Goal: Book appointment/travel/reservation

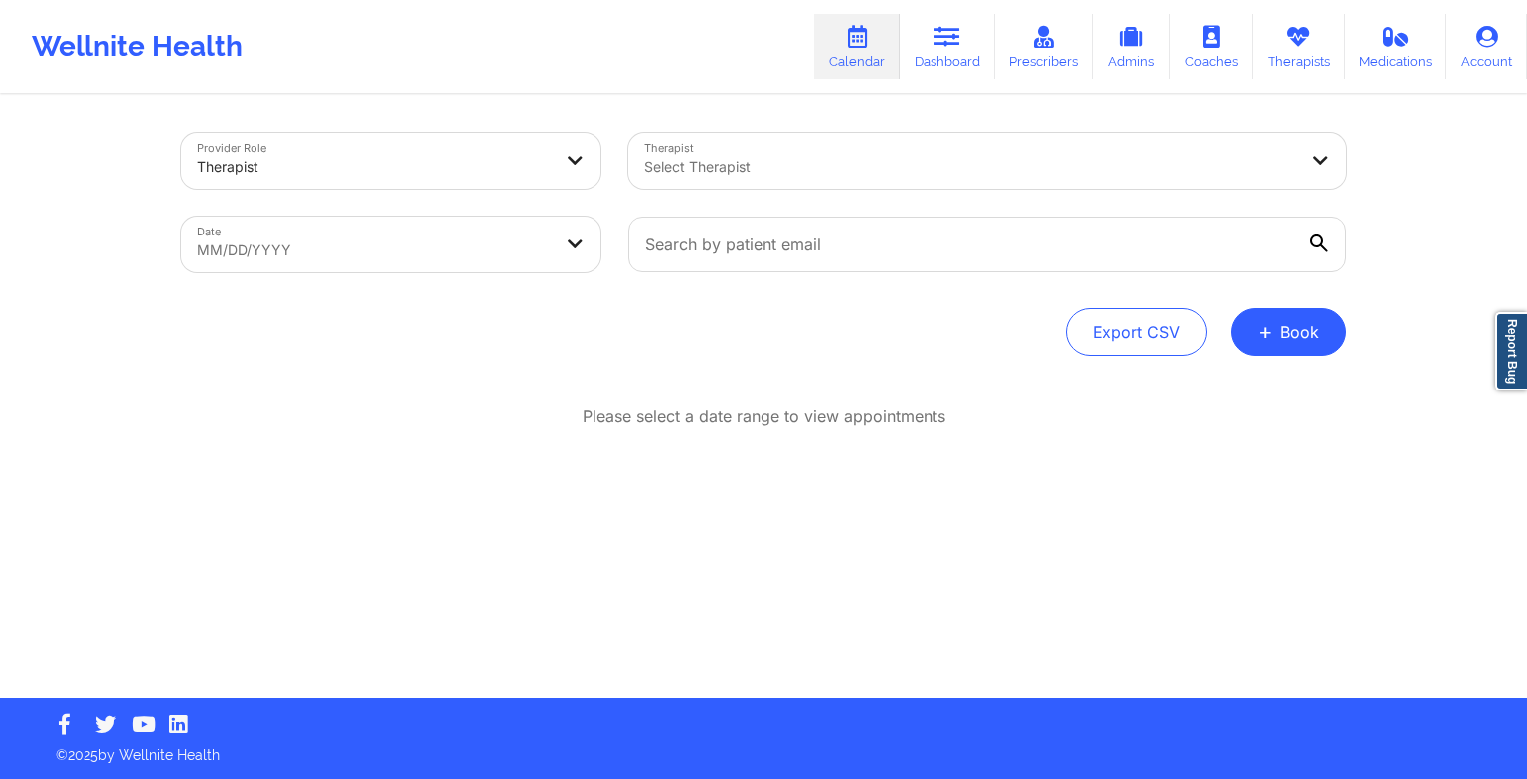
click at [1279, 61] on link "Therapists" at bounding box center [1298, 47] width 92 height 66
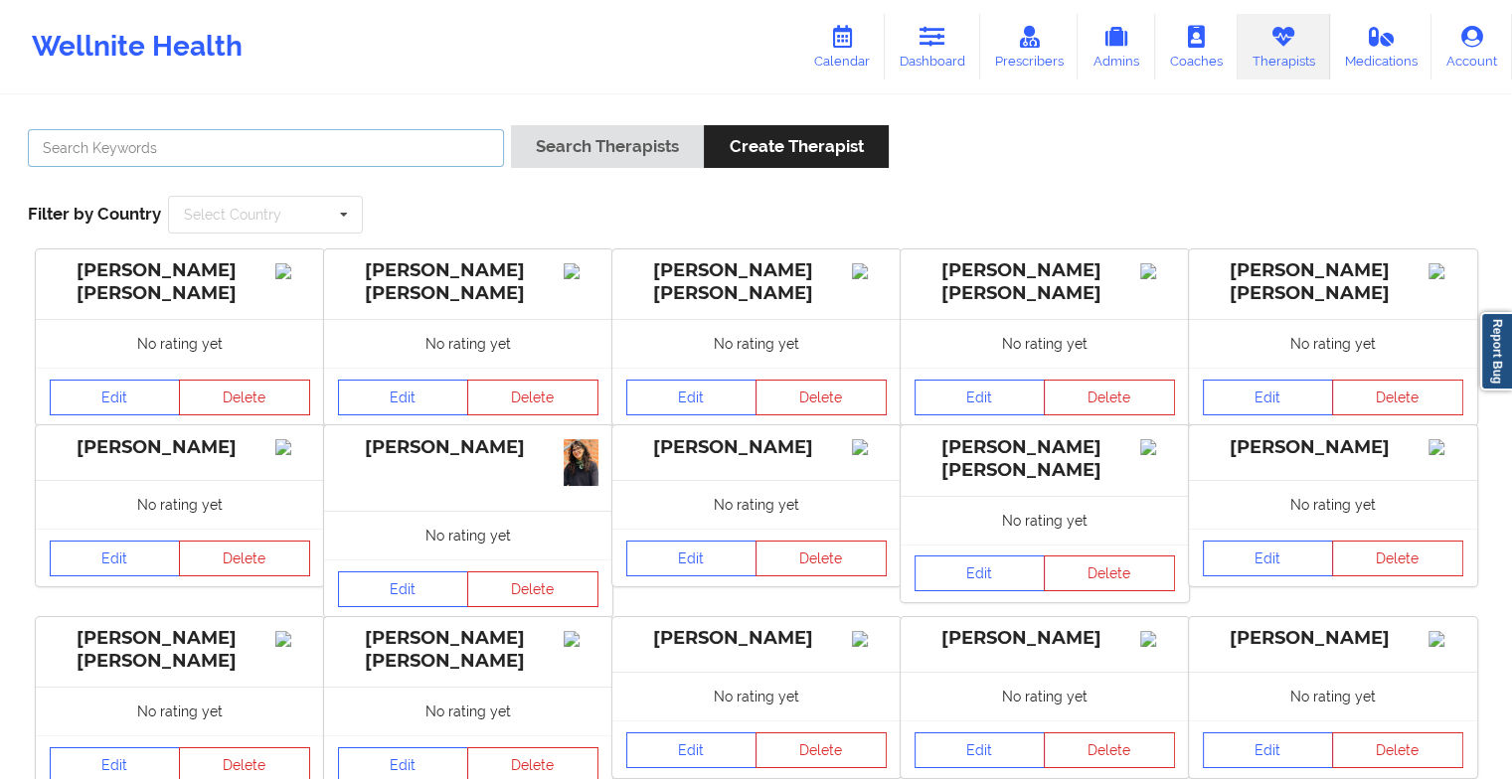
click at [420, 146] on input "text" at bounding box center [266, 148] width 476 height 38
paste input "[PERSON_NAME]"
type input "[PERSON_NAME]"
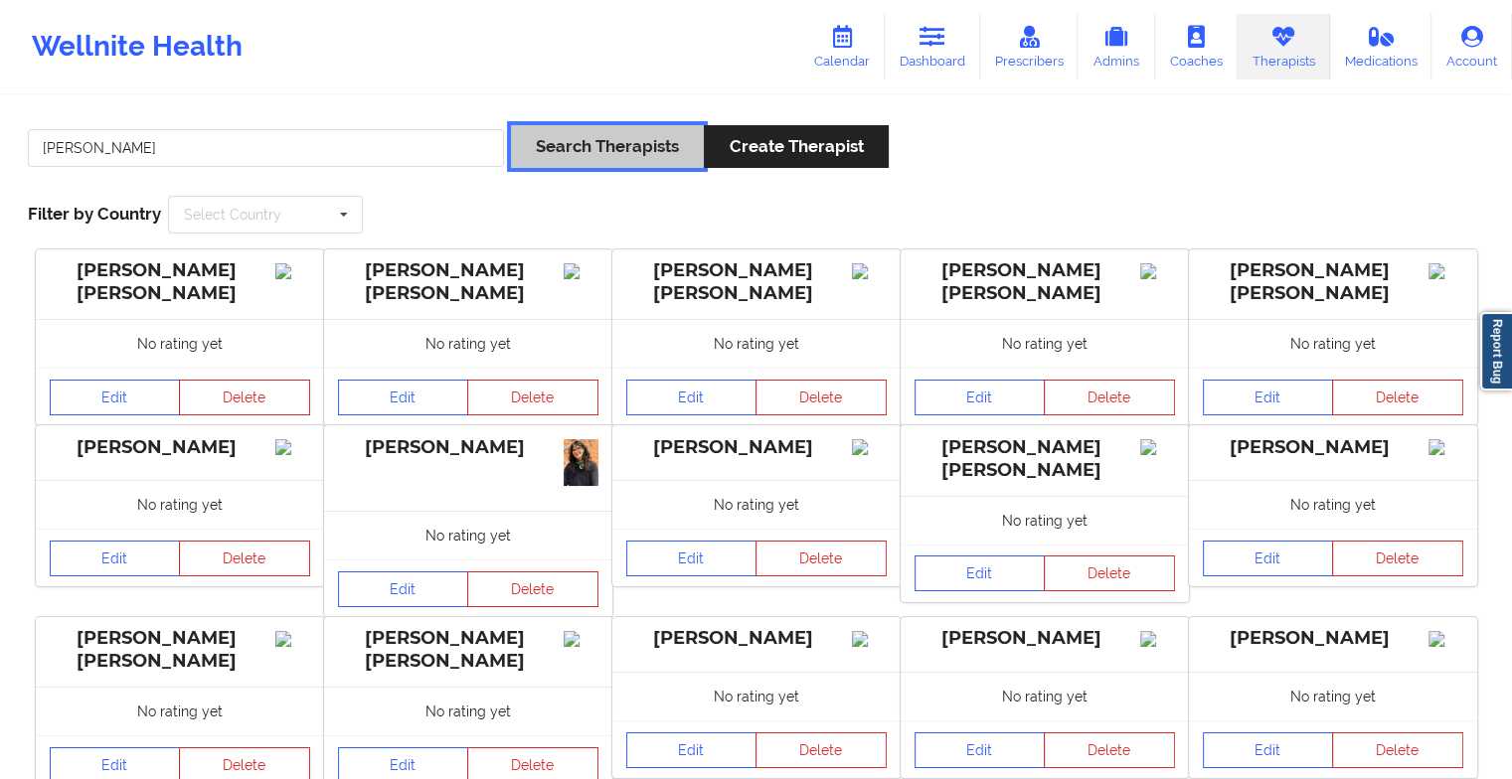
click at [644, 136] on button "Search Therapists" at bounding box center [607, 146] width 193 height 43
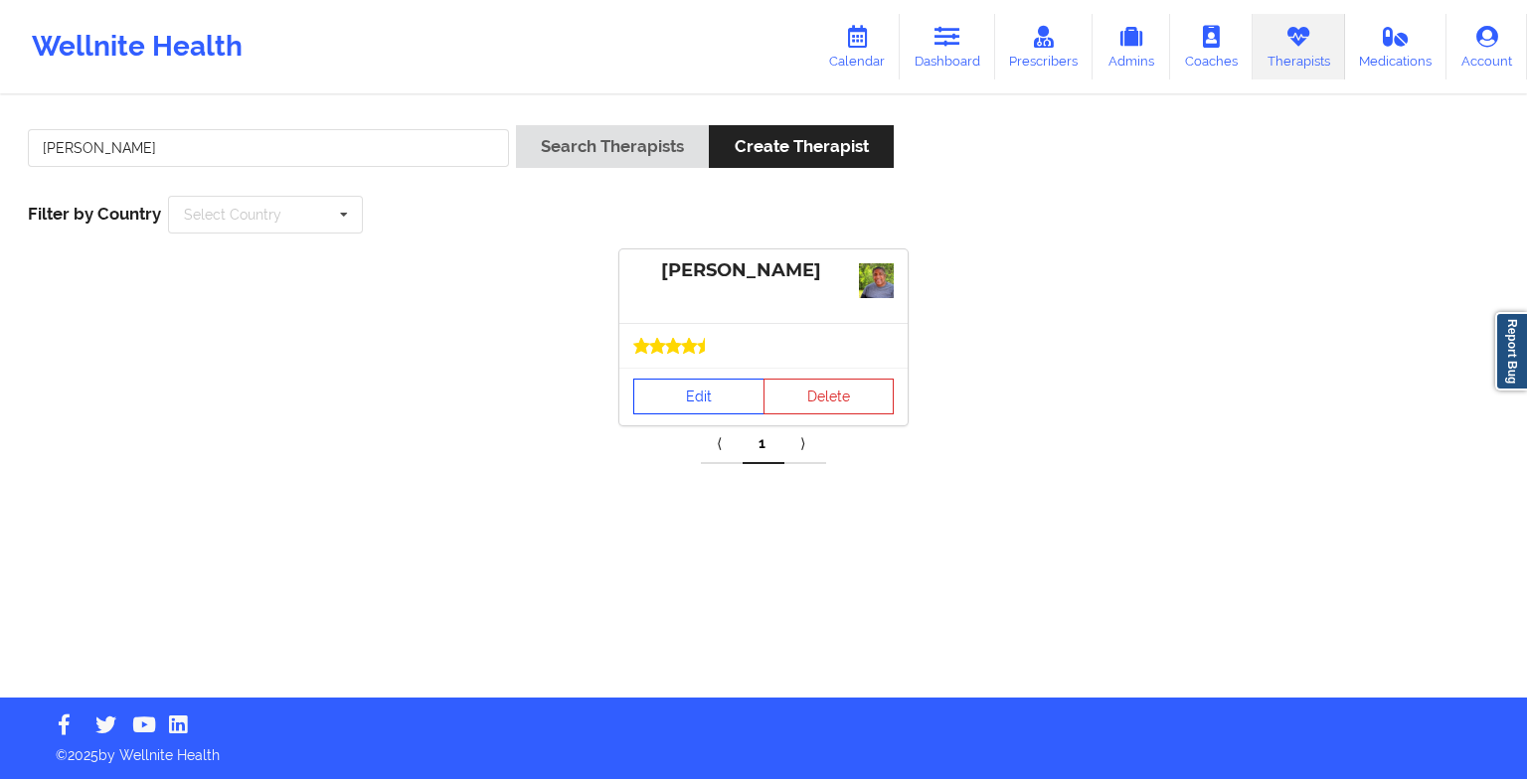
click at [728, 398] on link "Edit" at bounding box center [698, 397] width 131 height 36
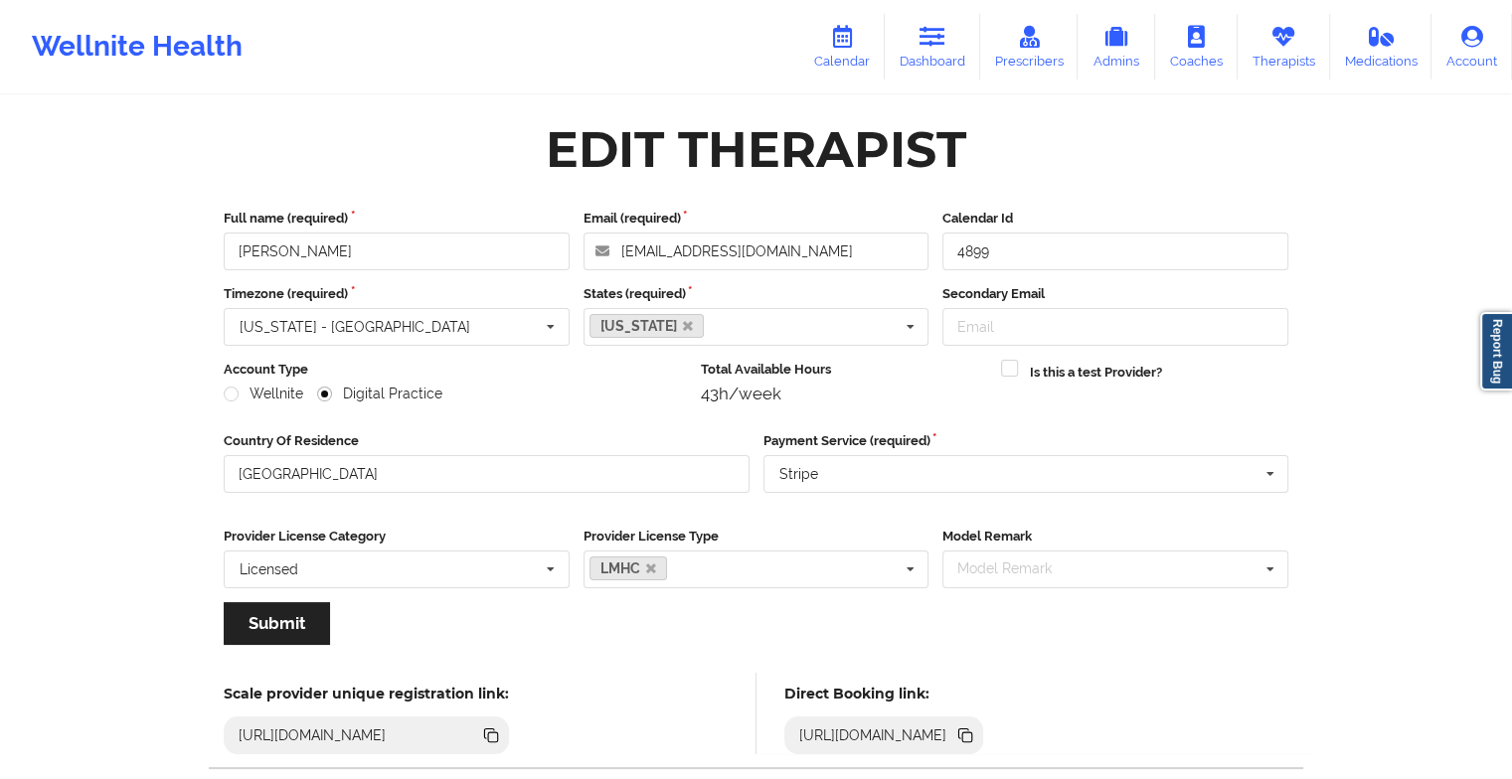
click at [855, 48] on icon at bounding box center [842, 37] width 26 height 22
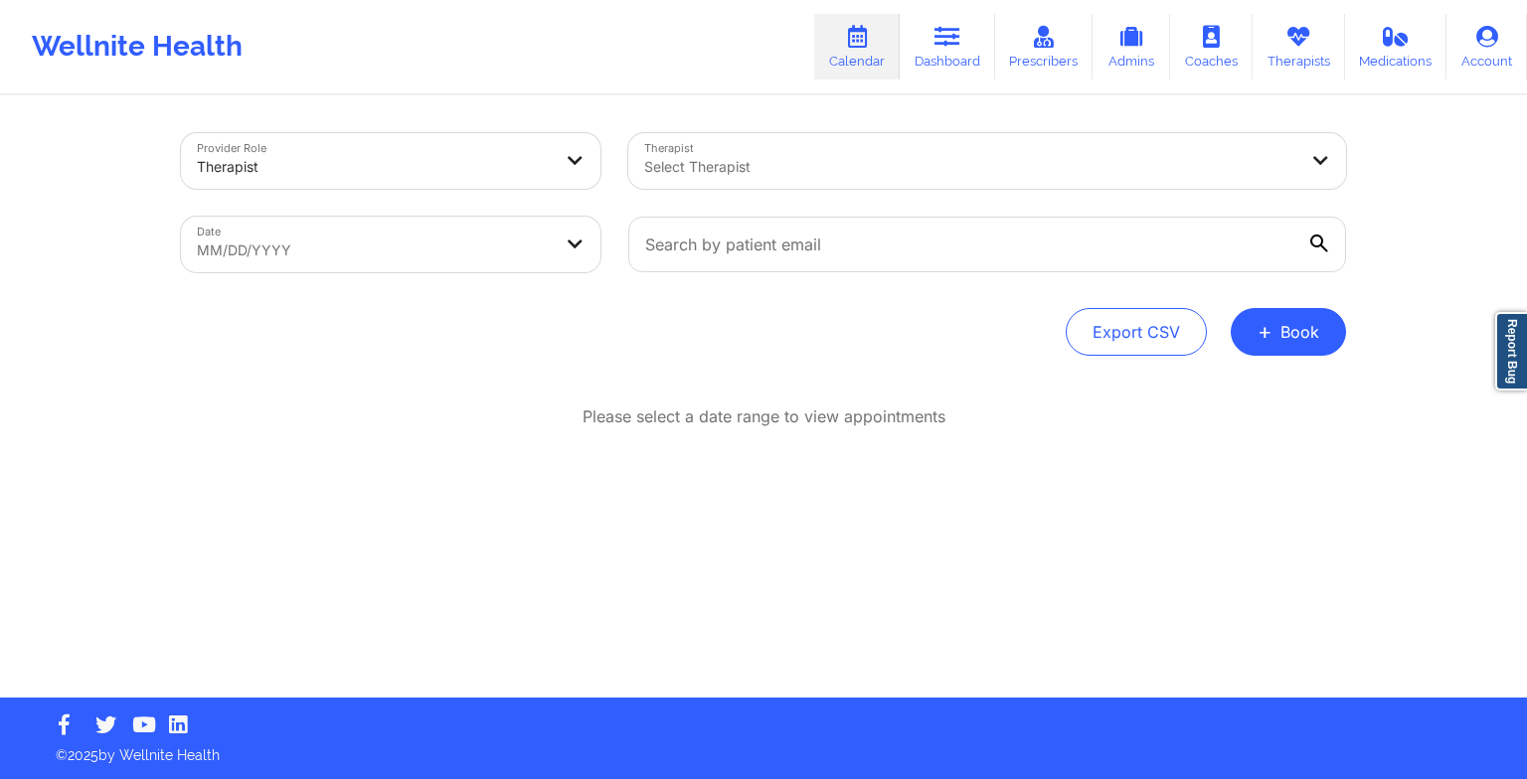
click at [1271, 350] on button "+ Book" at bounding box center [1287, 332] width 115 height 48
click at [1227, 409] on button "Therapy Session" at bounding box center [1255, 395] width 152 height 33
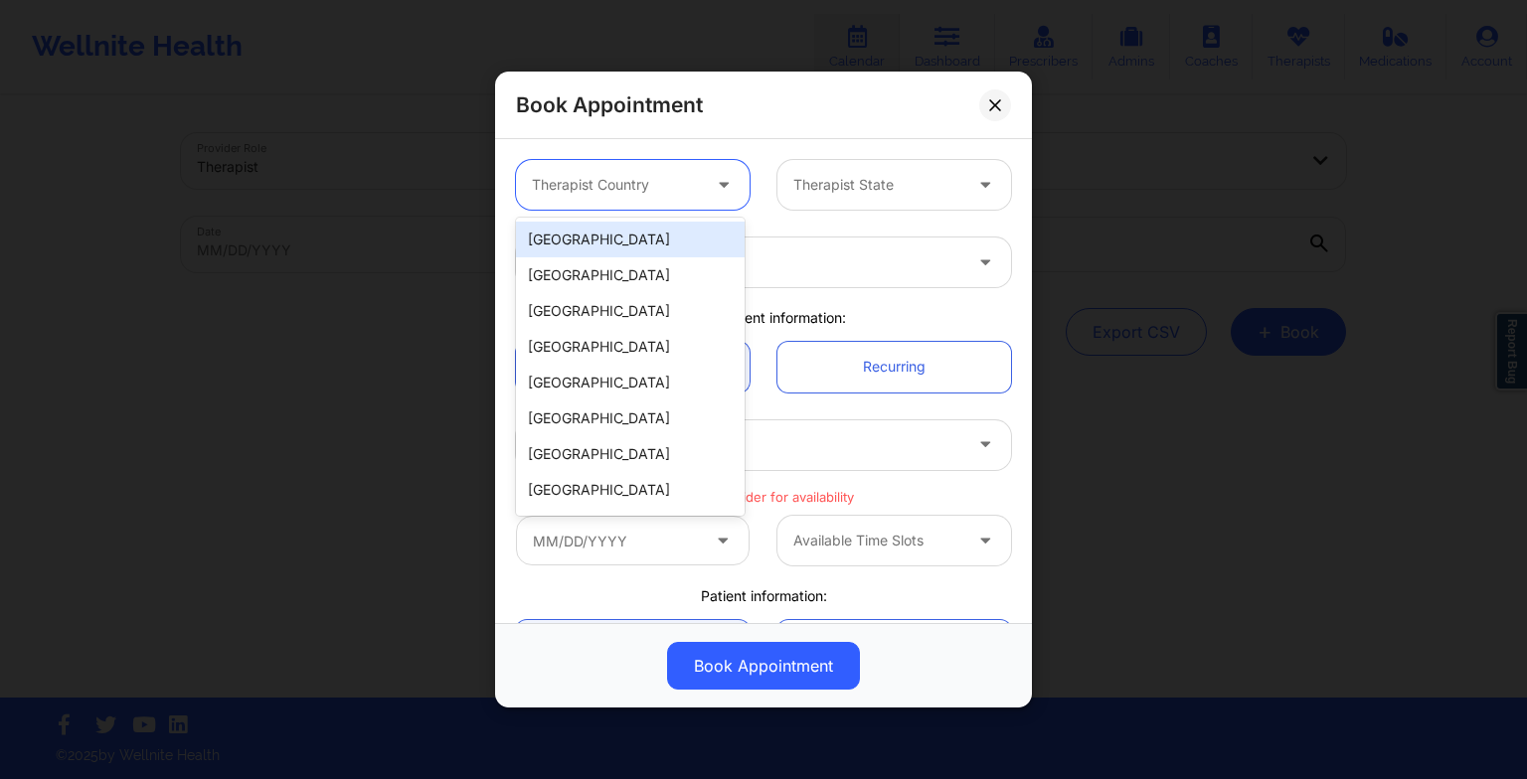
click at [613, 179] on div at bounding box center [616, 185] width 168 height 24
click at [628, 250] on div "[GEOGRAPHIC_DATA]" at bounding box center [630, 240] width 229 height 36
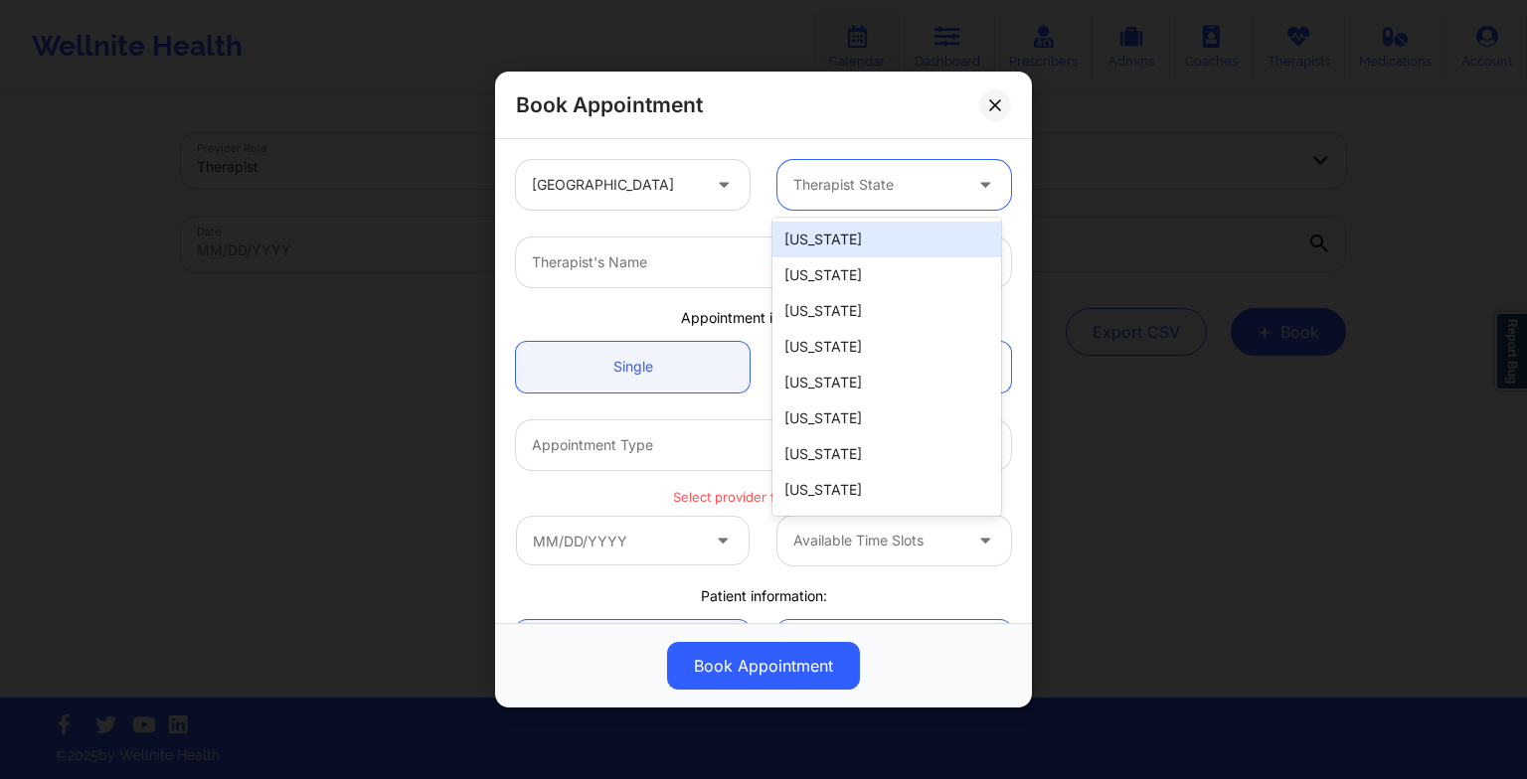
click at [795, 177] on div at bounding box center [877, 185] width 168 height 24
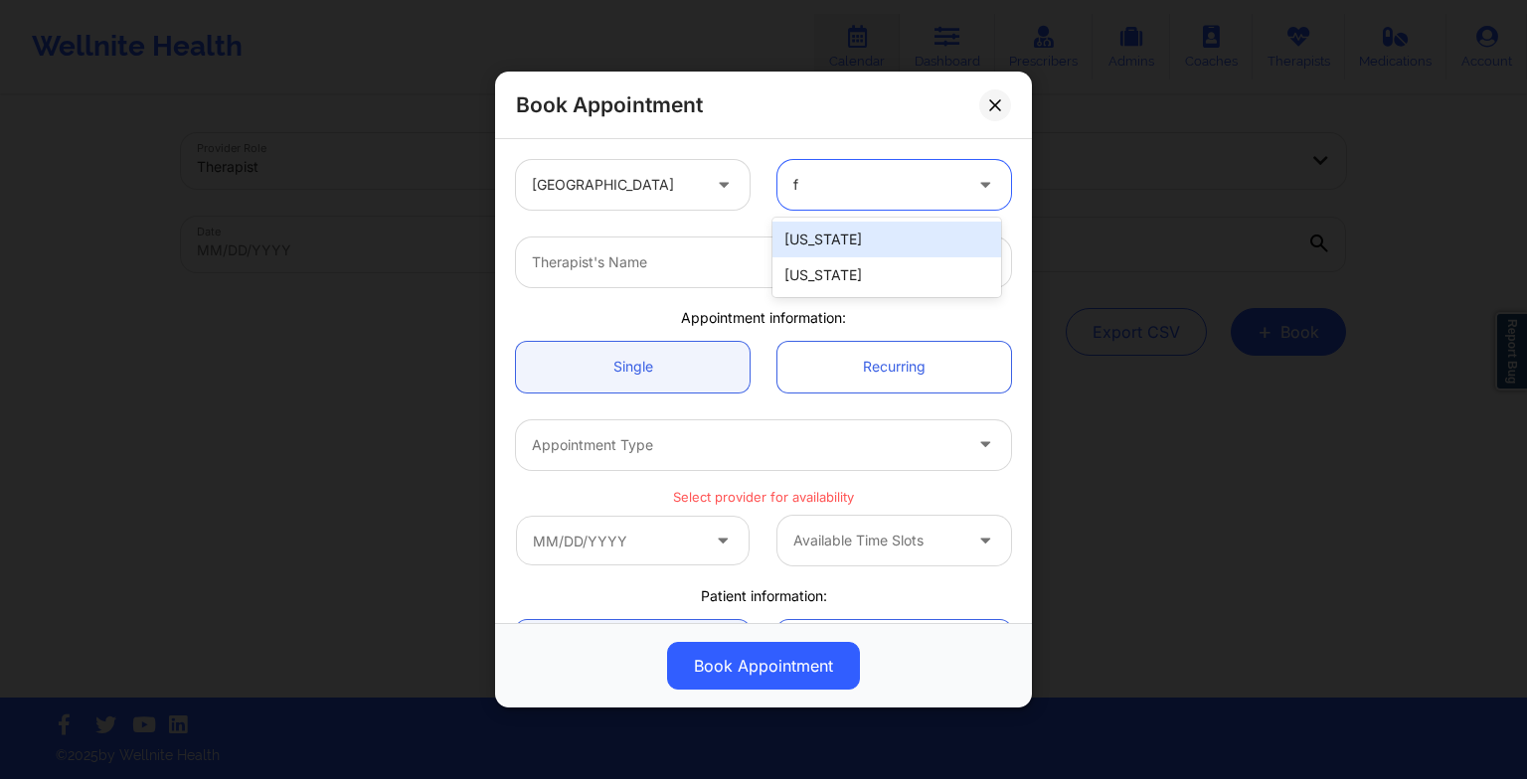
type input "fl"
click at [813, 233] on div "[US_STATE]" at bounding box center [886, 240] width 229 height 36
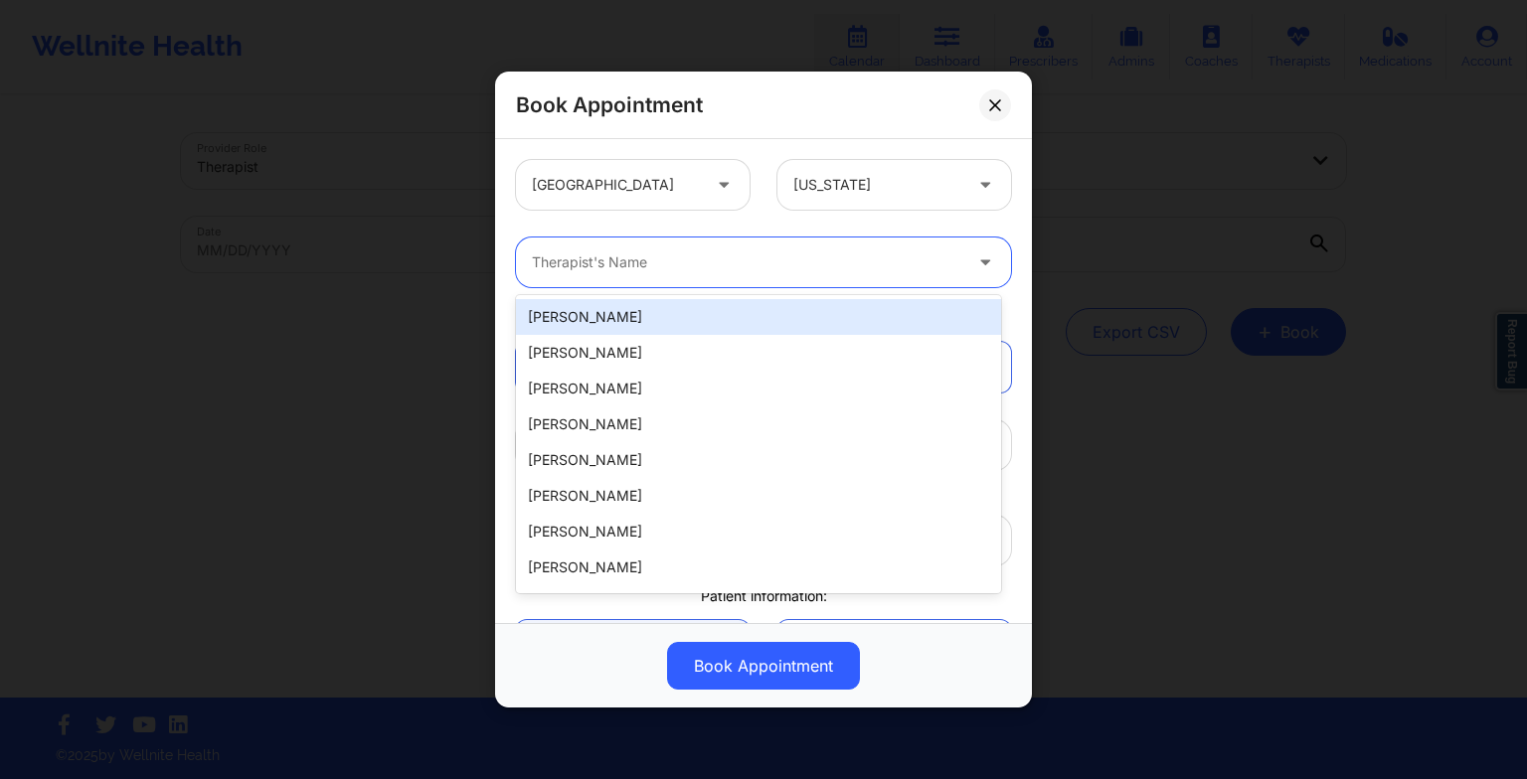
click at [694, 251] on div at bounding box center [746, 262] width 429 height 24
paste input "[PERSON_NAME]"
type input "[PERSON_NAME]"
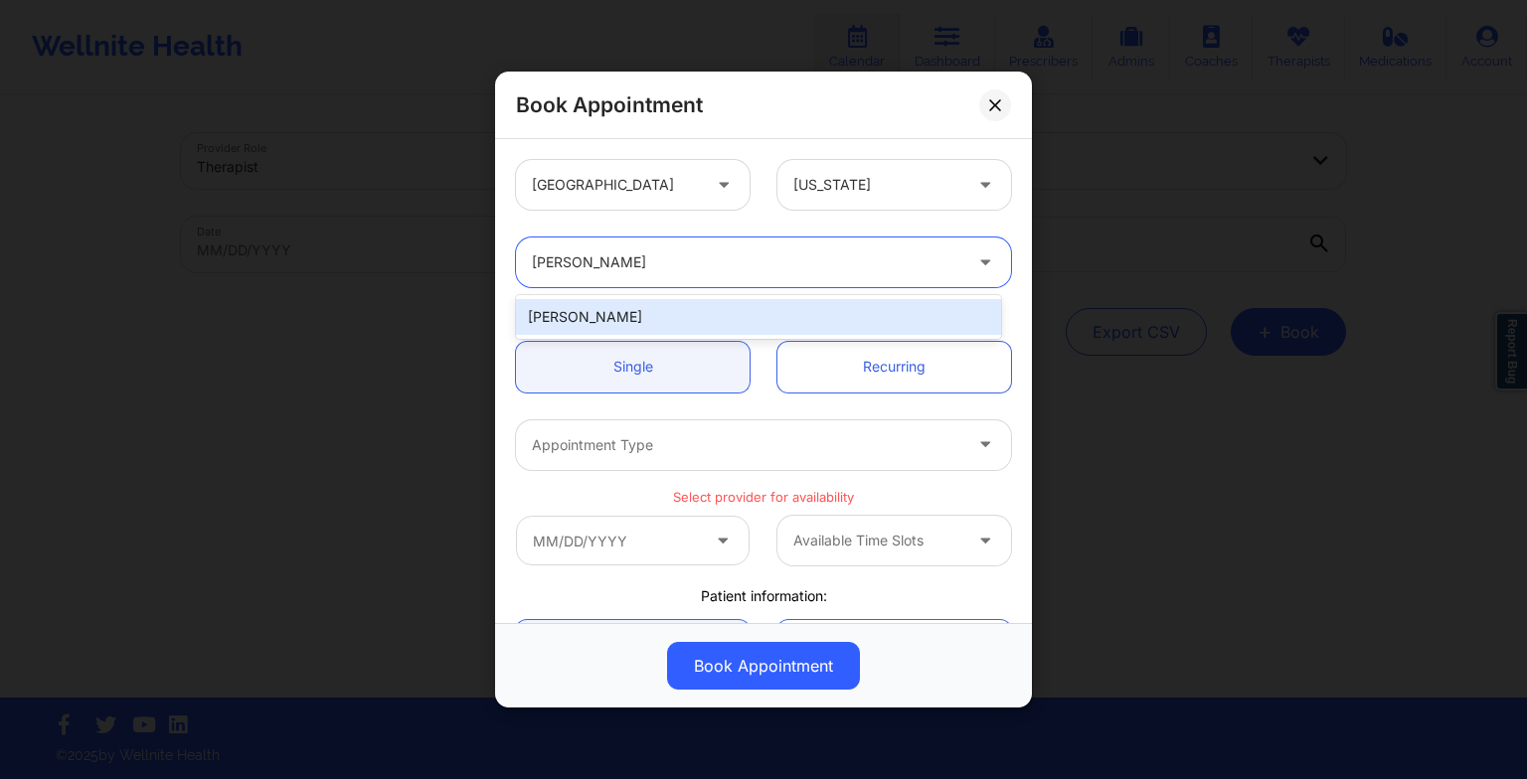
click at [590, 306] on div "[PERSON_NAME]" at bounding box center [758, 317] width 485 height 36
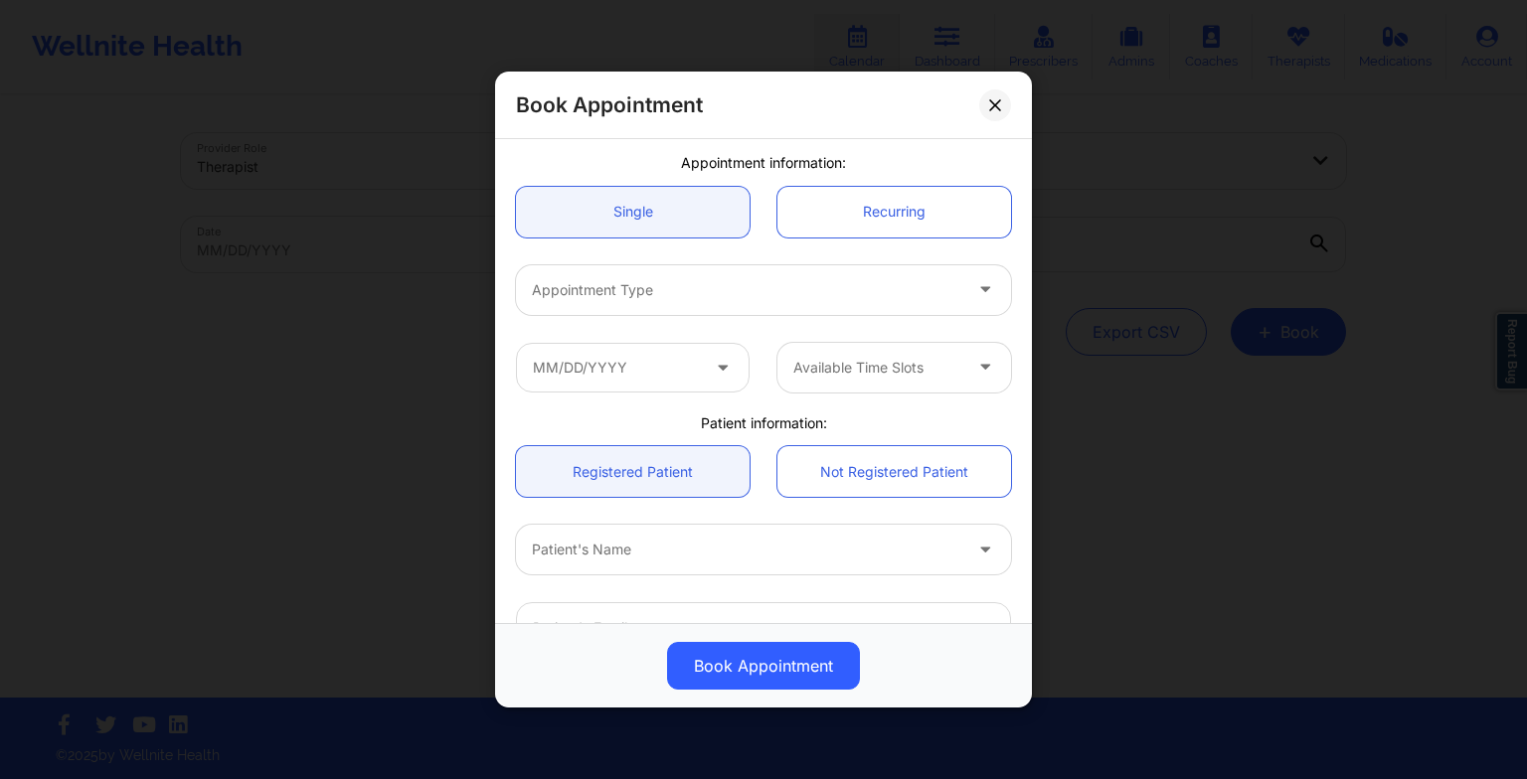
scroll to position [159, 0]
click at [562, 288] on div at bounding box center [746, 286] width 429 height 24
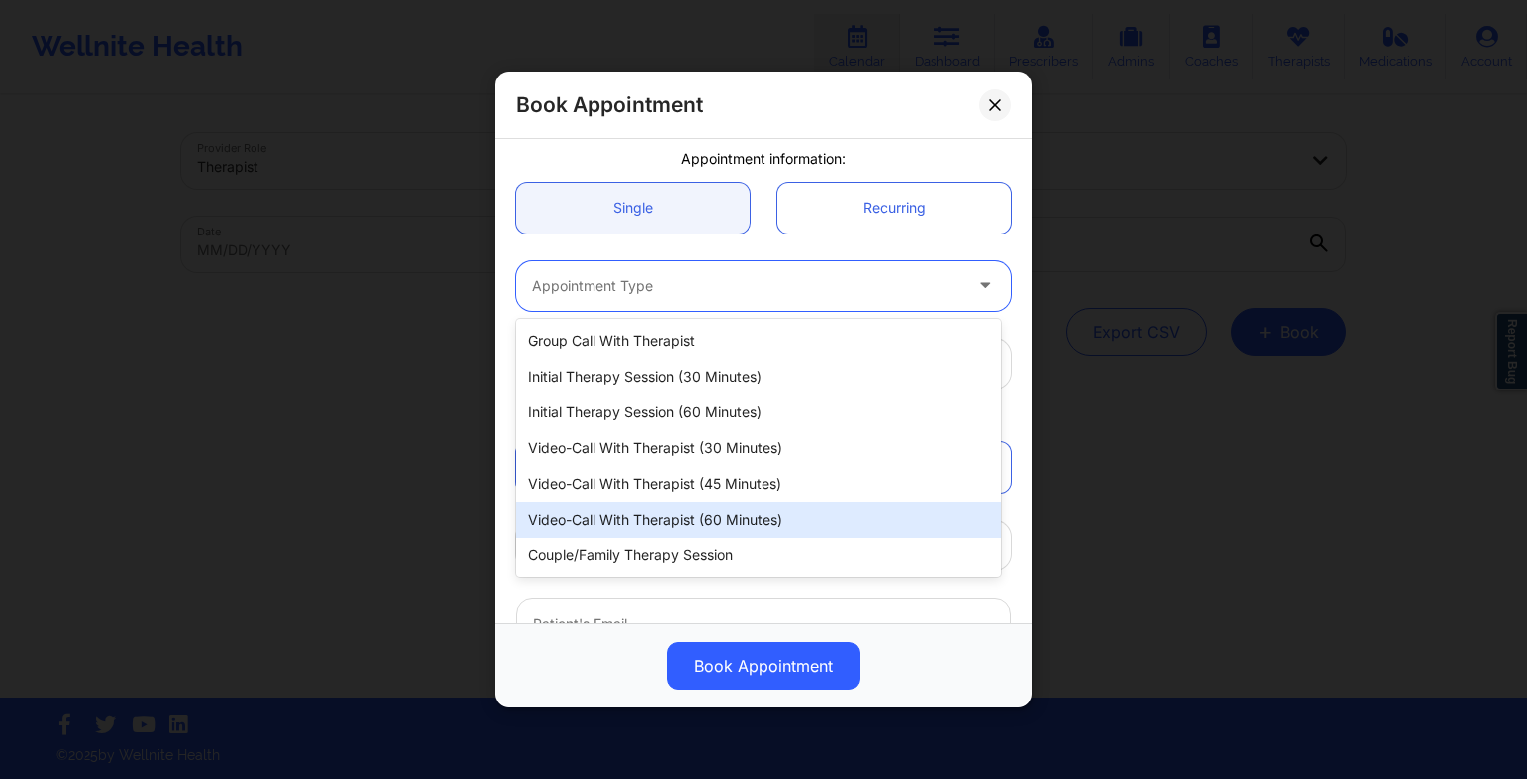
click at [608, 520] on div "Video-Call with Therapist (60 minutes)" at bounding box center [758, 520] width 485 height 36
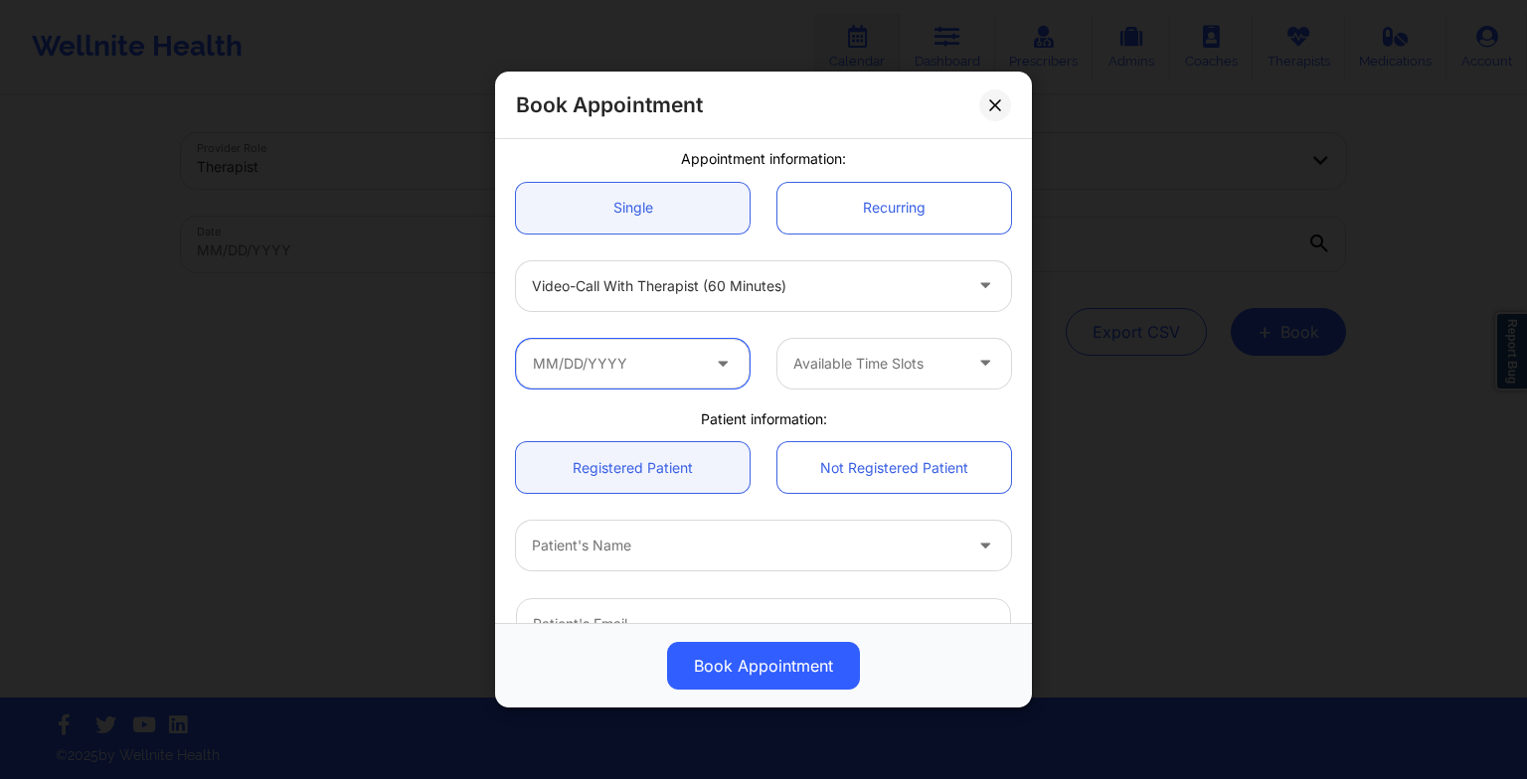
click at [616, 354] on input "text" at bounding box center [633, 364] width 234 height 50
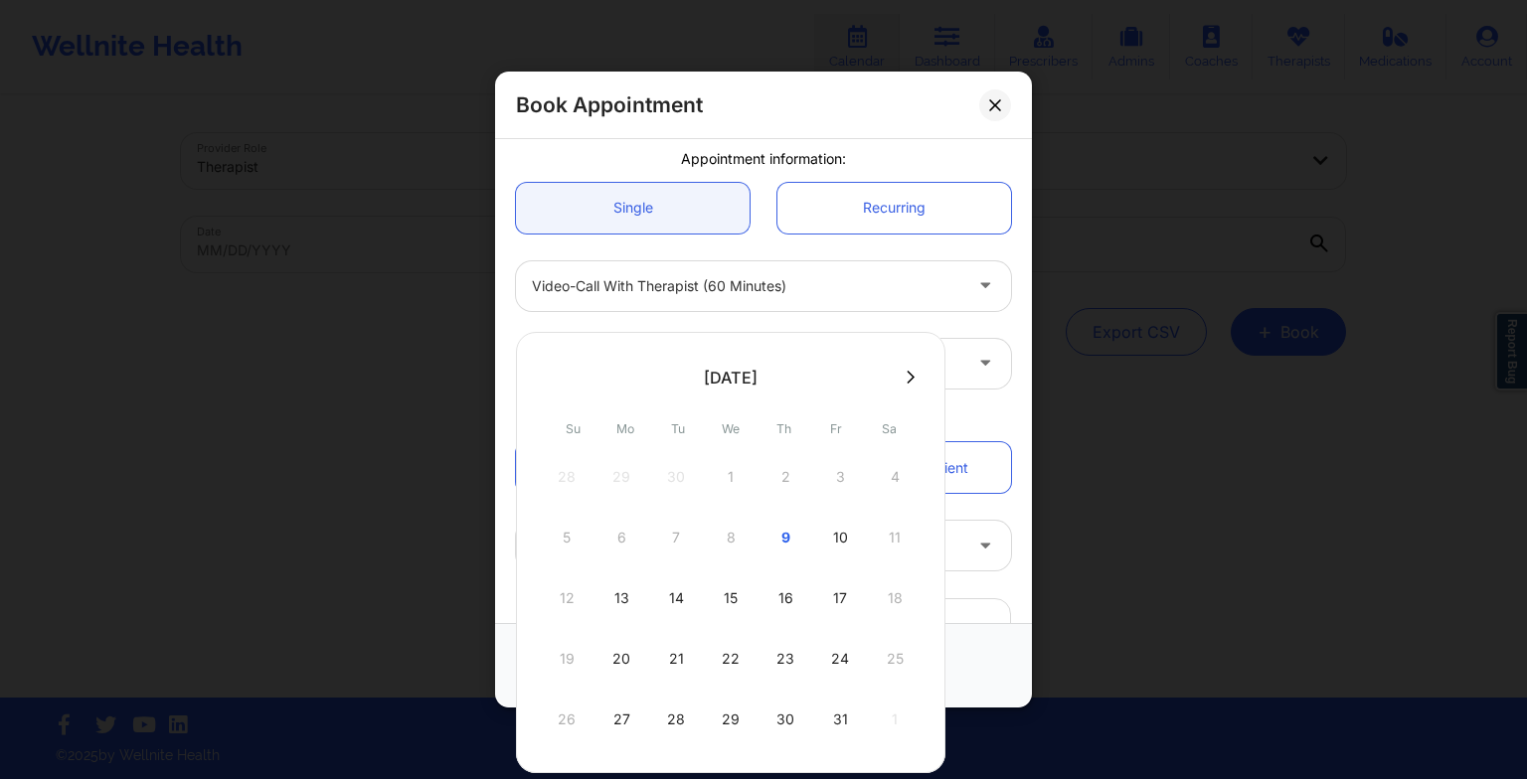
click at [601, 604] on div "13" at bounding box center [621, 598] width 50 height 56
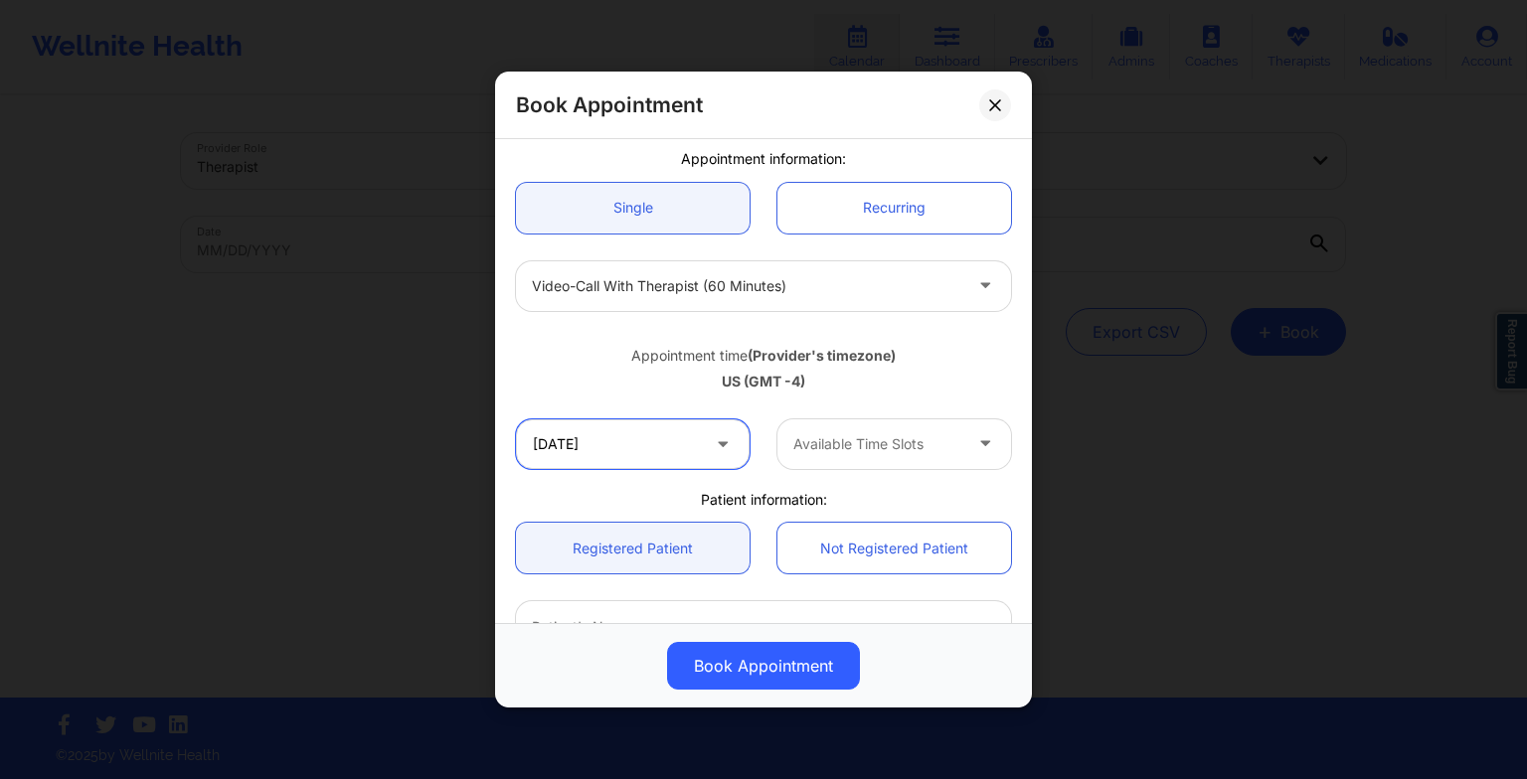
click at [617, 440] on input "[DATE]" at bounding box center [633, 444] width 234 height 50
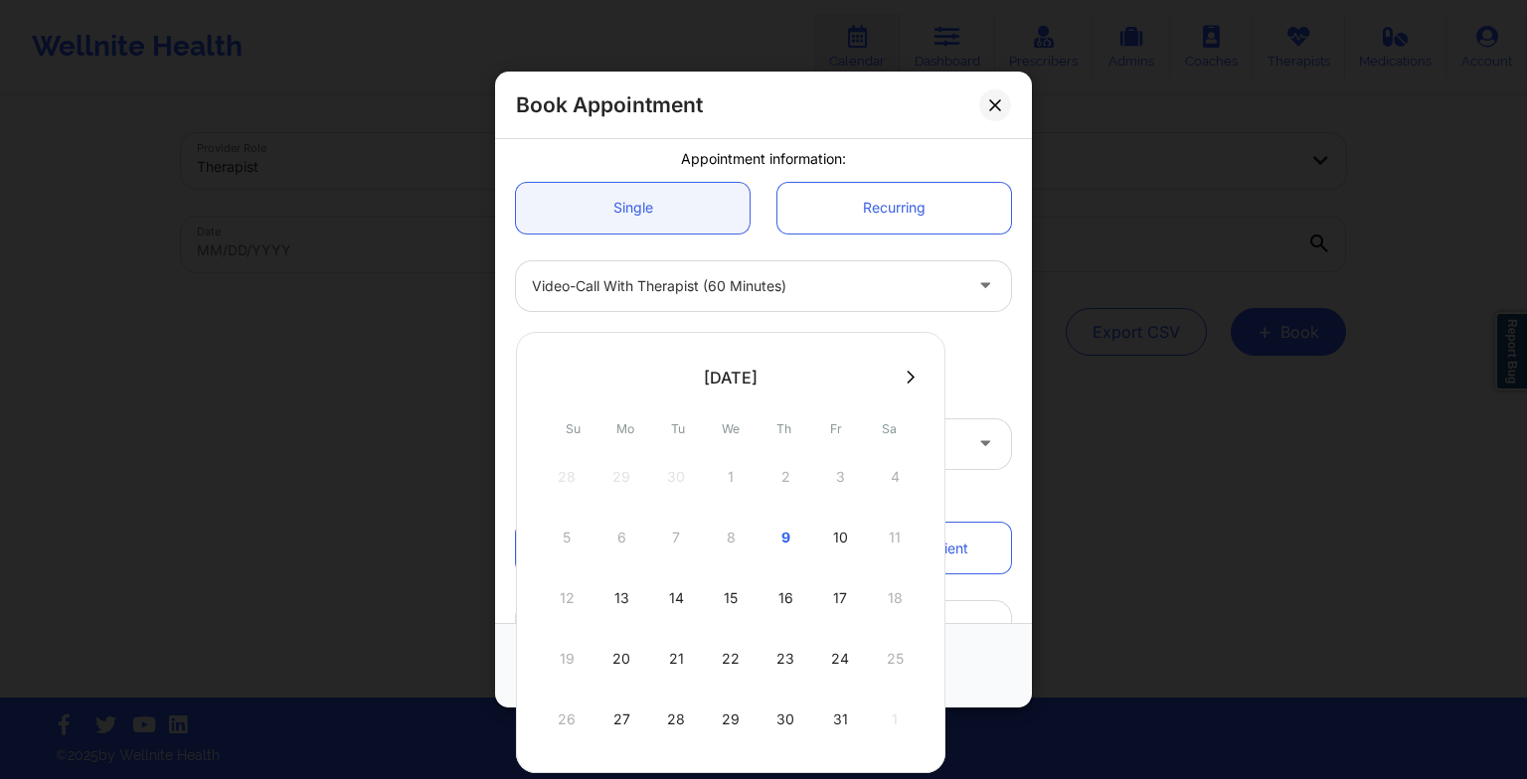
click at [732, 584] on div "15" at bounding box center [731, 598] width 50 height 56
type input "[DATE]"
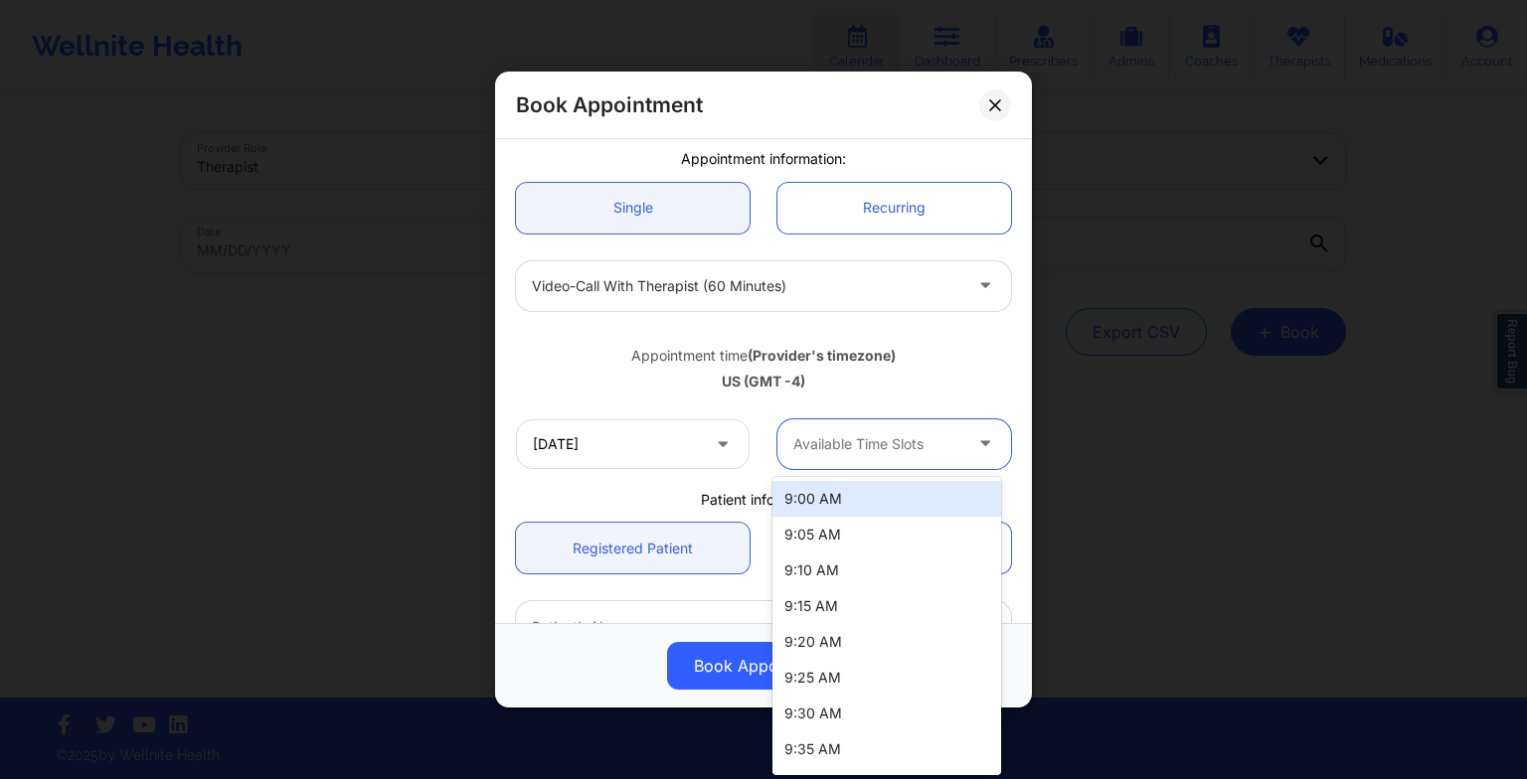
drag, startPoint x: 913, startPoint y: 445, endPoint x: 906, endPoint y: 634, distance: 189.0
click at [906, 634] on body "Wellnite Health Calendar Dashboard Prescribers Admins Coaches Therapists Medica…" at bounding box center [763, 389] width 1527 height 779
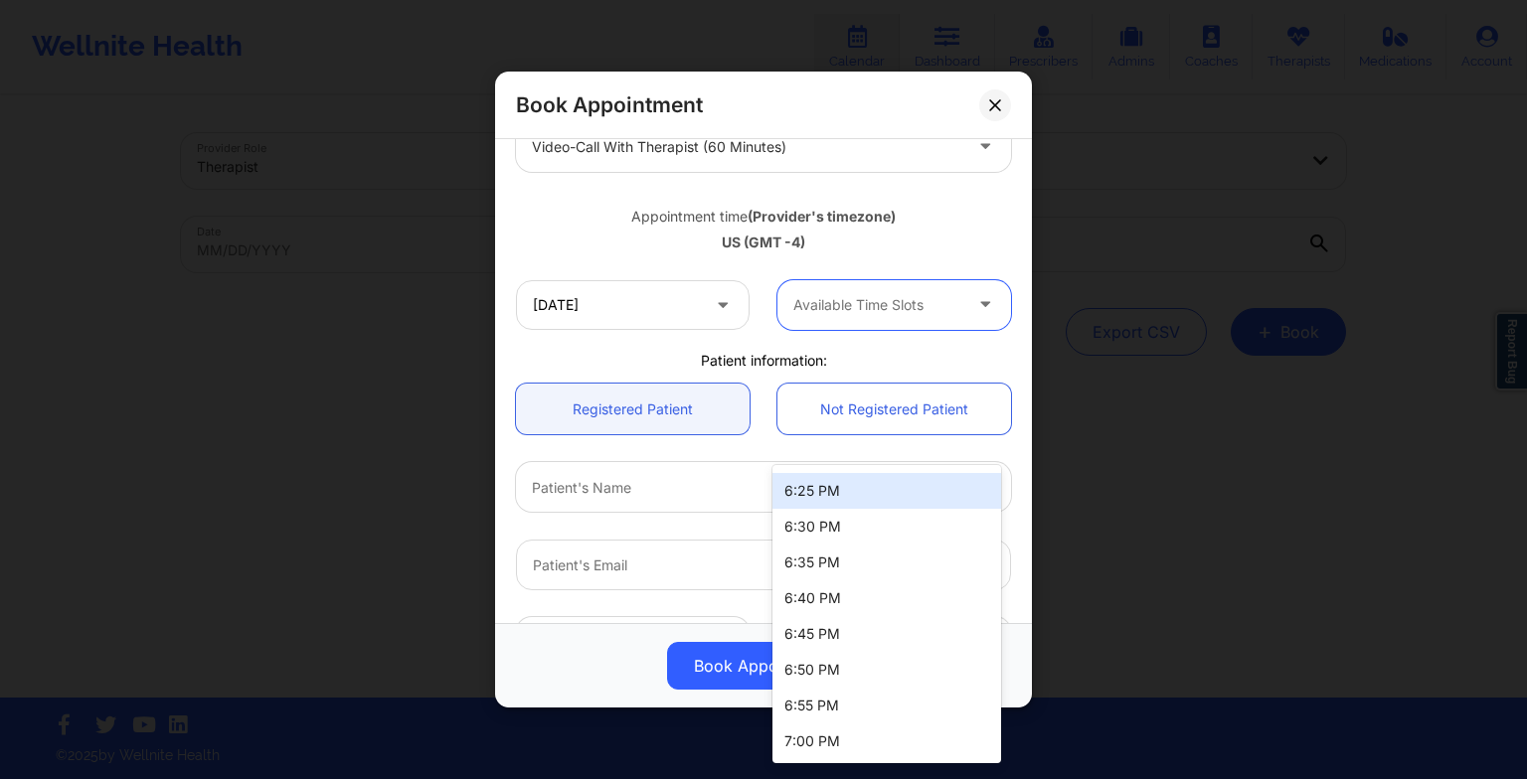
scroll to position [300, 0]
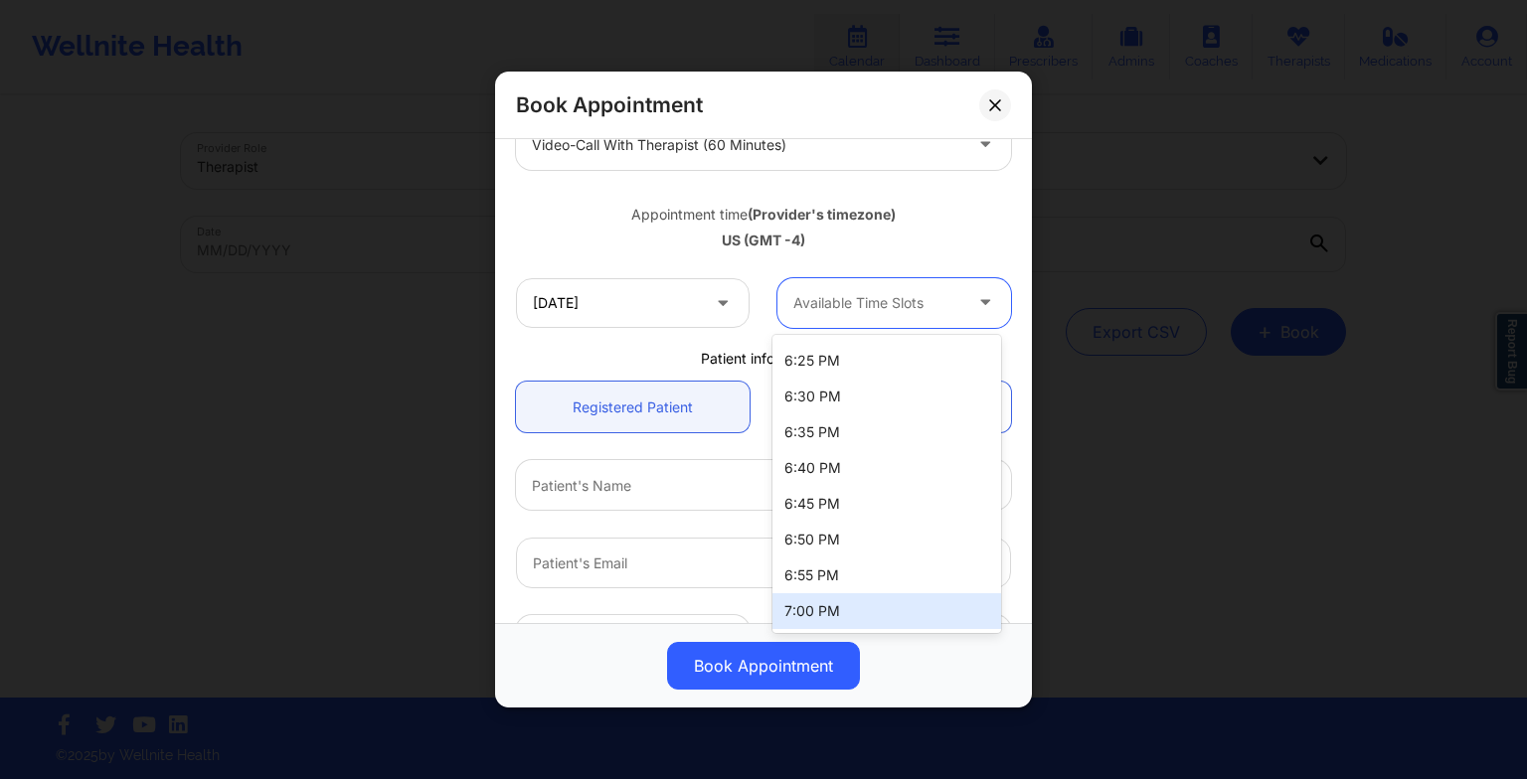
click at [883, 612] on div "7:00 PM" at bounding box center [886, 611] width 229 height 36
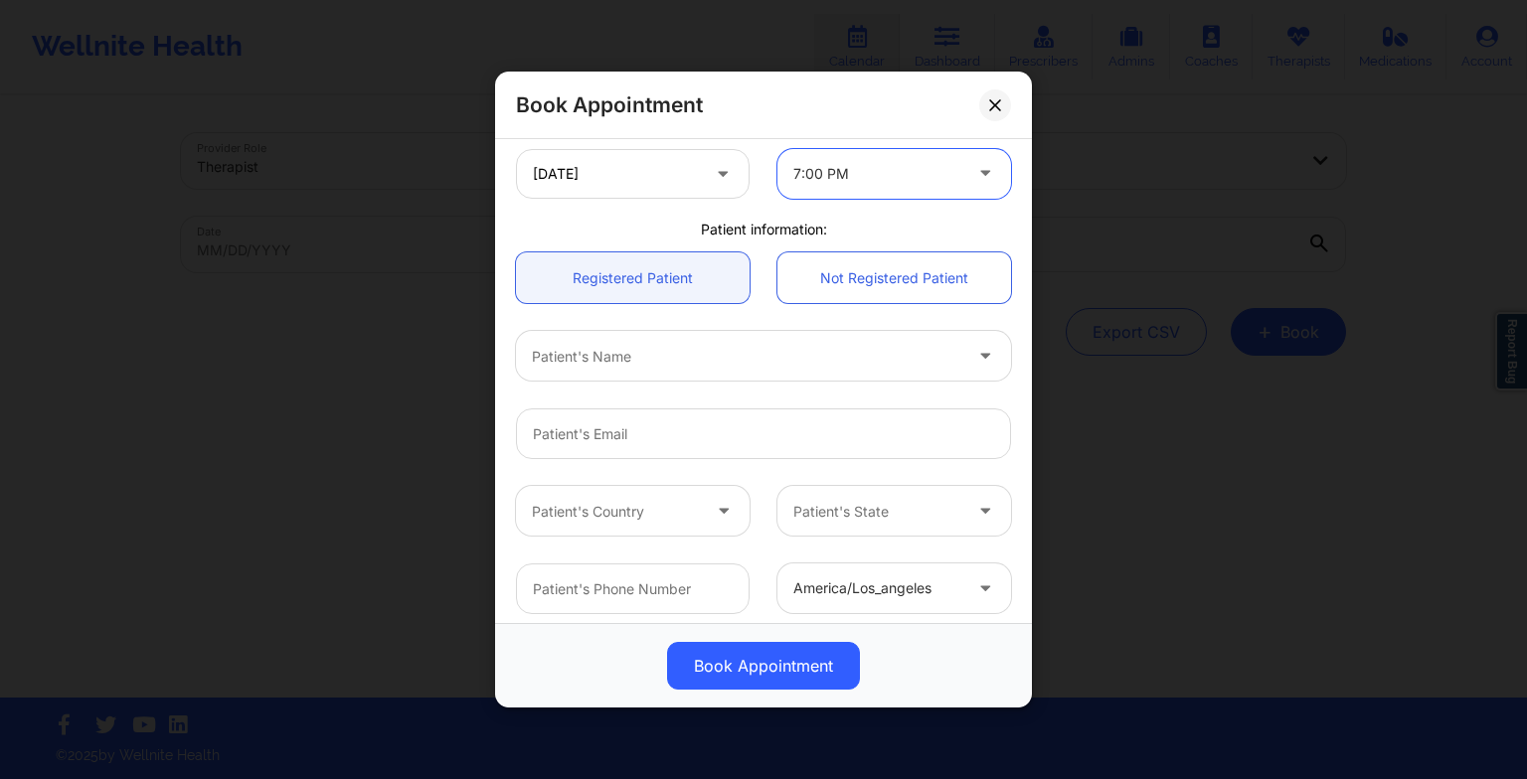
scroll to position [457, 0]
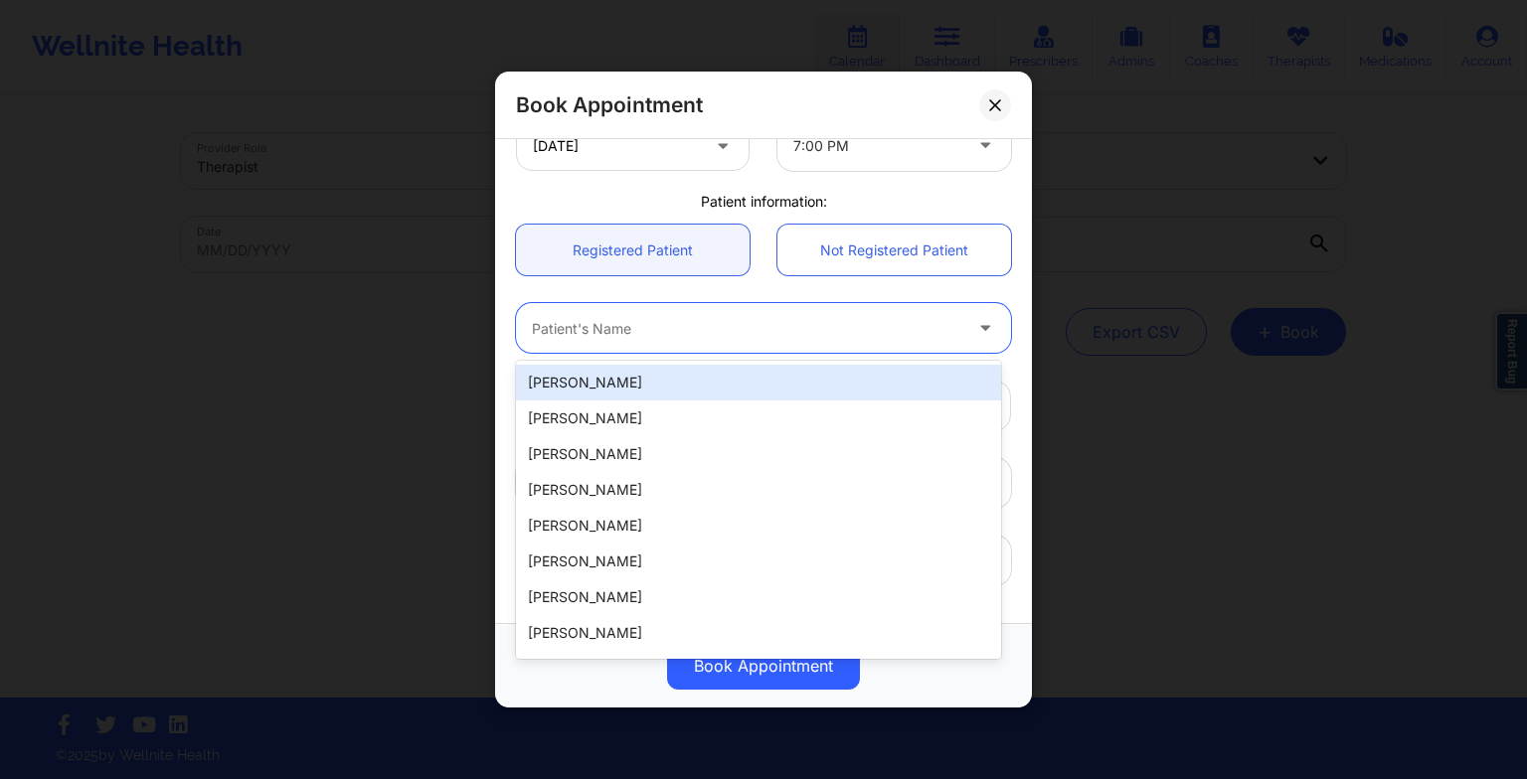
click at [745, 324] on div at bounding box center [746, 328] width 429 height 24
type input "[PERSON_NAME]"
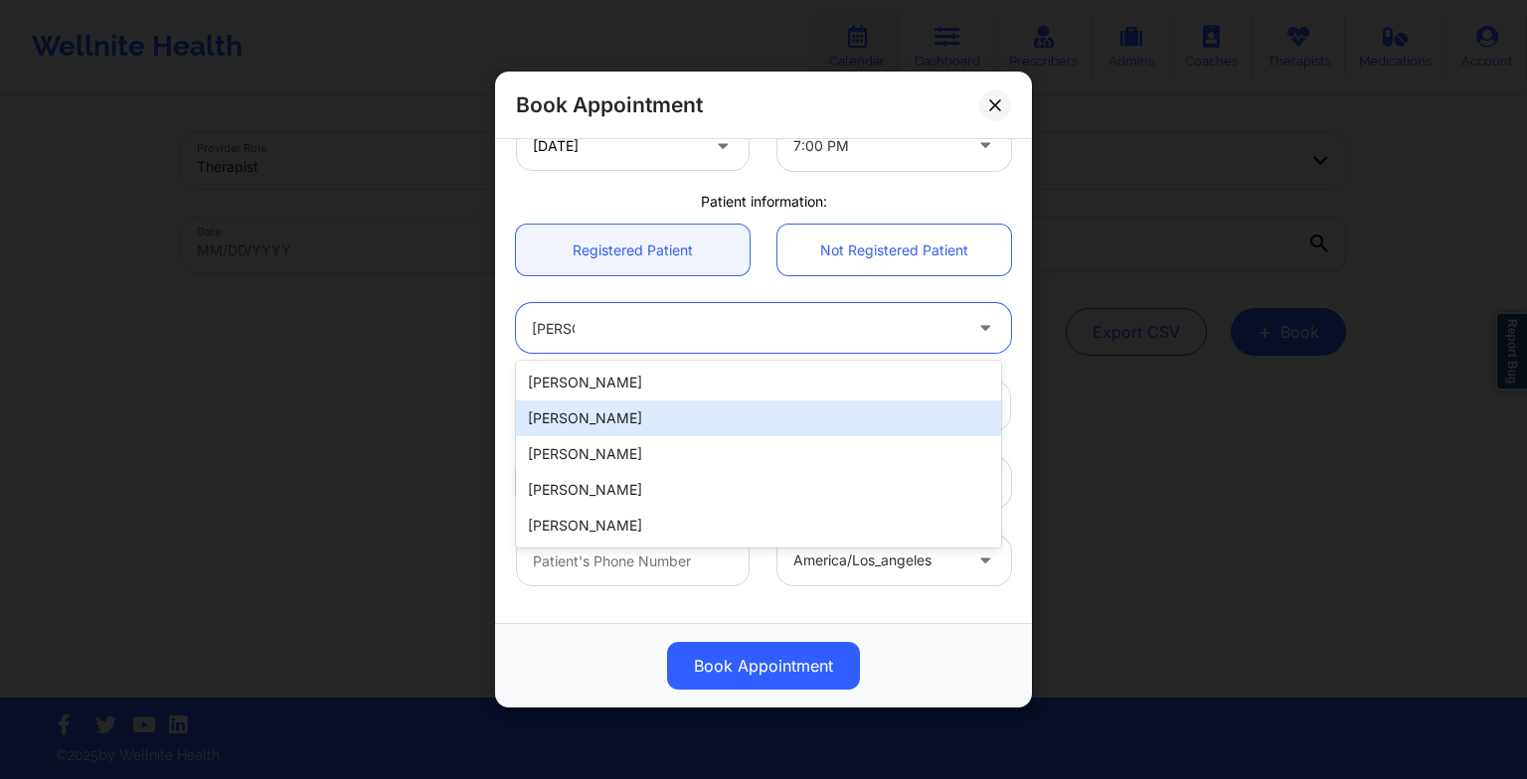
click at [696, 427] on div "[PERSON_NAME]" at bounding box center [758, 419] width 485 height 36
type input "[EMAIL_ADDRESS][DOMAIN_NAME]"
type input "[PHONE_NUMBER]"
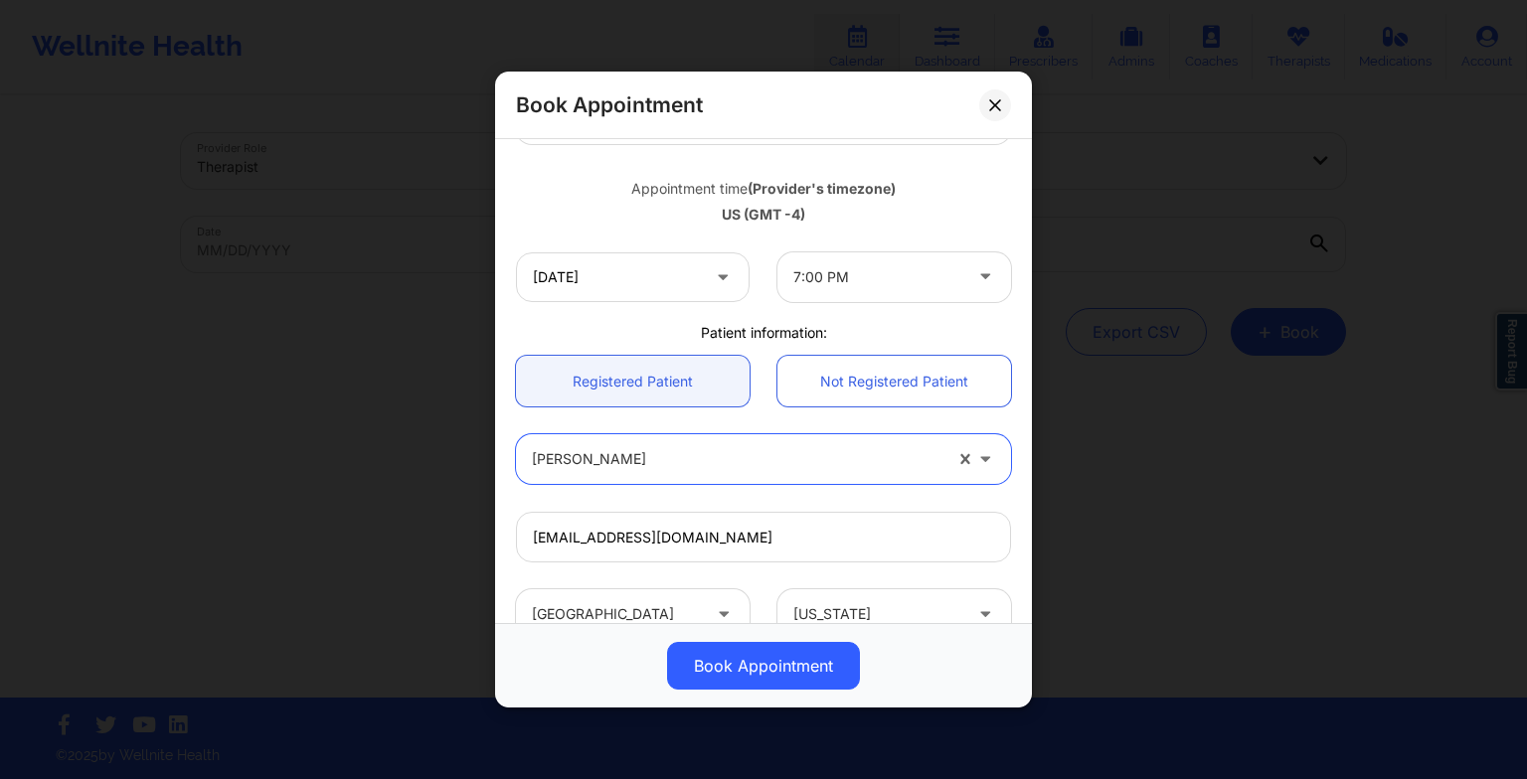
scroll to position [325, 0]
click at [675, 281] on input "[DATE]" at bounding box center [633, 278] width 234 height 50
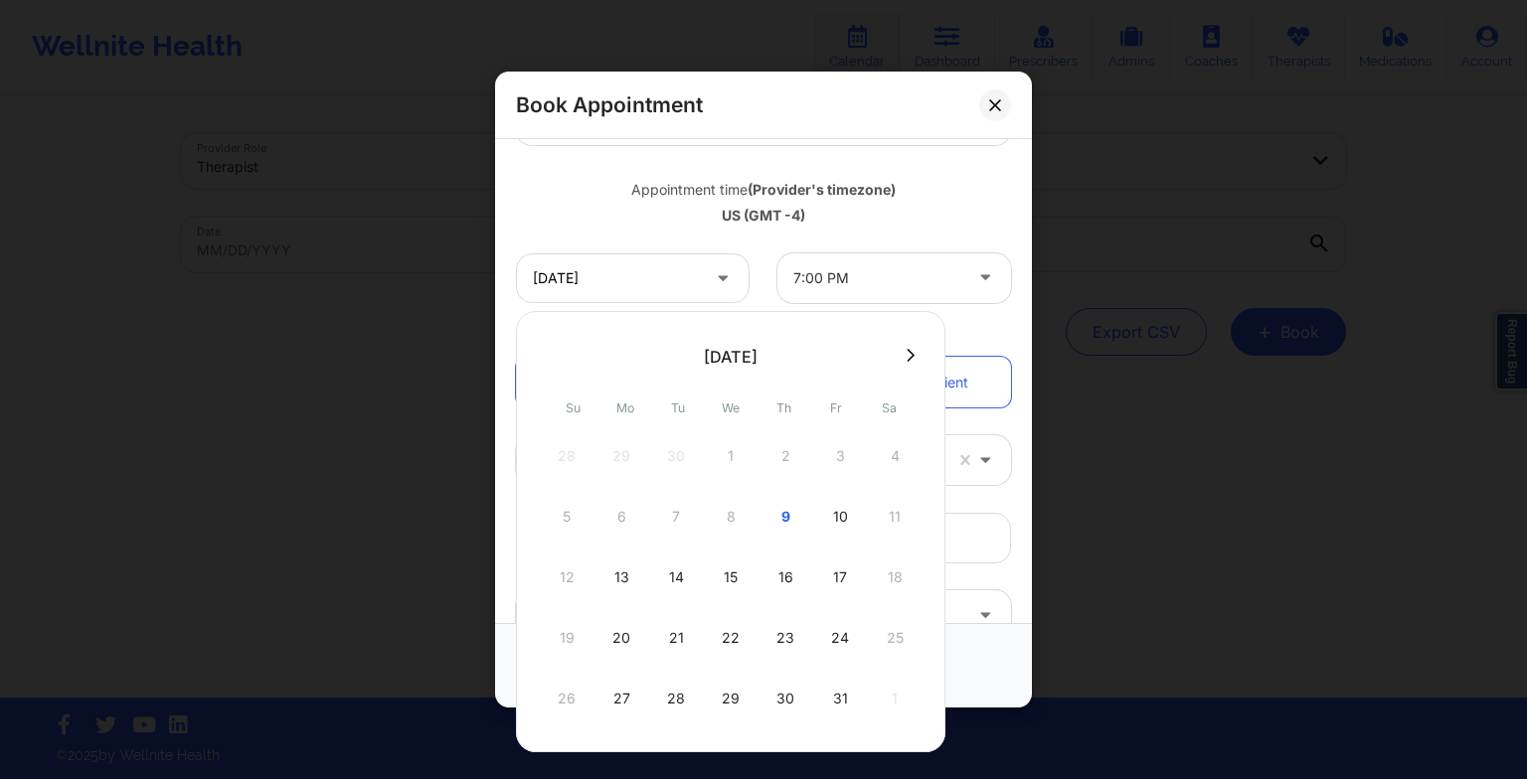
click at [724, 569] on div "15" at bounding box center [731, 578] width 50 height 56
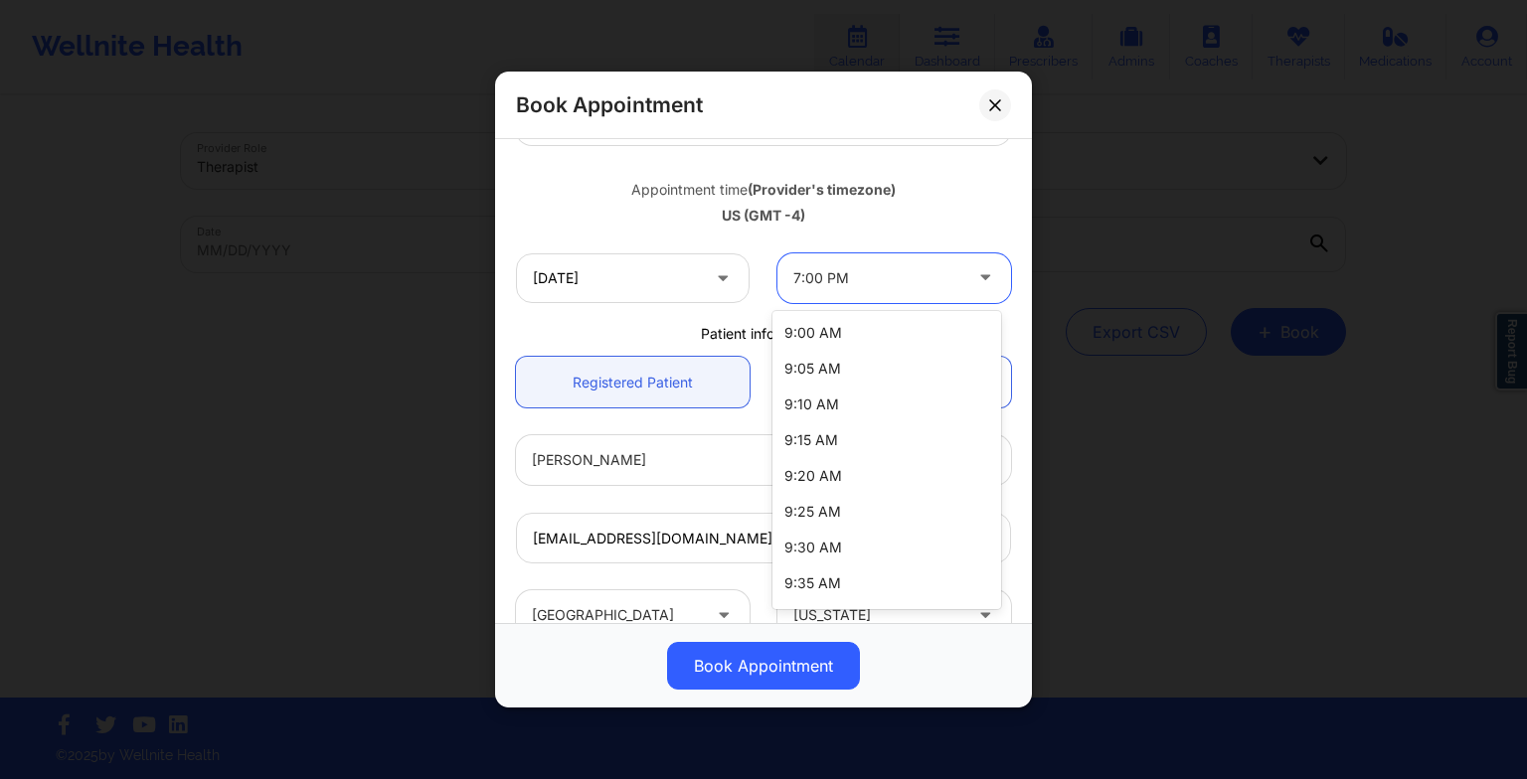
click at [865, 262] on div "7:00 PM" at bounding box center [877, 278] width 168 height 50
click at [923, 583] on div "7:00 PM" at bounding box center [886, 587] width 229 height 36
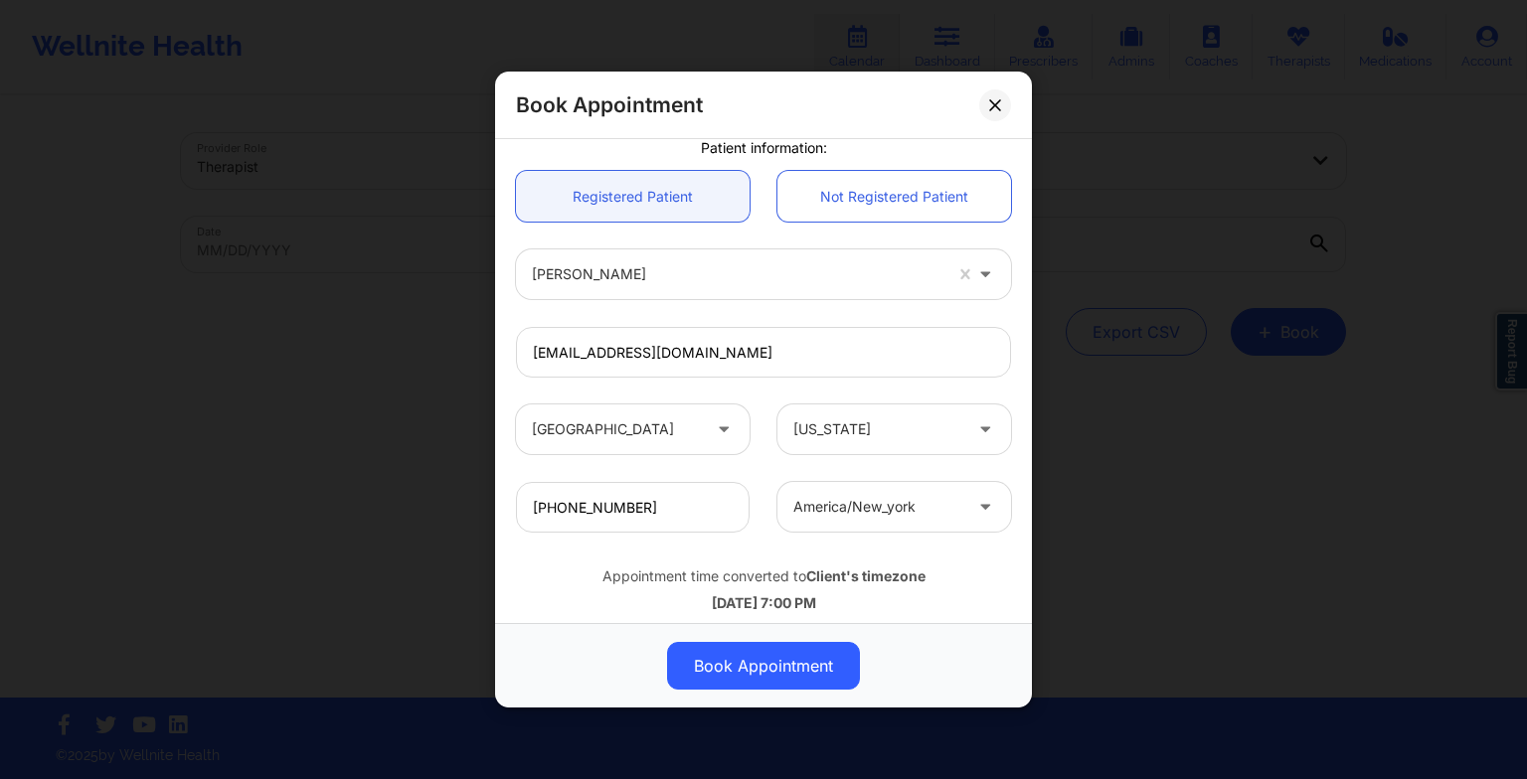
scroll to position [548, 0]
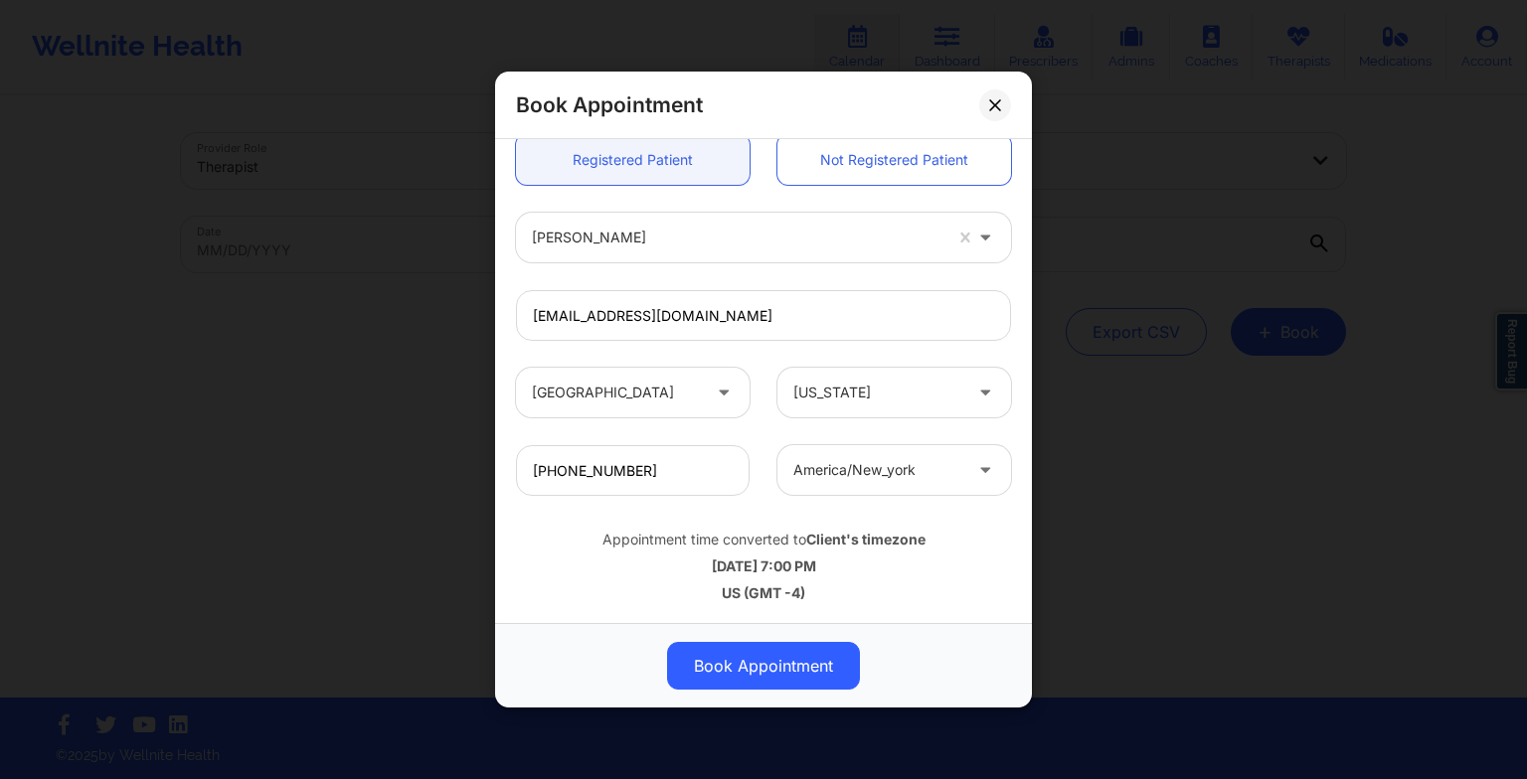
click at [759, 661] on button "Book Appointment" at bounding box center [763, 666] width 193 height 48
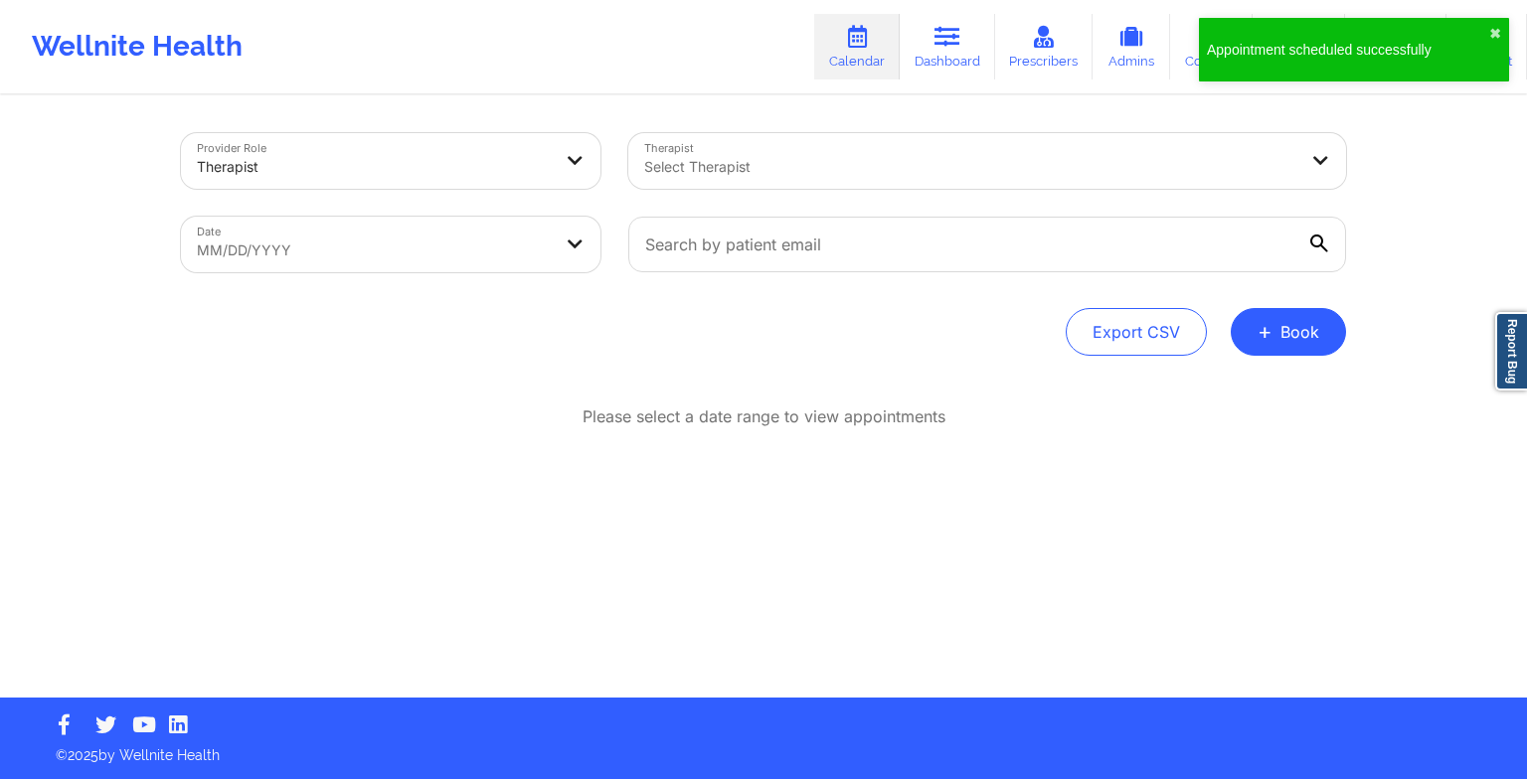
click at [1276, 342] on button "+ Book" at bounding box center [1287, 332] width 115 height 48
click at [1236, 386] on button "Therapy Session" at bounding box center [1255, 395] width 152 height 33
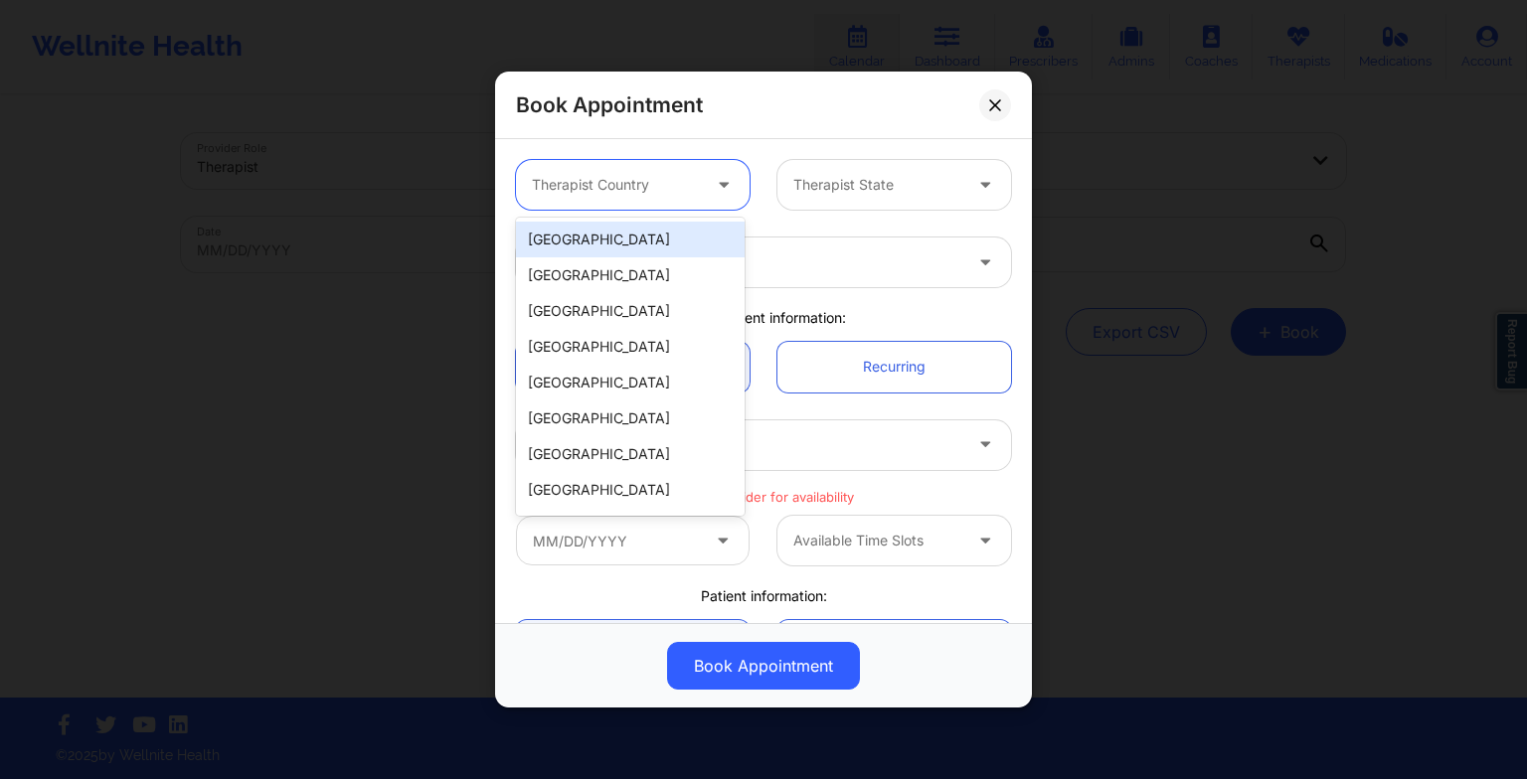
click at [682, 177] on div at bounding box center [616, 185] width 168 height 24
click at [633, 254] on div "[GEOGRAPHIC_DATA]" at bounding box center [630, 240] width 229 height 36
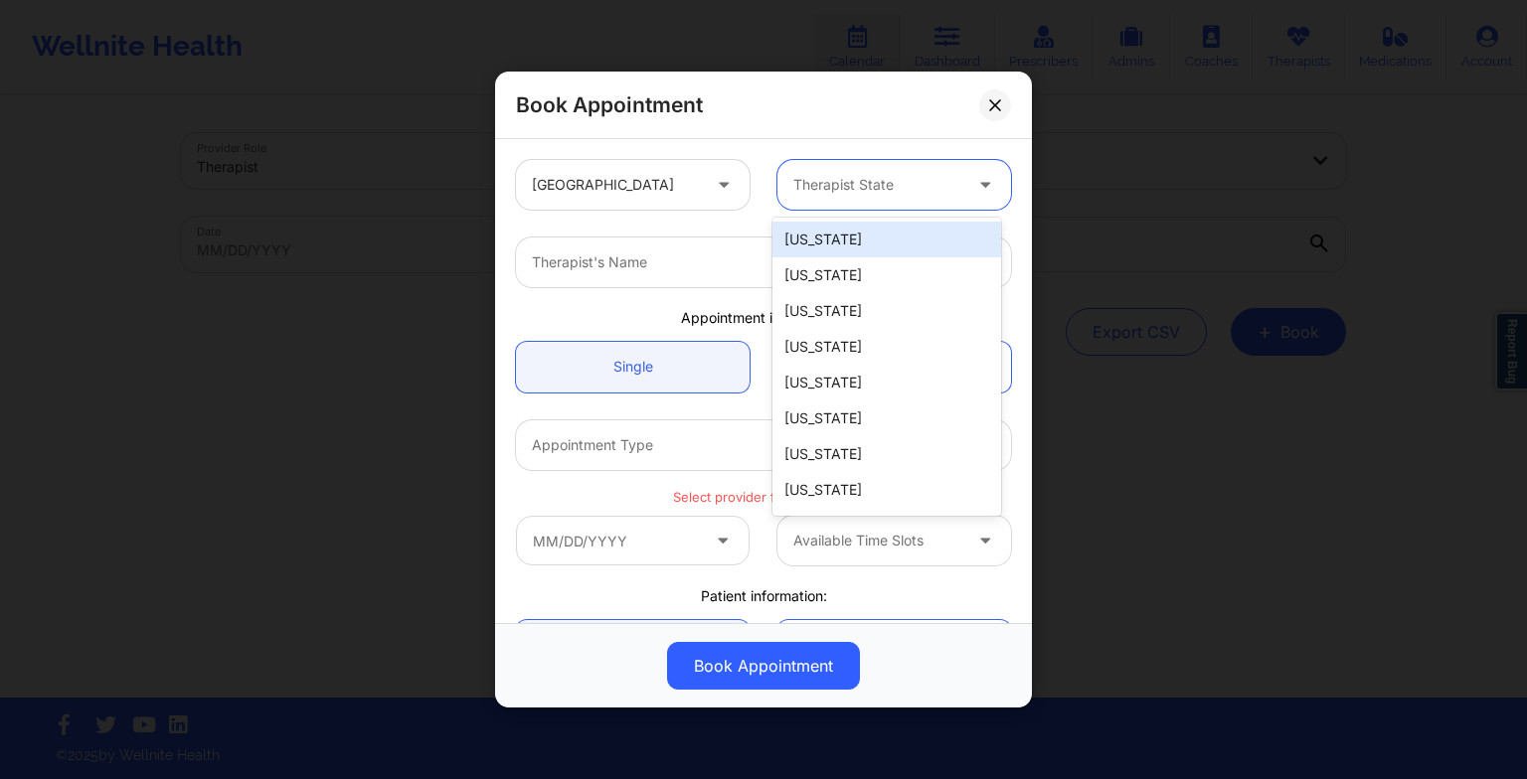
click at [855, 188] on div at bounding box center [877, 185] width 168 height 24
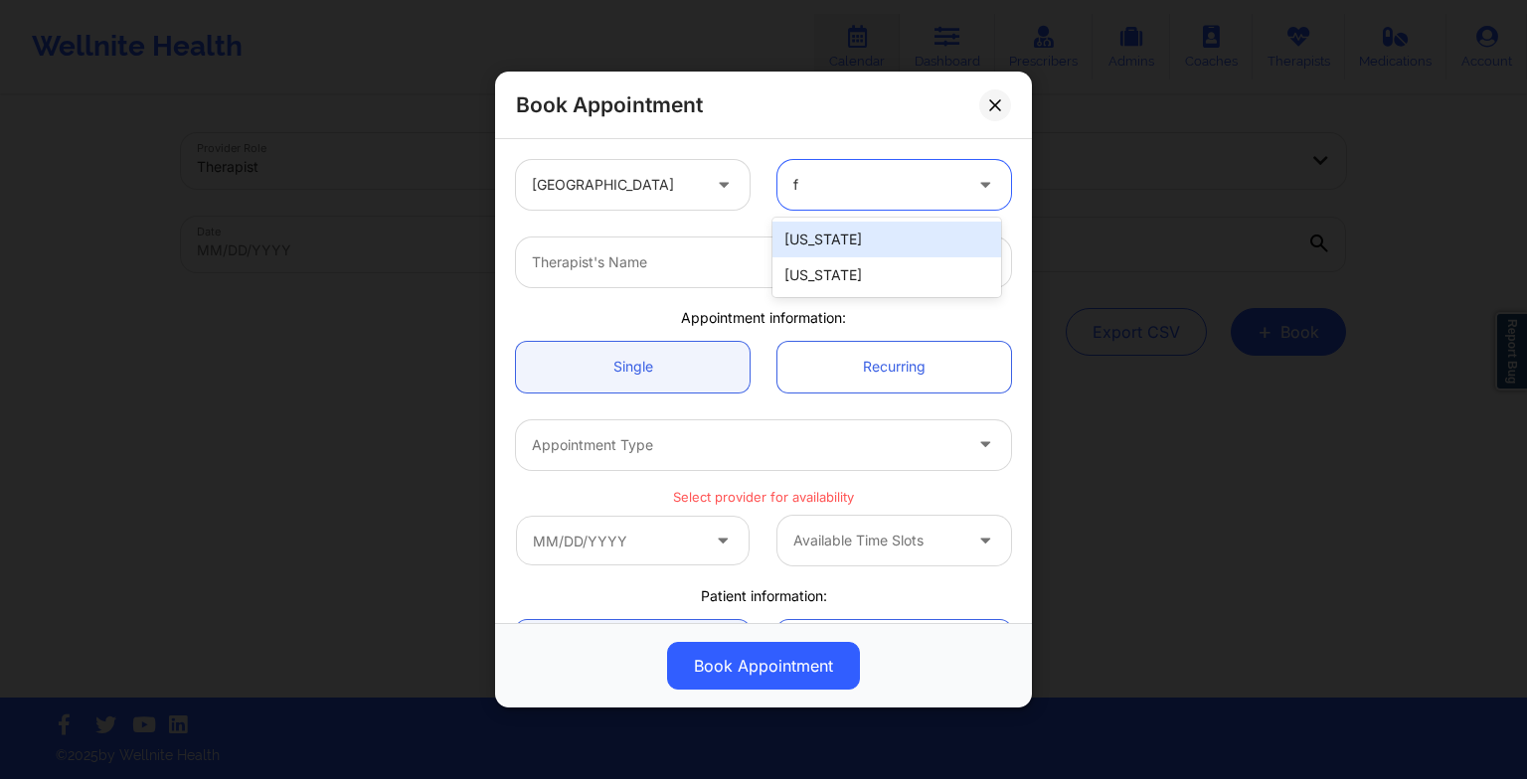
type input "fl"
click at [838, 241] on div "[US_STATE]" at bounding box center [886, 240] width 229 height 36
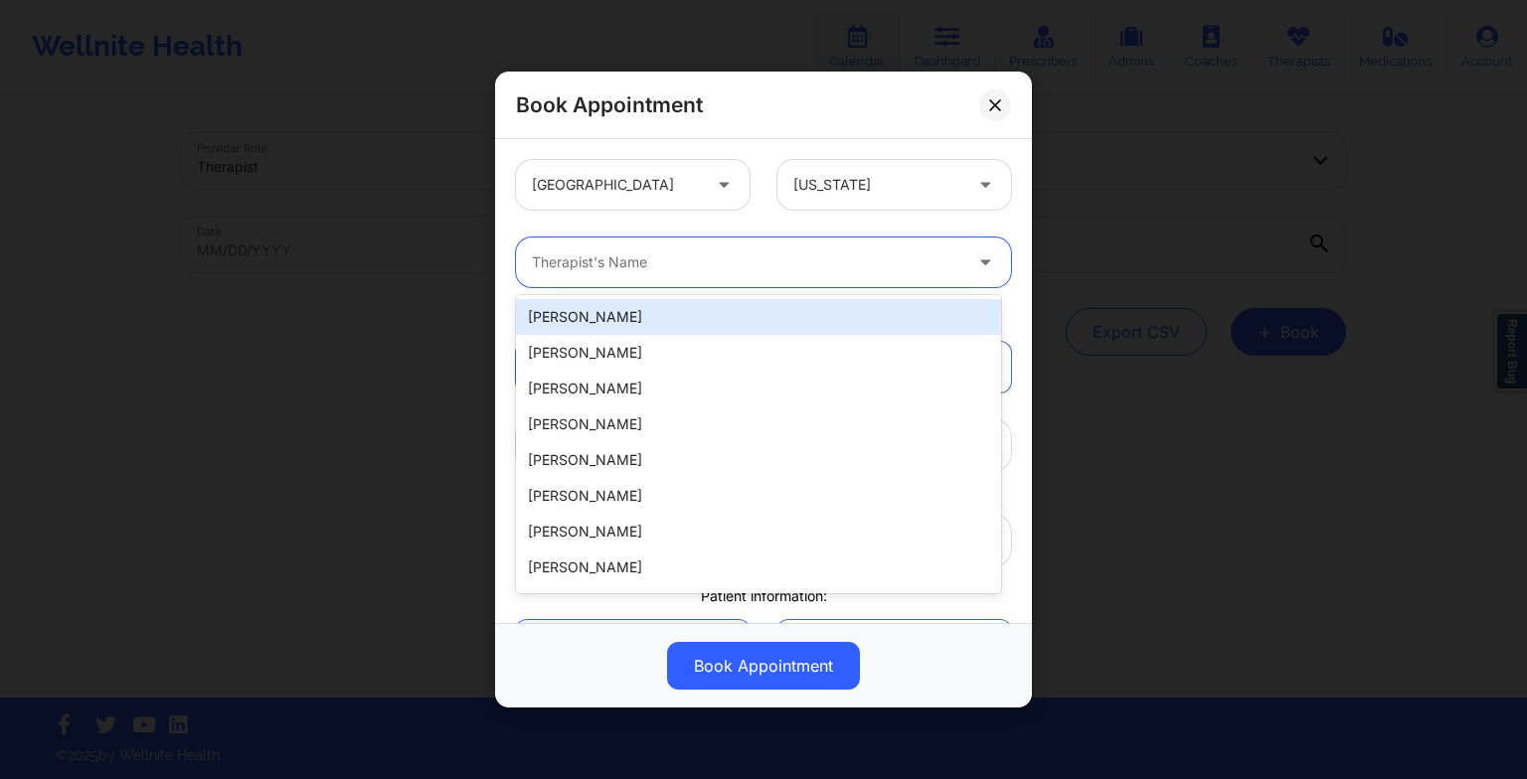
click at [588, 240] on div "Therapist's Name" at bounding box center [739, 263] width 447 height 50
paste input "left text for recurring slot"
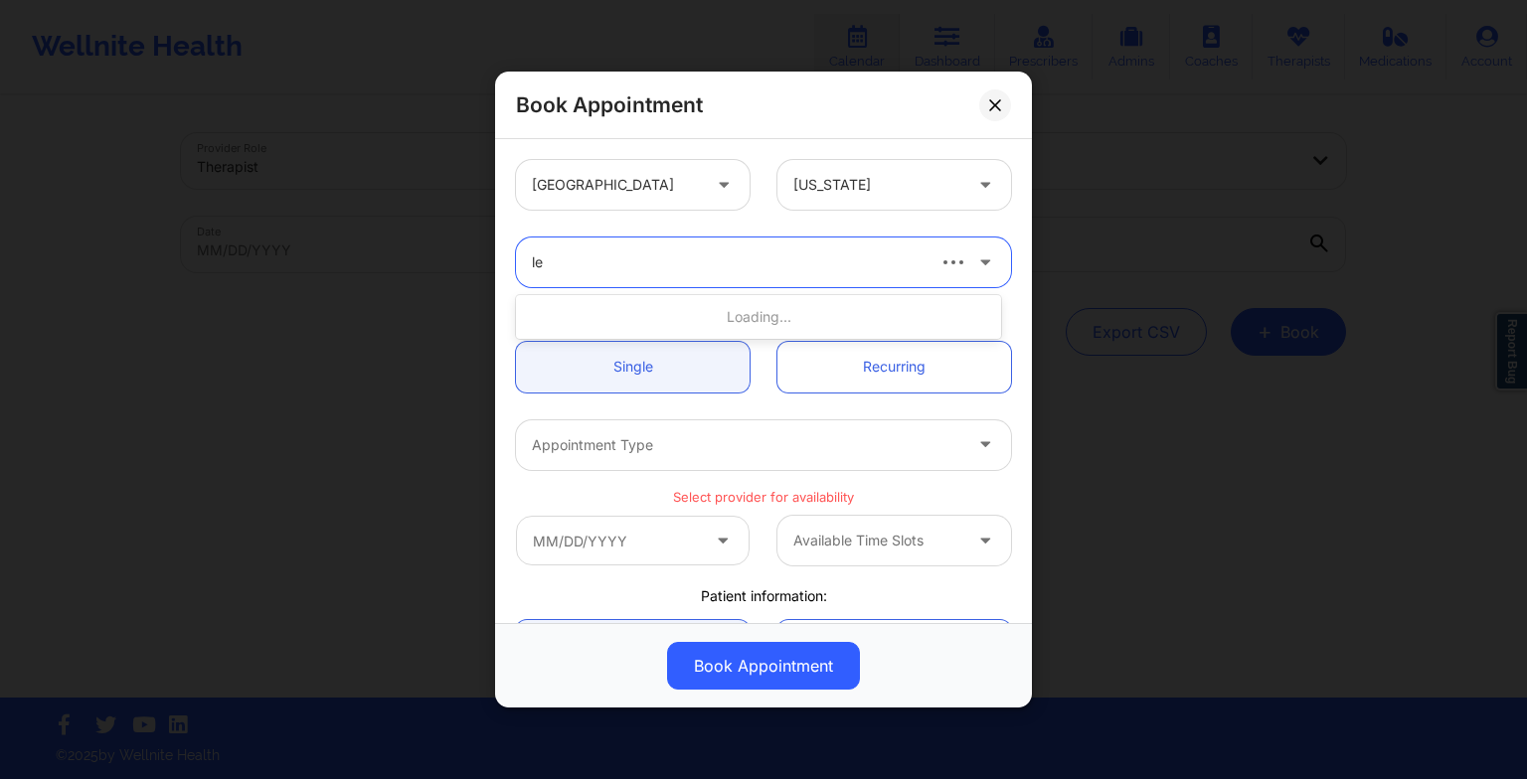
type input "l"
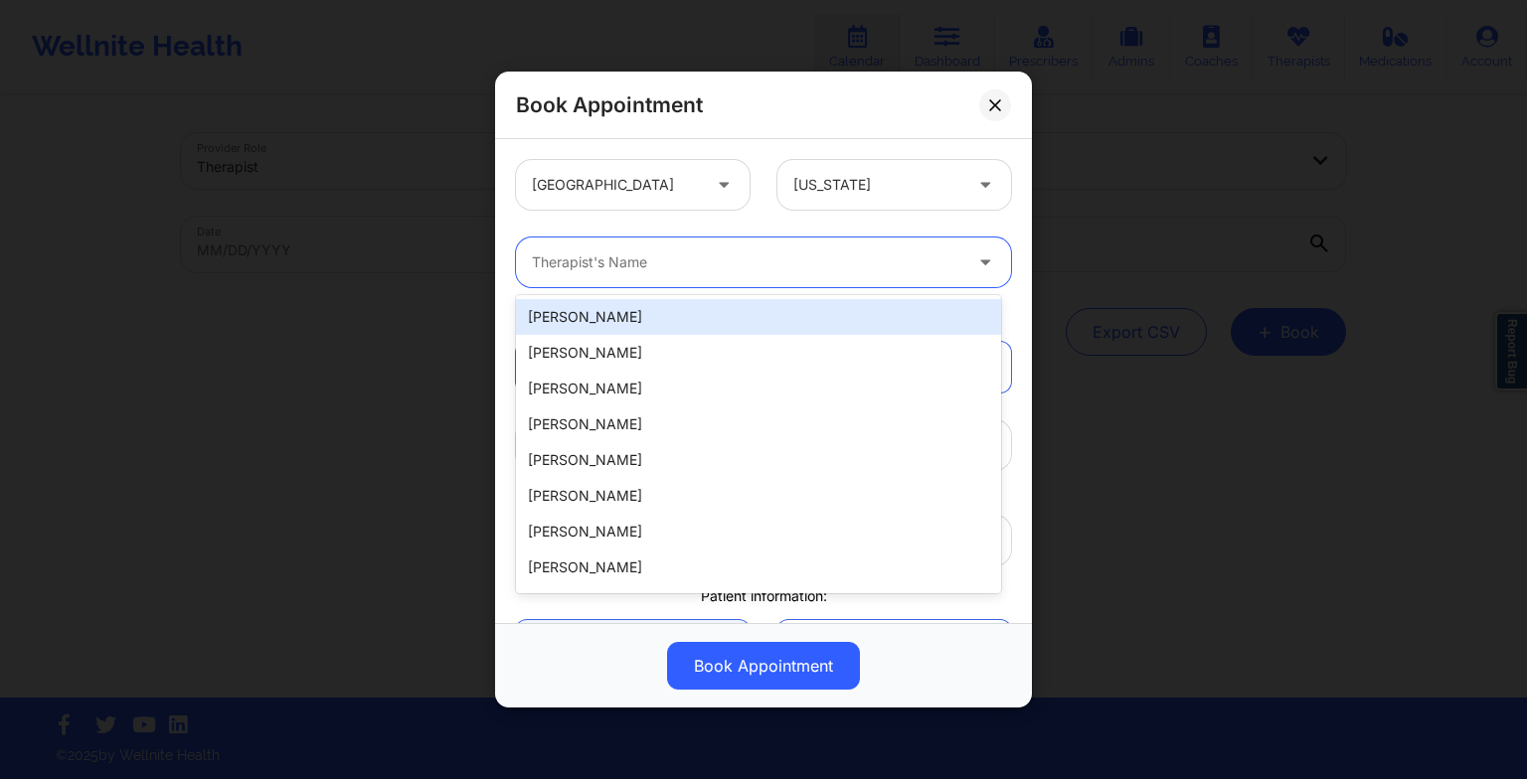
paste input "[PERSON_NAME]"
type input "[PERSON_NAME]"
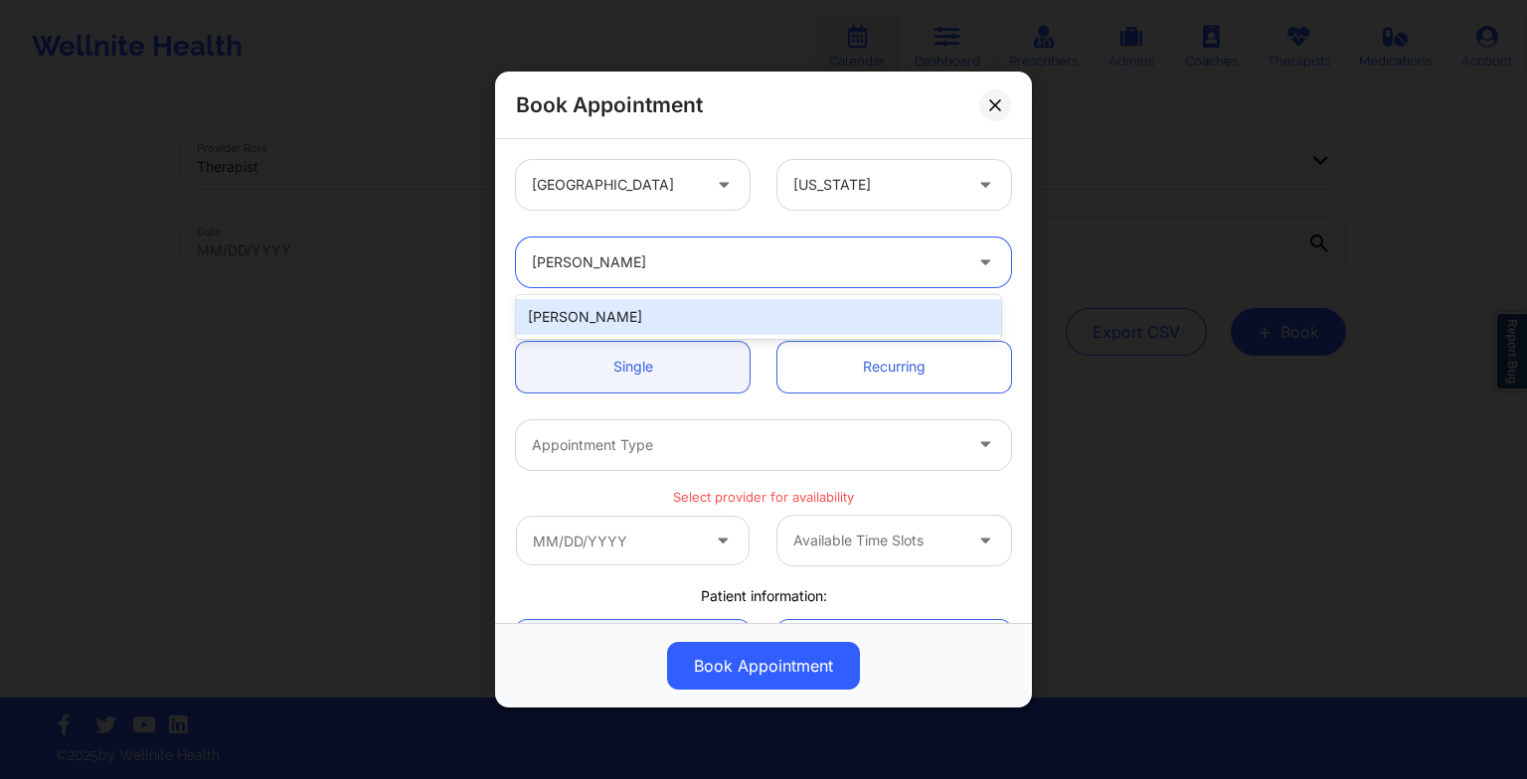
click at [672, 316] on div "[PERSON_NAME]" at bounding box center [758, 317] width 485 height 36
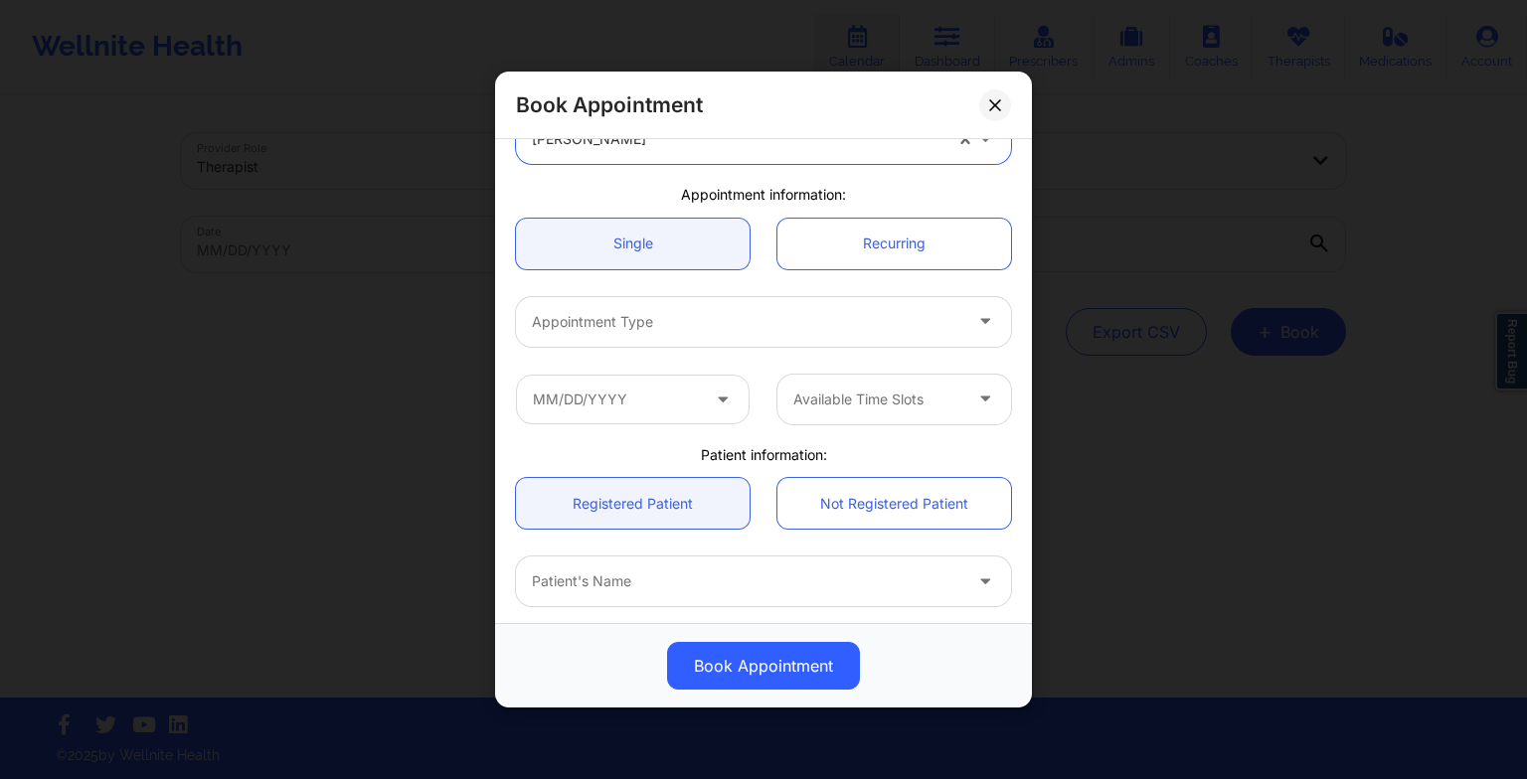
scroll to position [125, 0]
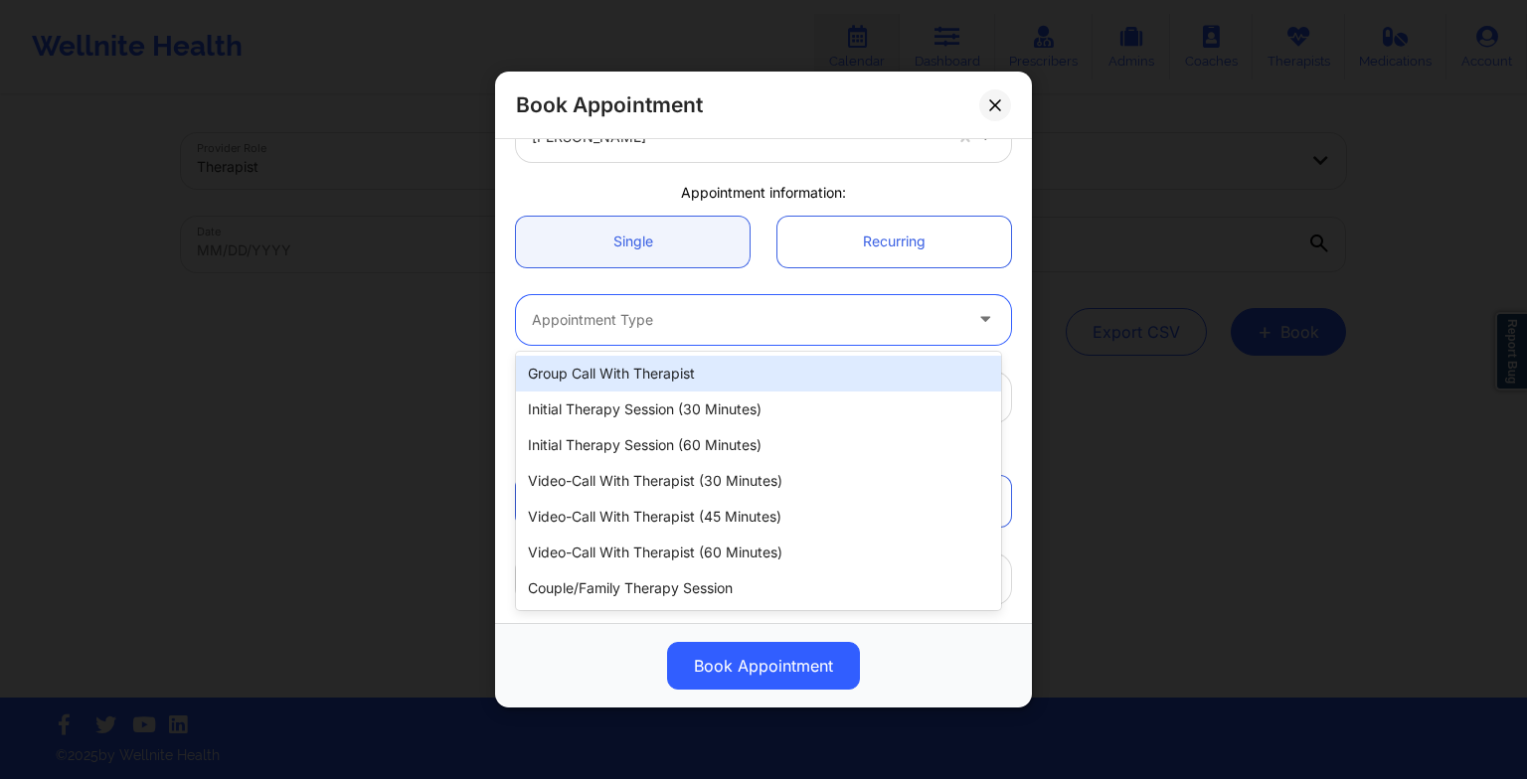
click at [637, 318] on div at bounding box center [746, 320] width 429 height 24
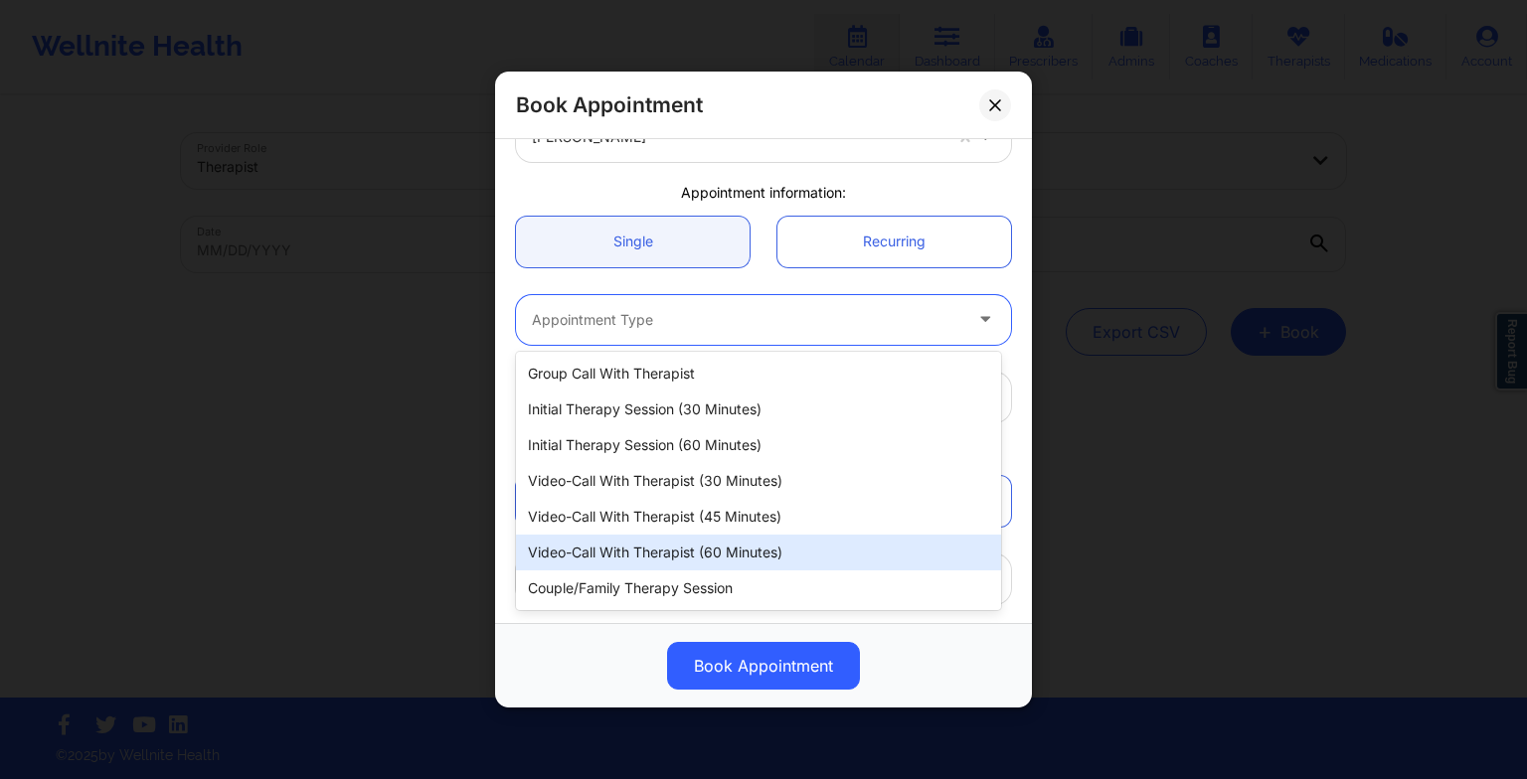
click at [654, 551] on div "Video-Call with Therapist (60 minutes)" at bounding box center [758, 553] width 485 height 36
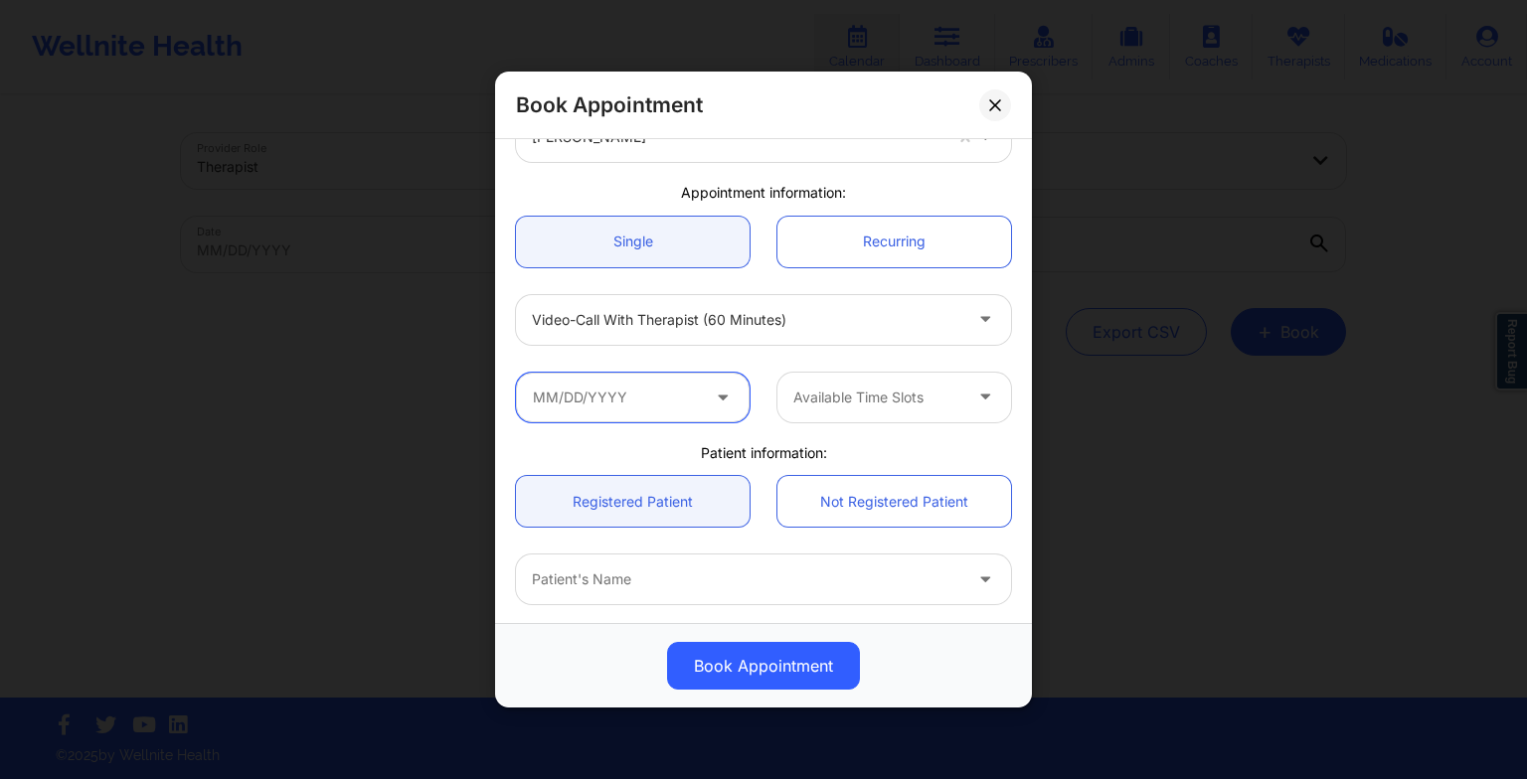
click at [640, 400] on input "text" at bounding box center [633, 398] width 234 height 50
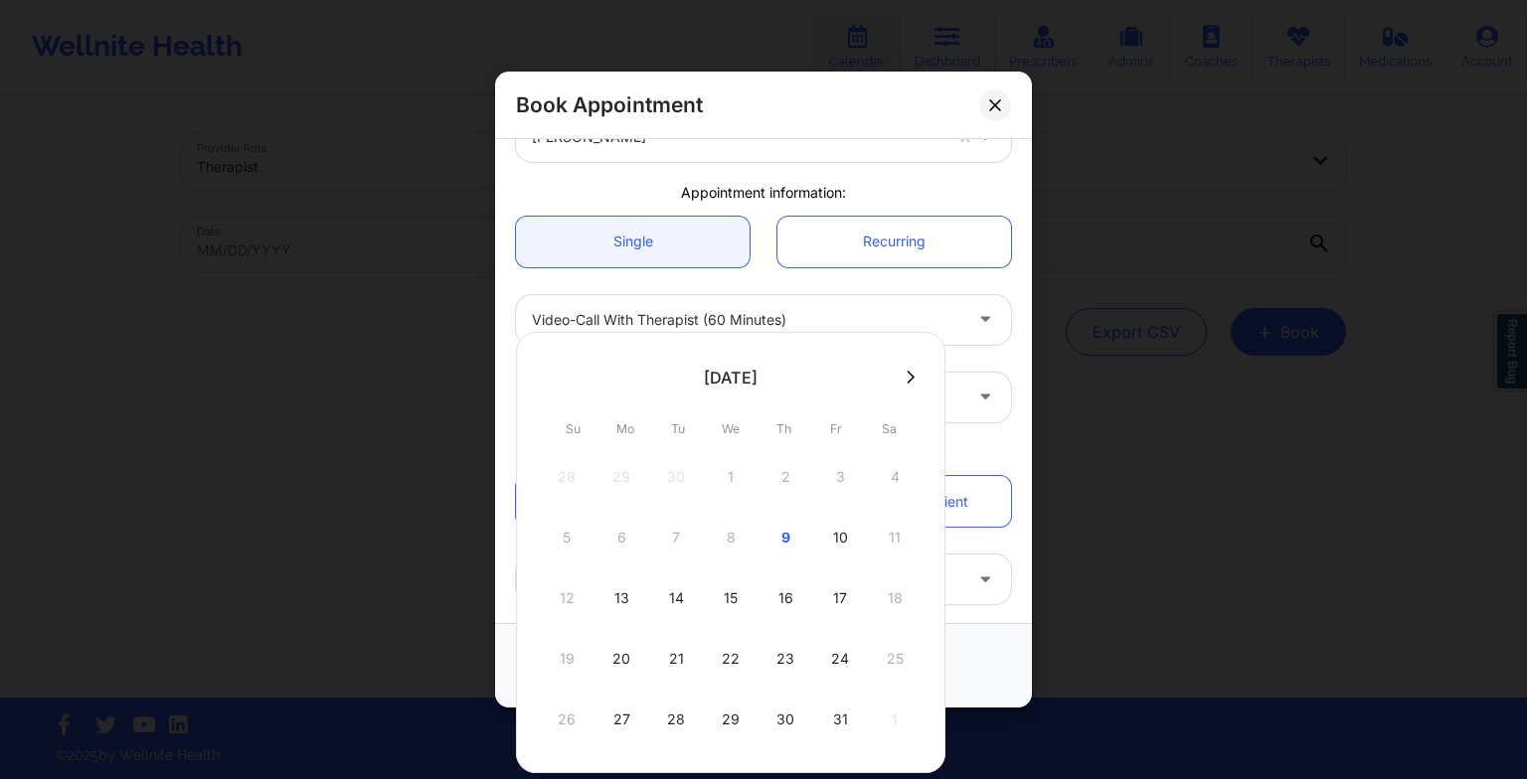
click at [724, 644] on div "22" at bounding box center [731, 659] width 50 height 56
type input "[DATE]"
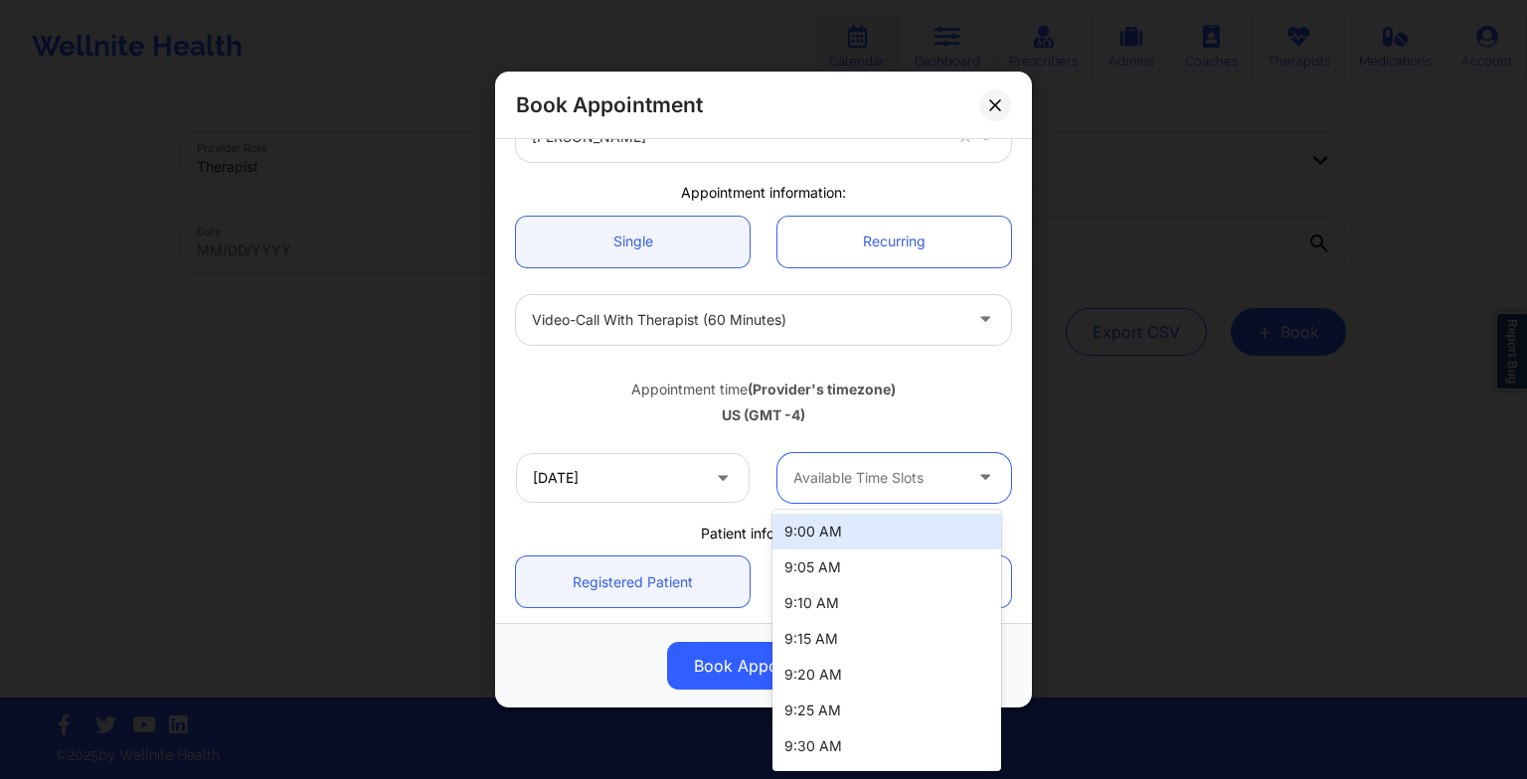
click at [847, 467] on div at bounding box center [877, 478] width 168 height 24
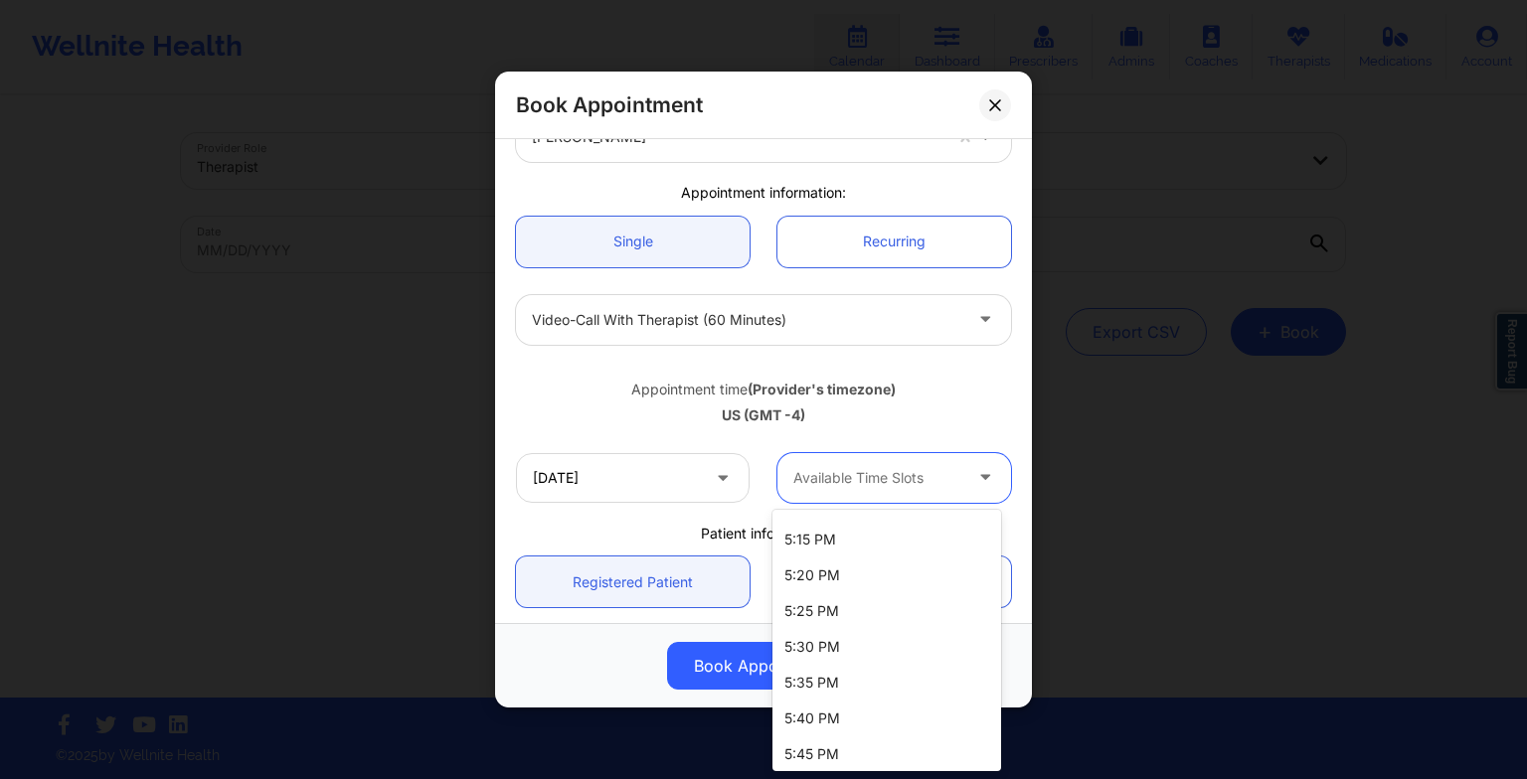
scroll to position [4076, 0]
click at [891, 739] on div "7:00 PM" at bounding box center [886, 749] width 229 height 36
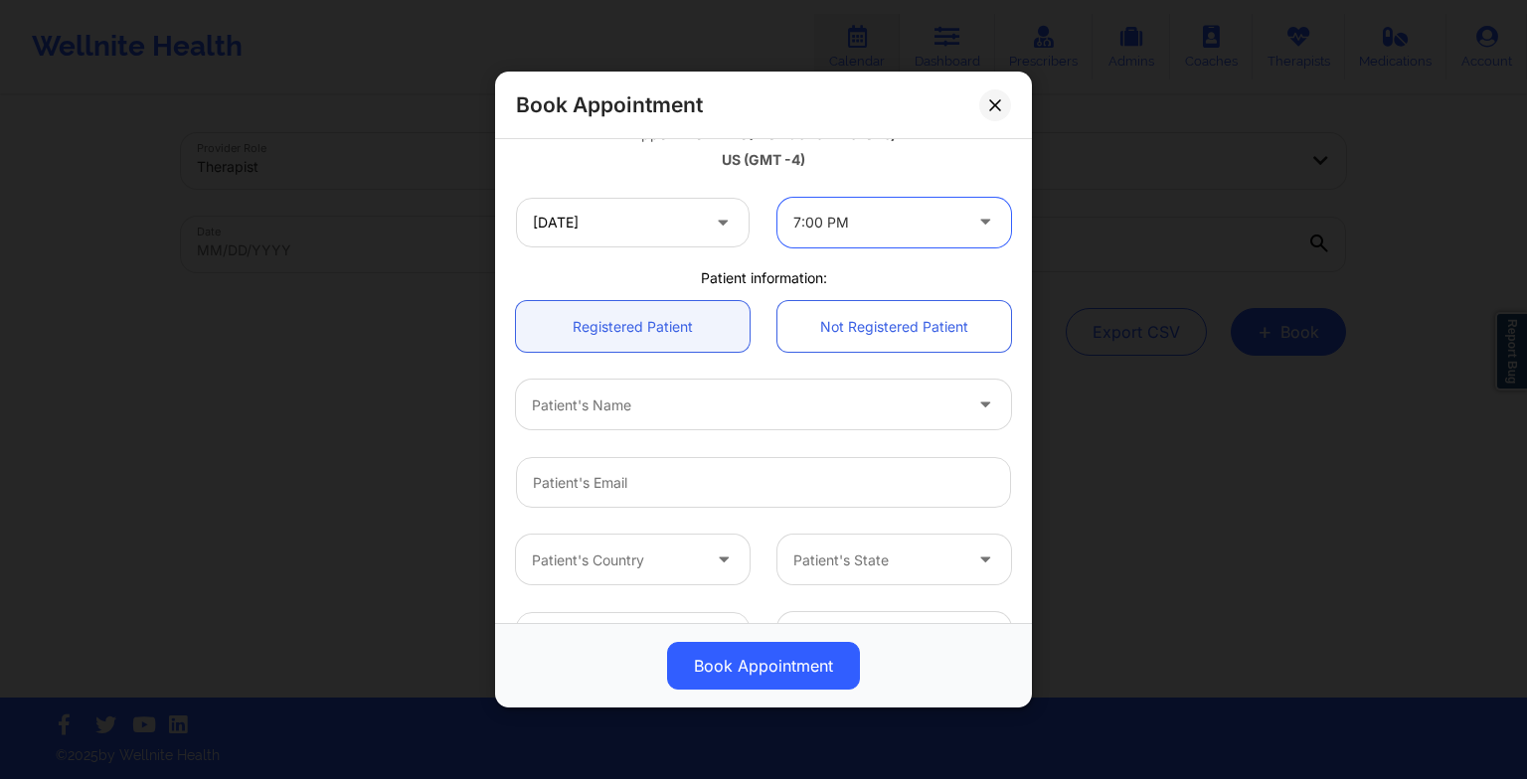
scroll to position [390, 0]
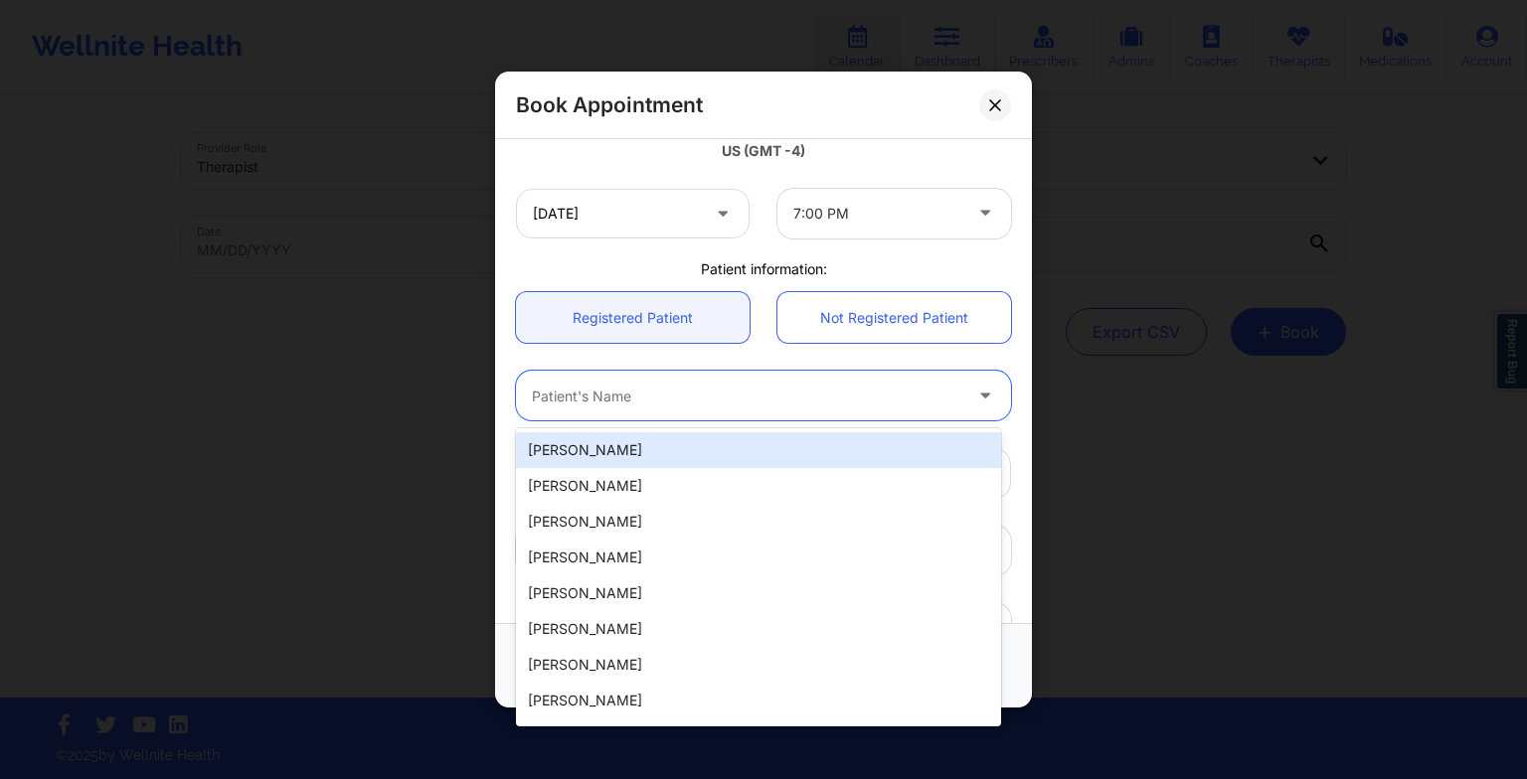
click at [624, 415] on div "Patient's Name" at bounding box center [739, 396] width 447 height 50
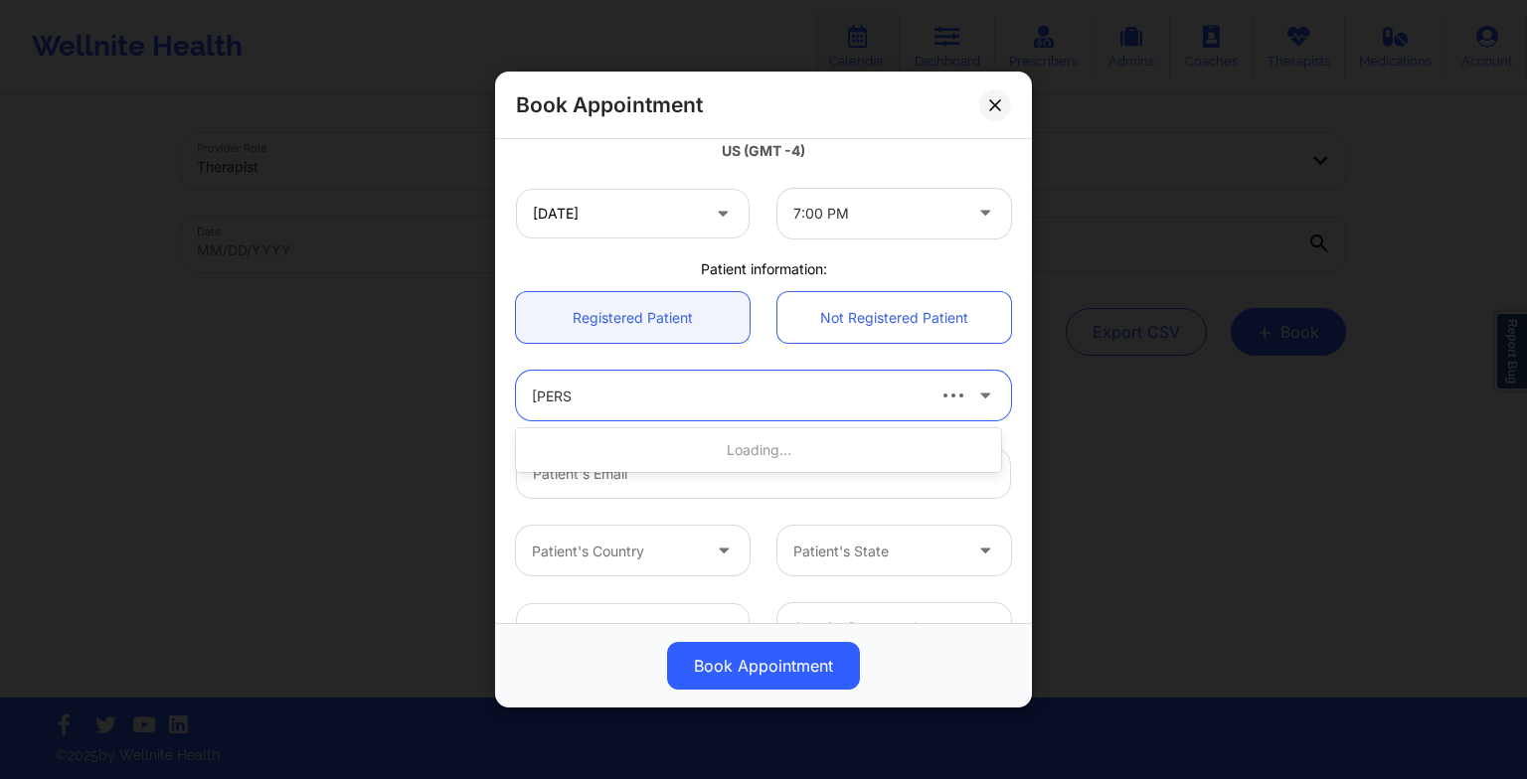
type input "[PERSON_NAME]"
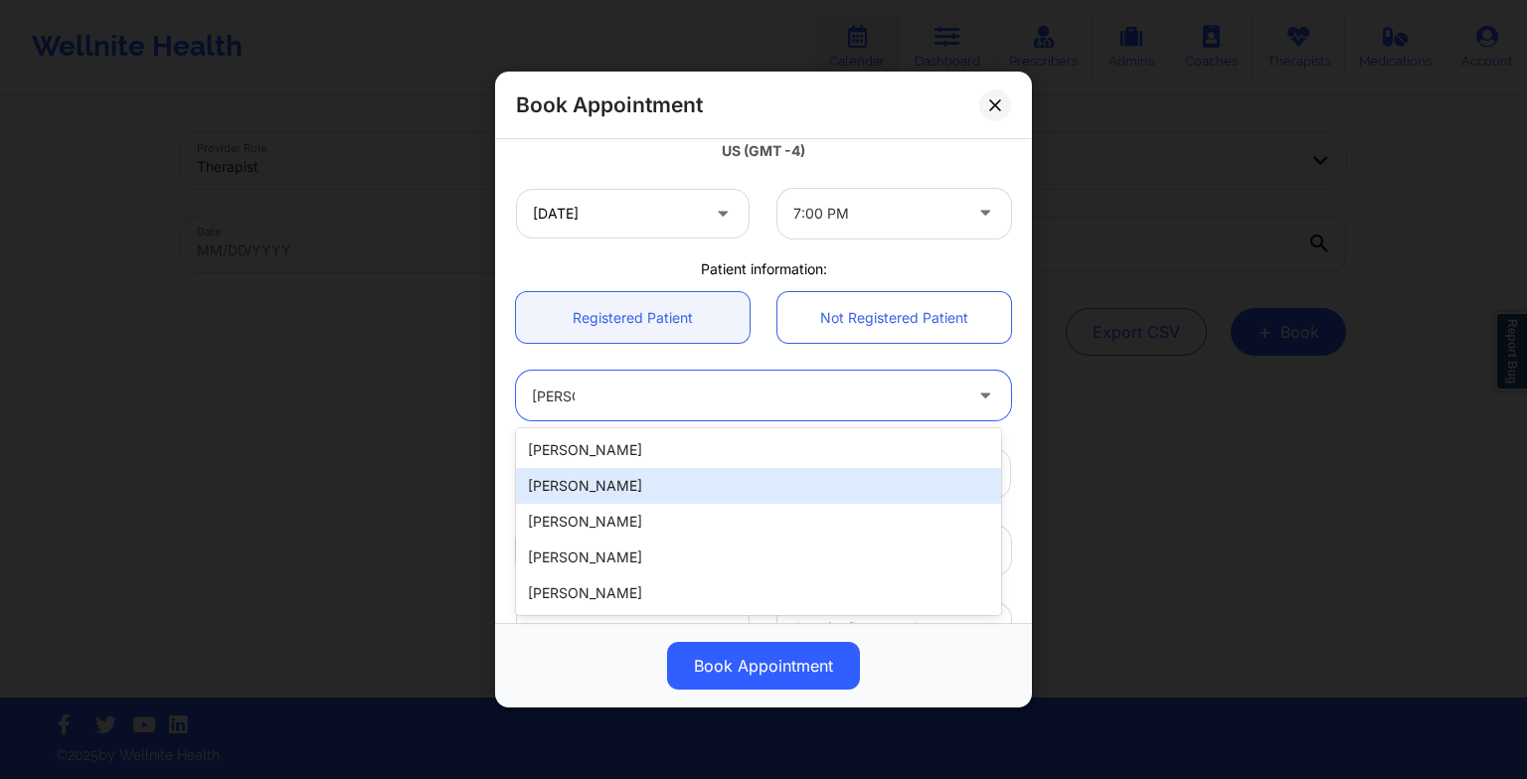
click at [648, 486] on div "[PERSON_NAME]" at bounding box center [758, 486] width 485 height 36
type input "[EMAIL_ADDRESS][DOMAIN_NAME]"
type input "[PHONE_NUMBER]"
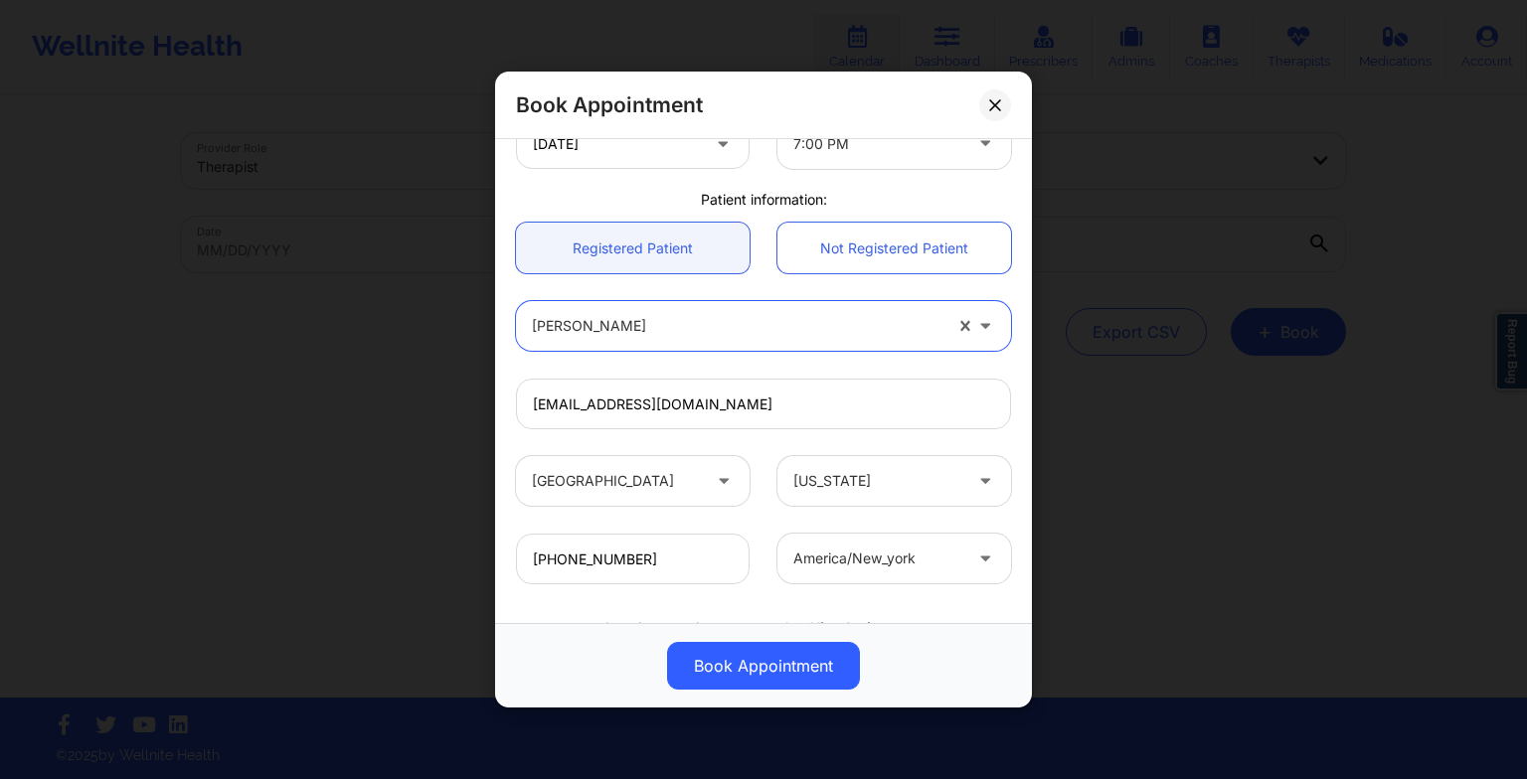
scroll to position [548, 0]
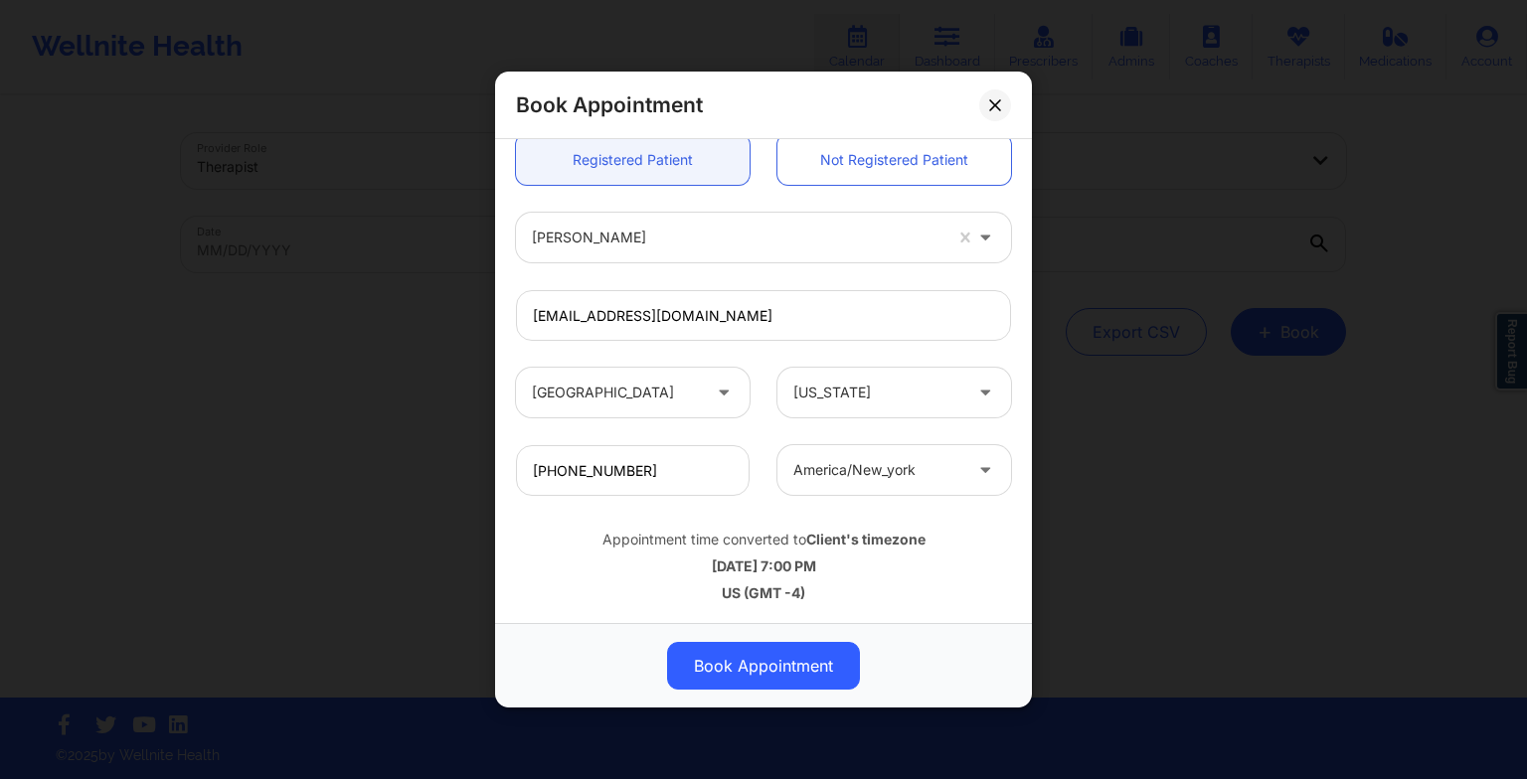
click at [791, 656] on button "Book Appointment" at bounding box center [763, 666] width 193 height 48
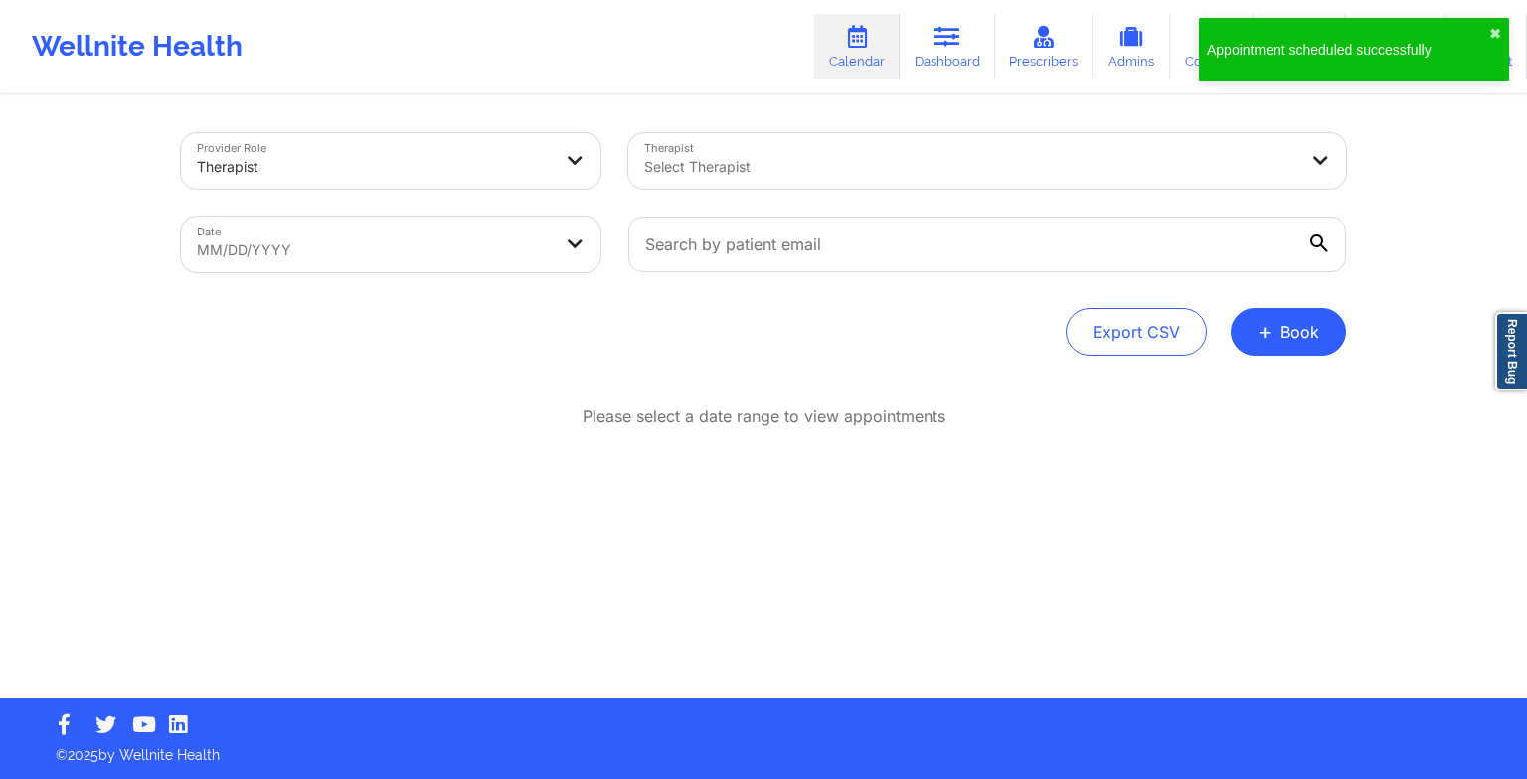
click at [1308, 340] on button "+ Book" at bounding box center [1287, 332] width 115 height 48
click at [1221, 400] on button "Therapy Session" at bounding box center [1255, 395] width 152 height 33
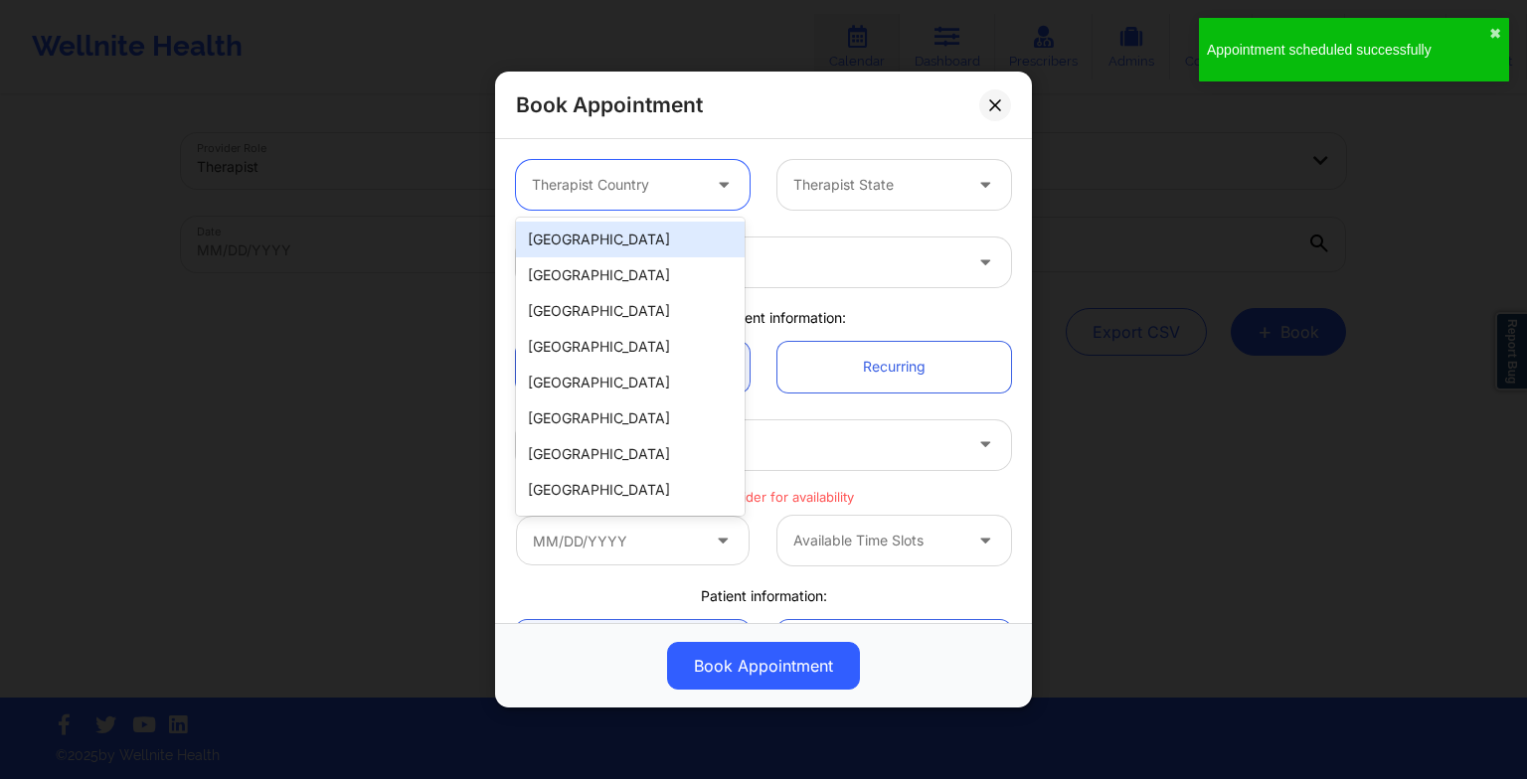
drag, startPoint x: 592, startPoint y: 177, endPoint x: 588, endPoint y: 235, distance: 57.8
click at [588, 235] on body "Appointment scheduled successfully ✖︎ Wellnite Health Calendar Dashboard Prescr…" at bounding box center [763, 389] width 1527 height 779
click at [588, 235] on div "[GEOGRAPHIC_DATA]" at bounding box center [630, 240] width 229 height 36
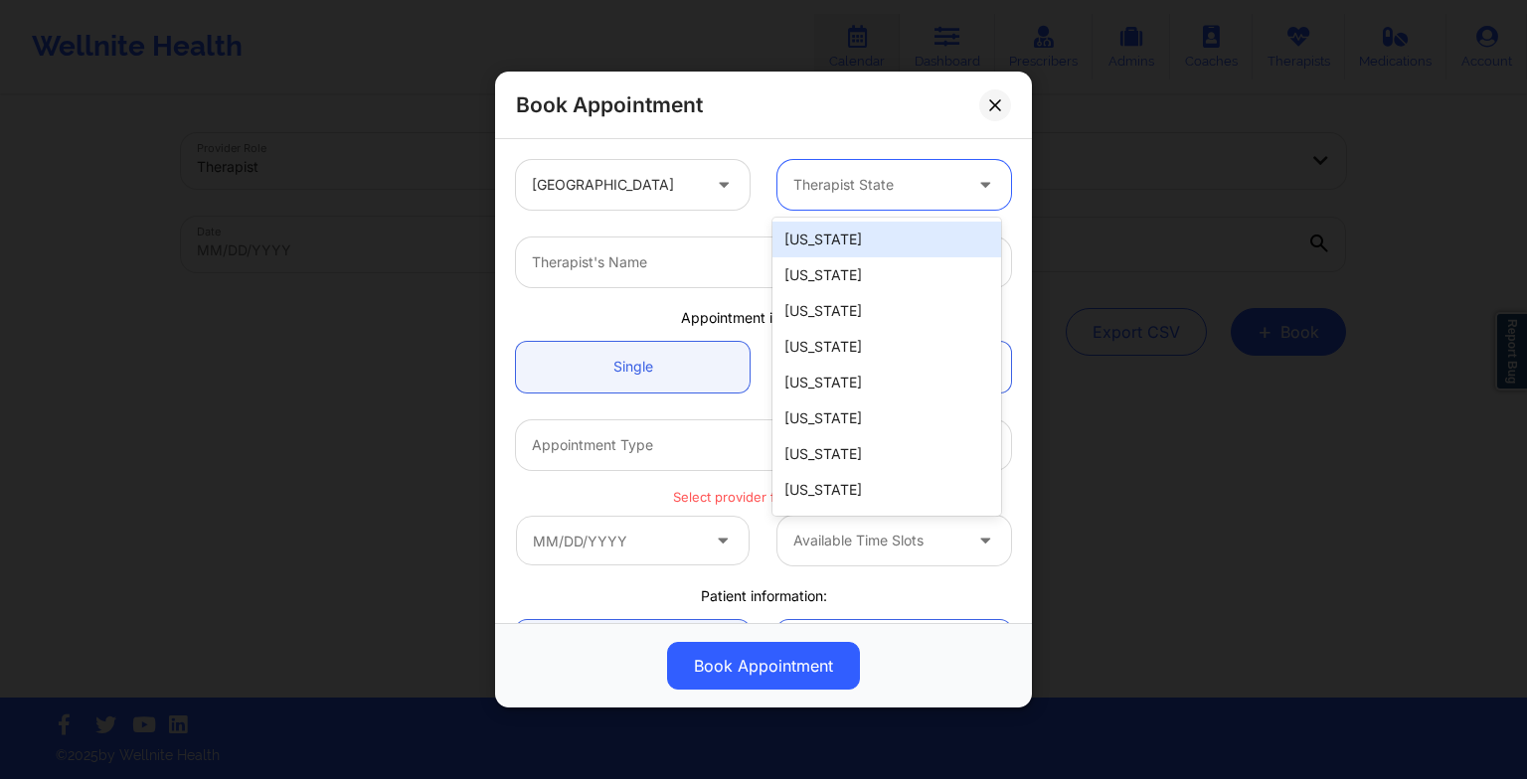
click at [816, 198] on div "Therapist State" at bounding box center [870, 185] width 186 height 50
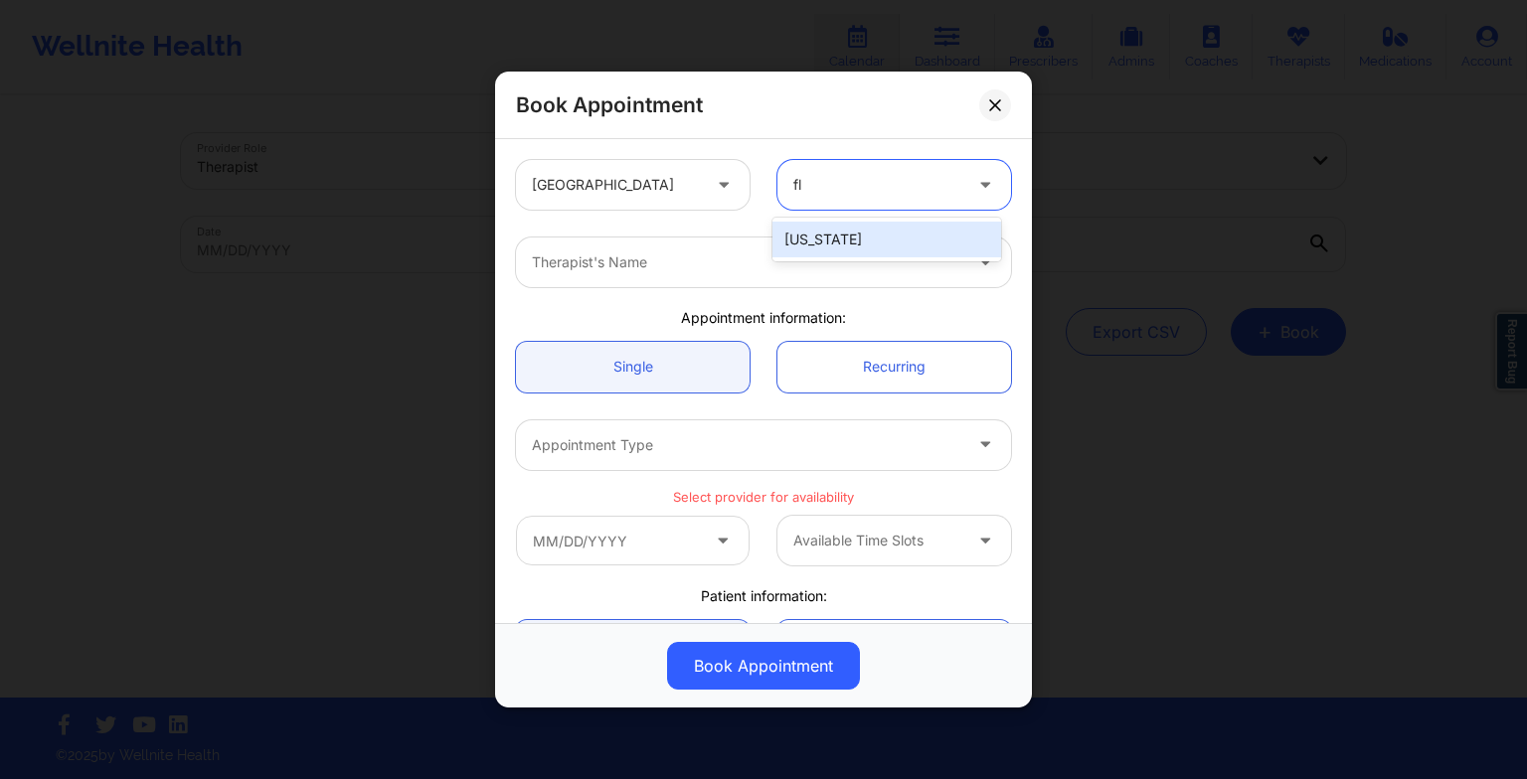
type input "flo"
click at [826, 254] on div "[US_STATE]" at bounding box center [886, 240] width 229 height 36
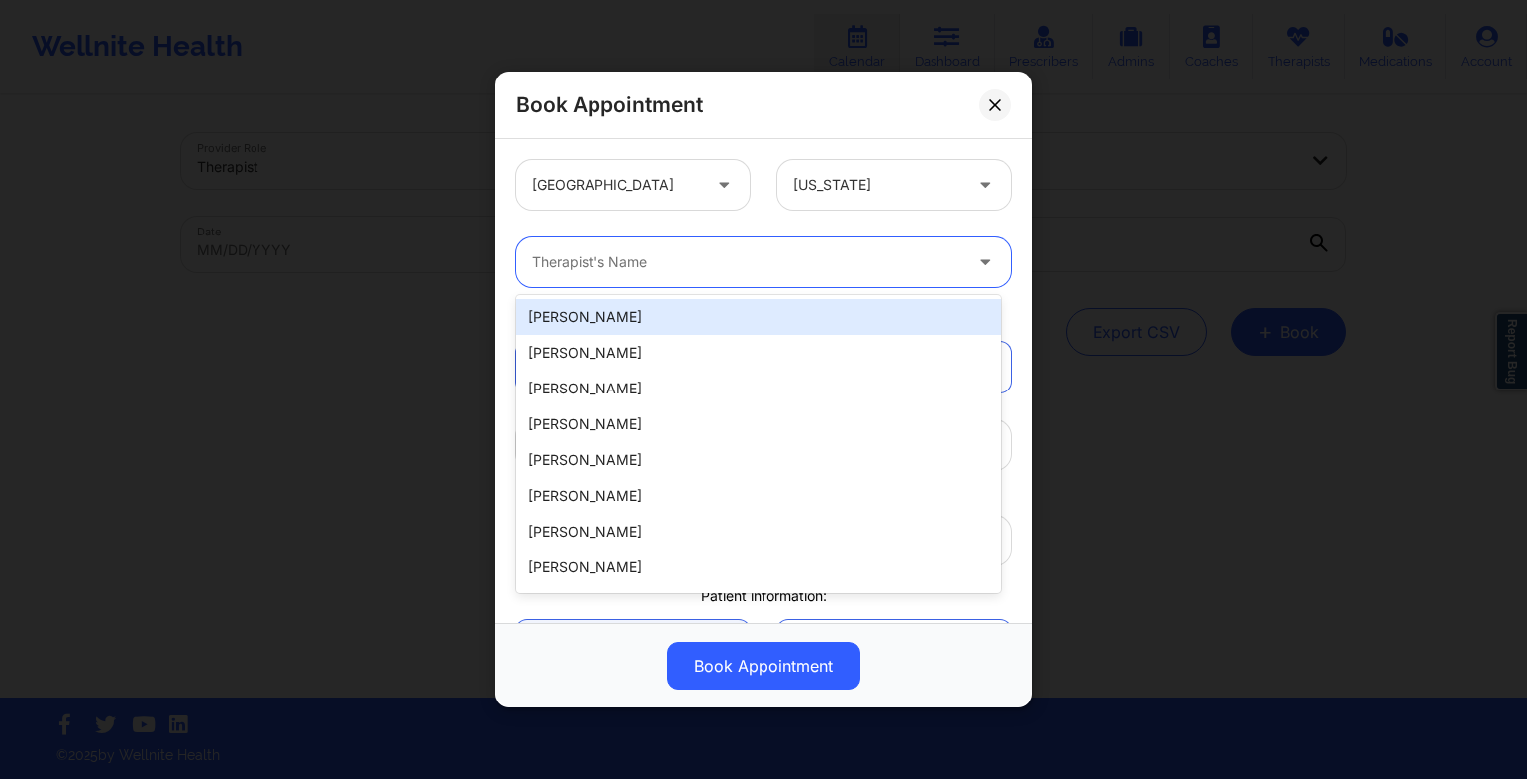
click at [787, 251] on div at bounding box center [746, 262] width 429 height 24
paste input "[PERSON_NAME]"
type input "[PERSON_NAME]"
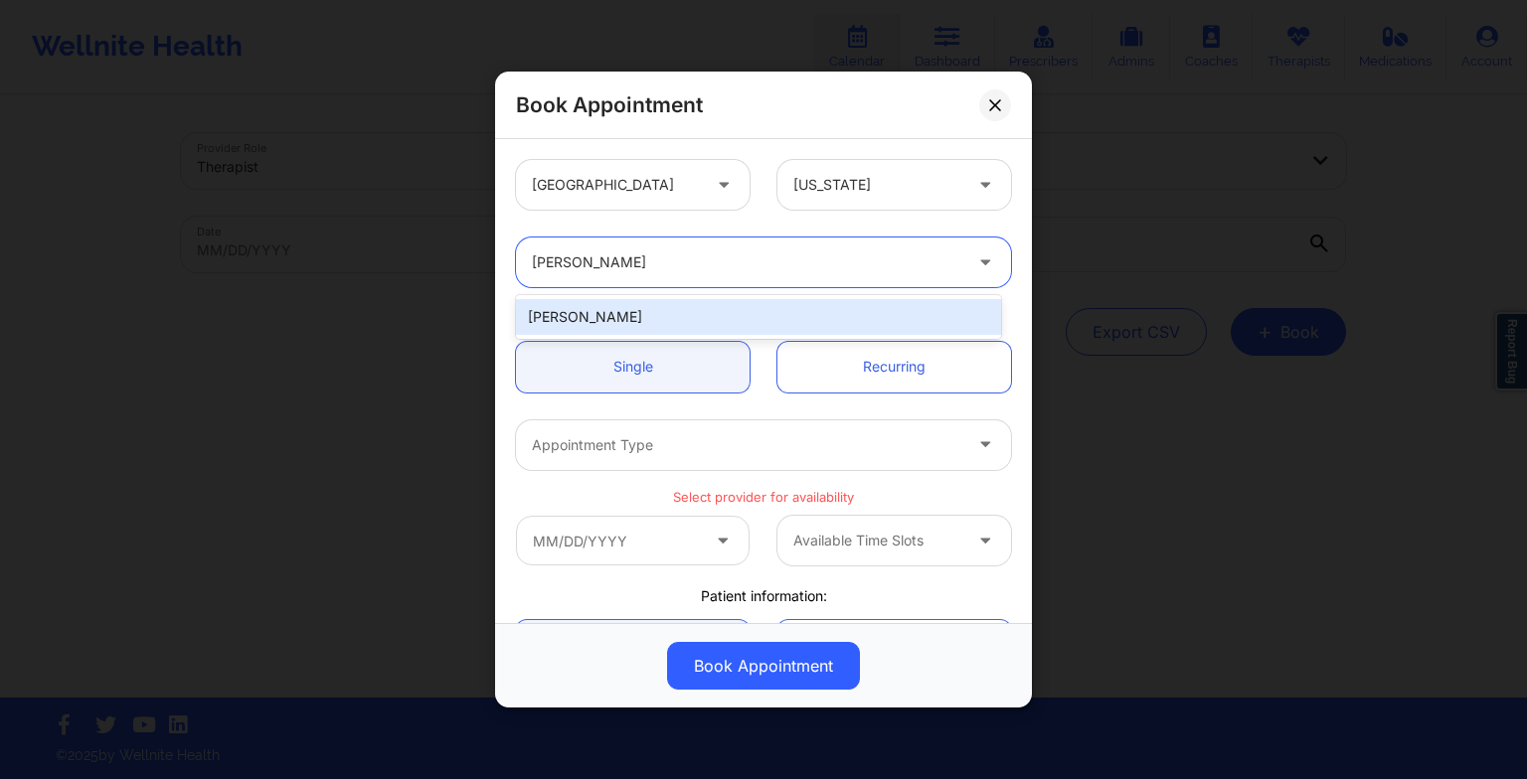
click at [658, 316] on div "[PERSON_NAME]" at bounding box center [758, 317] width 485 height 36
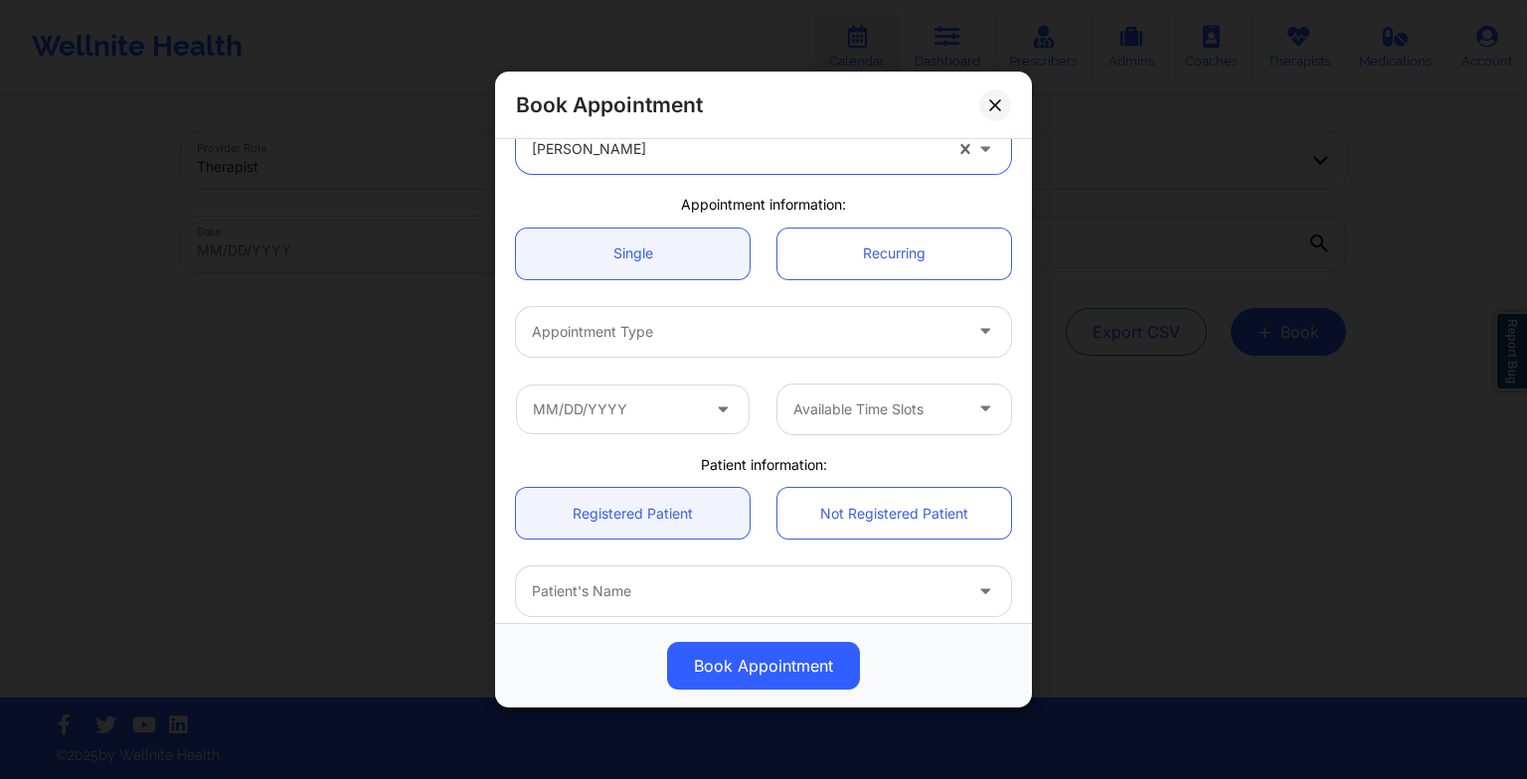
scroll to position [122, 0]
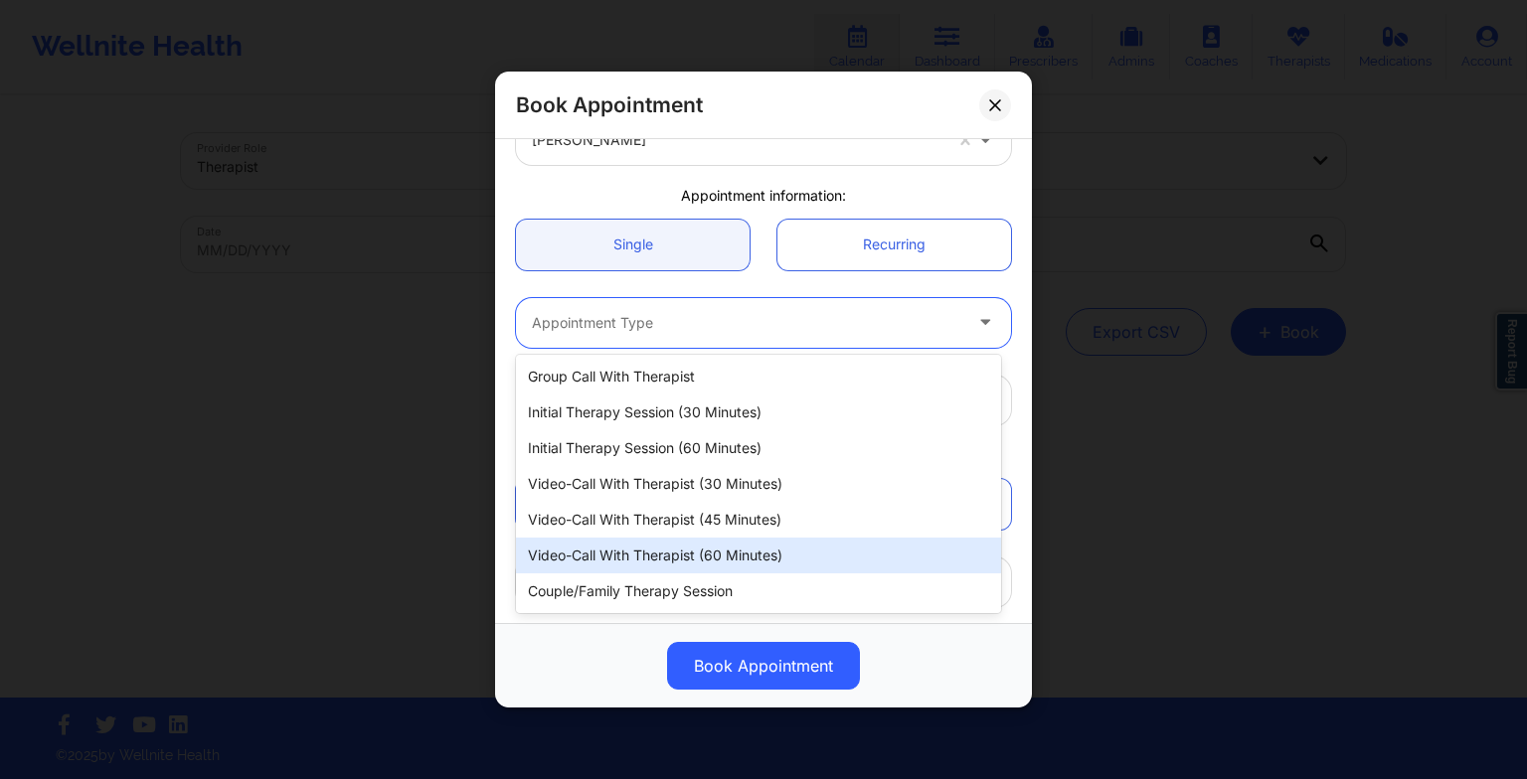
drag, startPoint x: 591, startPoint y: 321, endPoint x: 642, endPoint y: 545, distance: 229.3
click at [642, 545] on body "Wellnite Health Calendar Dashboard Prescribers Admins Coaches Therapists Medica…" at bounding box center [763, 389] width 1527 height 779
click at [642, 545] on div "Video-Call with Therapist (60 minutes)" at bounding box center [758, 556] width 485 height 36
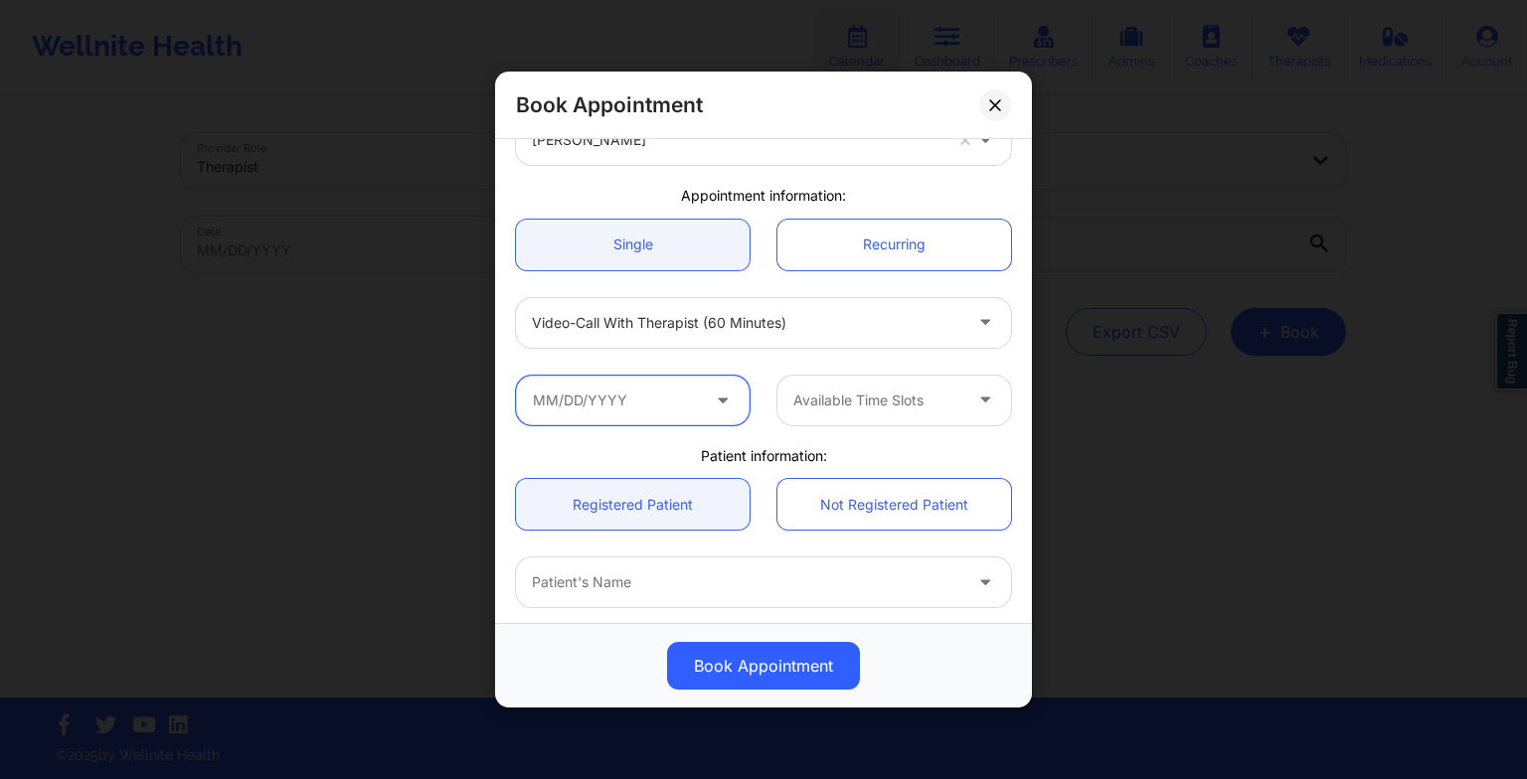
click at [630, 408] on input "text" at bounding box center [633, 401] width 234 height 50
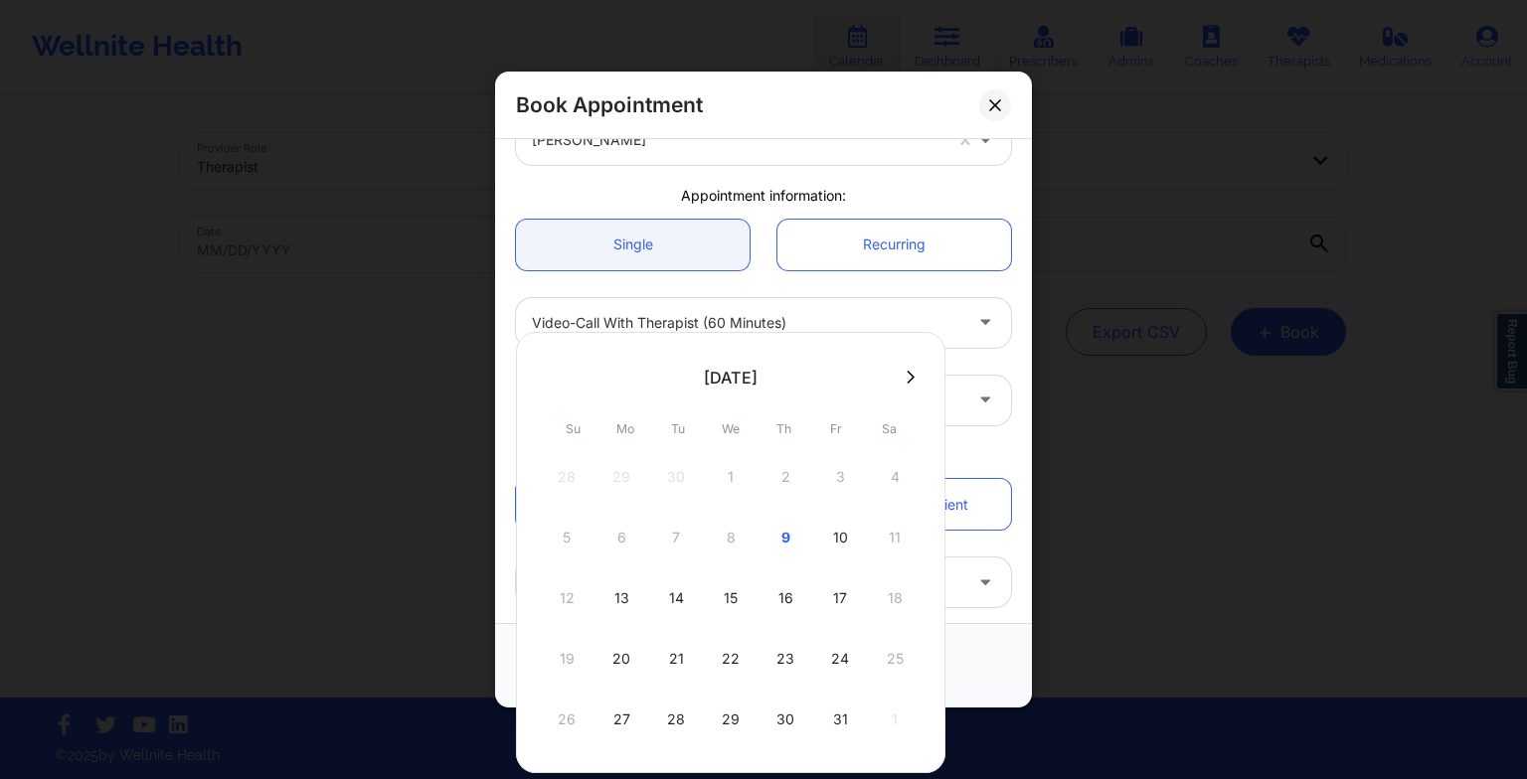
click at [733, 688] on div "28 29 30 1 2 3 4 5 6 7 8 9 10 11 12 13 14 15 16 17 18 19 20 21 22 23 24 25 26 2…" at bounding box center [731, 598] width 378 height 298
click at [733, 708] on div "29" at bounding box center [731, 720] width 50 height 56
type input "[DATE]"
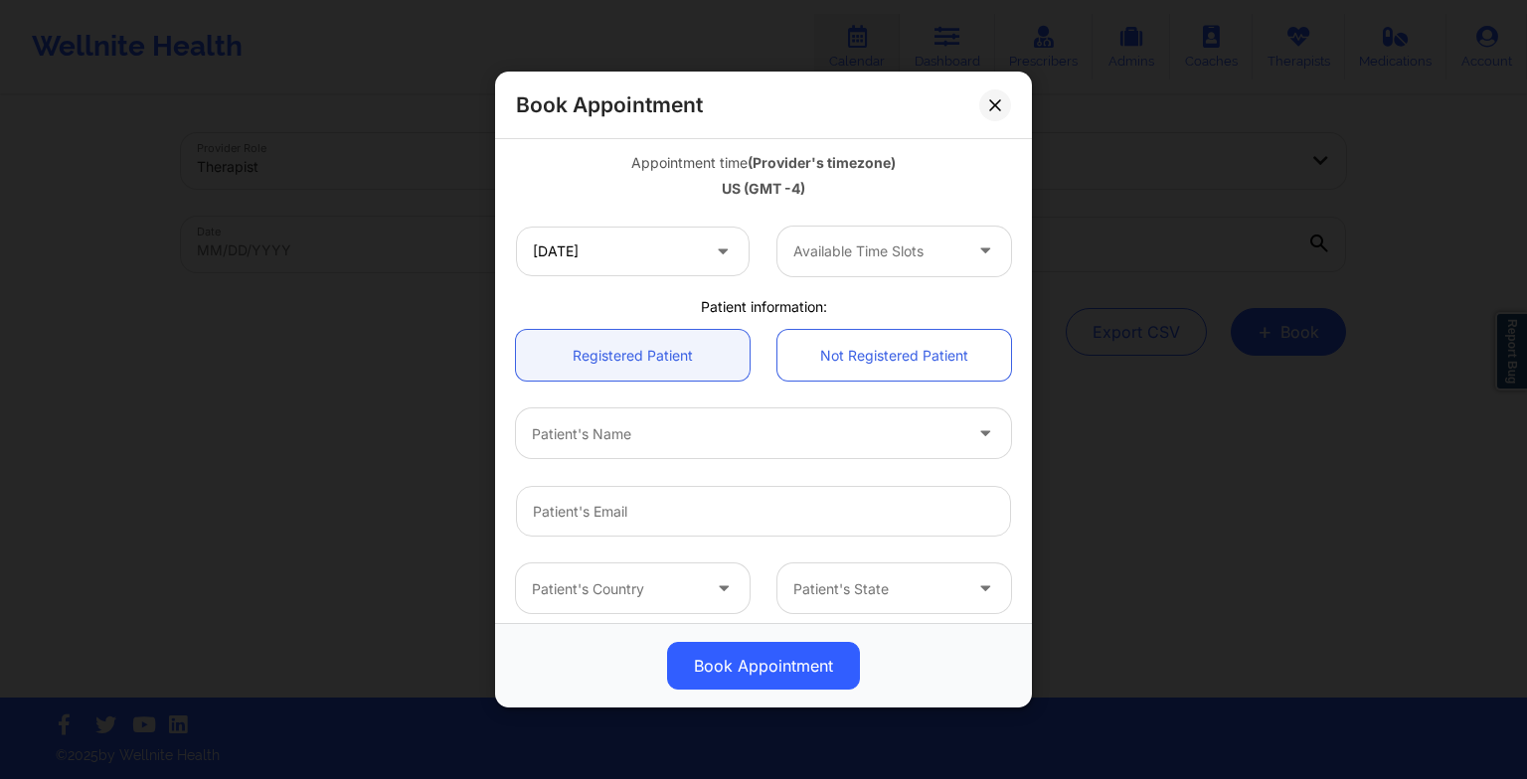
scroll to position [353, 0]
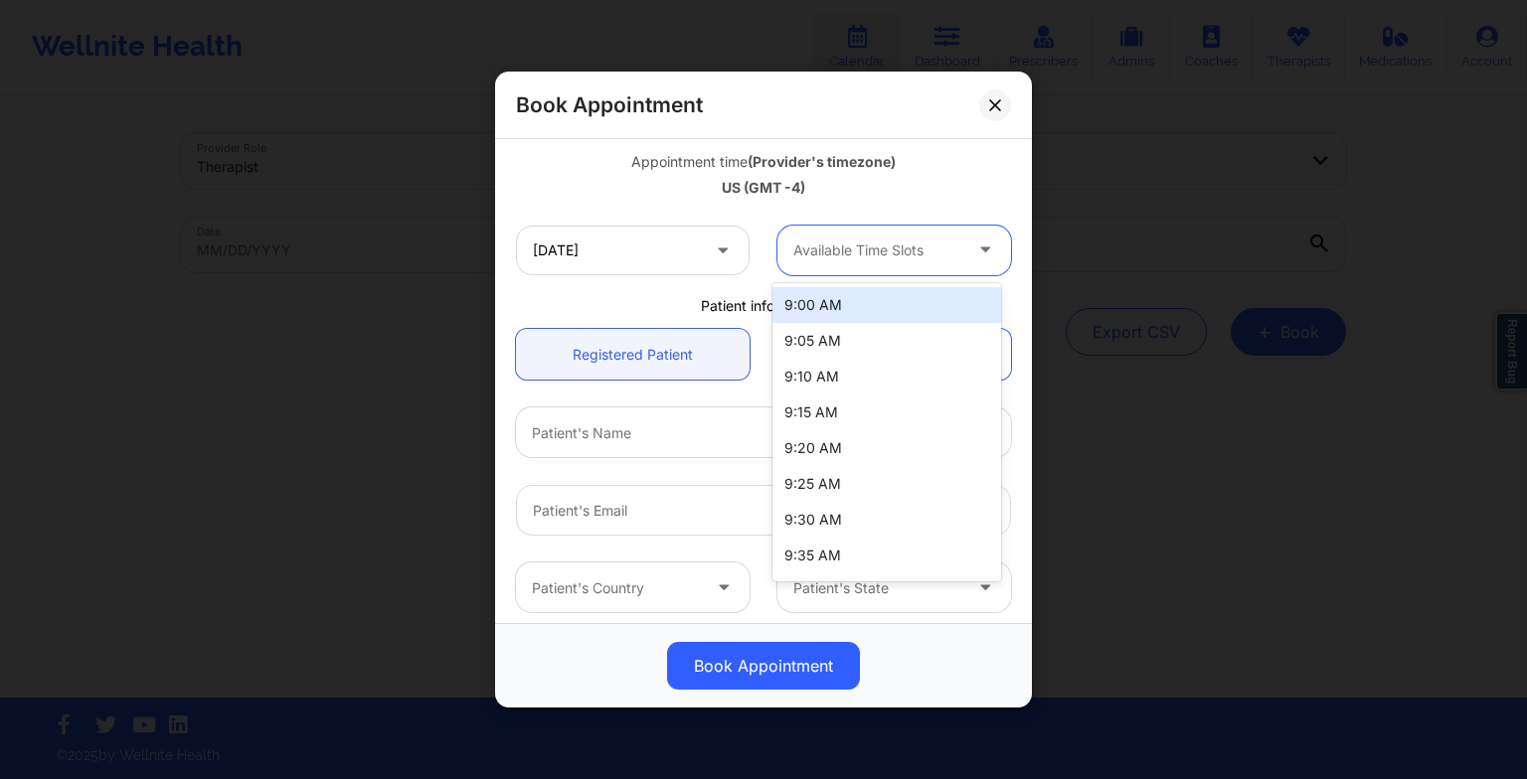
click at [855, 243] on div at bounding box center [877, 251] width 168 height 24
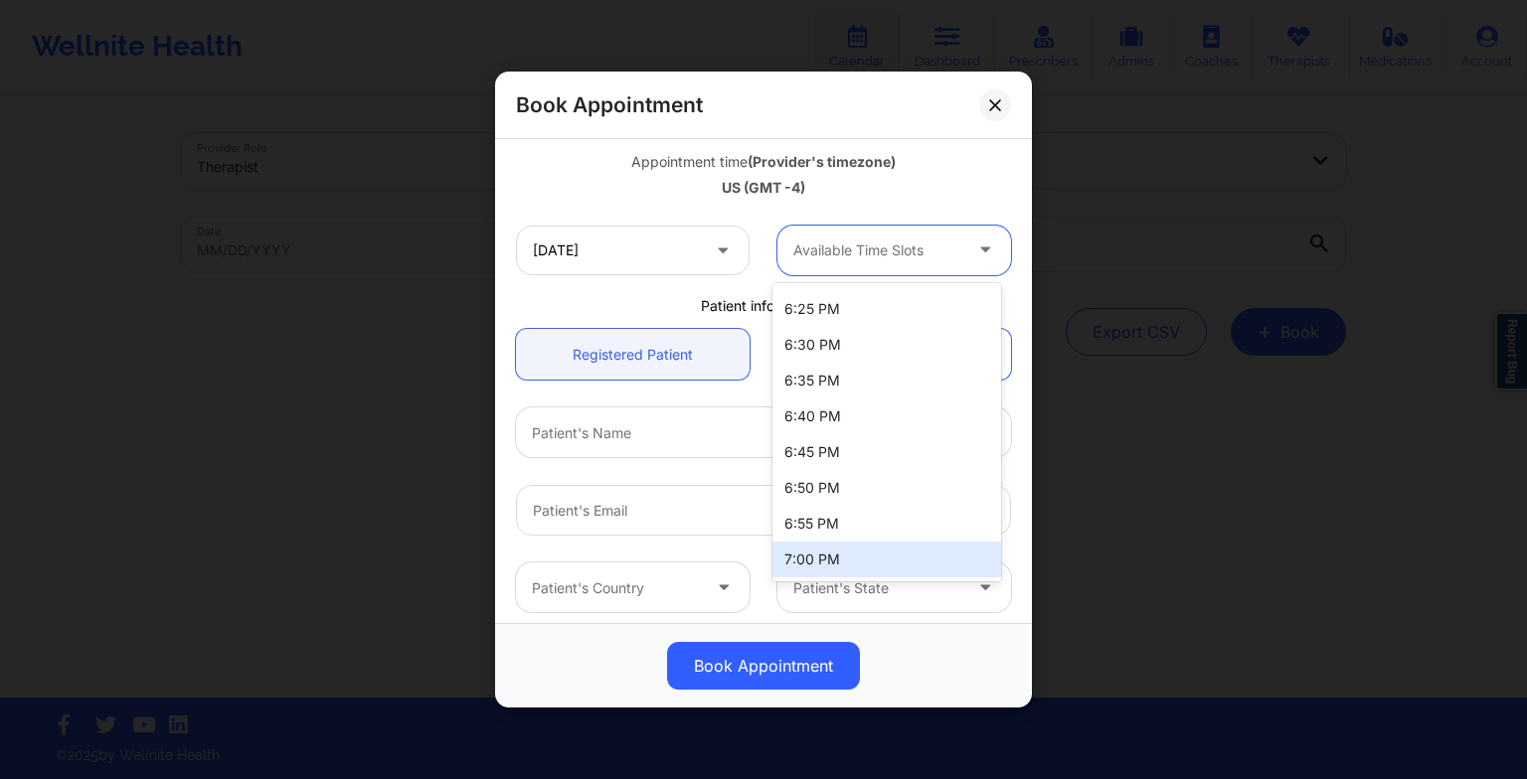
click at [932, 549] on div "7:00 PM" at bounding box center [886, 560] width 229 height 36
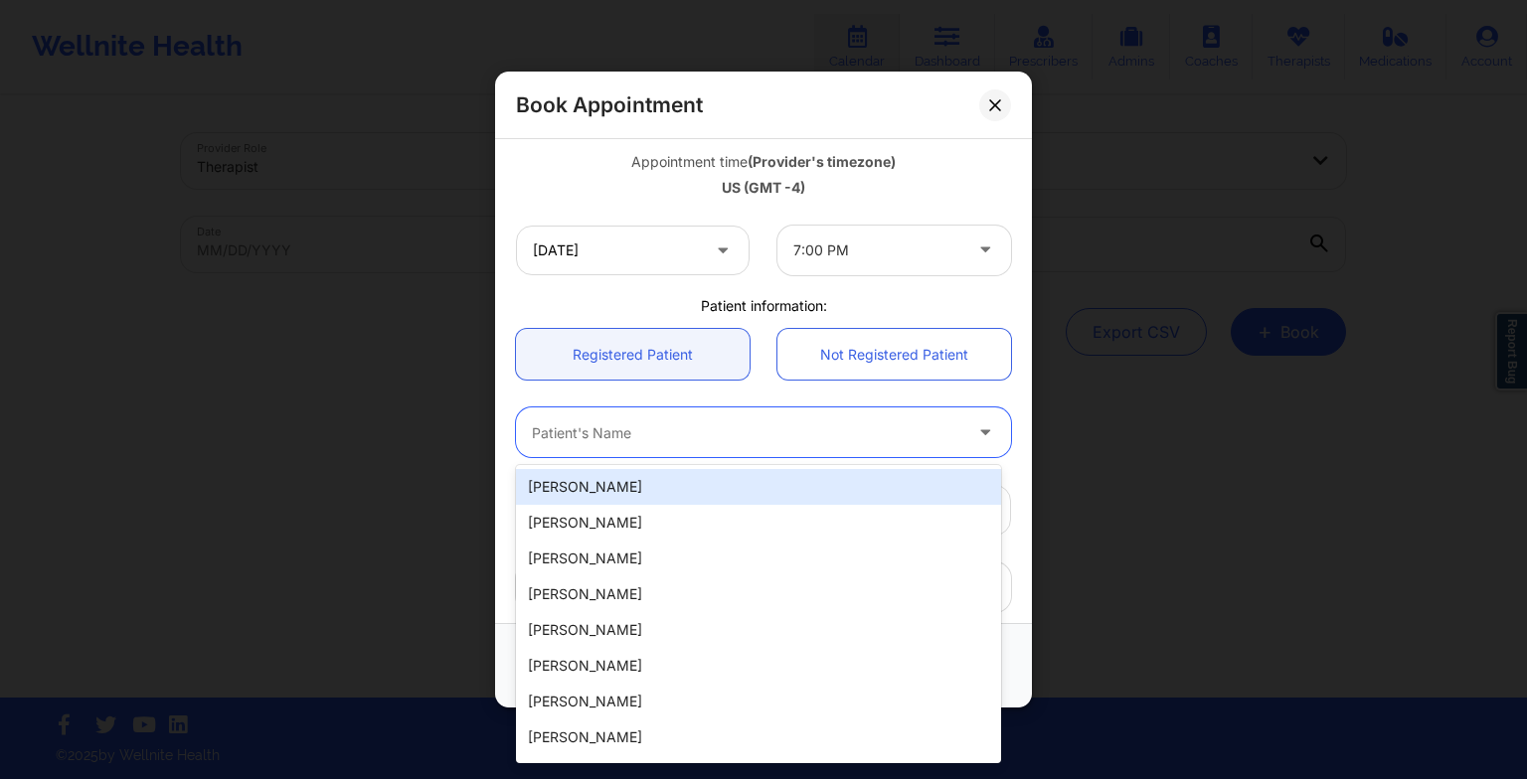
click at [694, 428] on div at bounding box center [746, 432] width 429 height 24
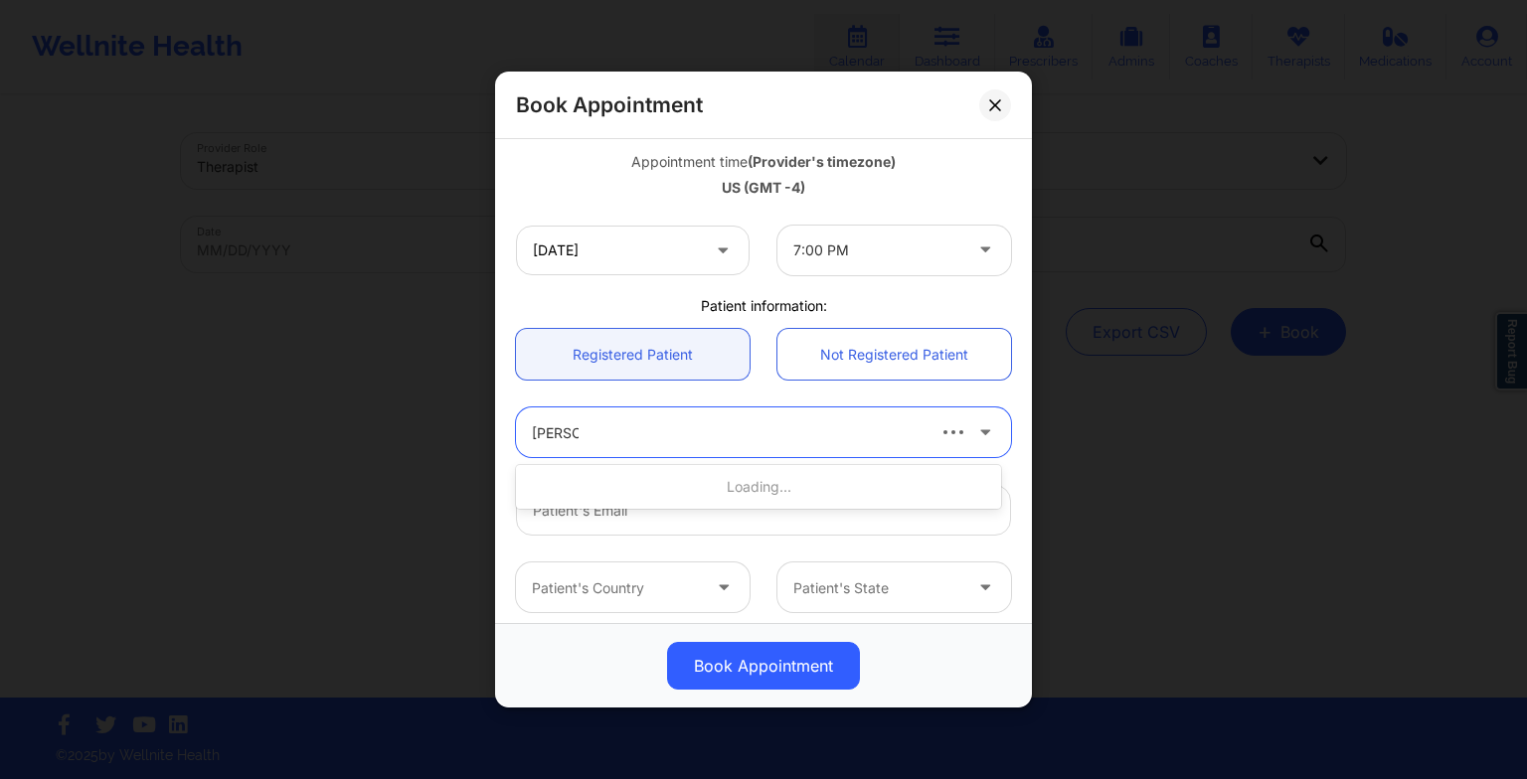
type input "[PERSON_NAME] [PERSON_NAME]"
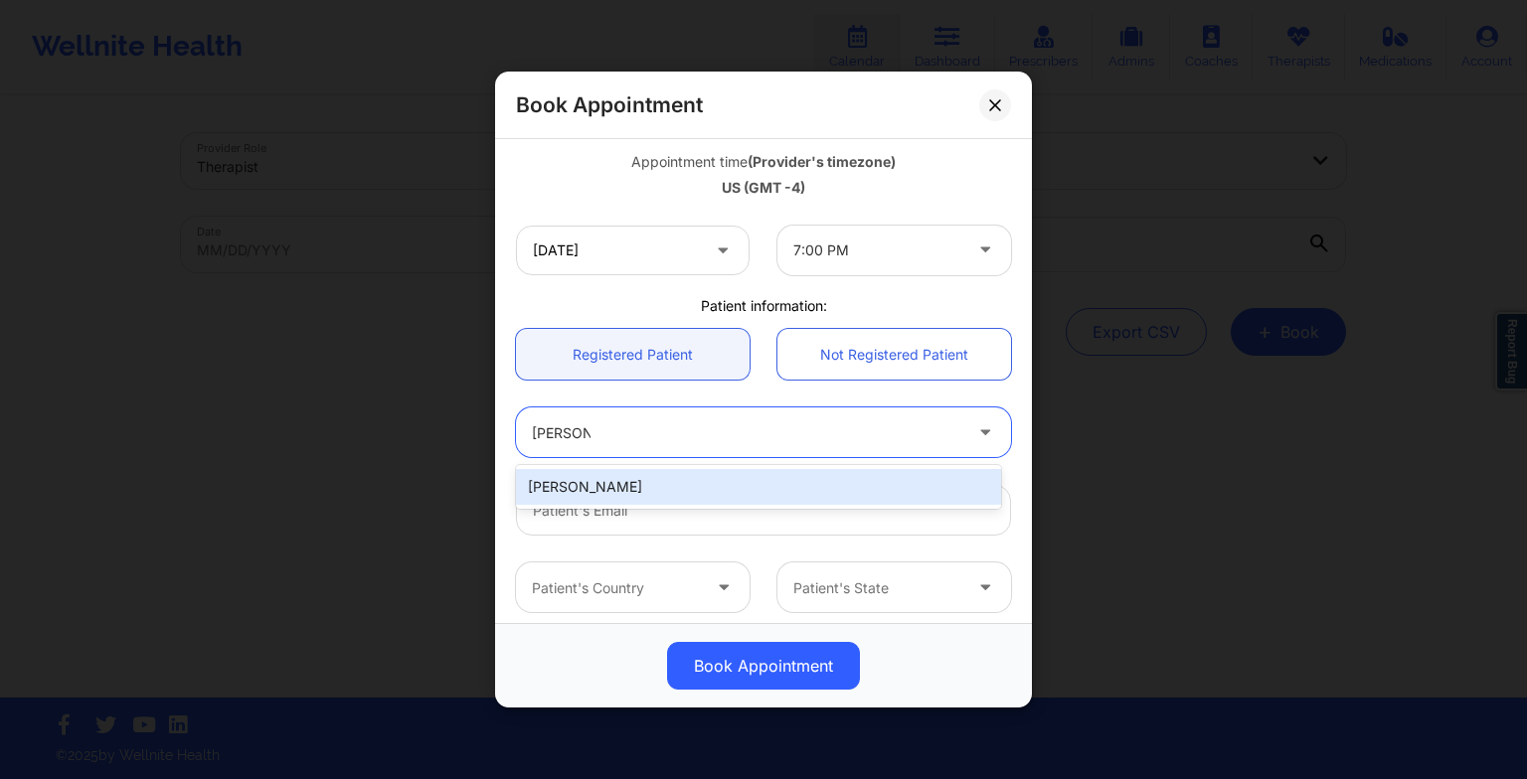
click at [680, 492] on div "[PERSON_NAME]" at bounding box center [758, 487] width 485 height 36
type input "[EMAIL_ADDRESS][DOMAIN_NAME]"
type input "[PHONE_NUMBER]"
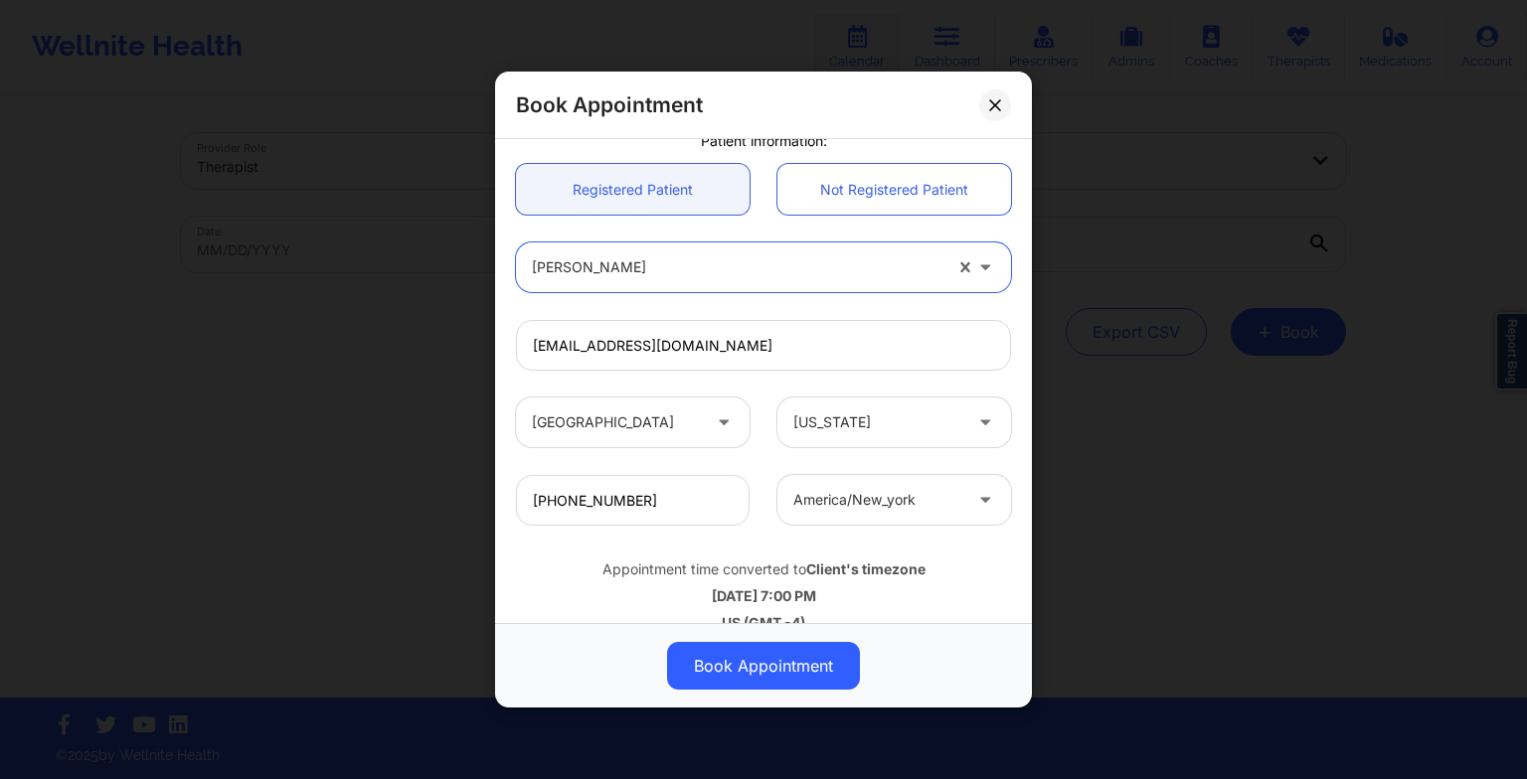
scroll to position [548, 0]
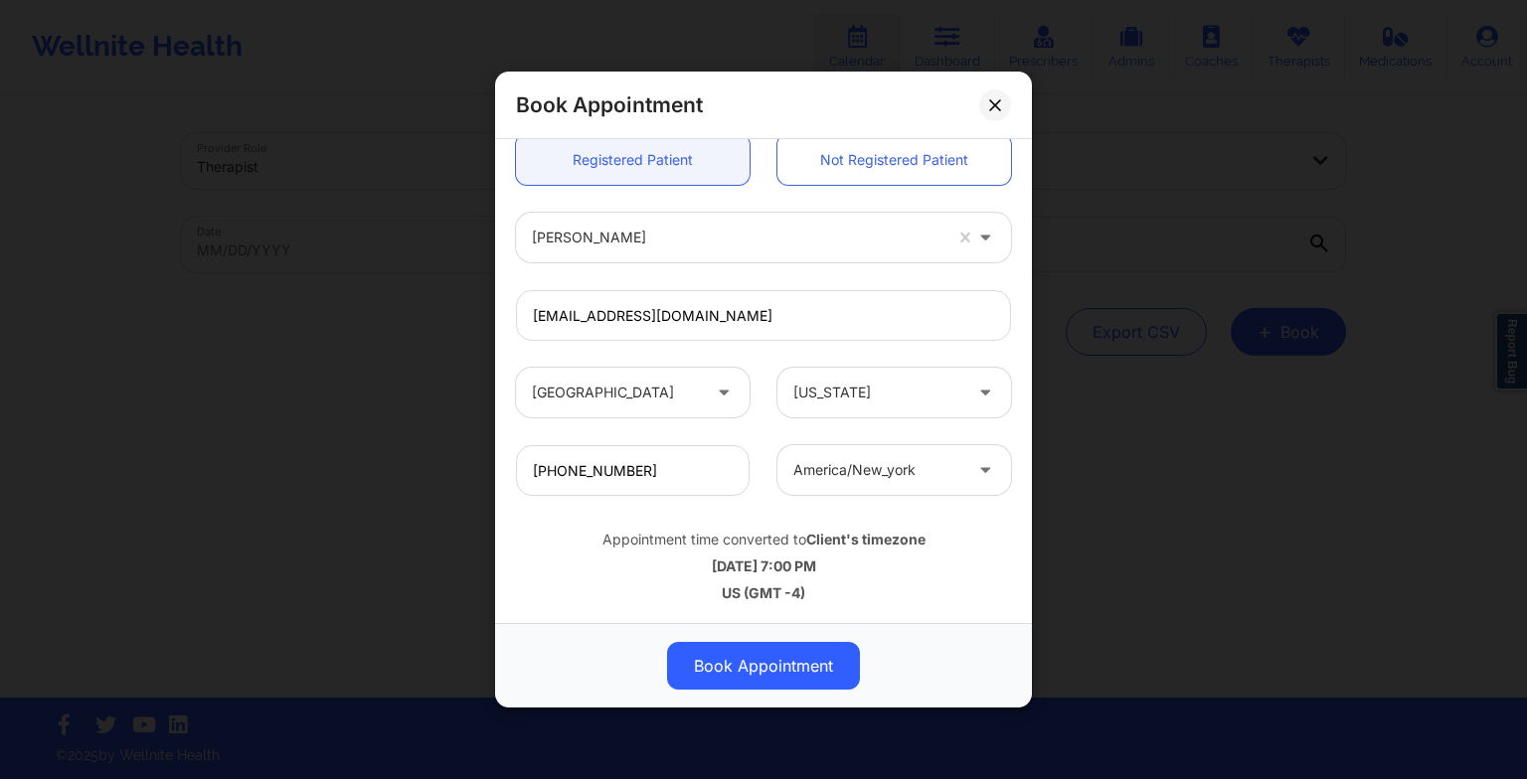
click at [767, 670] on button "Book Appointment" at bounding box center [763, 666] width 193 height 48
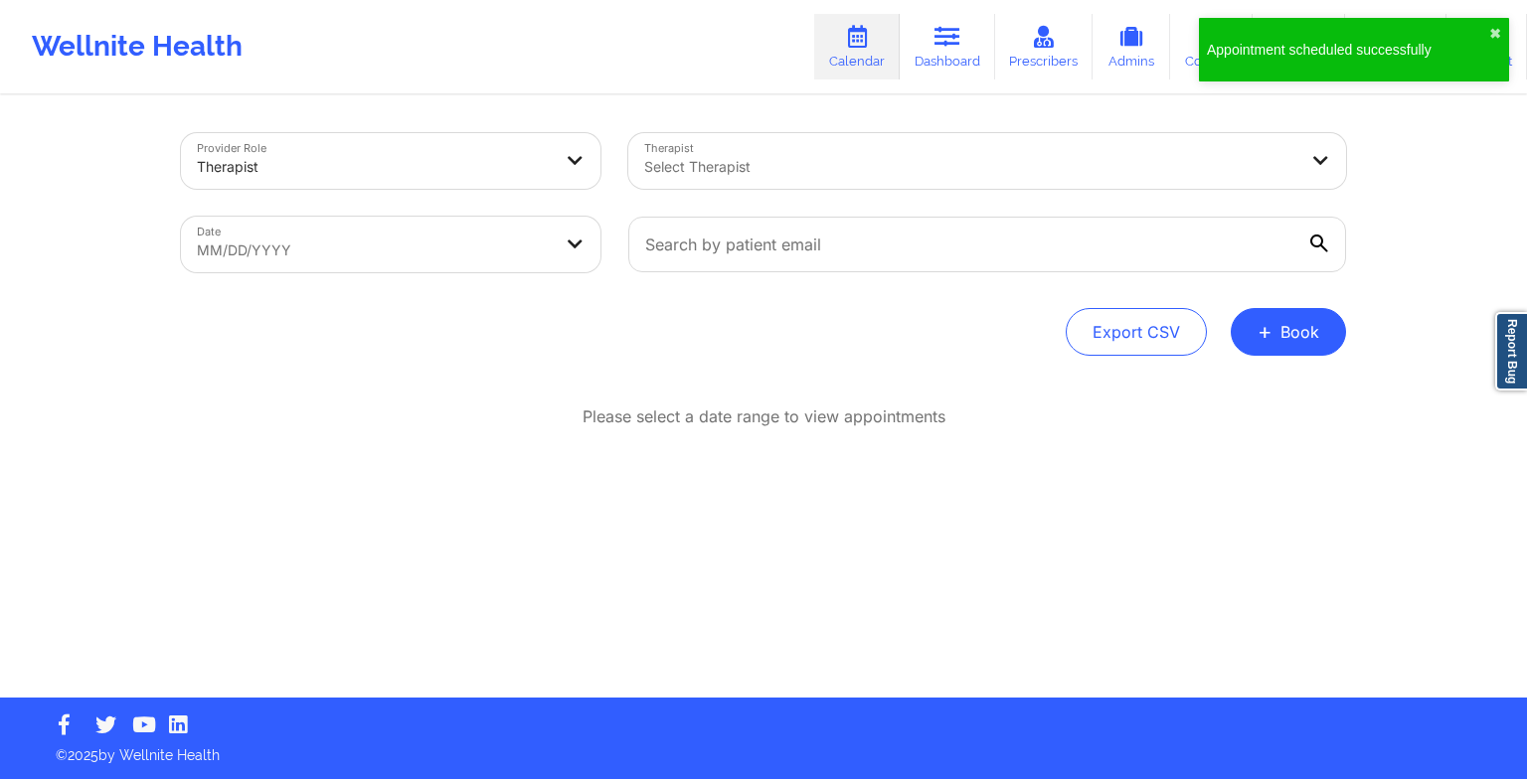
click at [1294, 346] on button "+ Book" at bounding box center [1287, 332] width 115 height 48
click at [1229, 379] on button "Therapy Session" at bounding box center [1255, 395] width 152 height 33
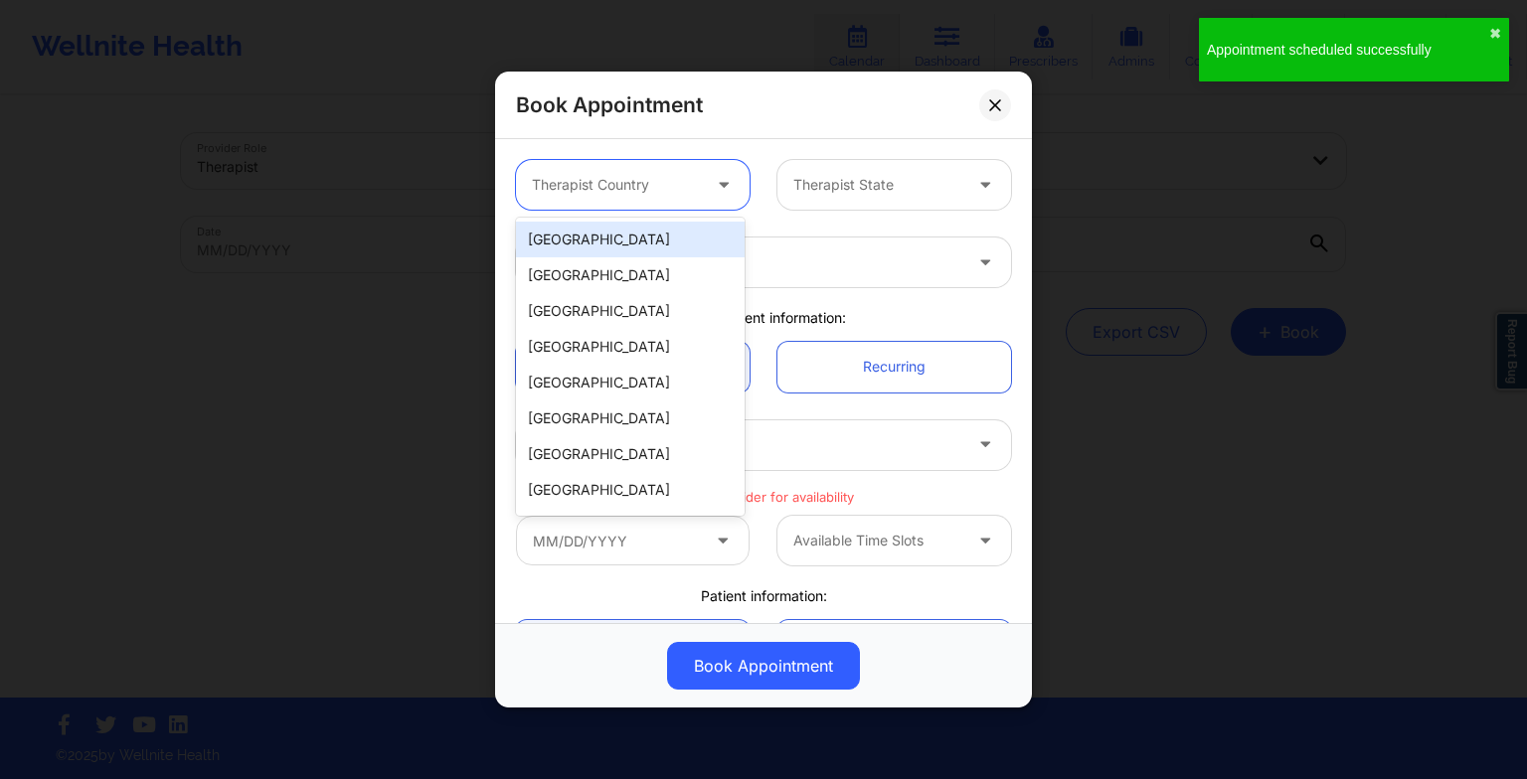
click at [688, 183] on div at bounding box center [616, 185] width 168 height 24
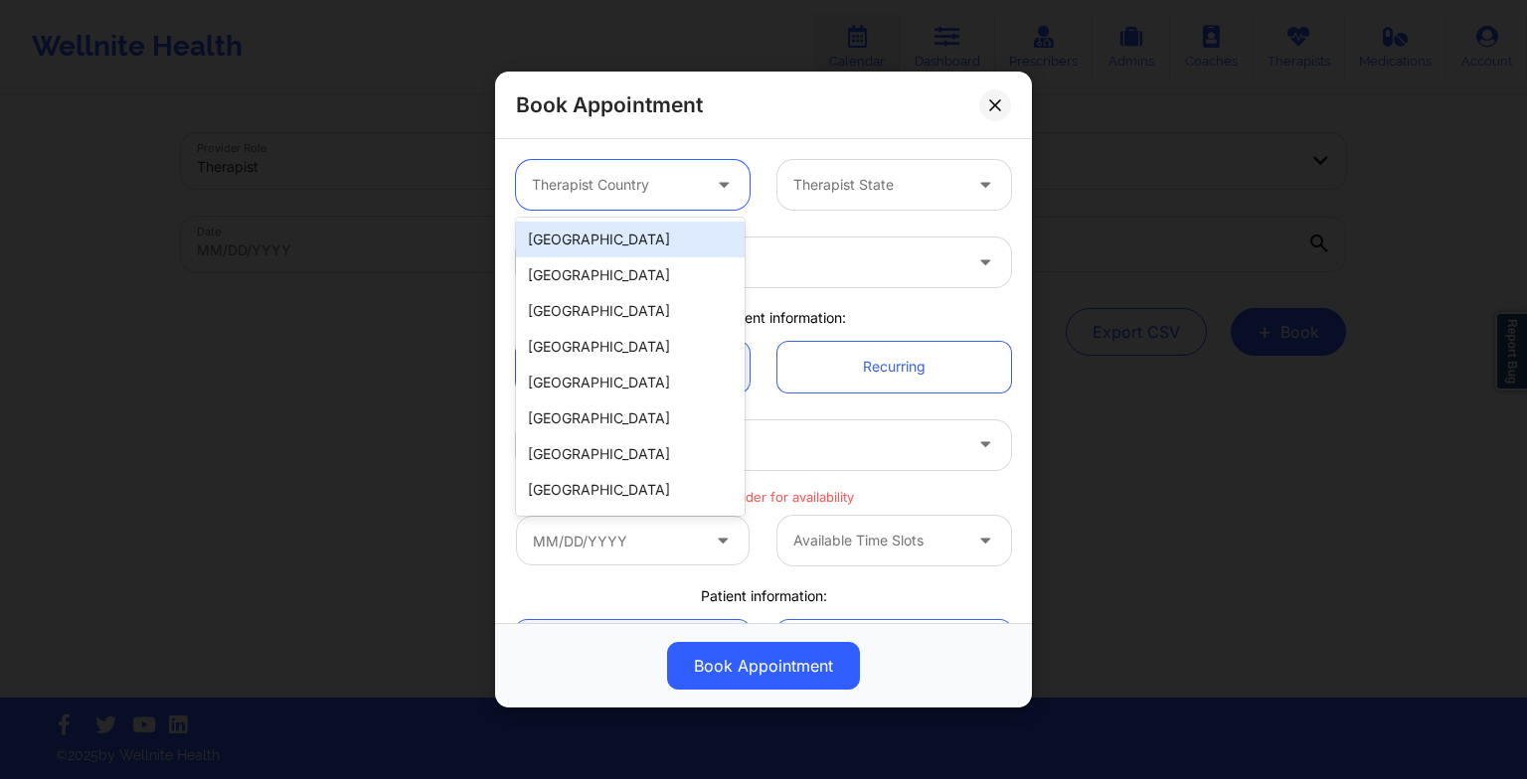
click at [692, 239] on div "[GEOGRAPHIC_DATA]" at bounding box center [630, 240] width 229 height 36
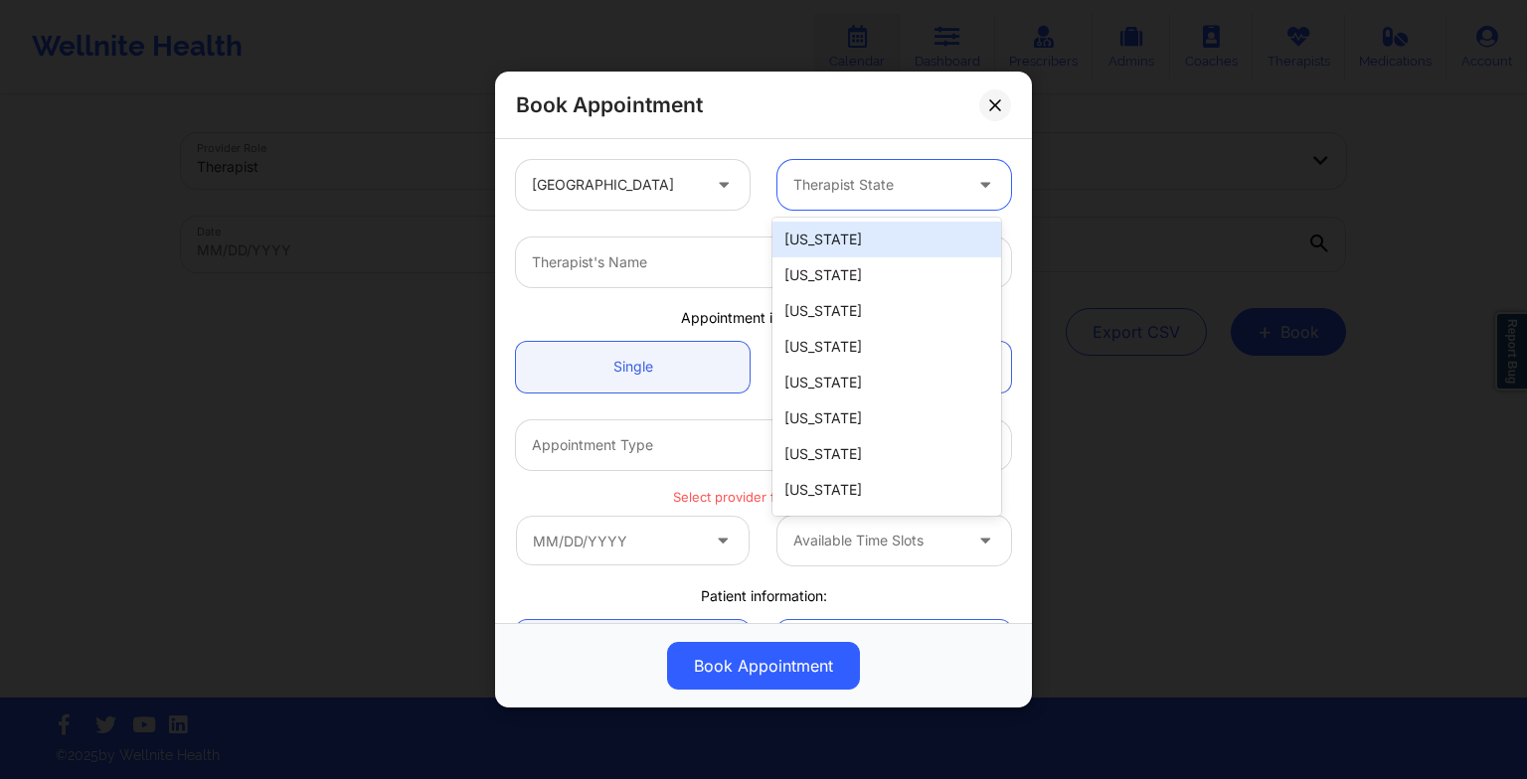
click at [806, 195] on div at bounding box center [877, 185] width 168 height 24
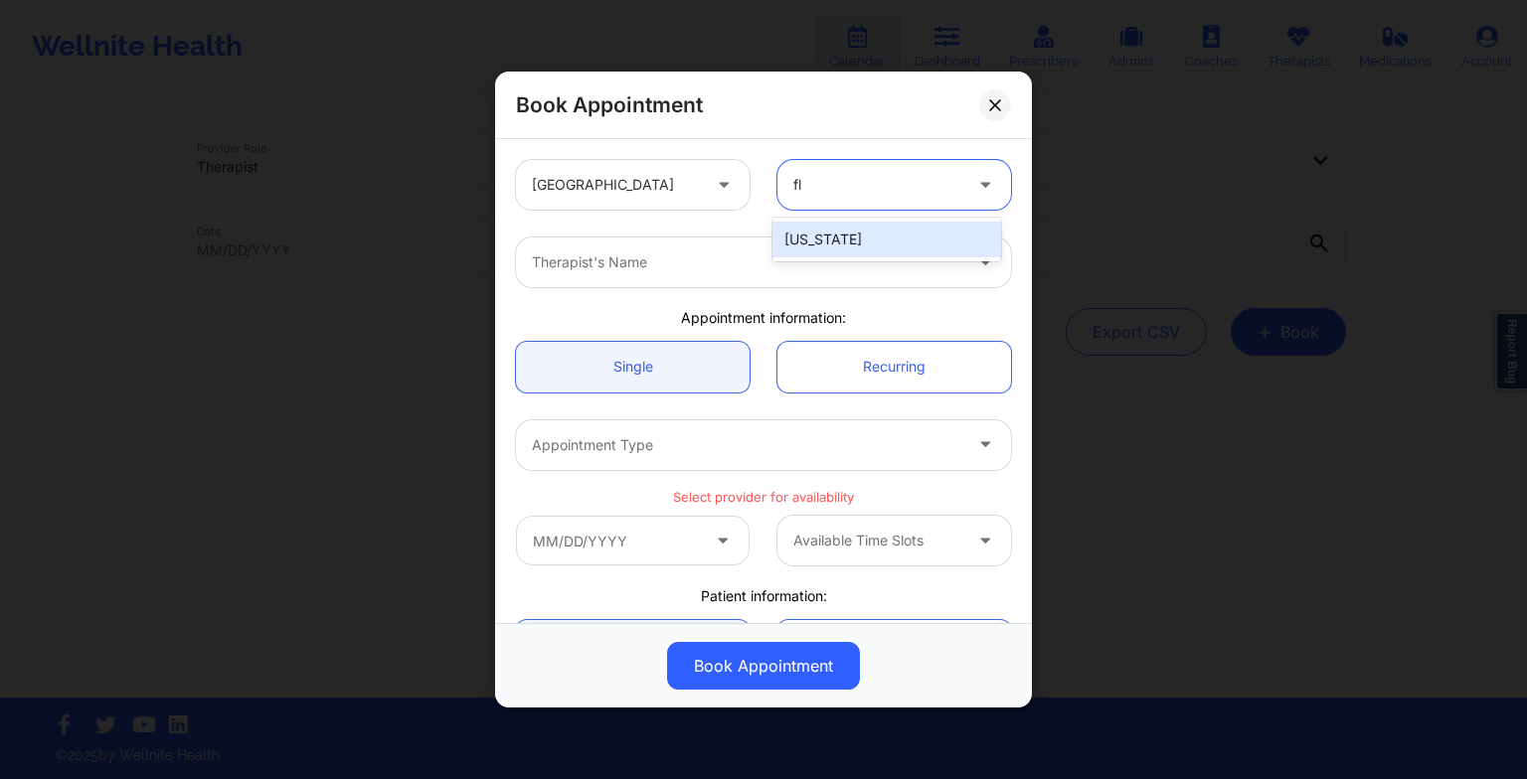
type input "flo"
click at [818, 236] on div "[US_STATE]" at bounding box center [886, 240] width 229 height 36
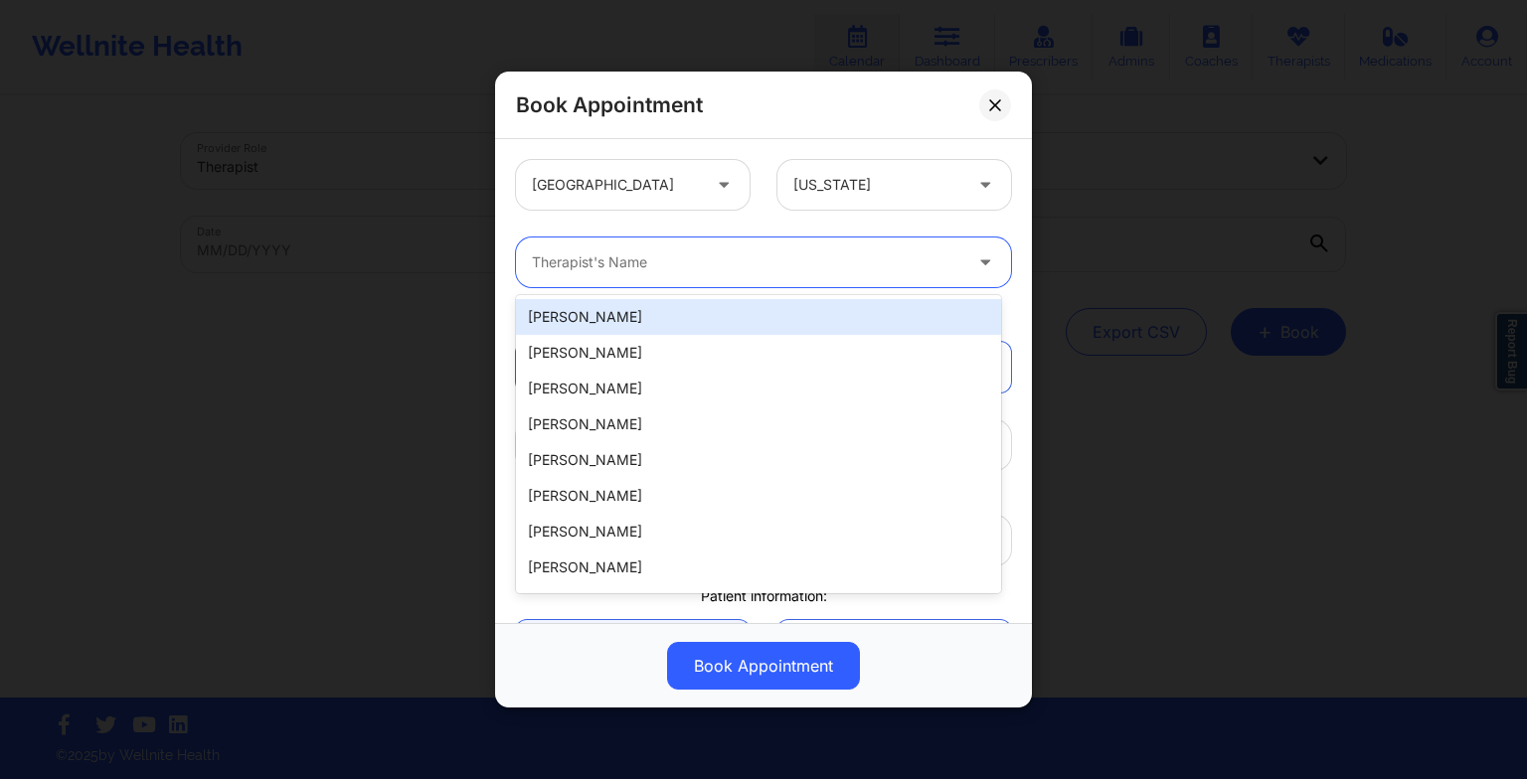
click at [710, 240] on div "Therapist's Name" at bounding box center [739, 263] width 447 height 50
paste input "[PERSON_NAME]"
type input "[PERSON_NAME]"
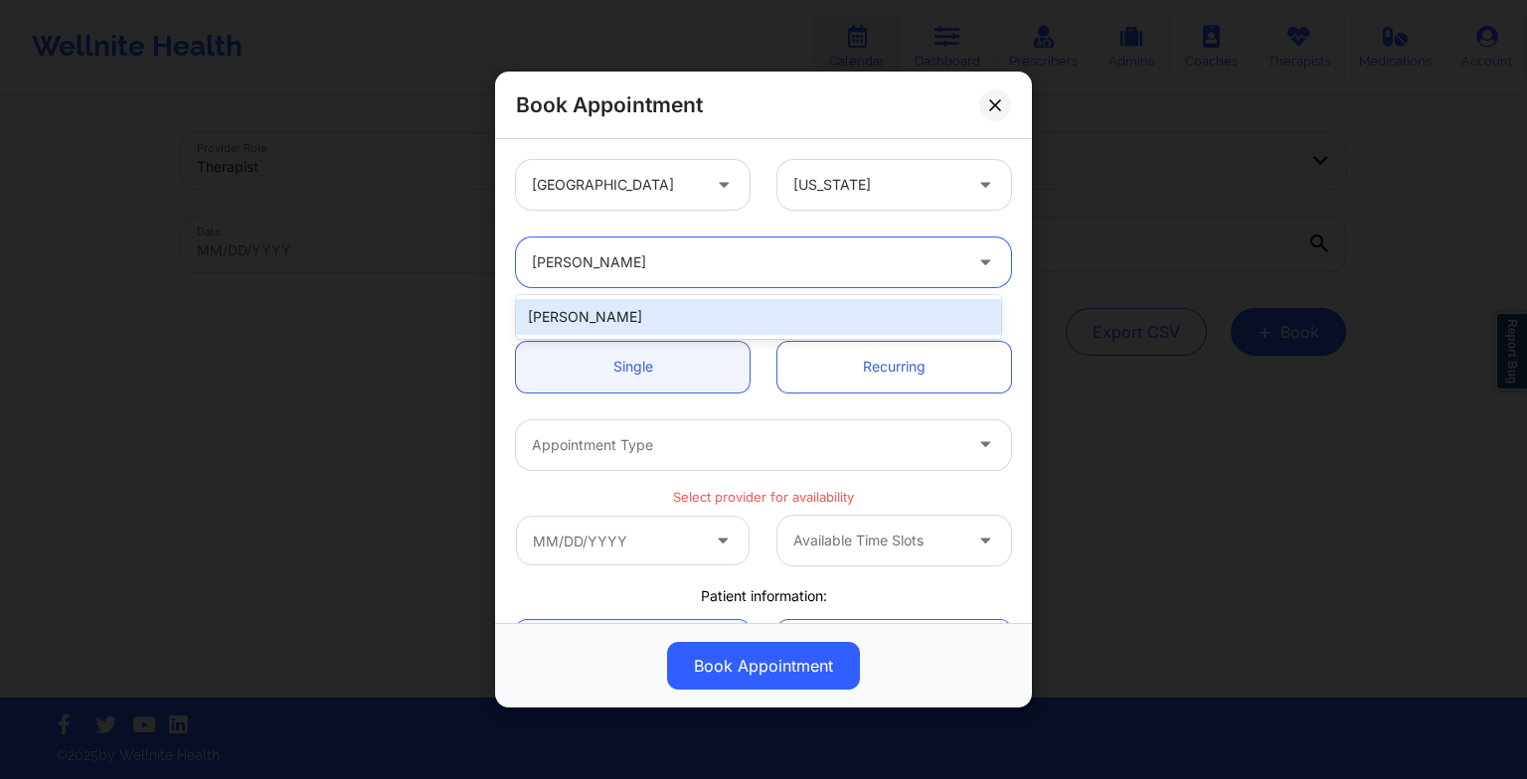
click at [616, 334] on div "[PERSON_NAME]" at bounding box center [758, 317] width 485 height 36
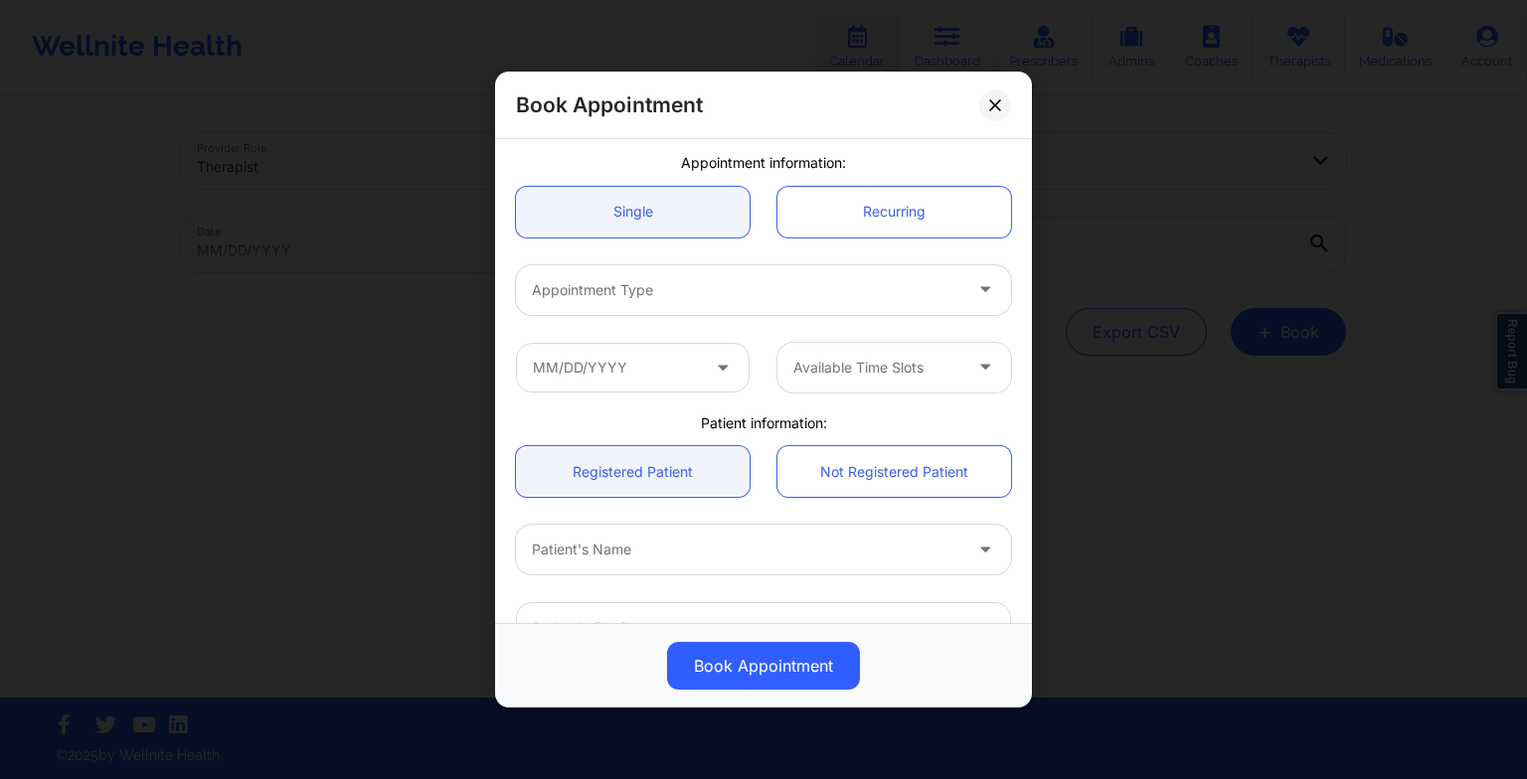
scroll to position [159, 0]
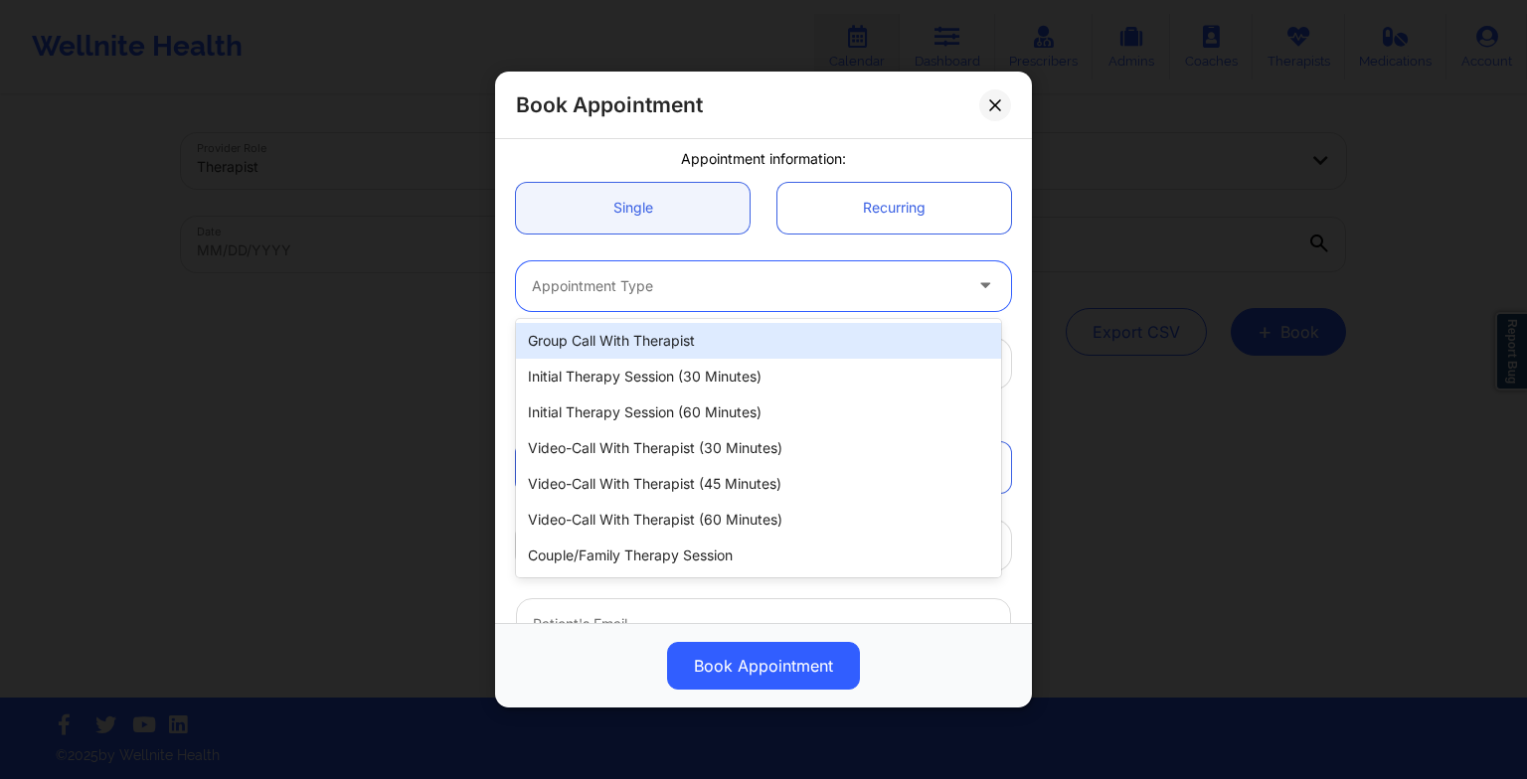
click at [593, 287] on div at bounding box center [746, 286] width 429 height 24
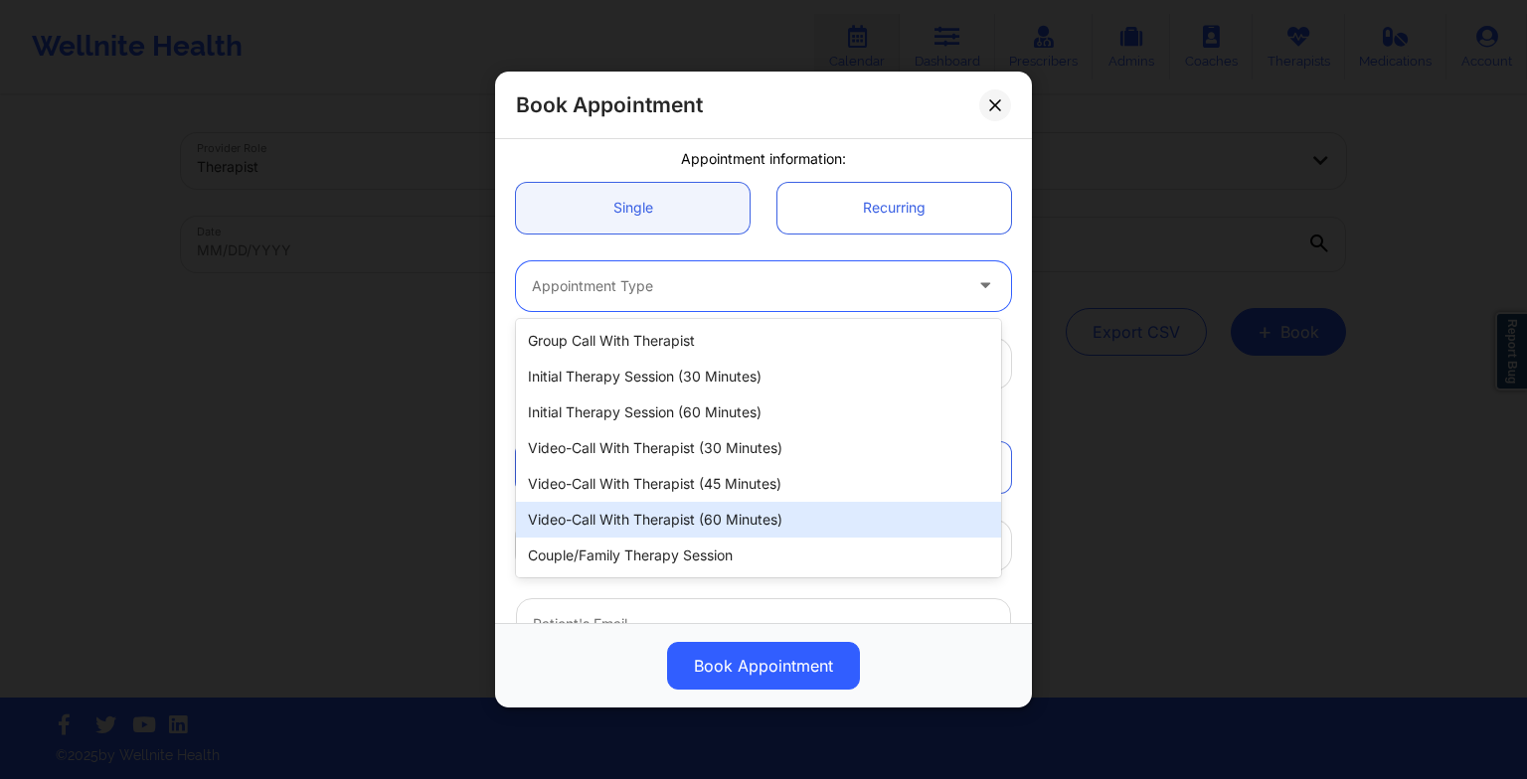
click at [632, 527] on div "Video-Call with Therapist (60 minutes)" at bounding box center [758, 520] width 485 height 36
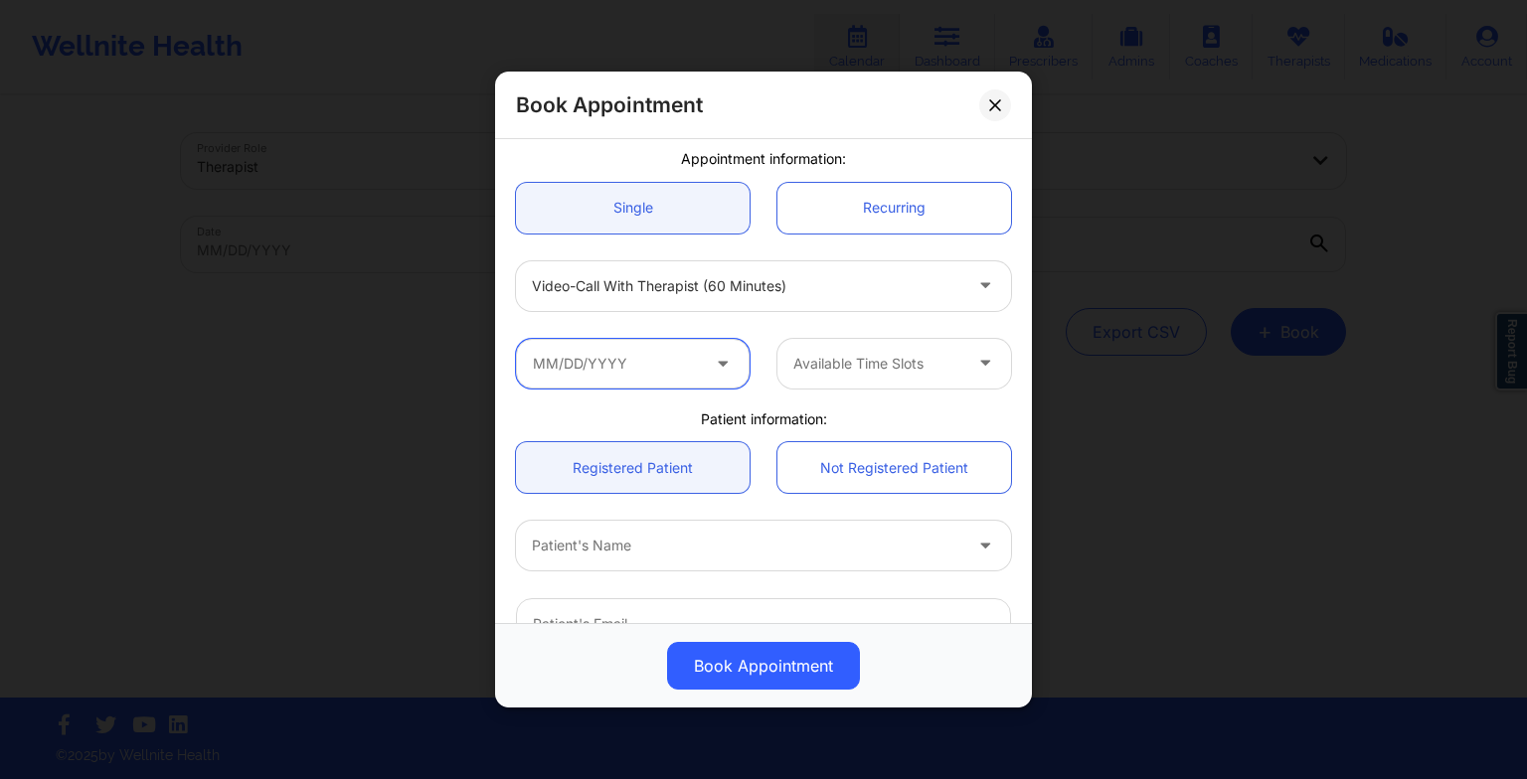
click at [598, 374] on input "text" at bounding box center [633, 364] width 234 height 50
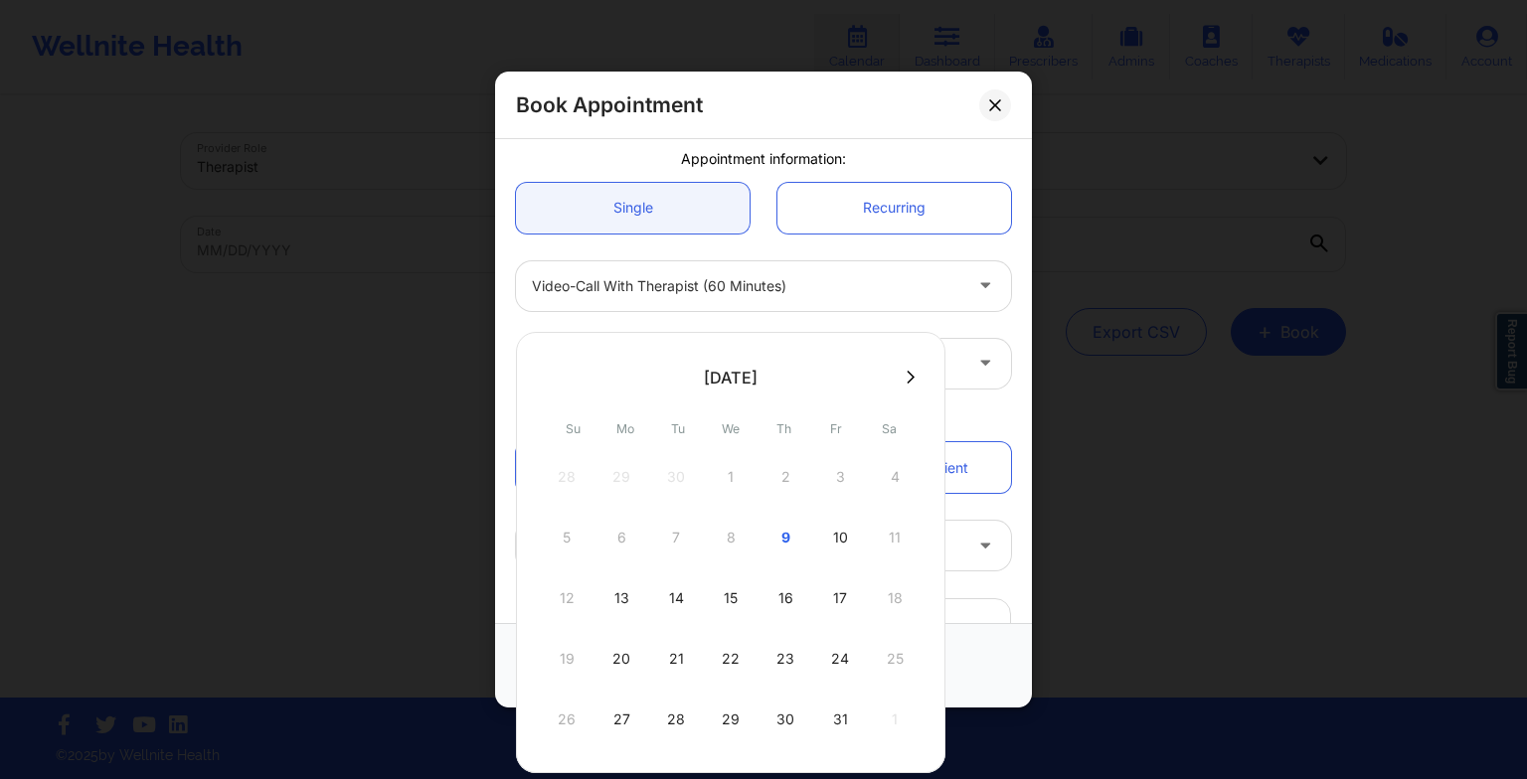
click at [905, 385] on button at bounding box center [910, 377] width 20 height 17
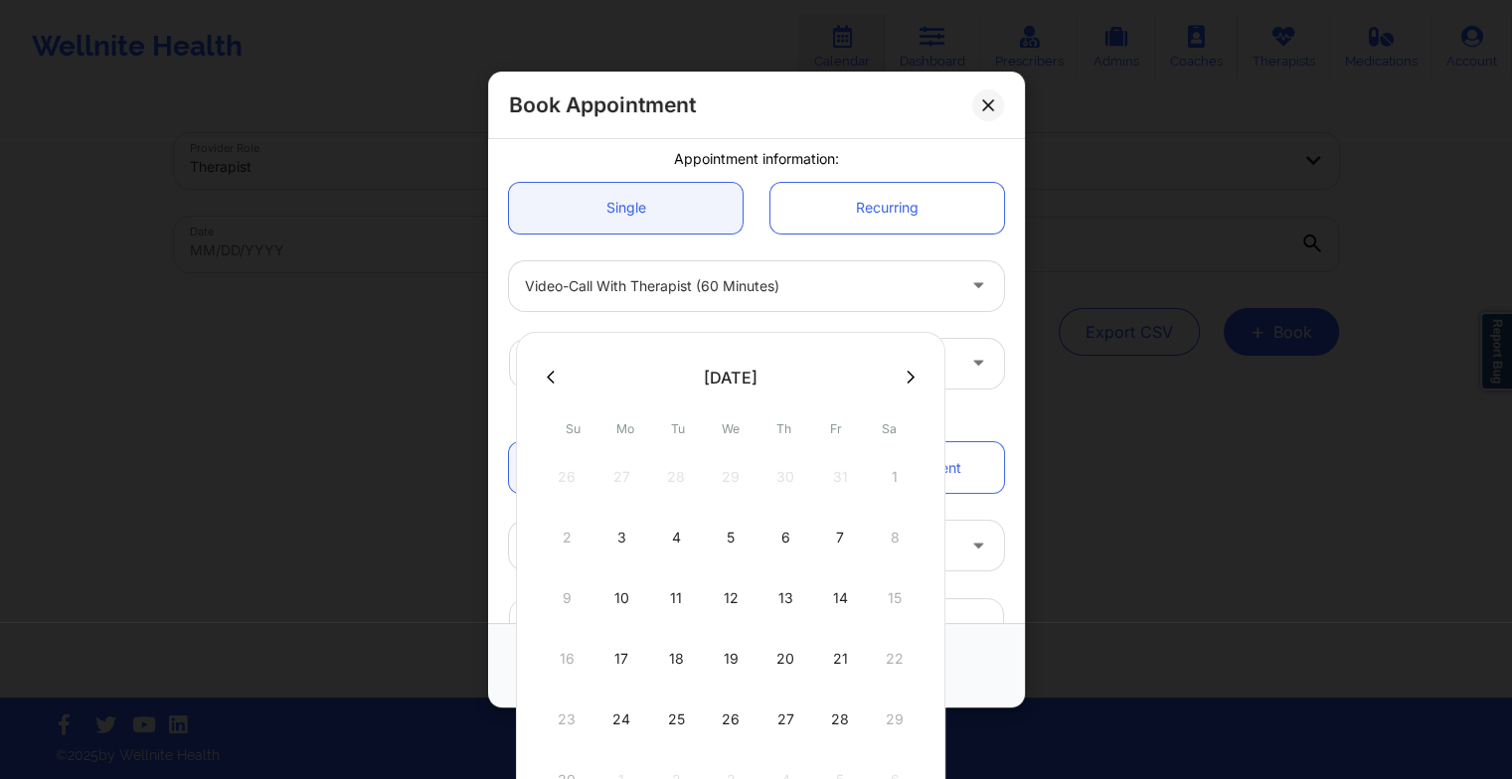
click at [731, 538] on div "5" at bounding box center [731, 538] width 50 height 56
type input "[DATE]"
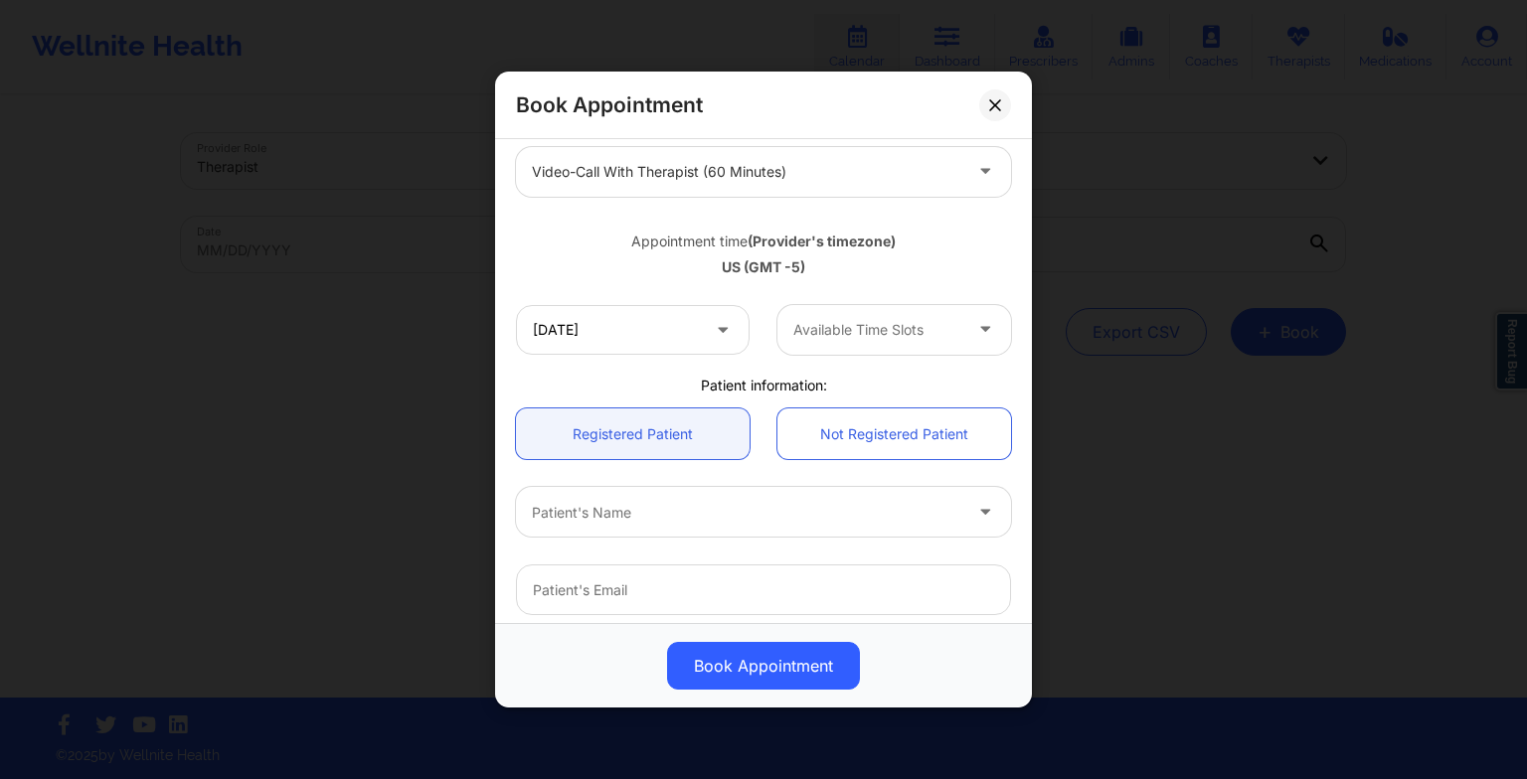
scroll to position [277, 0]
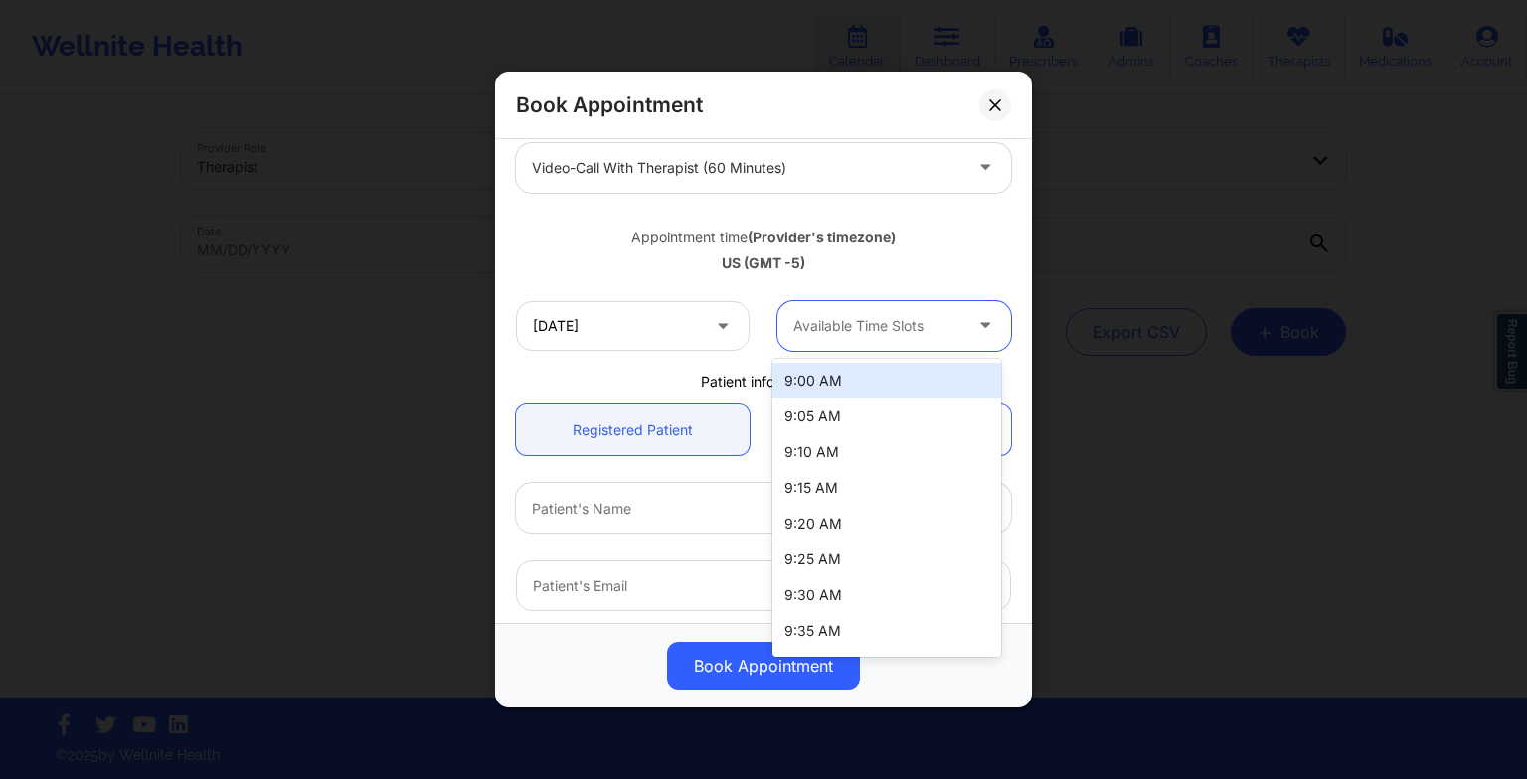
drag, startPoint x: 863, startPoint y: 342, endPoint x: 993, endPoint y: 369, distance: 132.9
click at [993, 369] on body "Wellnite Health Calendar Dashboard Prescribers Admins Coaches Therapists Medica…" at bounding box center [763, 389] width 1527 height 779
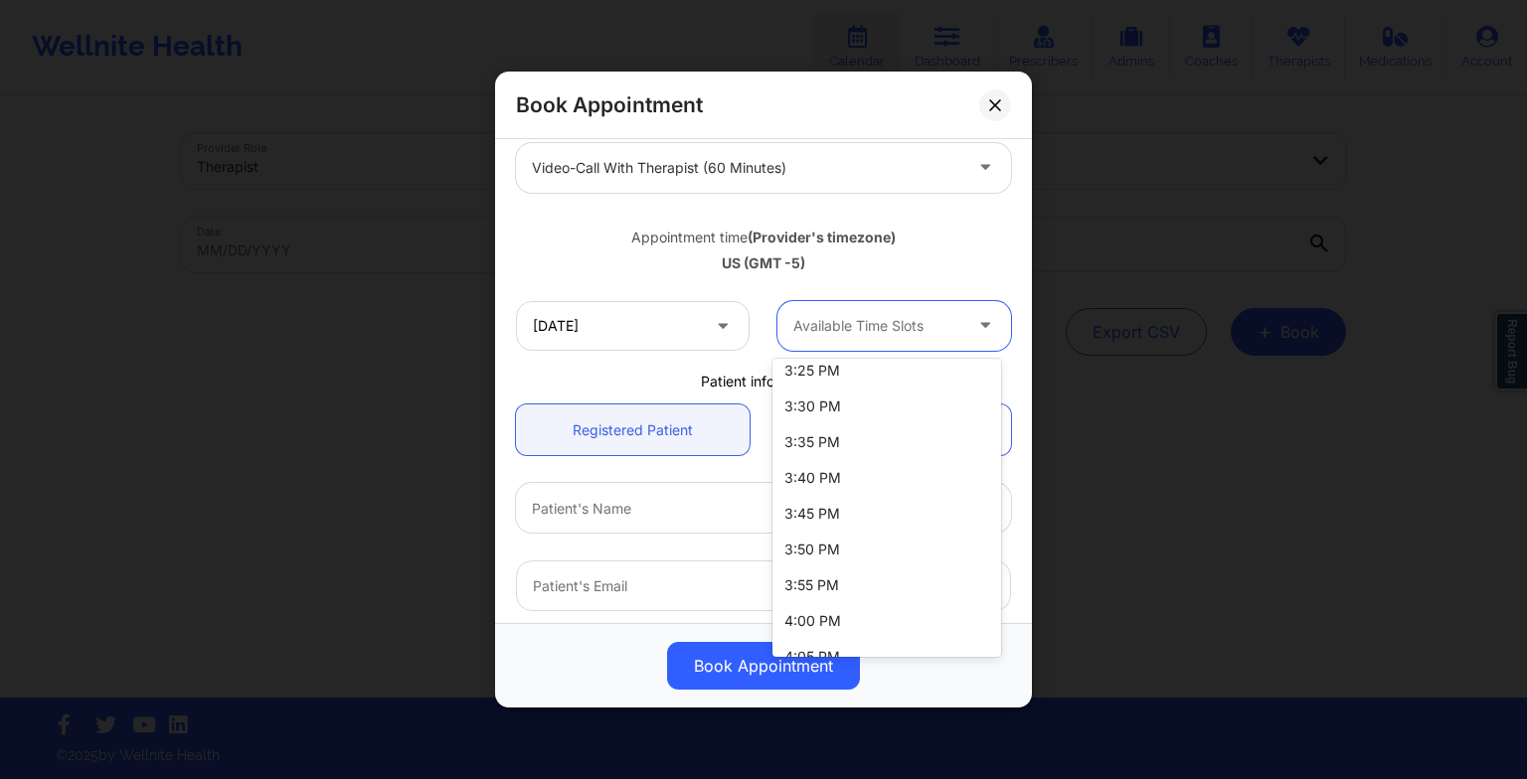
scroll to position [4039, 0]
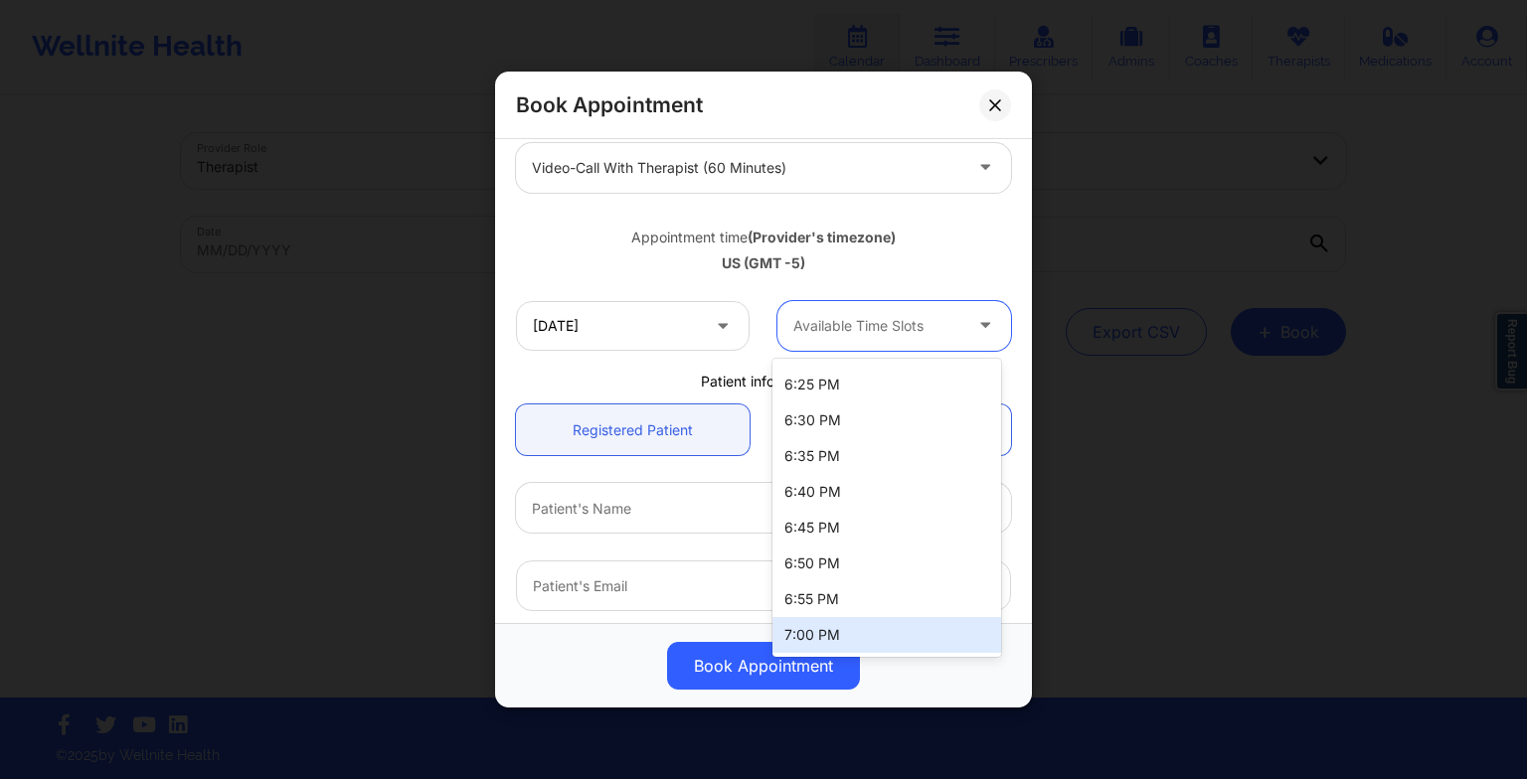
click at [941, 628] on div "7:00 PM" at bounding box center [886, 635] width 229 height 36
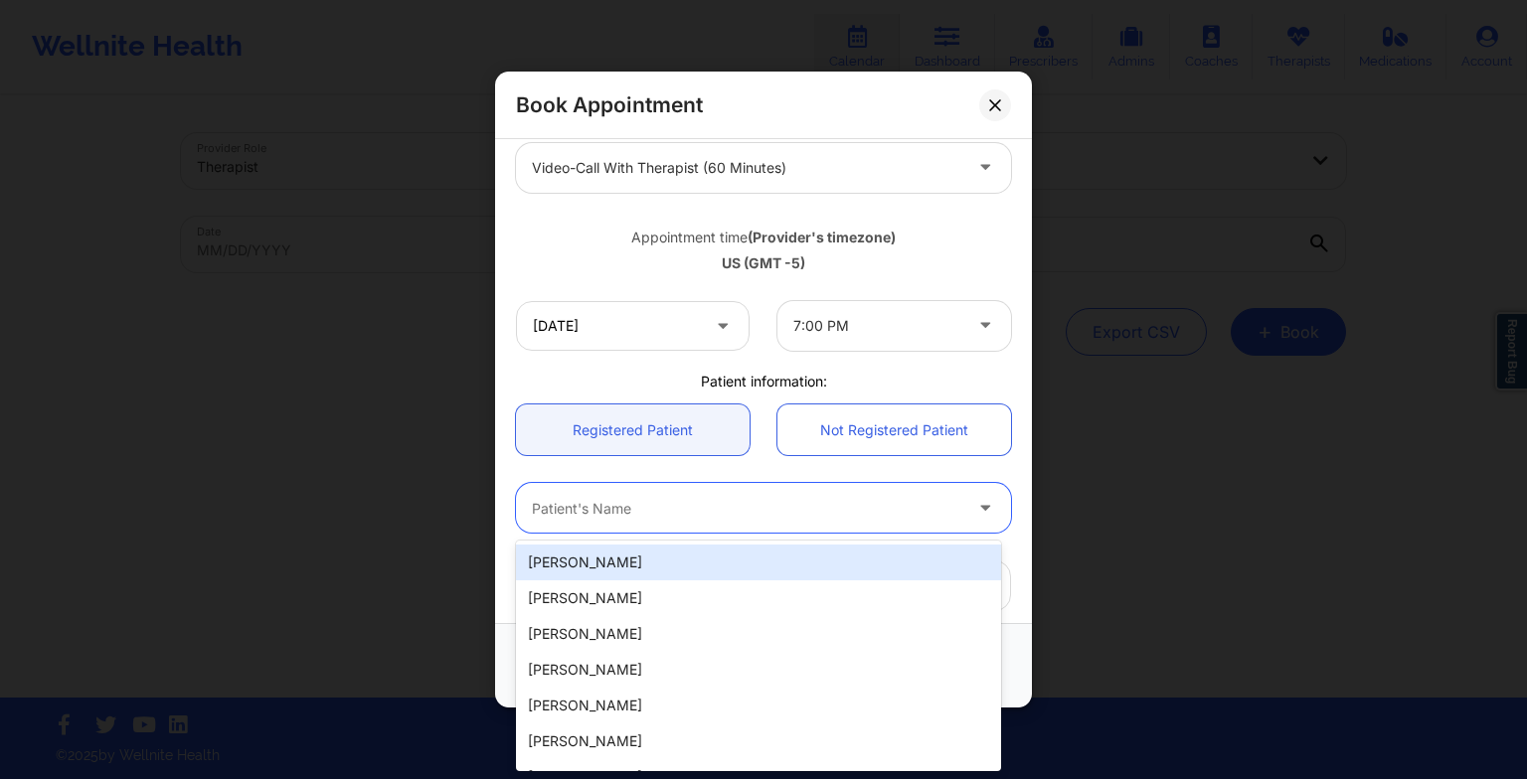
click at [709, 508] on div at bounding box center [746, 508] width 429 height 24
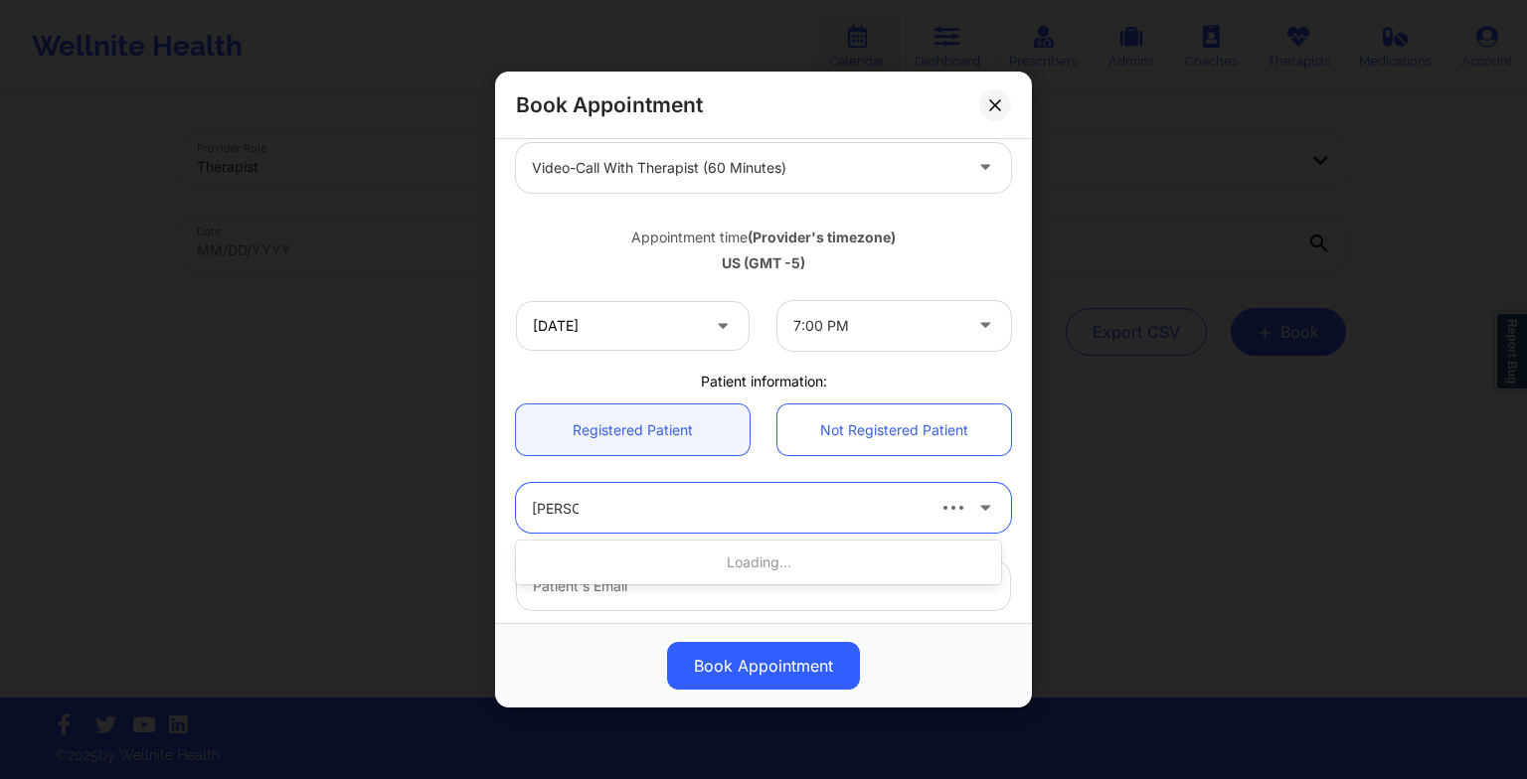
type input "[PERSON_NAME] [PERSON_NAME]"
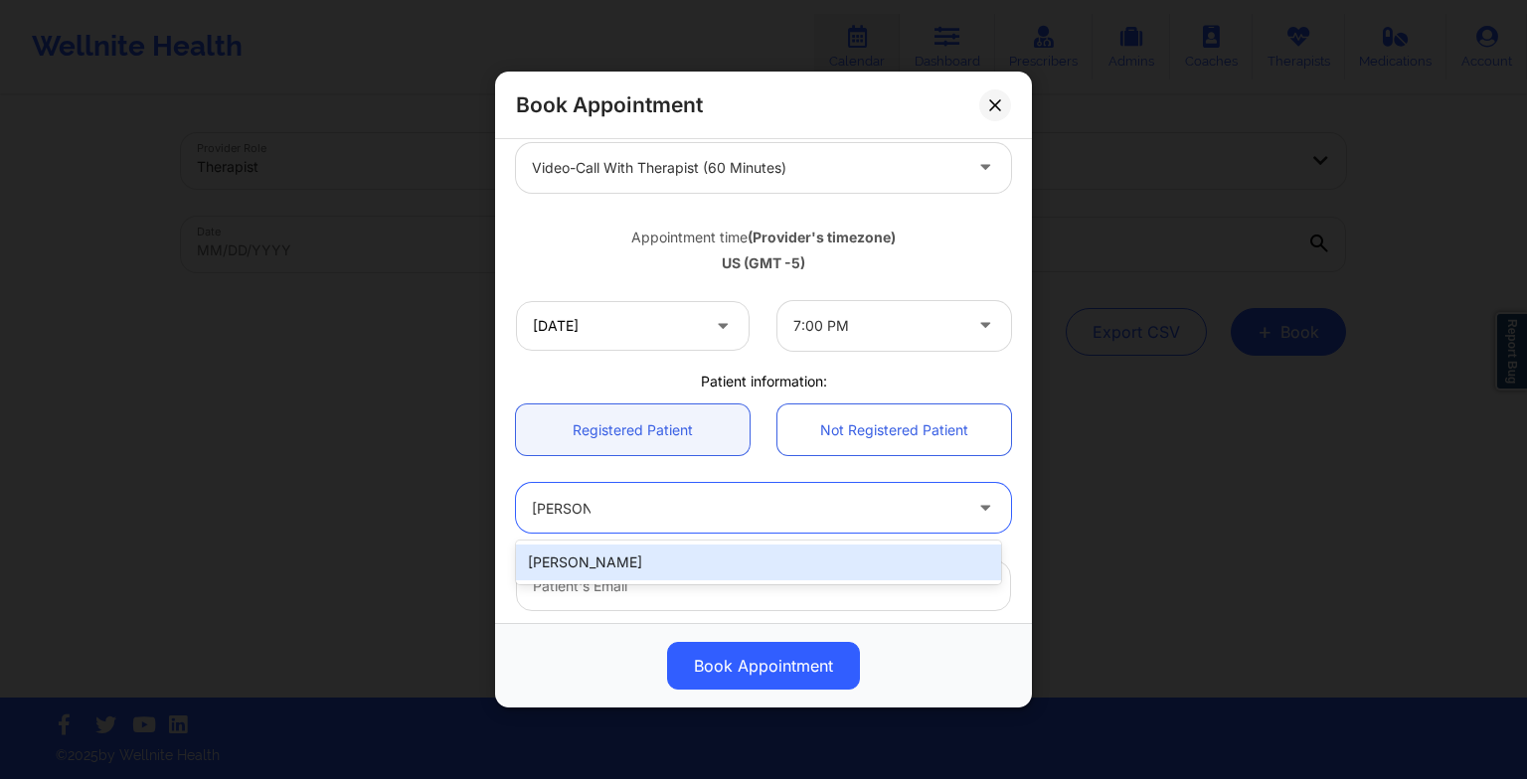
click at [664, 562] on div "[PERSON_NAME]" at bounding box center [758, 563] width 485 height 36
type input "[EMAIL_ADDRESS][DOMAIN_NAME]"
type input "[PHONE_NUMBER]"
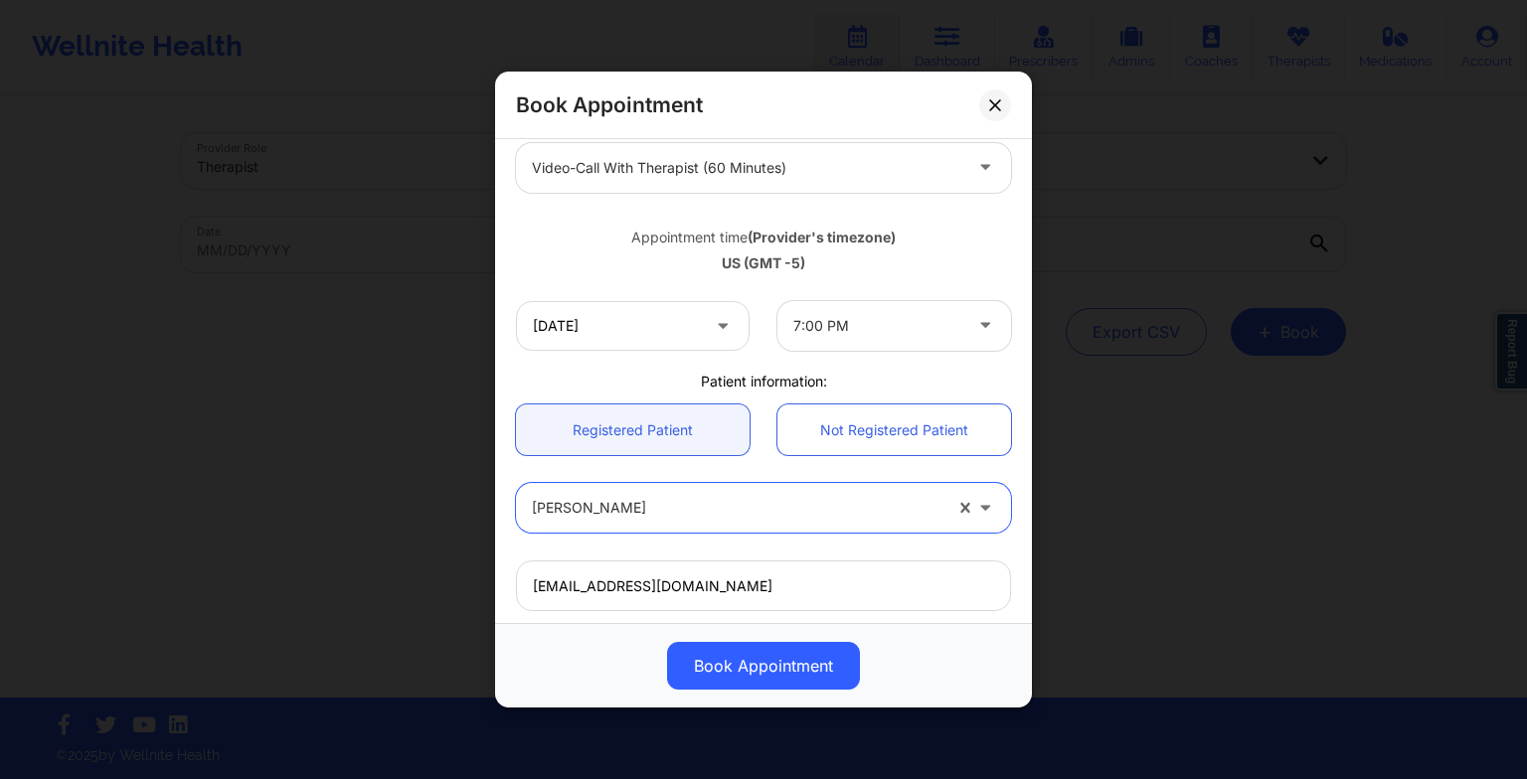
scroll to position [548, 0]
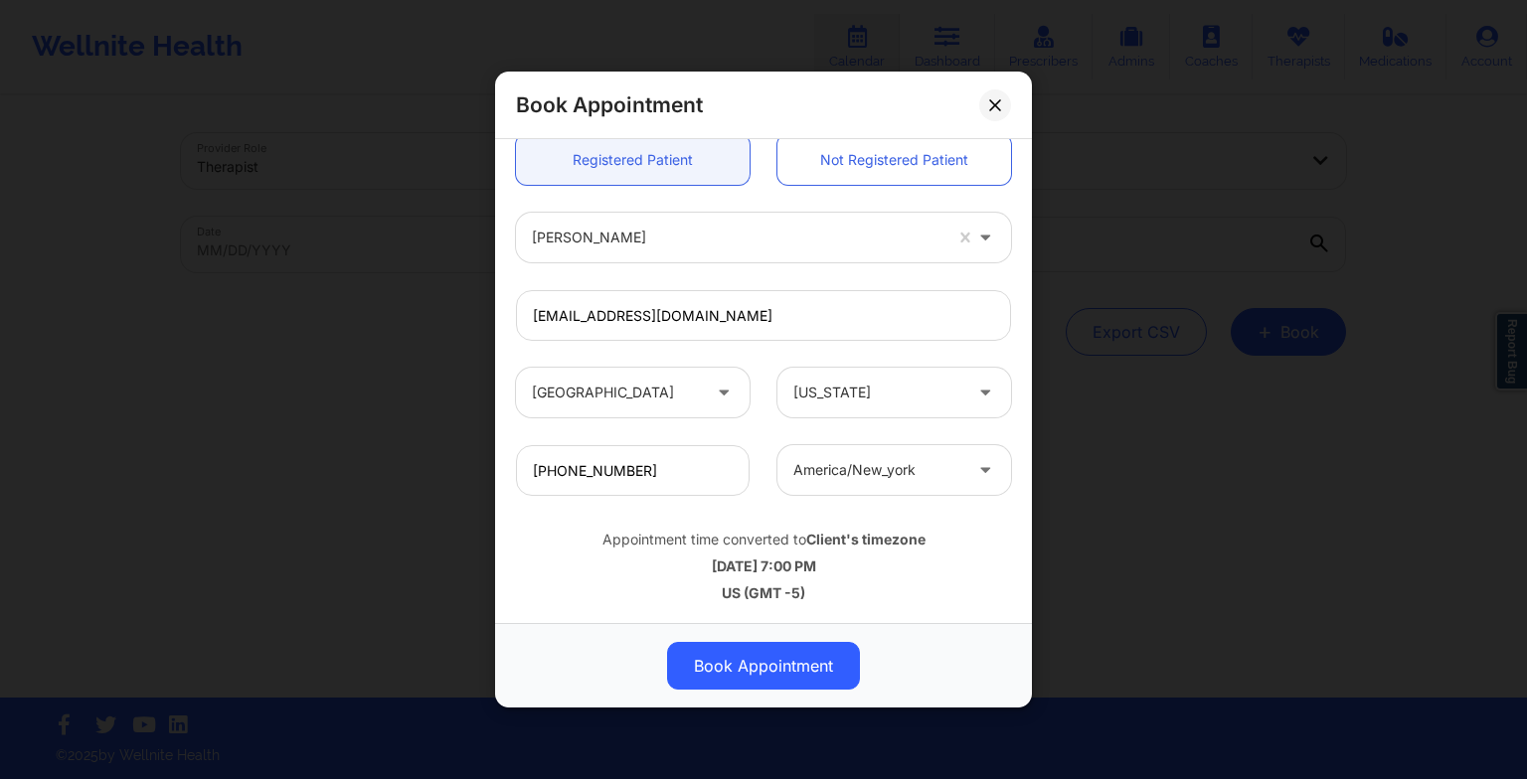
click at [739, 647] on button "Book Appointment" at bounding box center [763, 666] width 193 height 48
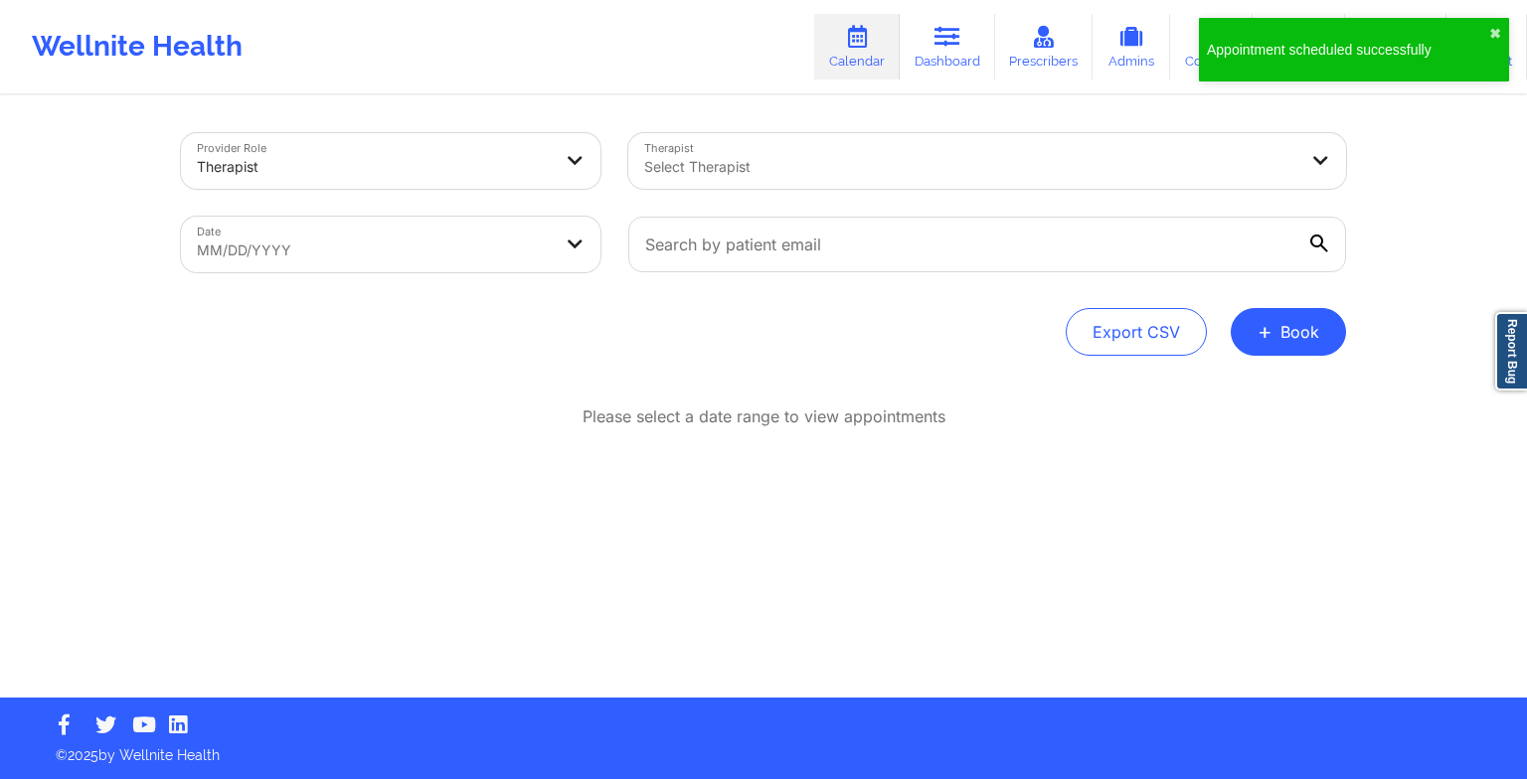
click at [1260, 326] on span "+" at bounding box center [1264, 331] width 15 height 11
click at [1218, 391] on button "Therapy Session" at bounding box center [1255, 395] width 152 height 33
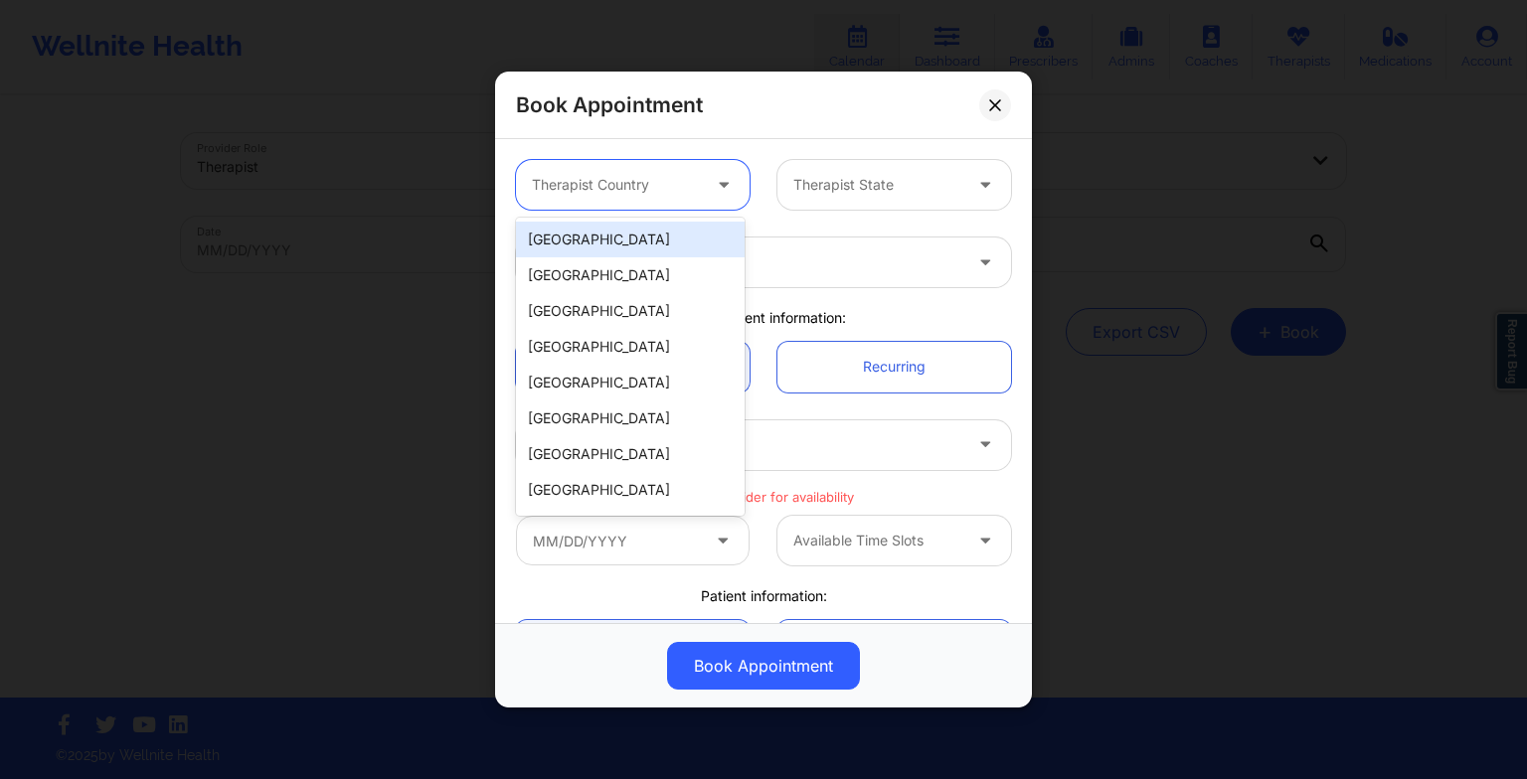
drag, startPoint x: 568, startPoint y: 187, endPoint x: 585, endPoint y: 244, distance: 60.1
click at [585, 244] on body "Wellnite Health Calendar Dashboard Prescribers Admins Coaches Therapists Medica…" at bounding box center [763, 389] width 1527 height 779
click at [585, 244] on div "[GEOGRAPHIC_DATA]" at bounding box center [630, 240] width 229 height 36
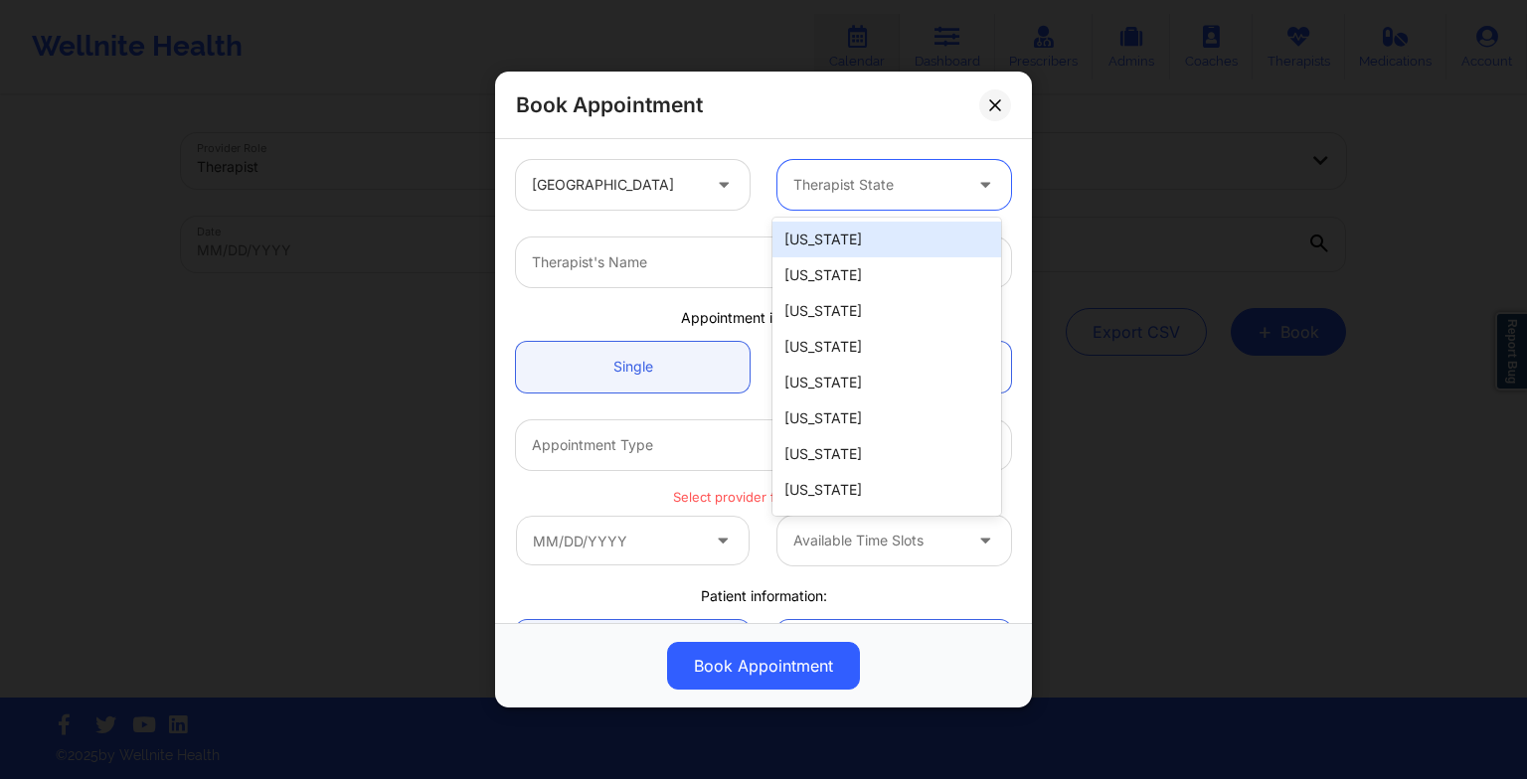
click at [830, 186] on div at bounding box center [877, 185] width 168 height 24
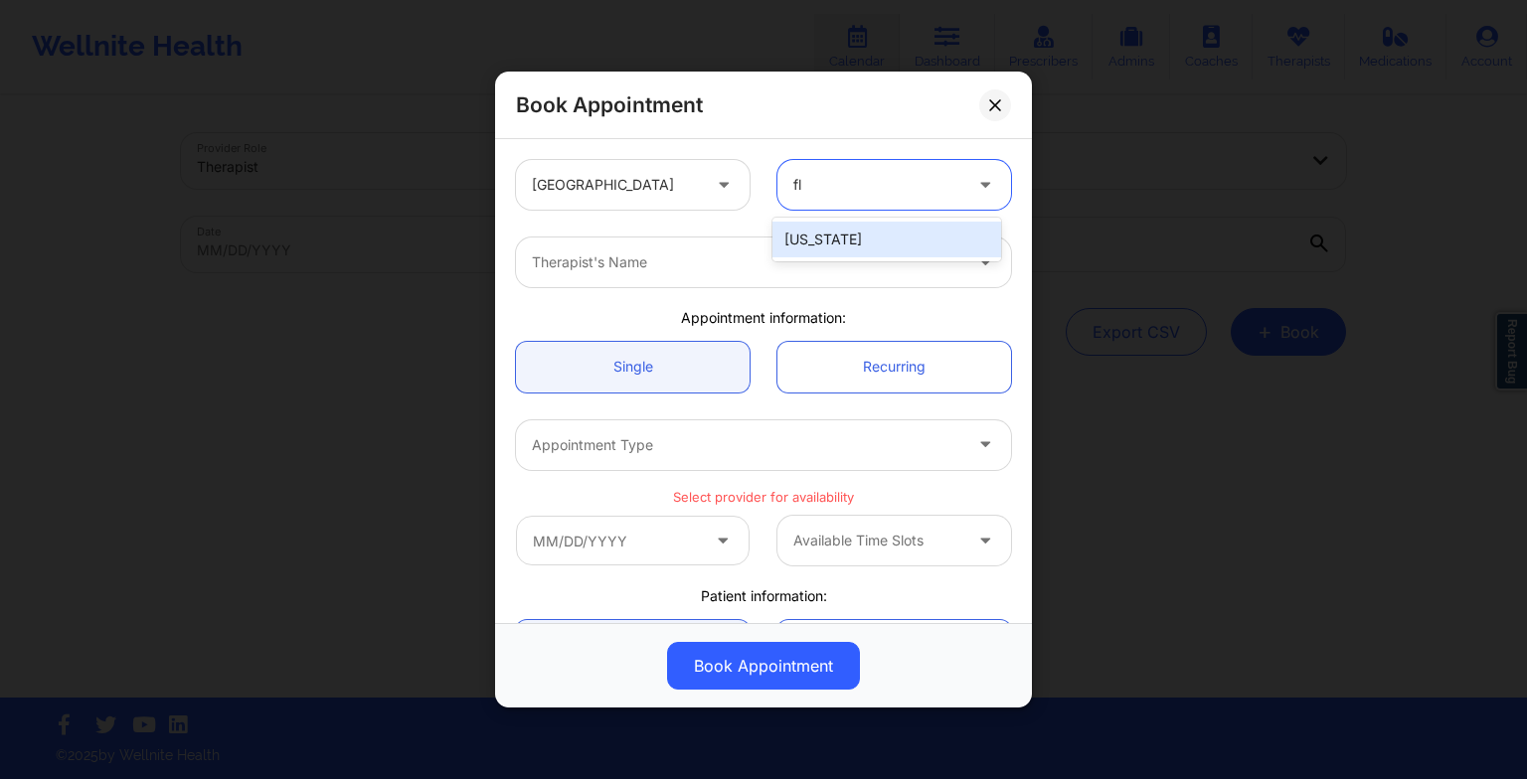
type input "flo"
click at [818, 226] on div "[US_STATE]" at bounding box center [886, 240] width 229 height 36
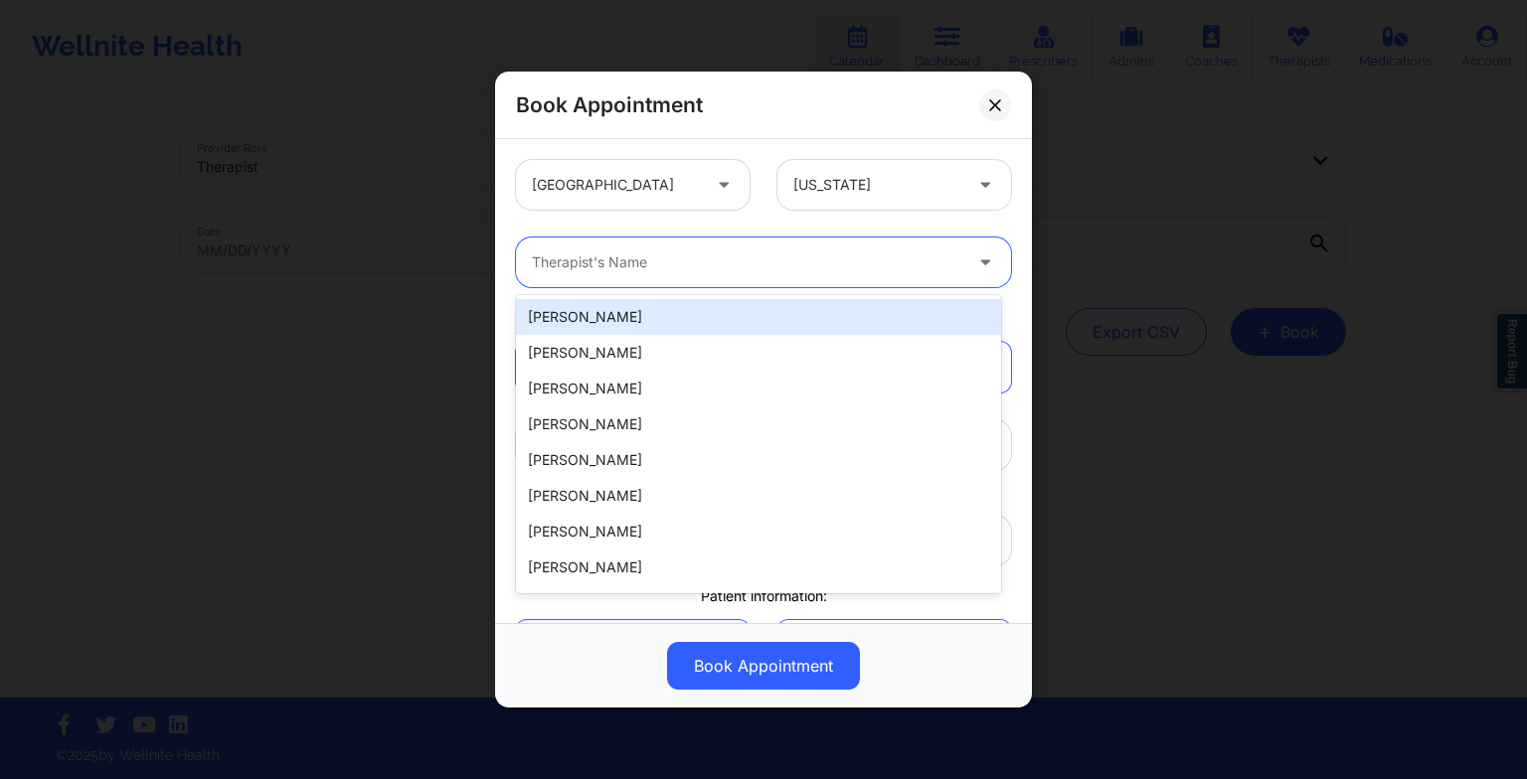
click at [694, 260] on div at bounding box center [746, 262] width 429 height 24
paste input "[PERSON_NAME]"
type input "[PERSON_NAME]"
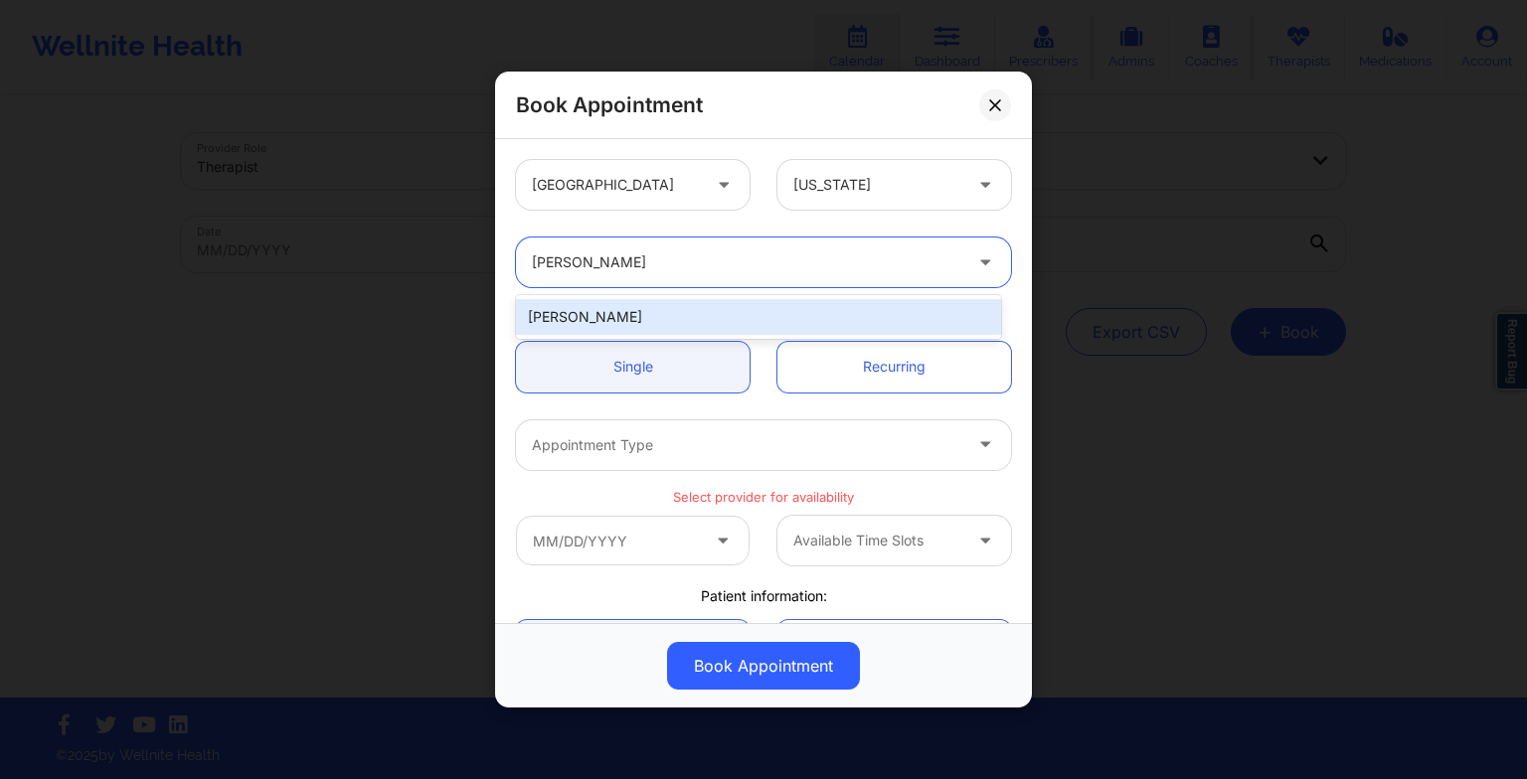
click at [635, 331] on div "[PERSON_NAME]" at bounding box center [758, 317] width 485 height 36
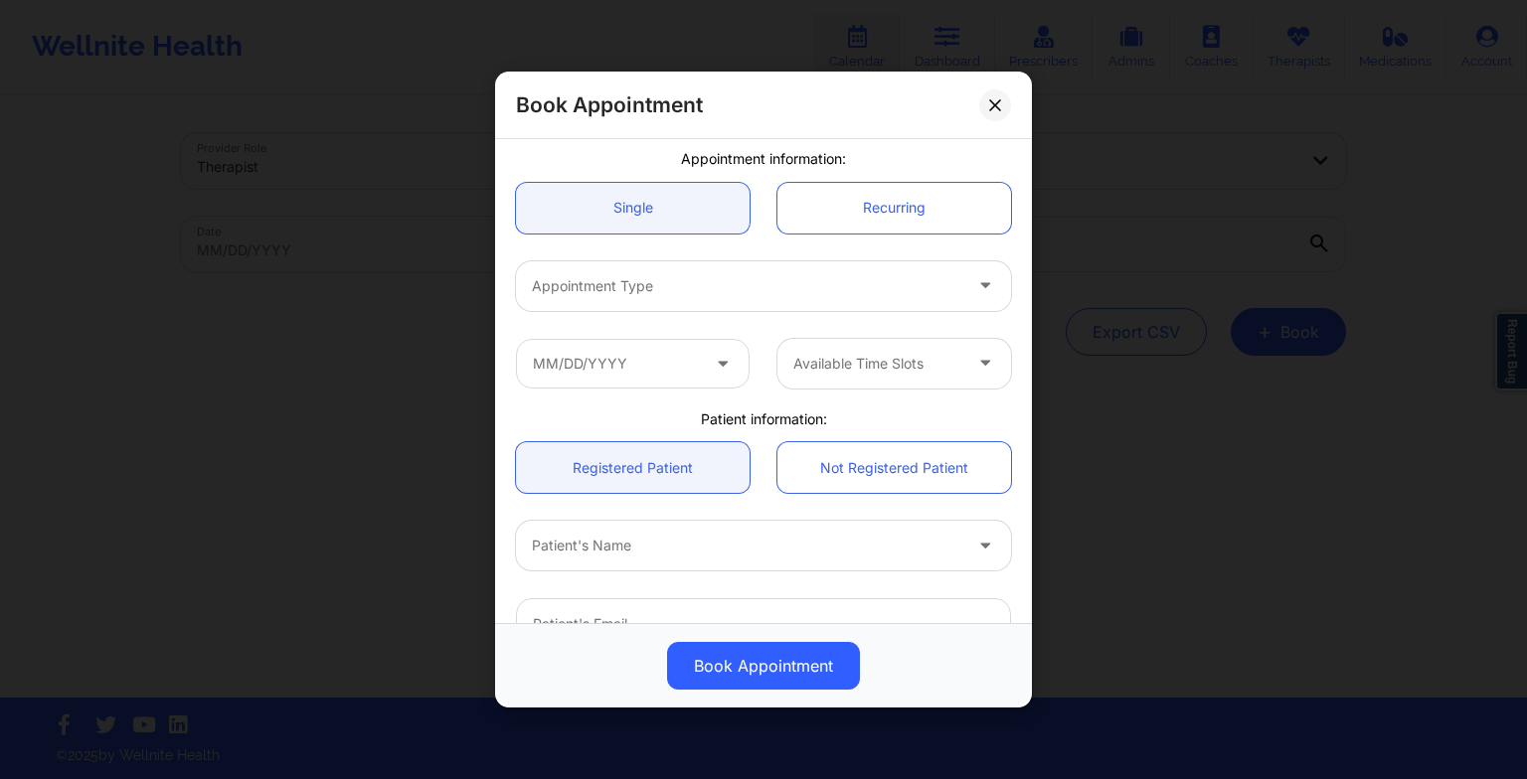
scroll to position [163, 0]
click at [590, 303] on div "Appointment Type" at bounding box center [739, 282] width 447 height 50
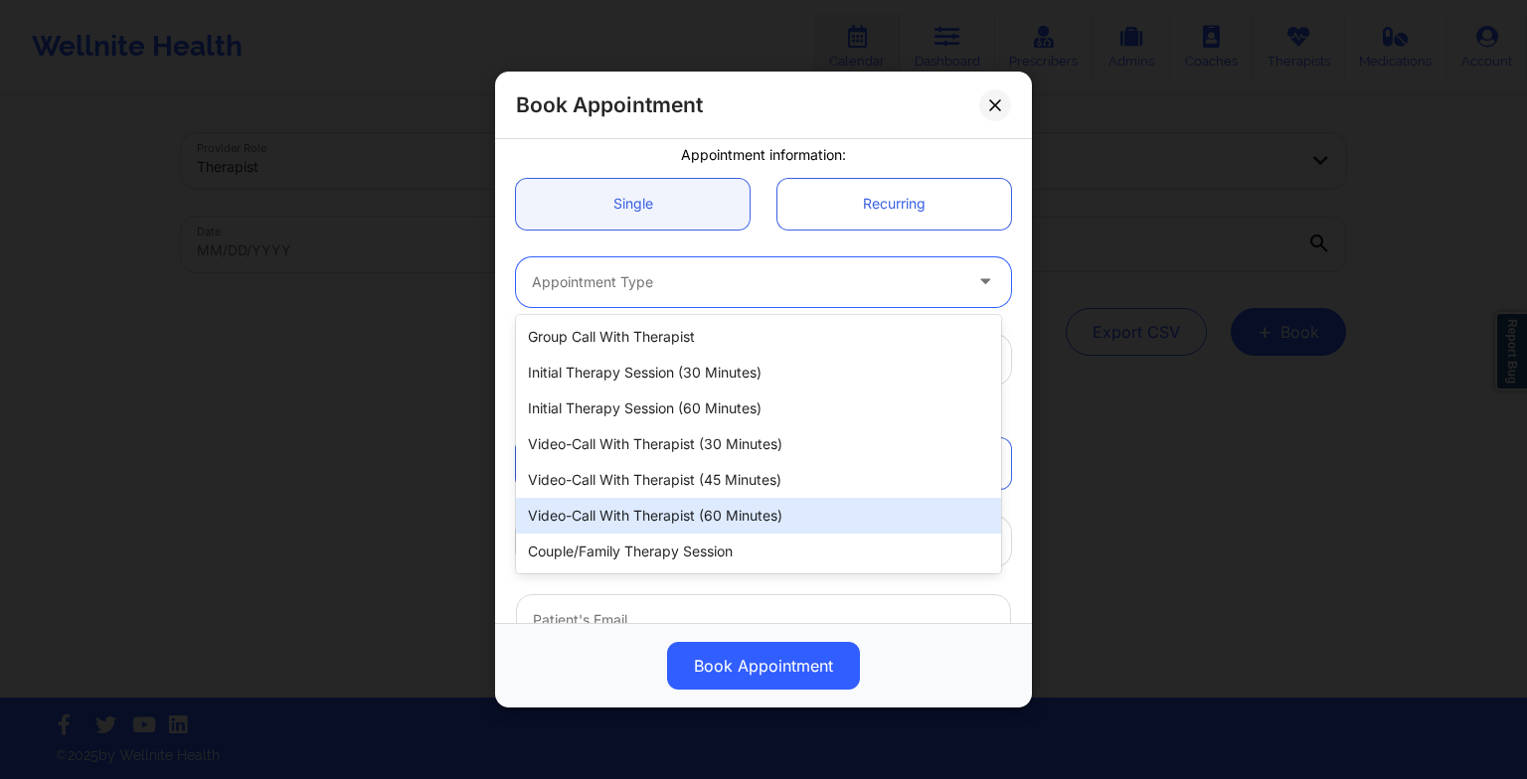
click at [620, 498] on div "Video-Call with Therapist (60 minutes)" at bounding box center [758, 516] width 485 height 36
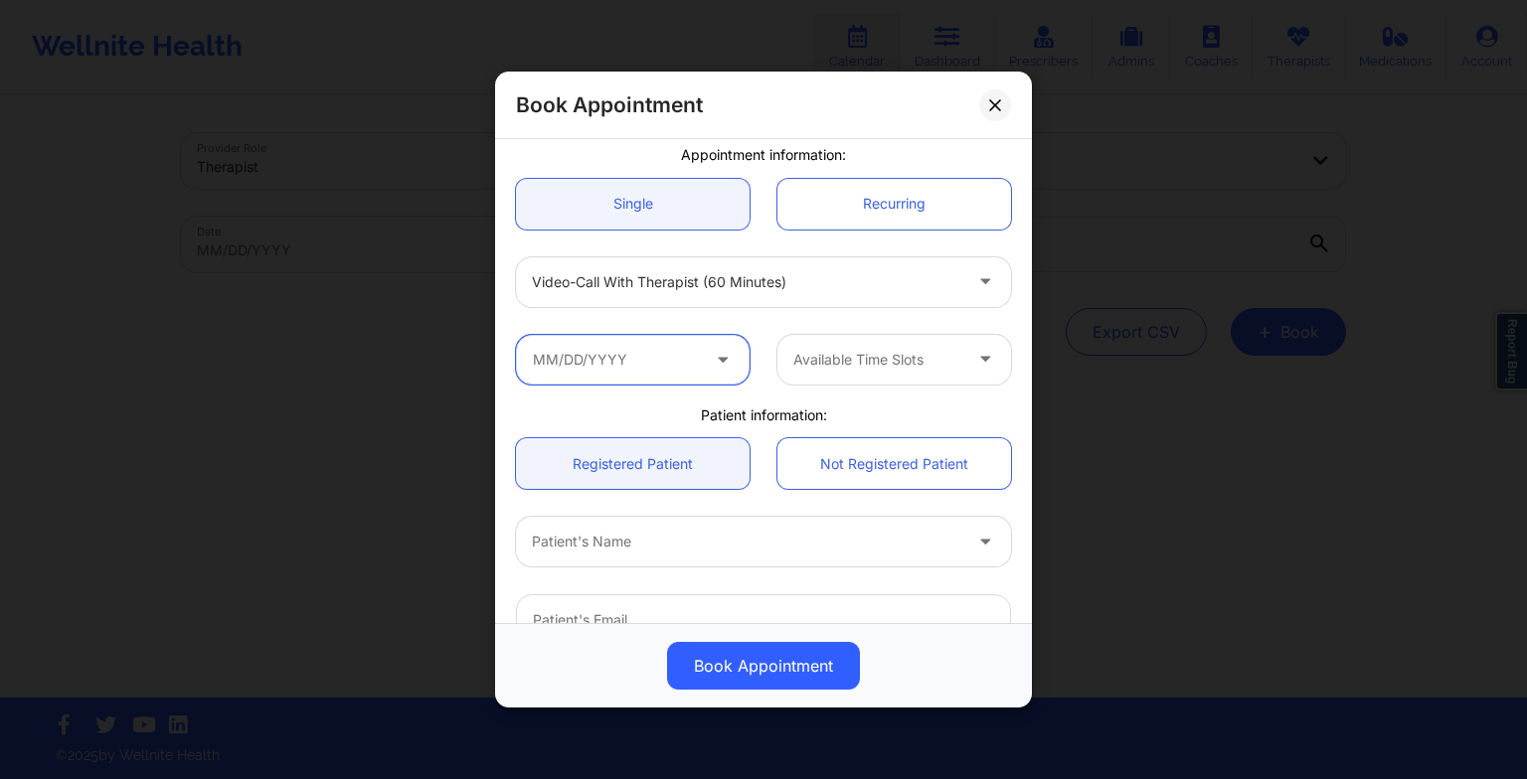
click at [620, 367] on input "text" at bounding box center [633, 360] width 234 height 50
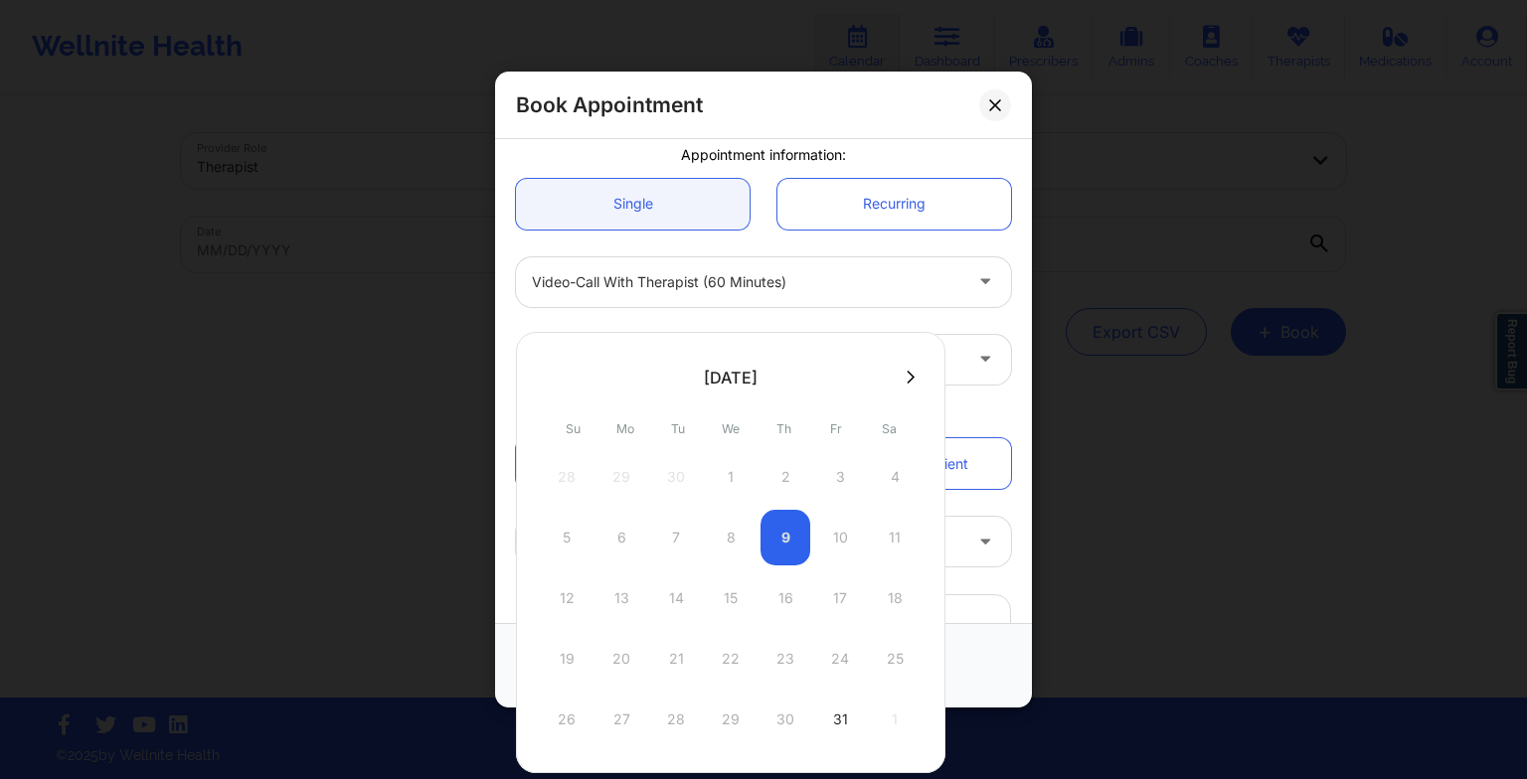
click at [906, 380] on icon at bounding box center [910, 377] width 8 height 15
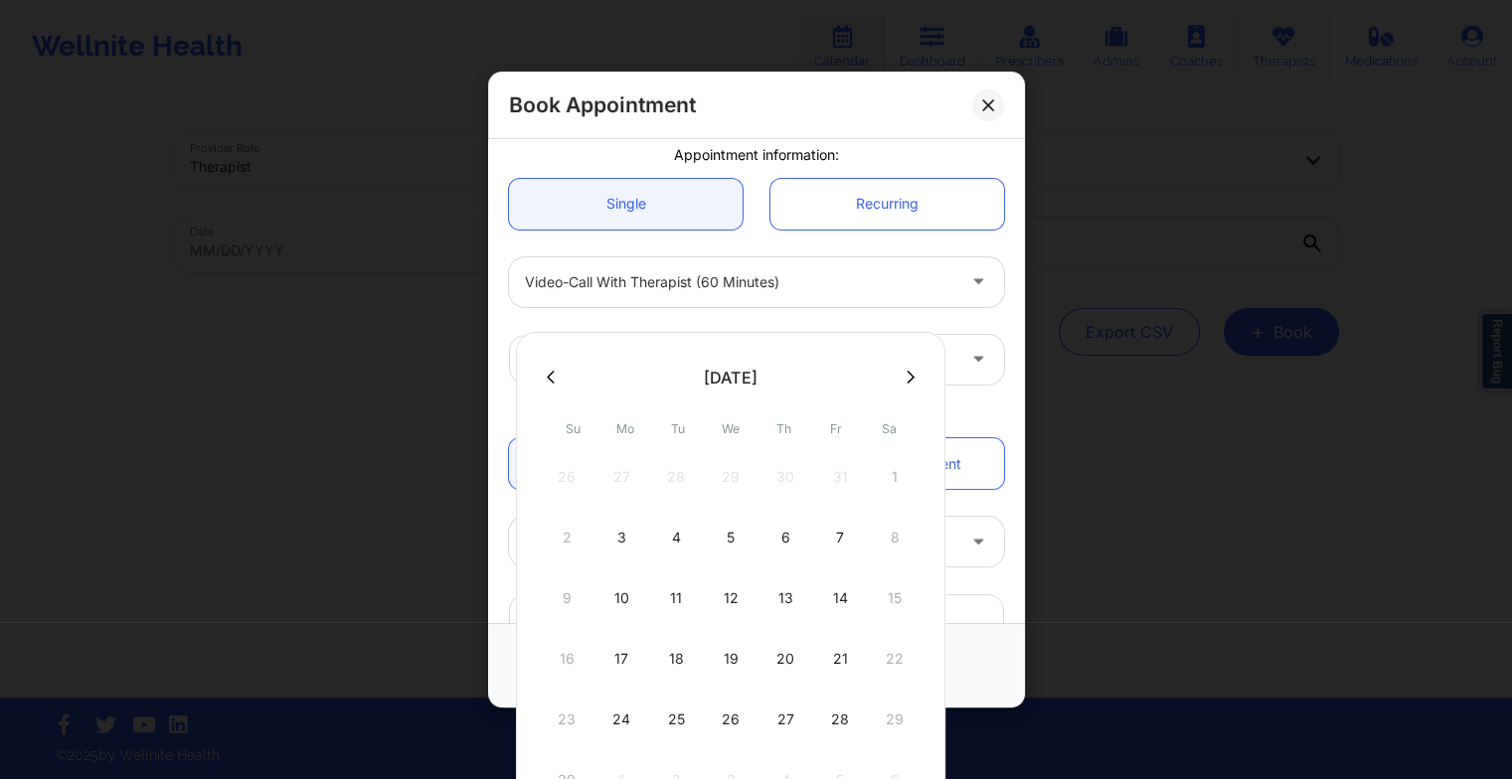
click at [723, 608] on div "12" at bounding box center [731, 598] width 50 height 56
type input "[DATE]"
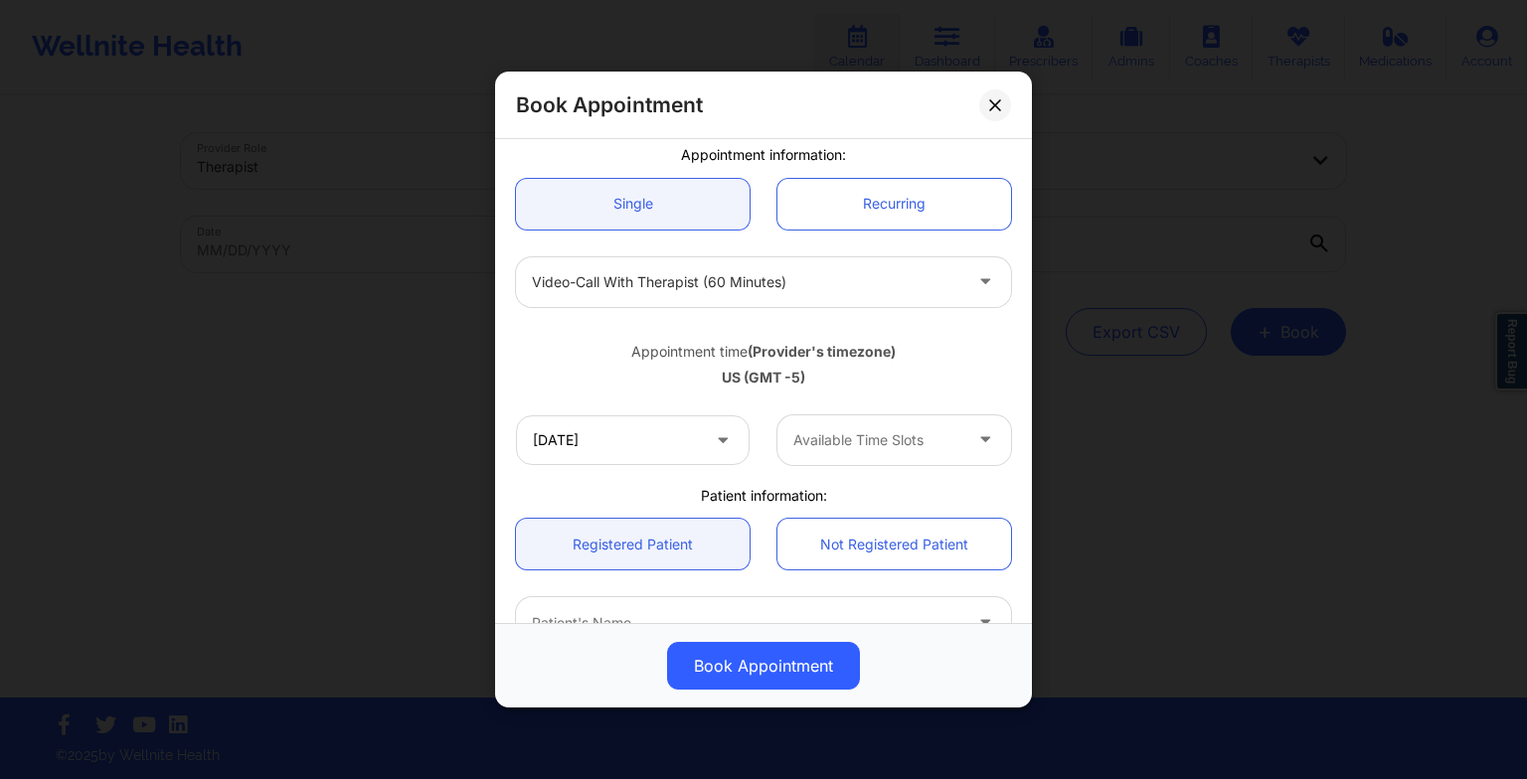
click at [914, 449] on div at bounding box center [877, 440] width 168 height 24
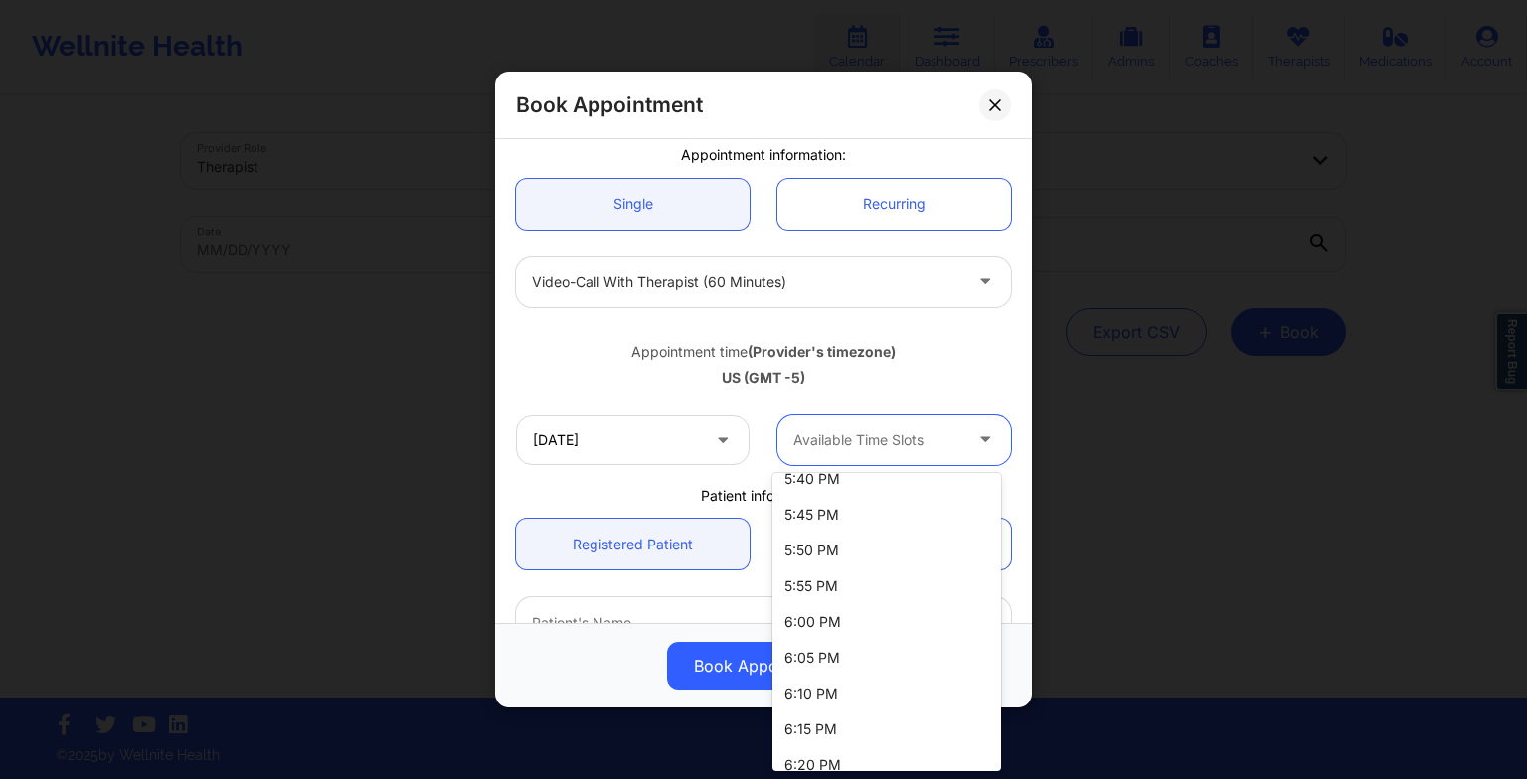
scroll to position [4039, 0]
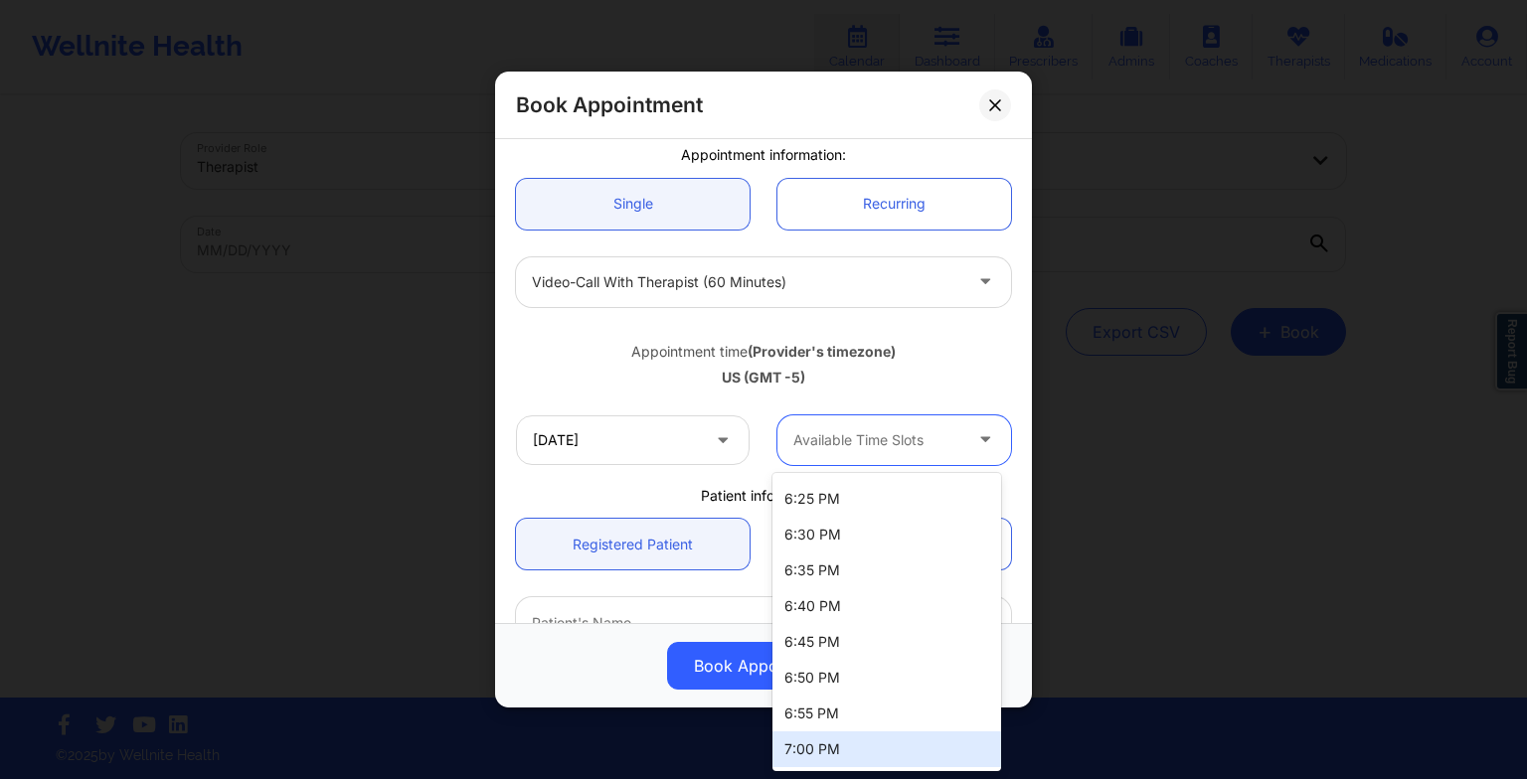
click at [926, 734] on div "7:00 PM" at bounding box center [886, 749] width 229 height 36
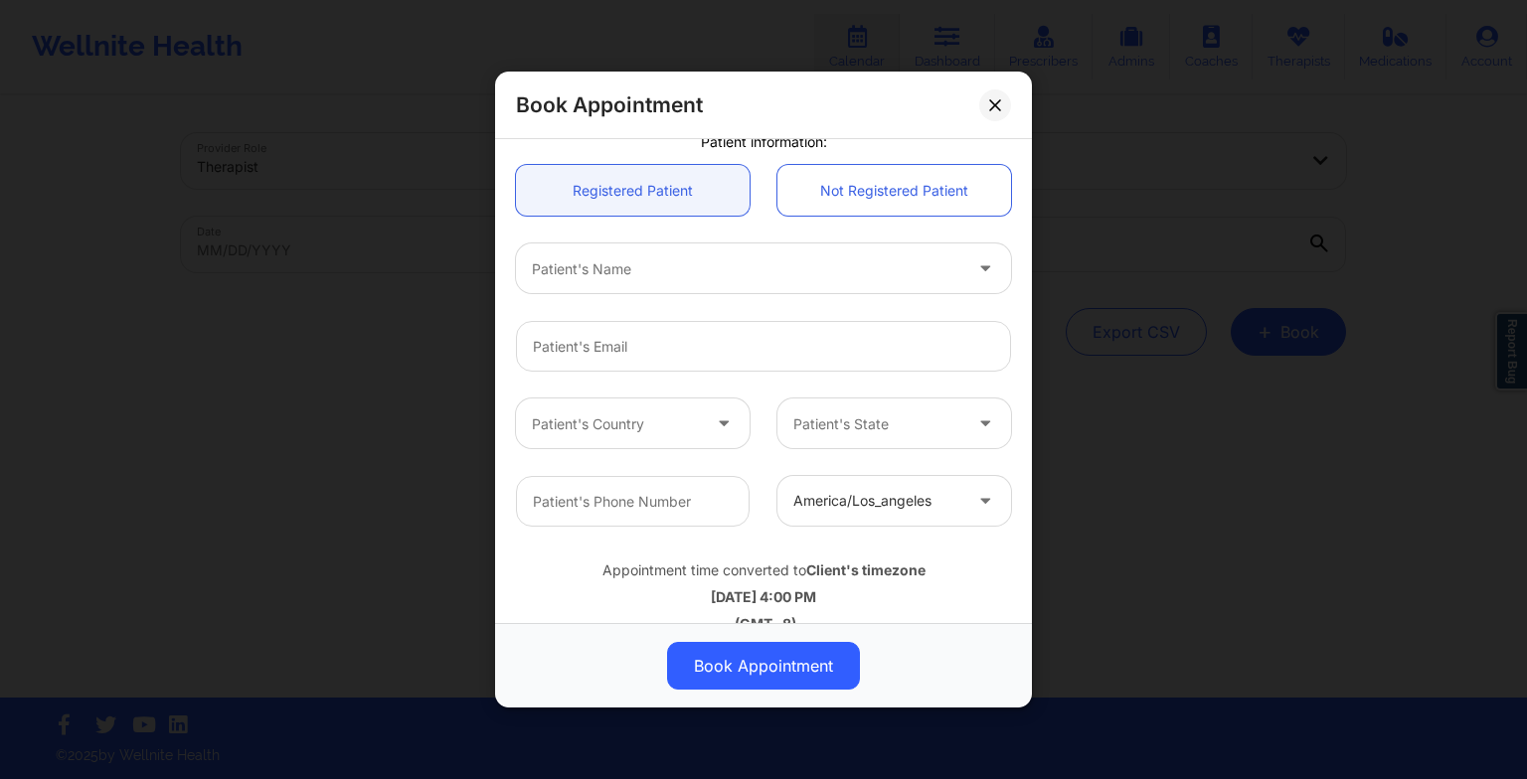
scroll to position [519, 0]
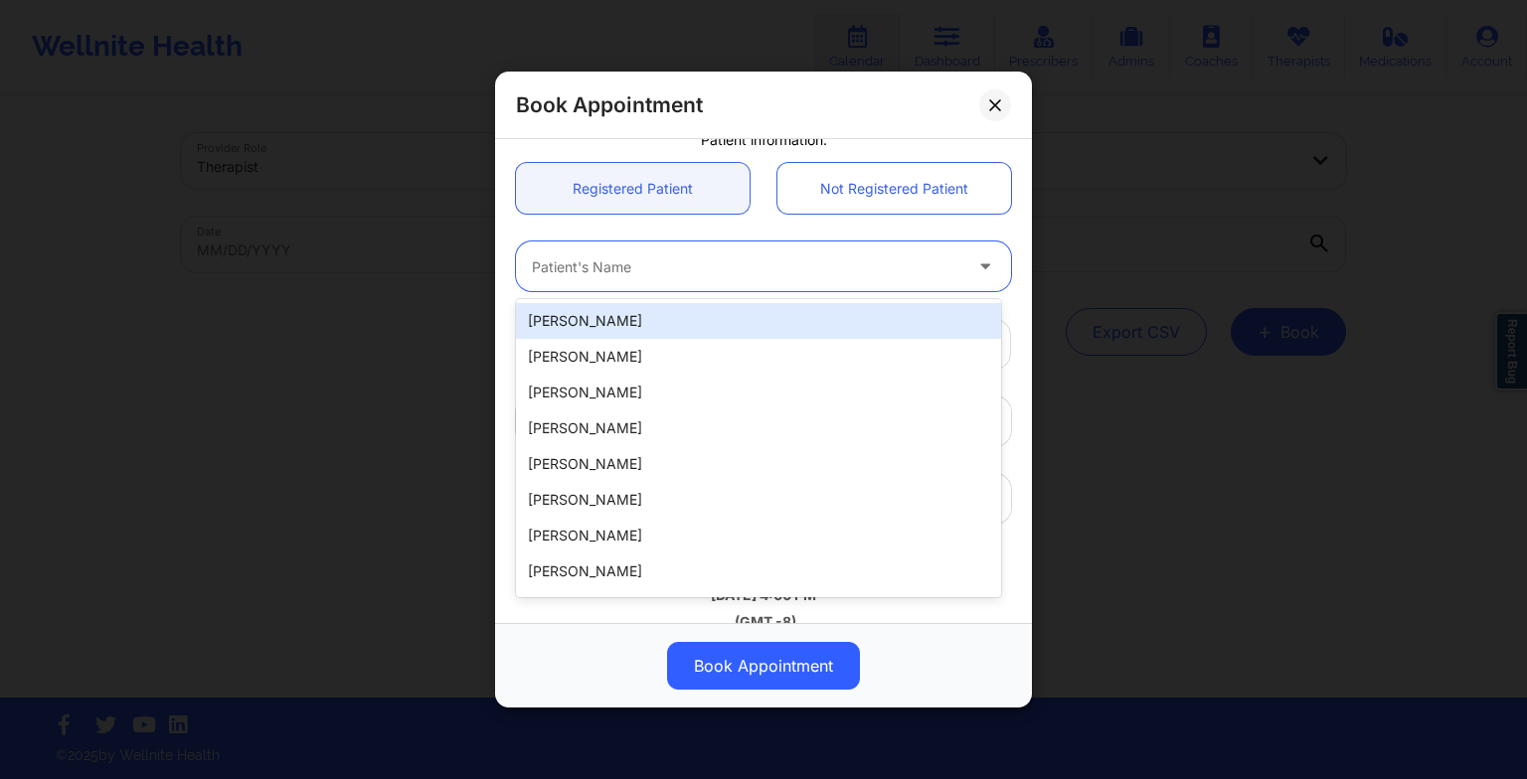
click at [606, 270] on div at bounding box center [746, 266] width 429 height 24
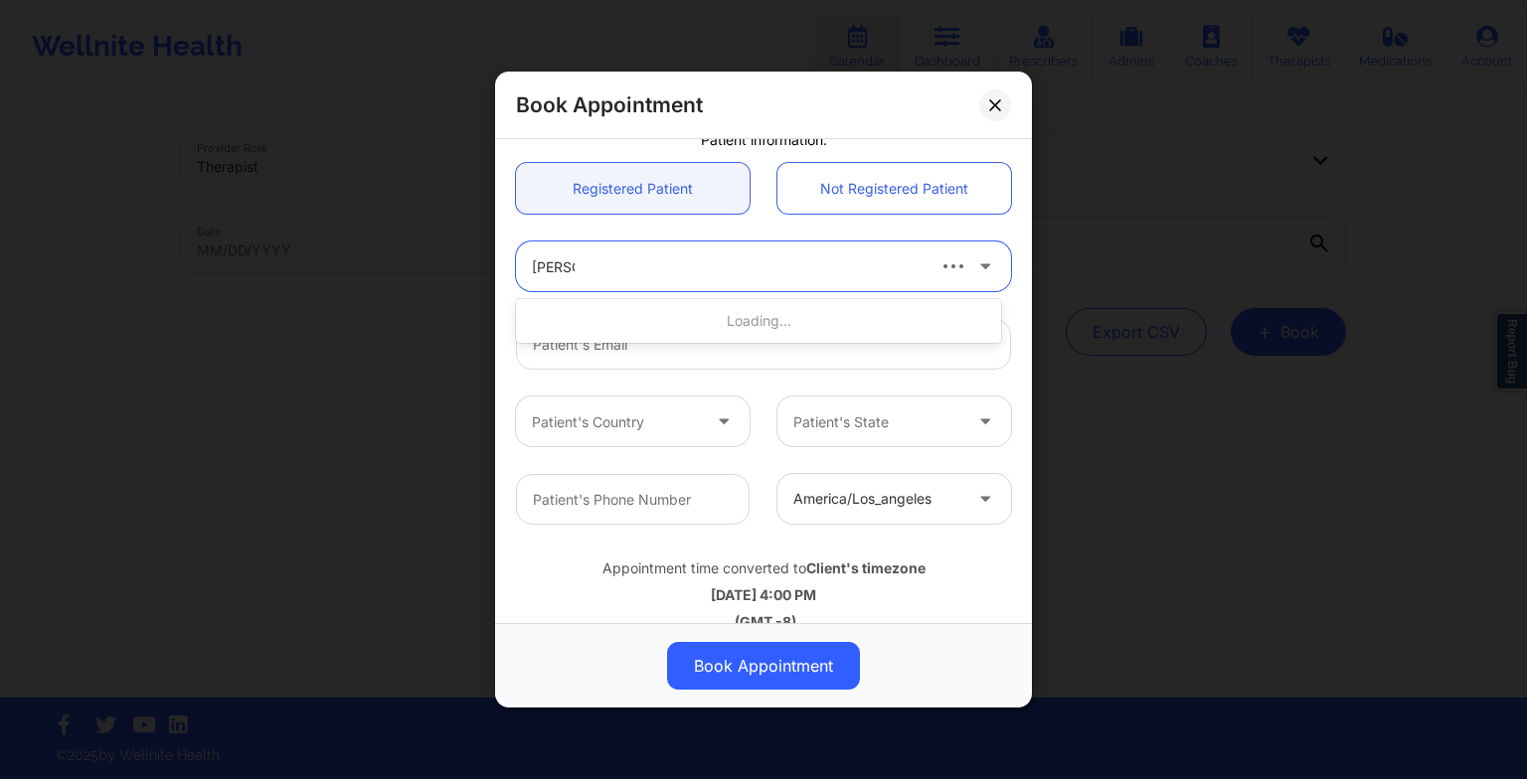
type input "[PERSON_NAME]"
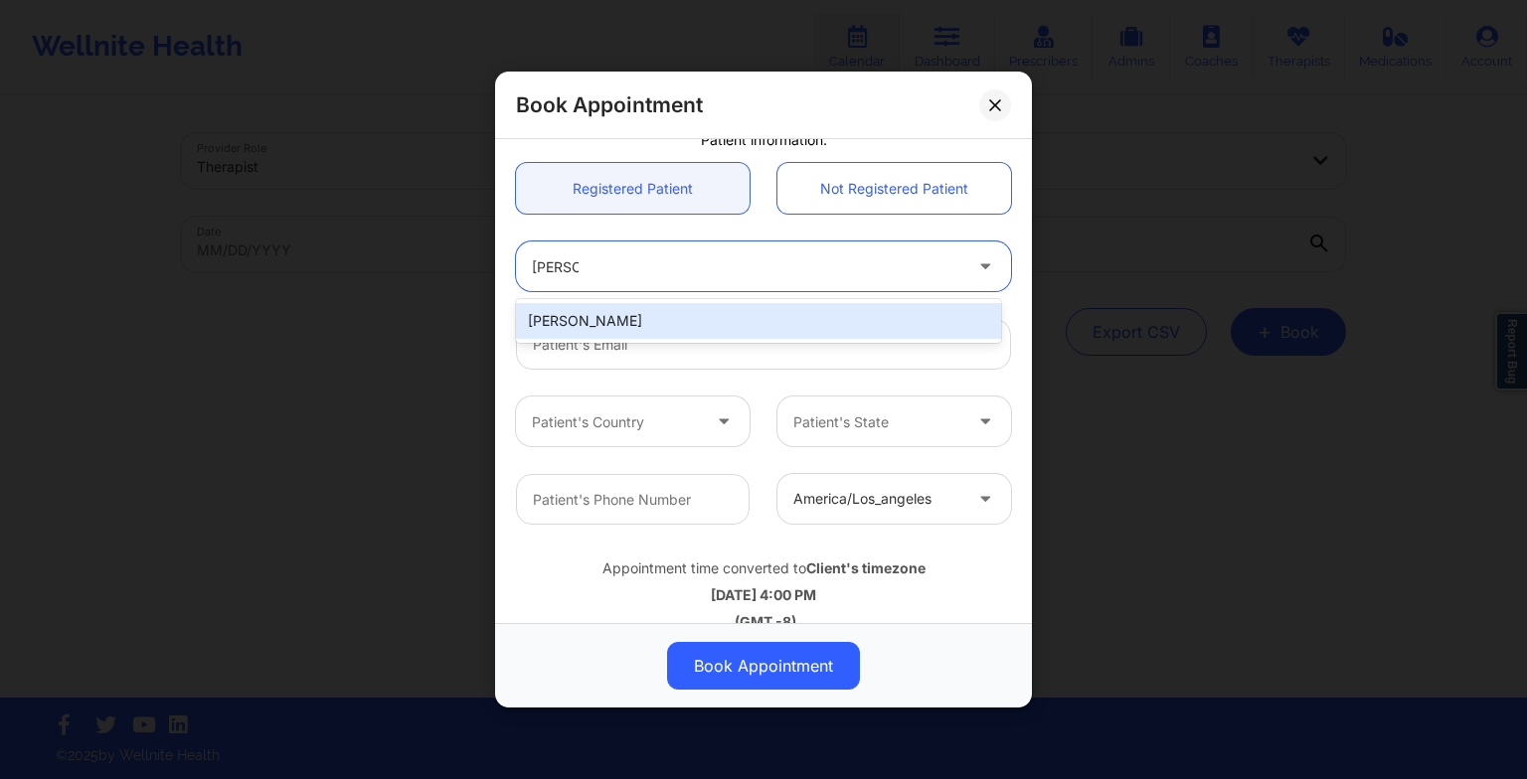
click at [588, 314] on div "[PERSON_NAME]" at bounding box center [758, 321] width 485 height 36
type input "[EMAIL_ADDRESS][DOMAIN_NAME]"
type input "[PHONE_NUMBER]"
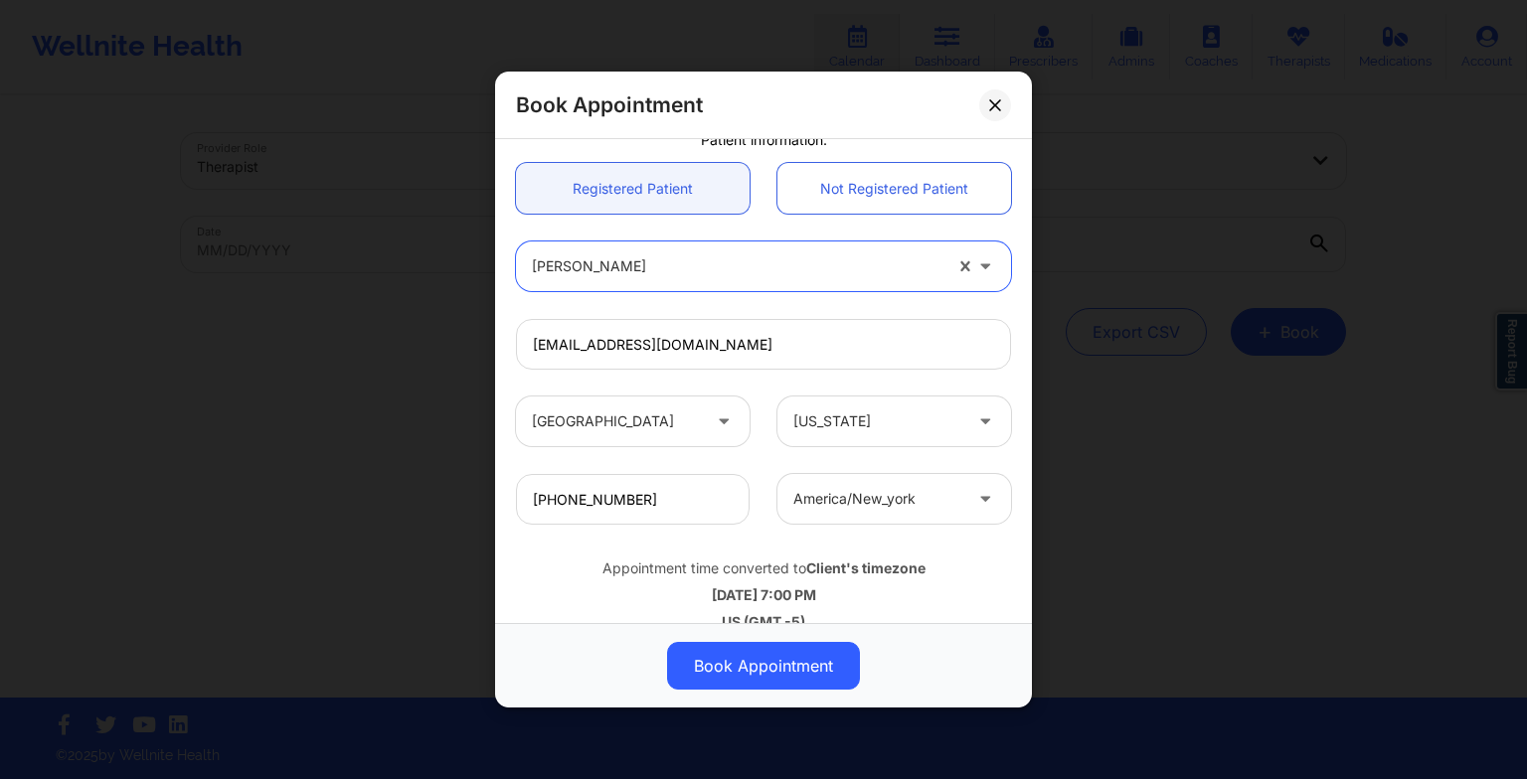
scroll to position [548, 0]
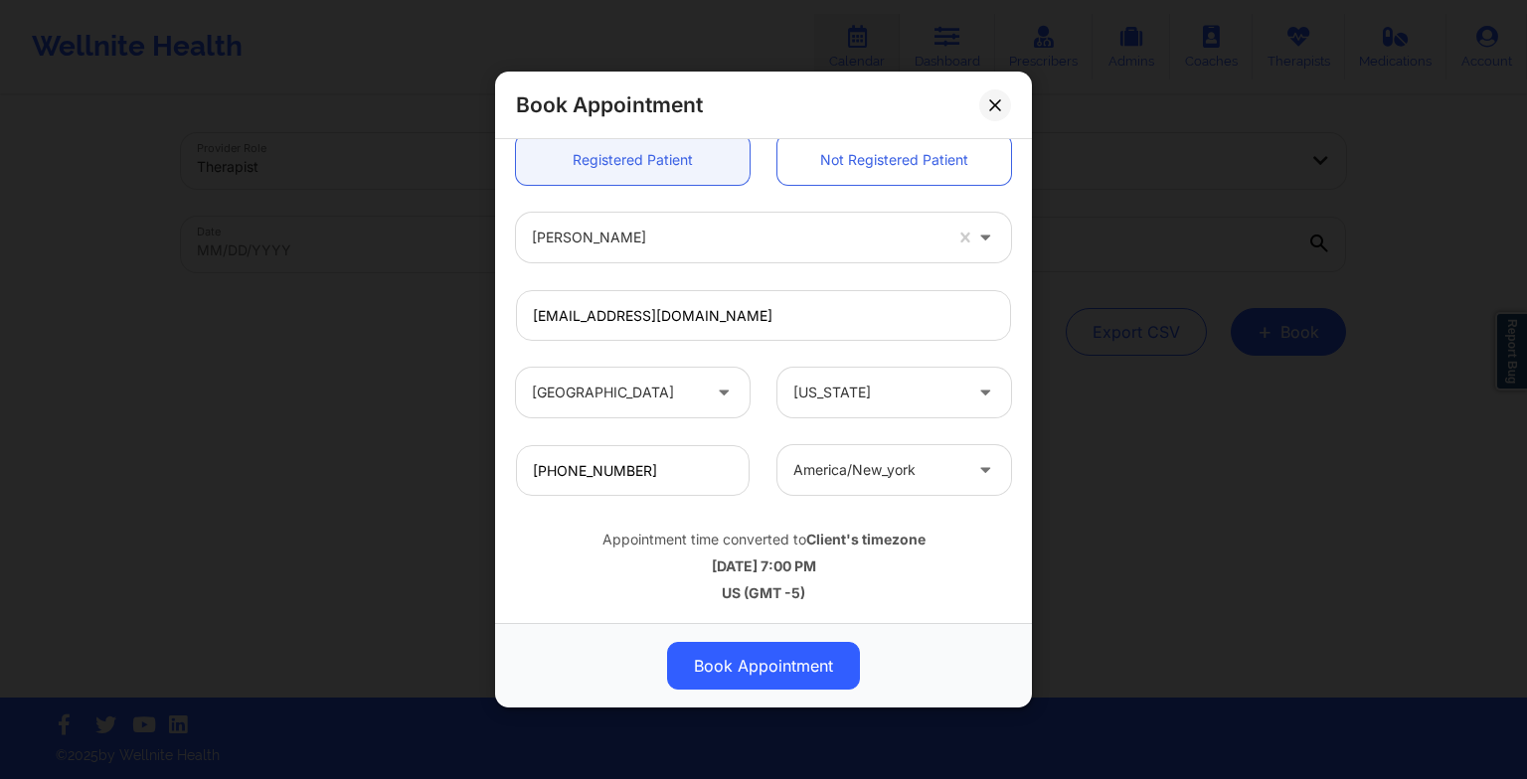
click at [775, 664] on button "Book Appointment" at bounding box center [763, 666] width 193 height 48
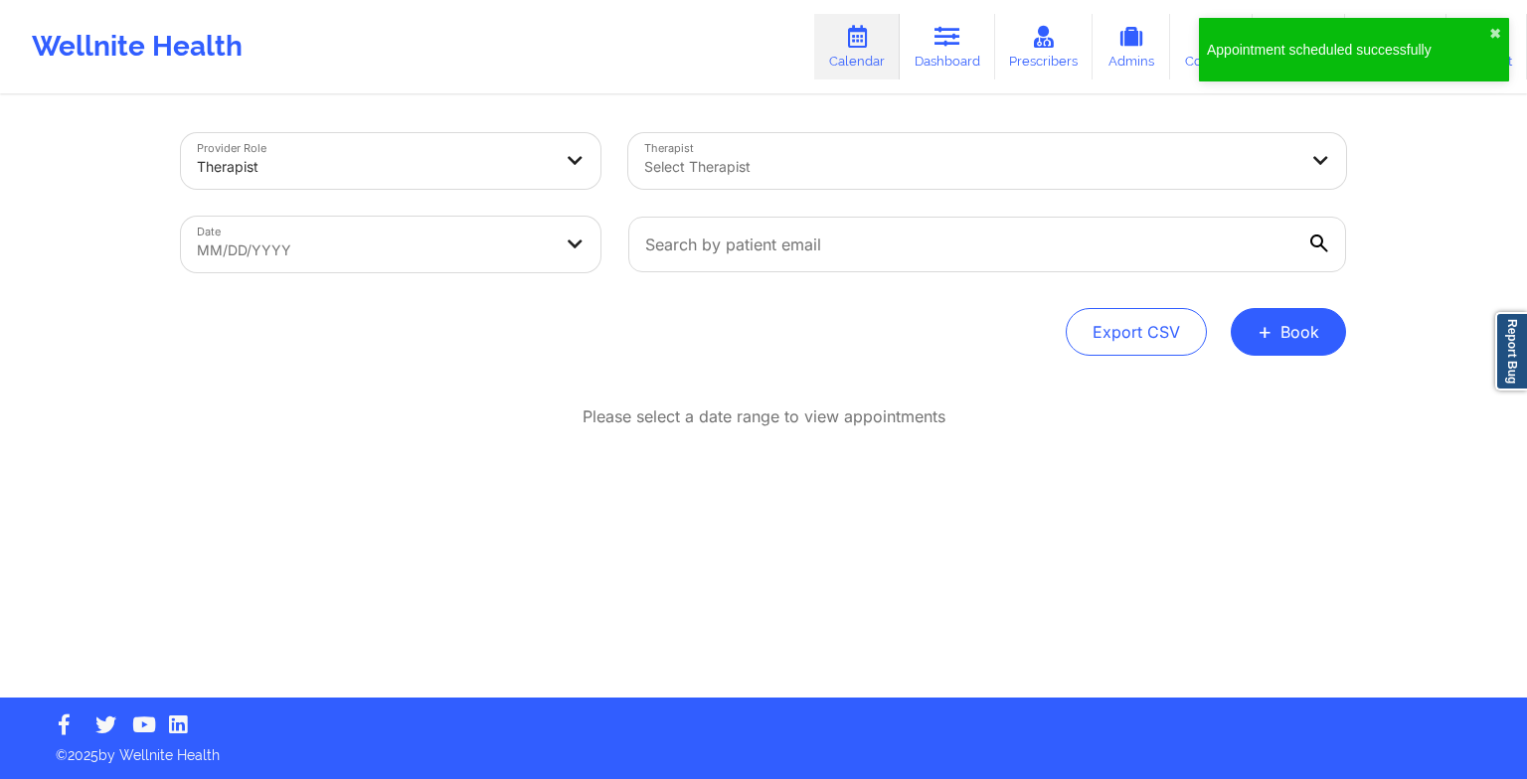
click at [1281, 342] on button "+ Book" at bounding box center [1287, 332] width 115 height 48
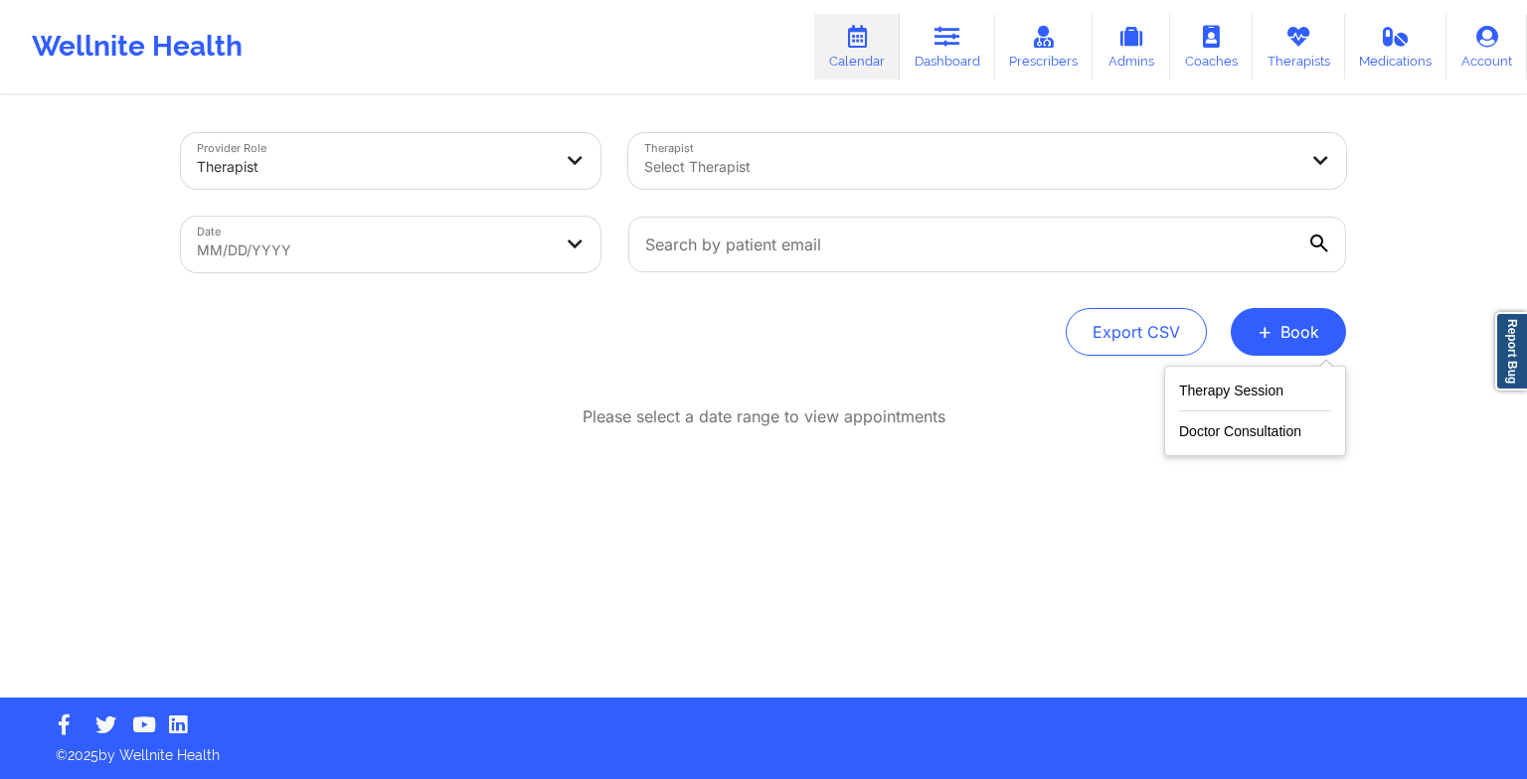
click at [1213, 394] on button "Therapy Session" at bounding box center [1255, 395] width 152 height 33
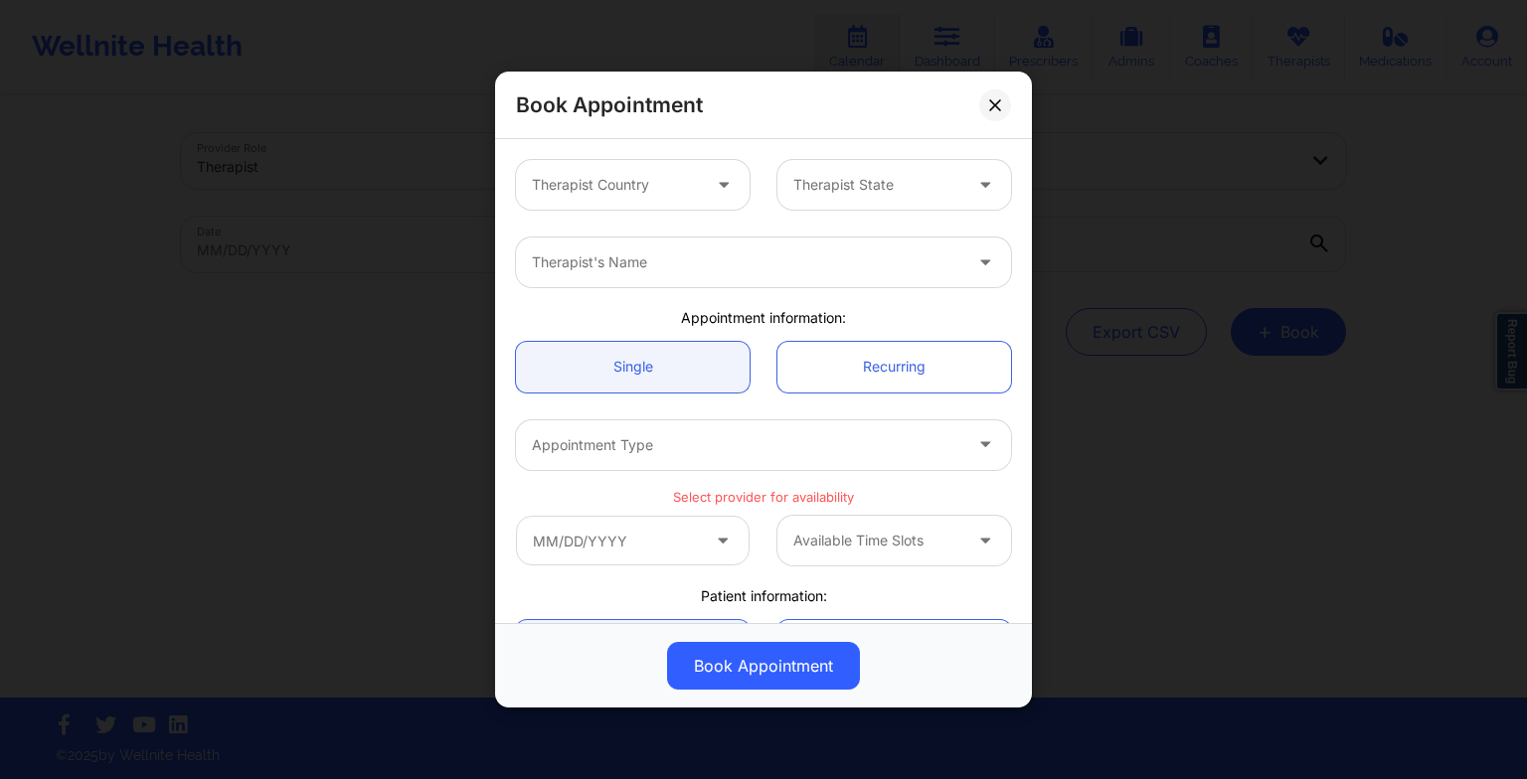
click at [660, 188] on div at bounding box center [616, 185] width 168 height 24
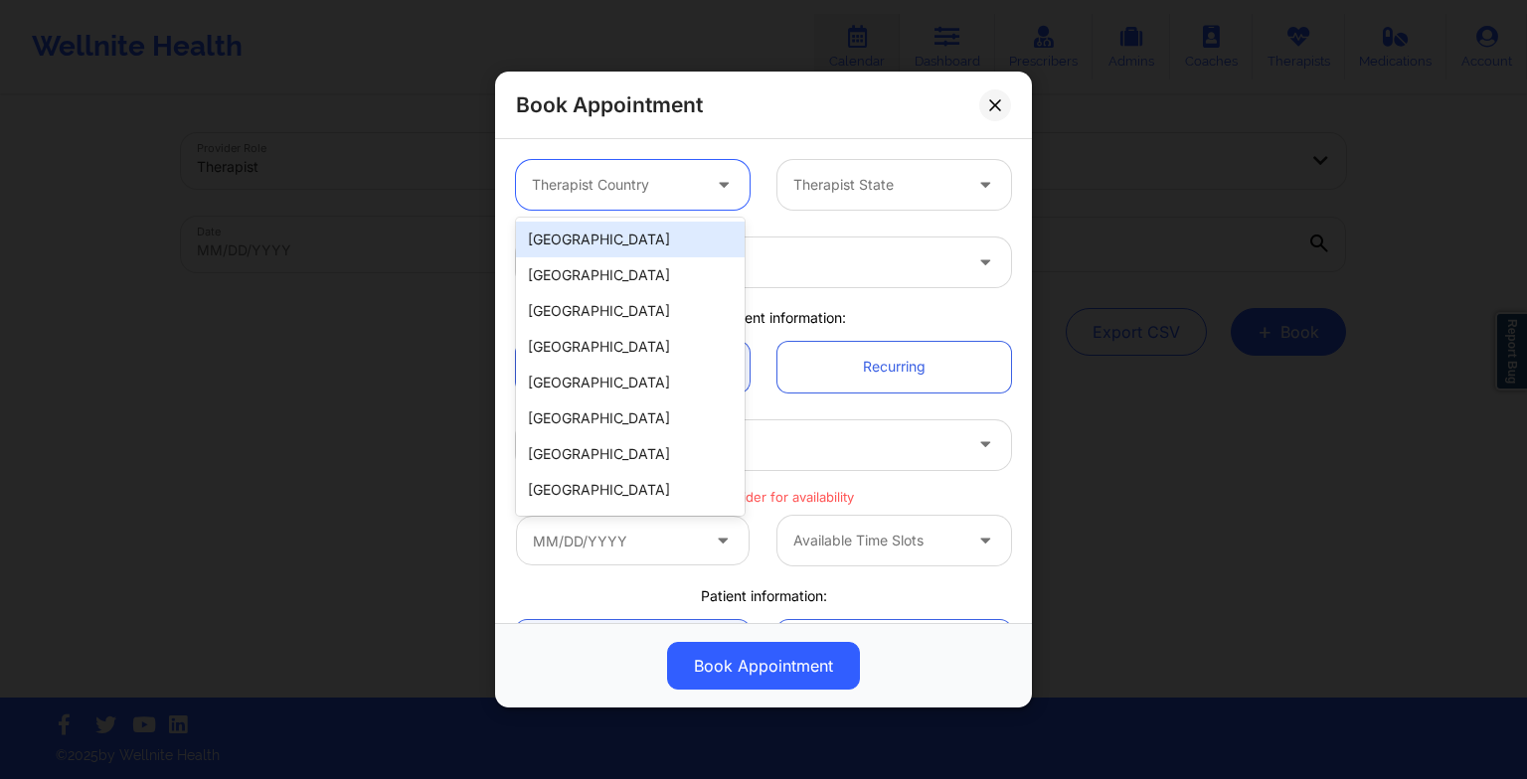
click at [585, 245] on div "[GEOGRAPHIC_DATA]" at bounding box center [630, 240] width 229 height 36
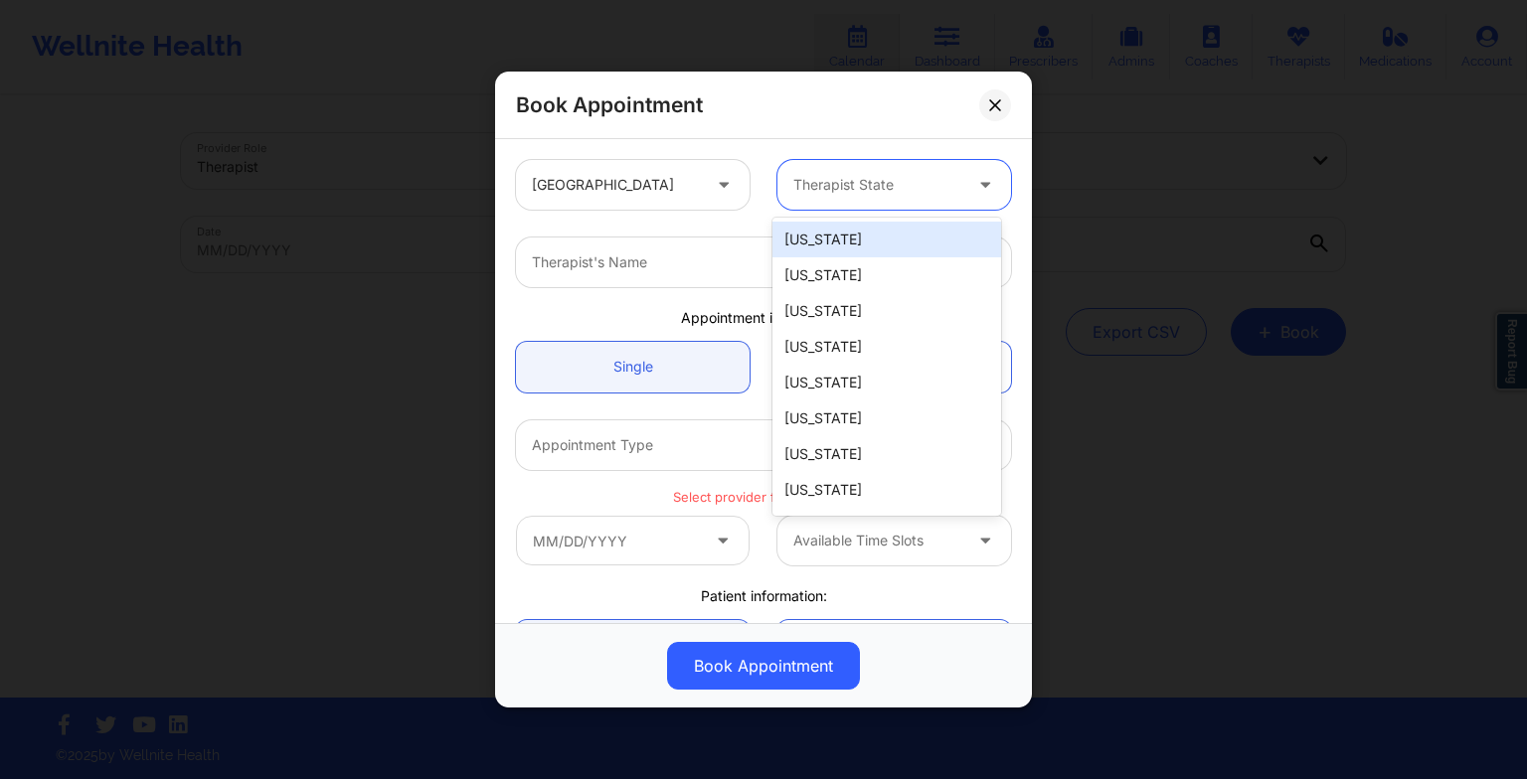
click at [832, 186] on div at bounding box center [877, 185] width 168 height 24
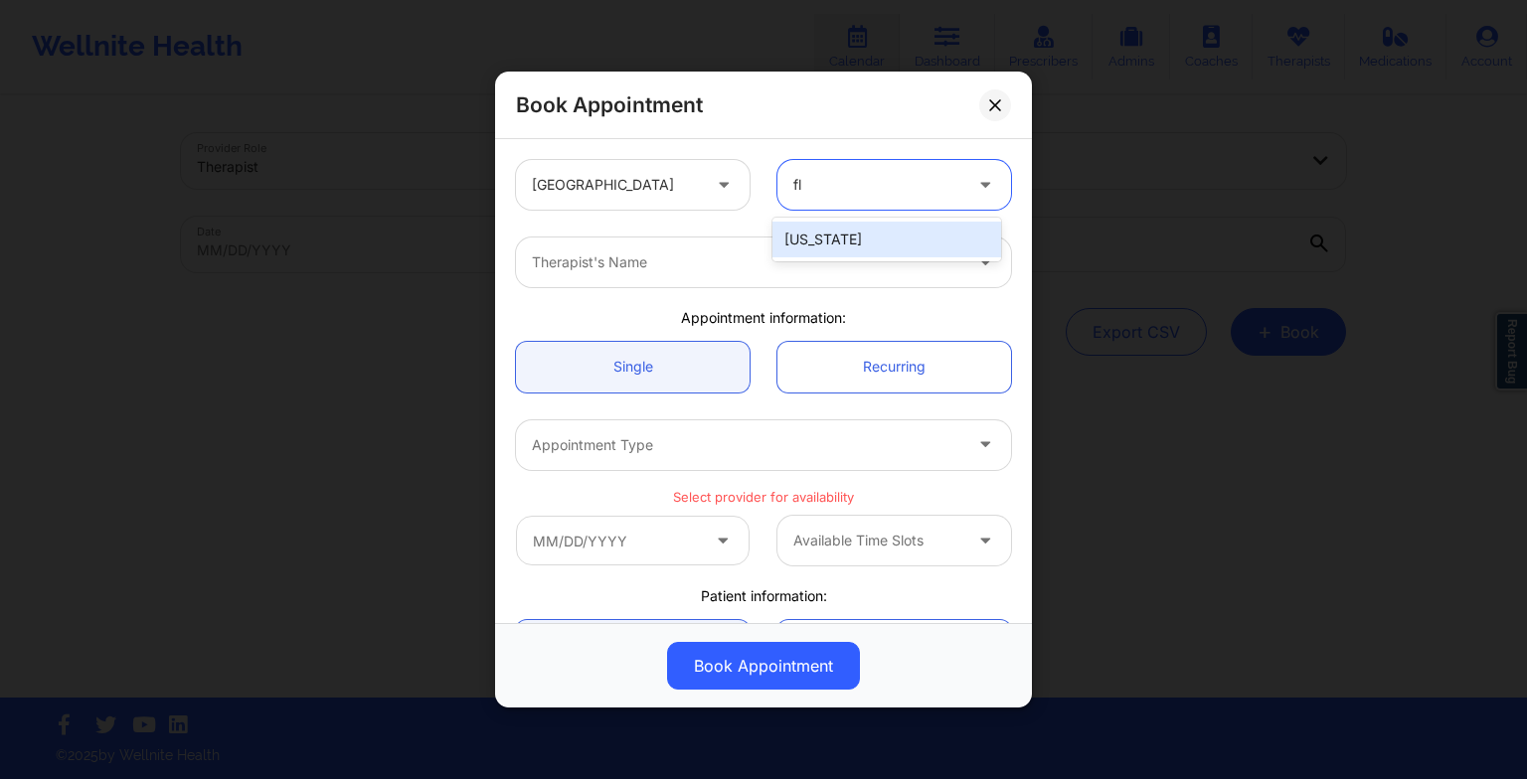
type input "flo"
click at [839, 236] on div "[US_STATE]" at bounding box center [886, 240] width 229 height 36
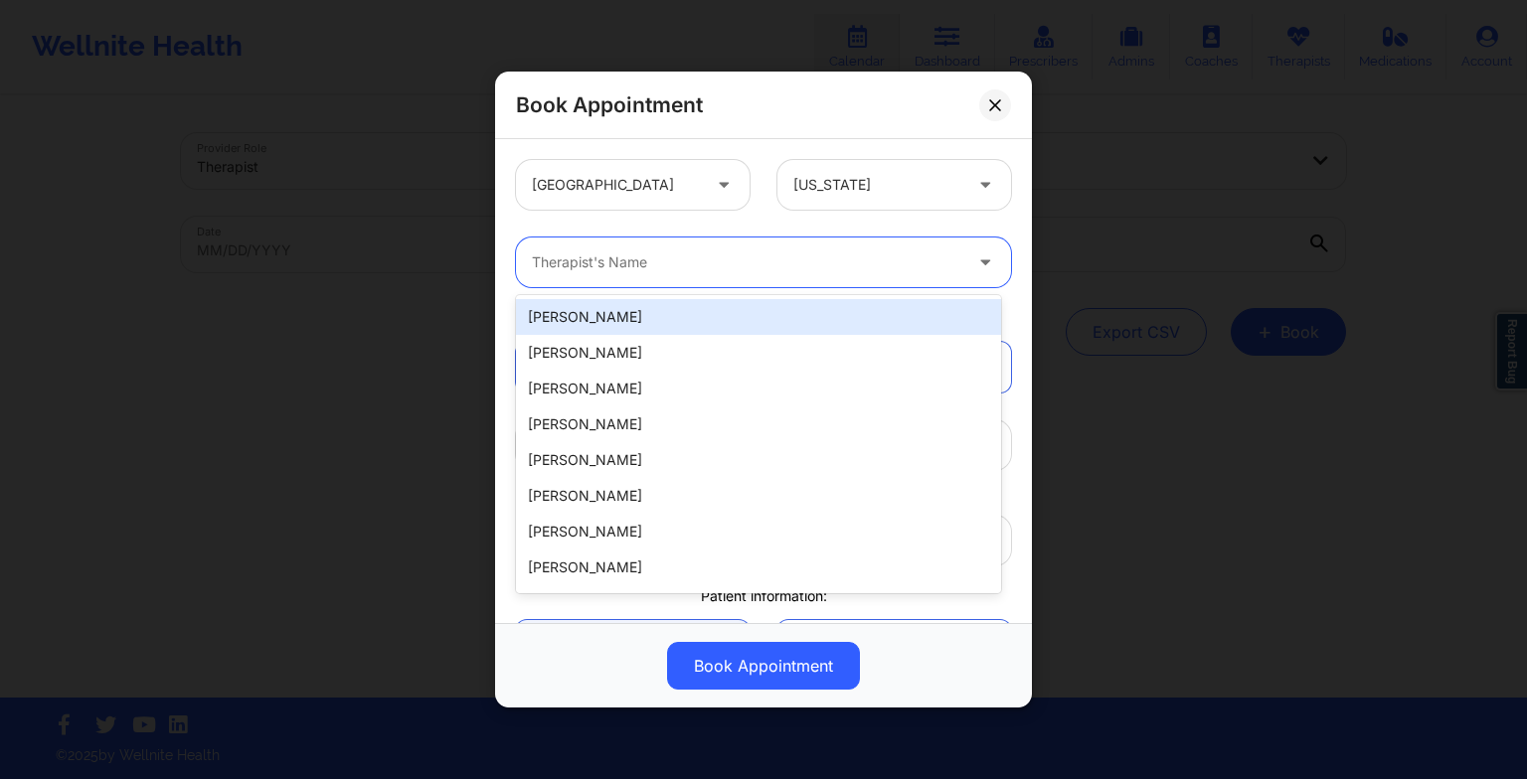
click at [771, 258] on div at bounding box center [746, 262] width 429 height 24
paste input "[PERSON_NAME]"
type input "[PERSON_NAME]"
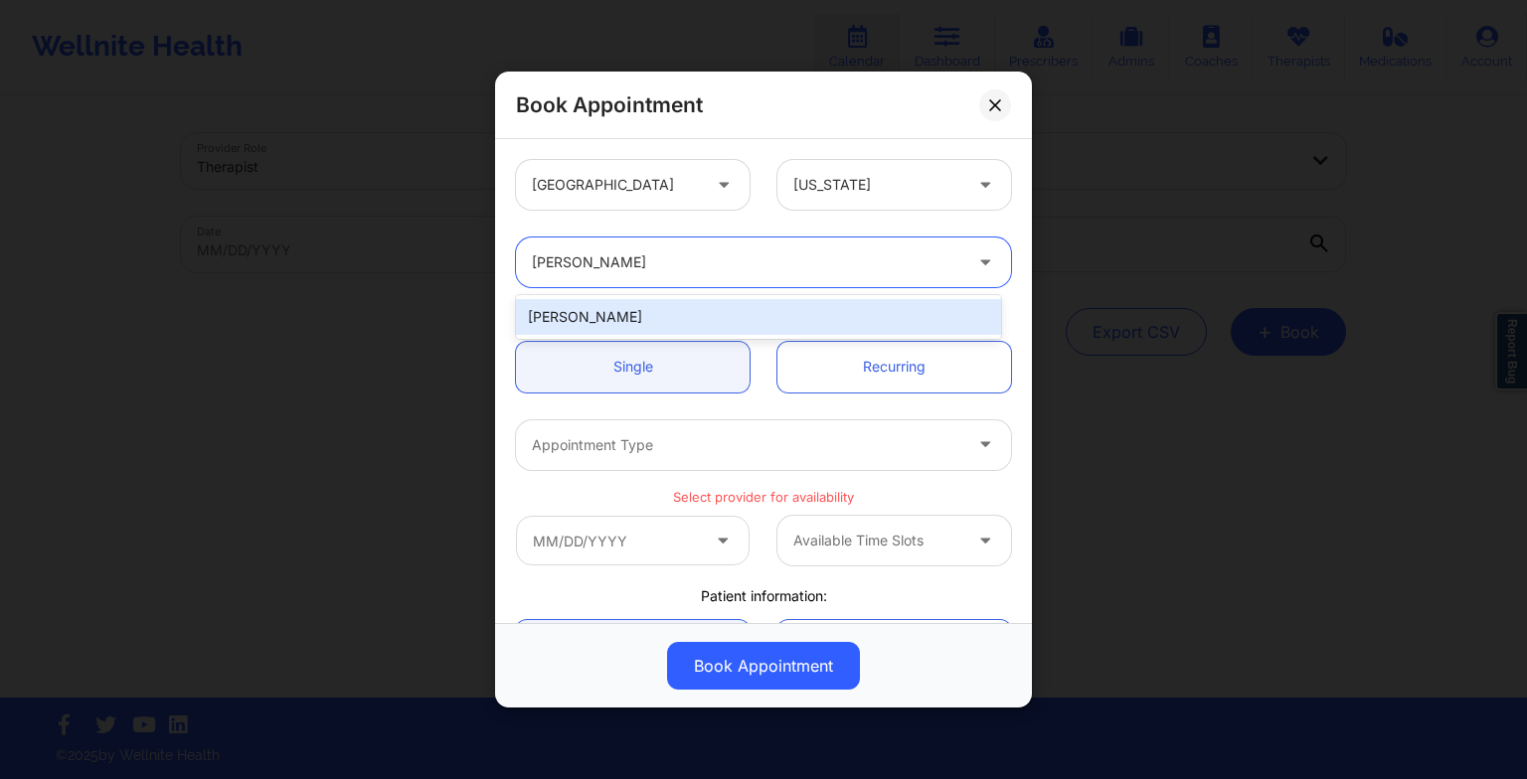
click at [623, 313] on div "[PERSON_NAME]" at bounding box center [758, 317] width 485 height 36
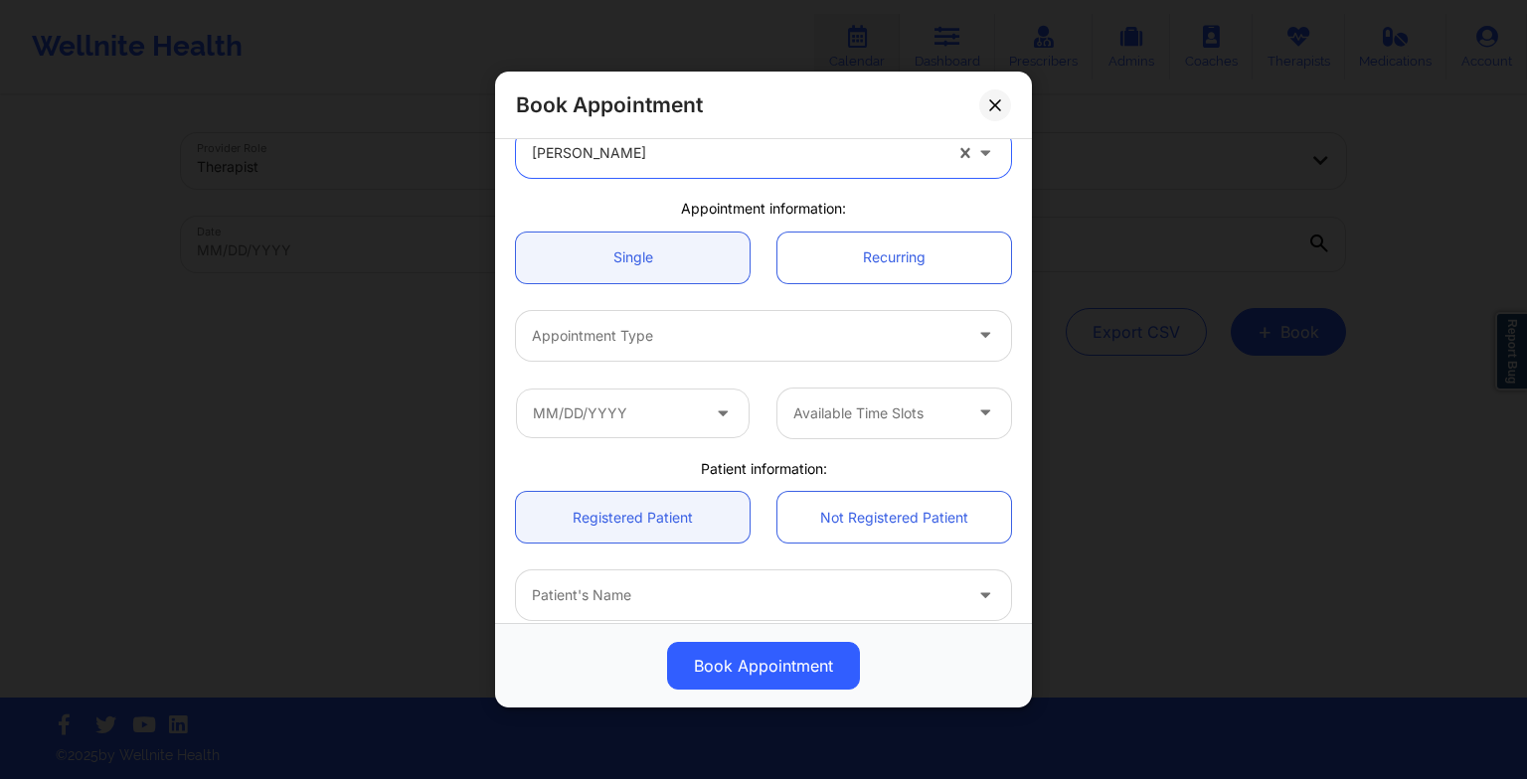
scroll to position [110, 0]
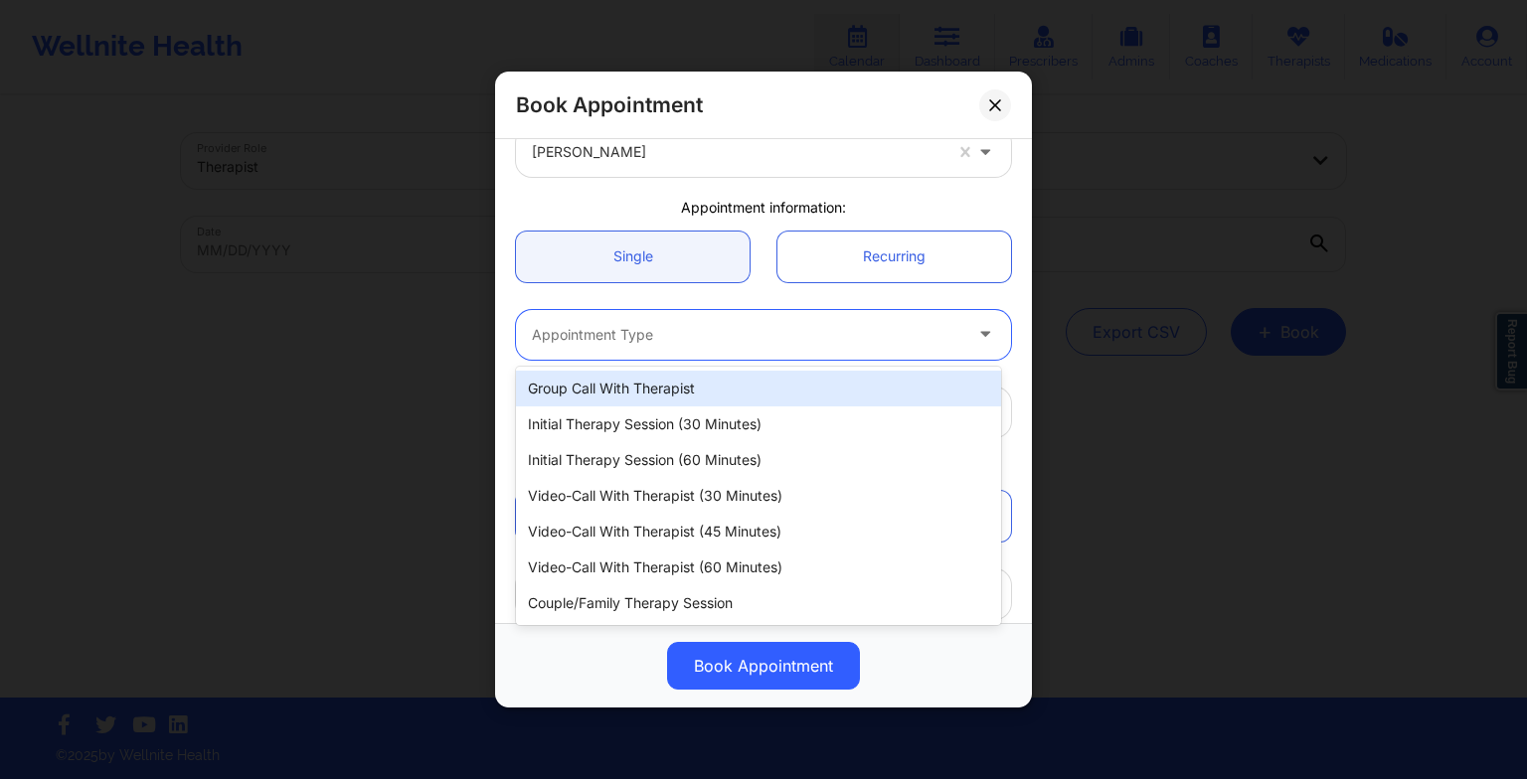
click at [573, 344] on div at bounding box center [746, 335] width 429 height 24
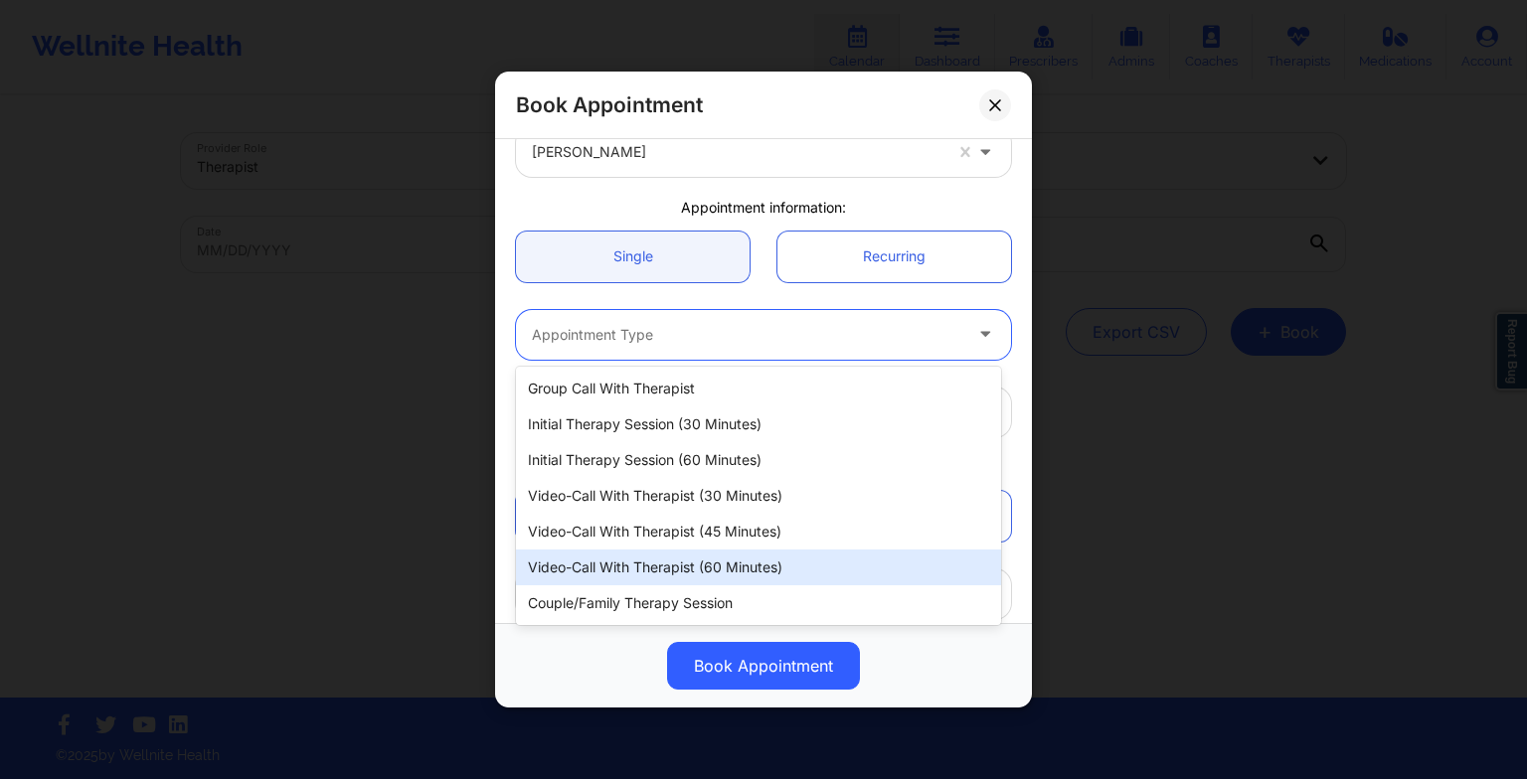
click at [616, 564] on div "Video-Call with Therapist (60 minutes)" at bounding box center [758, 568] width 485 height 36
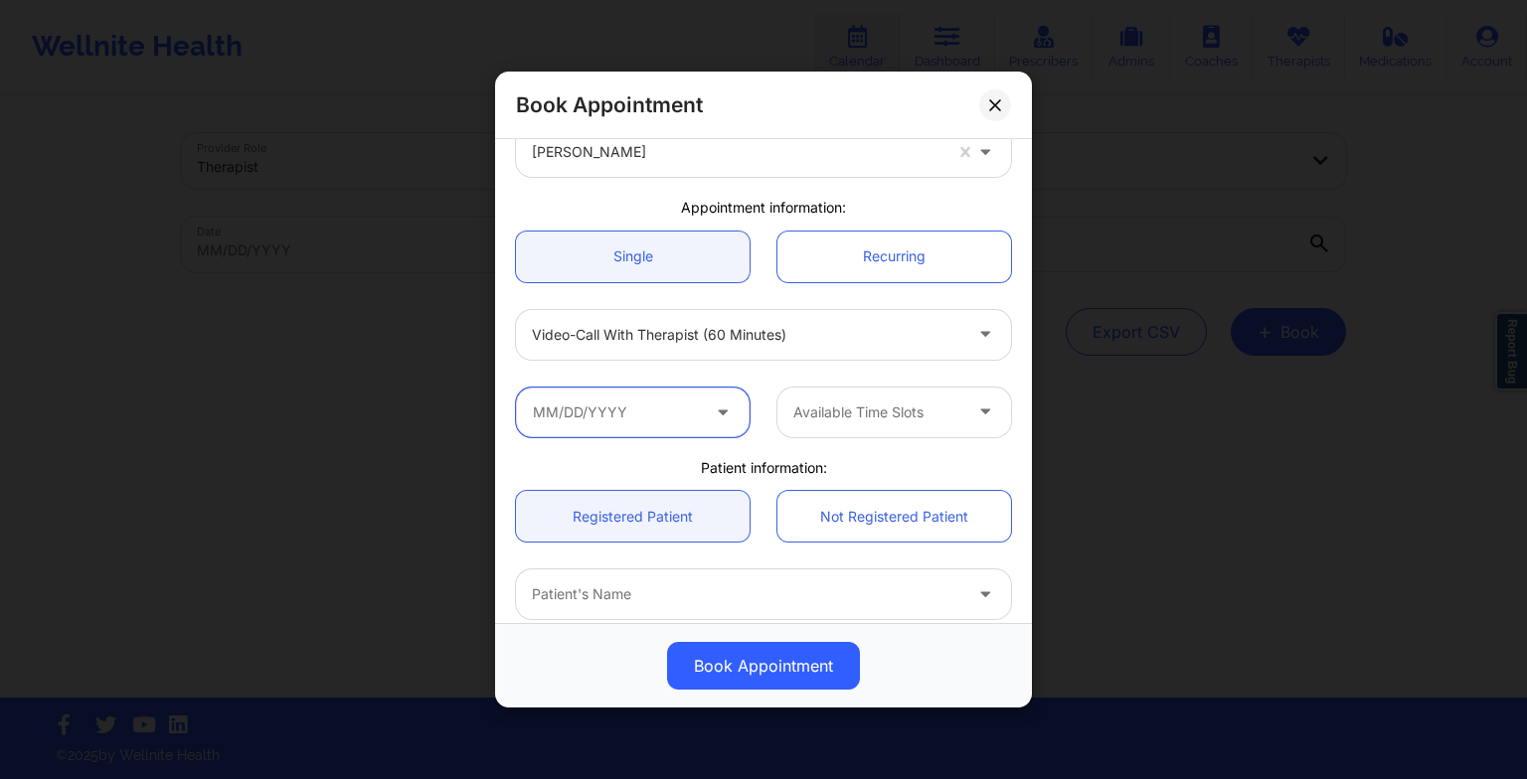
click at [632, 428] on input "text" at bounding box center [633, 413] width 234 height 50
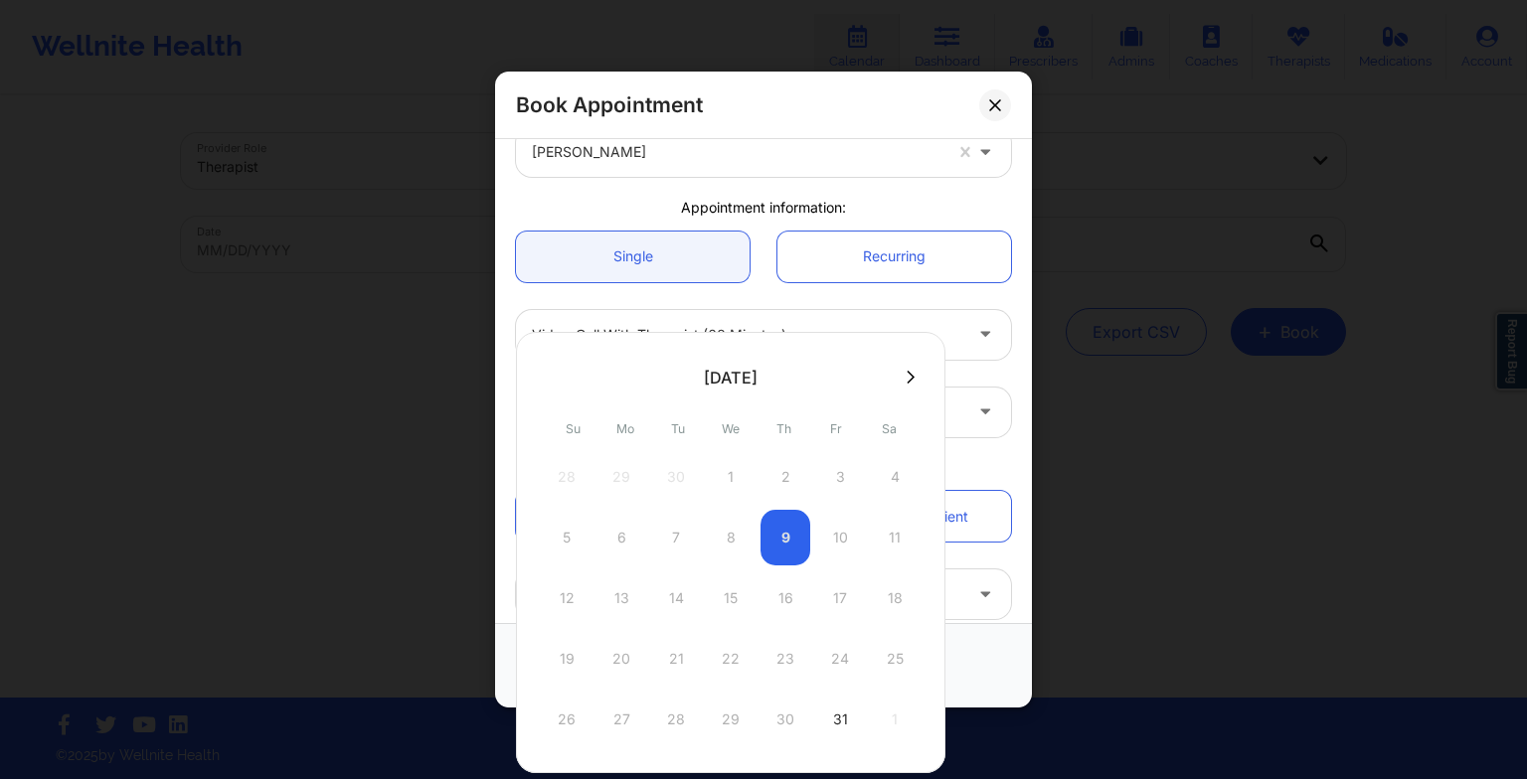
click at [911, 376] on button at bounding box center [910, 377] width 20 height 17
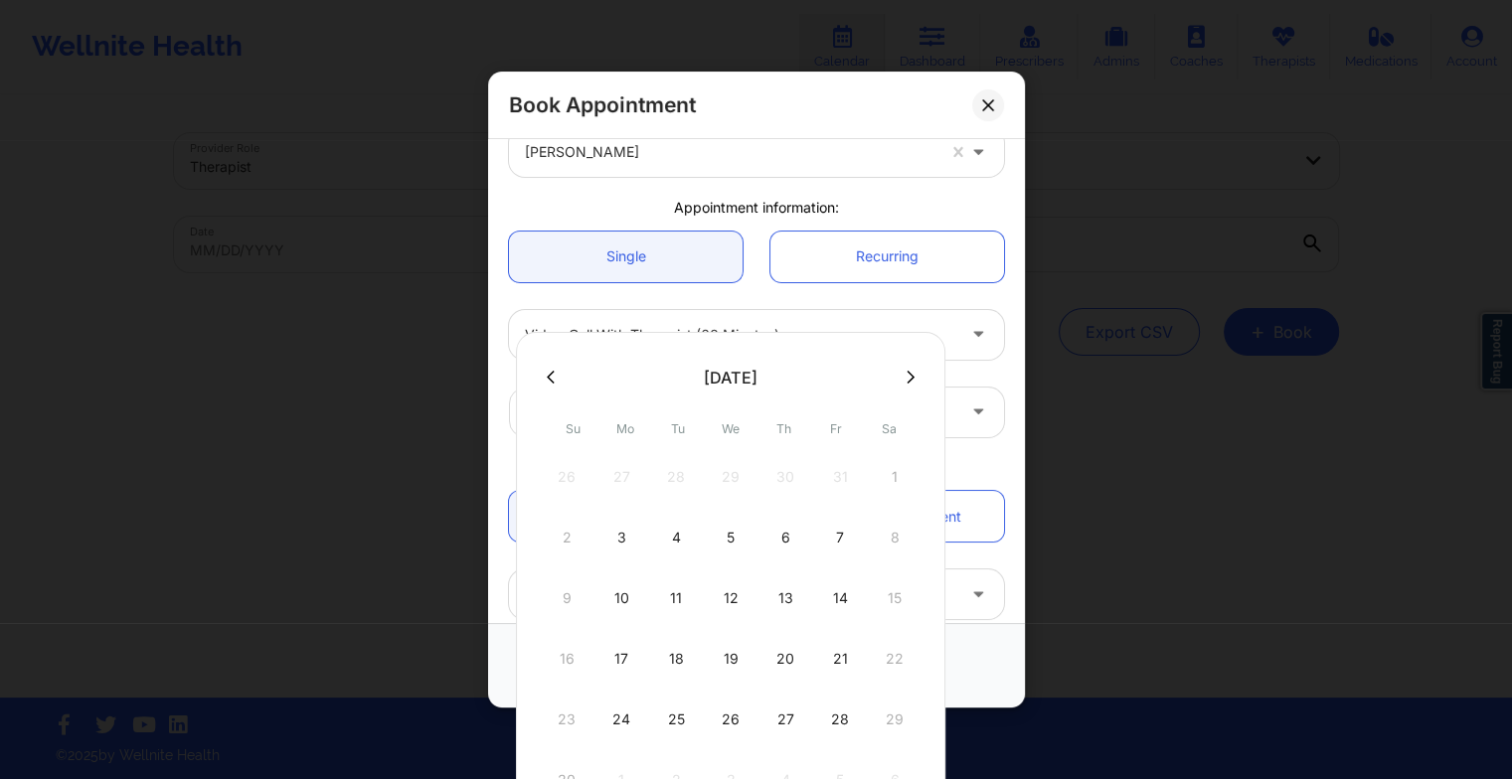
click at [731, 663] on div "19" at bounding box center [731, 659] width 50 height 56
type input "[DATE]"
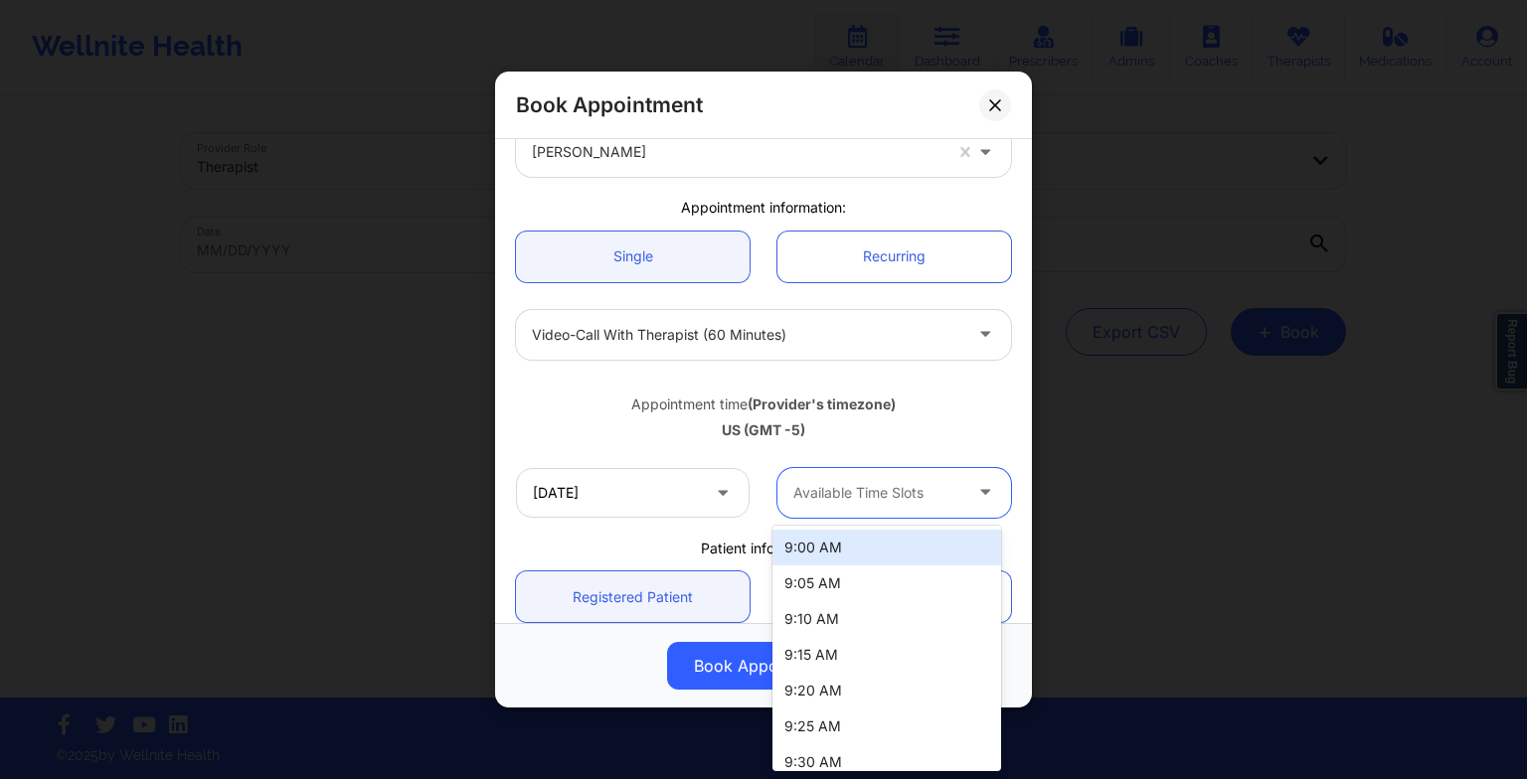
drag, startPoint x: 934, startPoint y: 484, endPoint x: 997, endPoint y: 532, distance: 78.7
click at [997, 532] on body "Wellnite Health Calendar Dashboard Prescribers Admins Coaches Therapists Medica…" at bounding box center [763, 389] width 1527 height 779
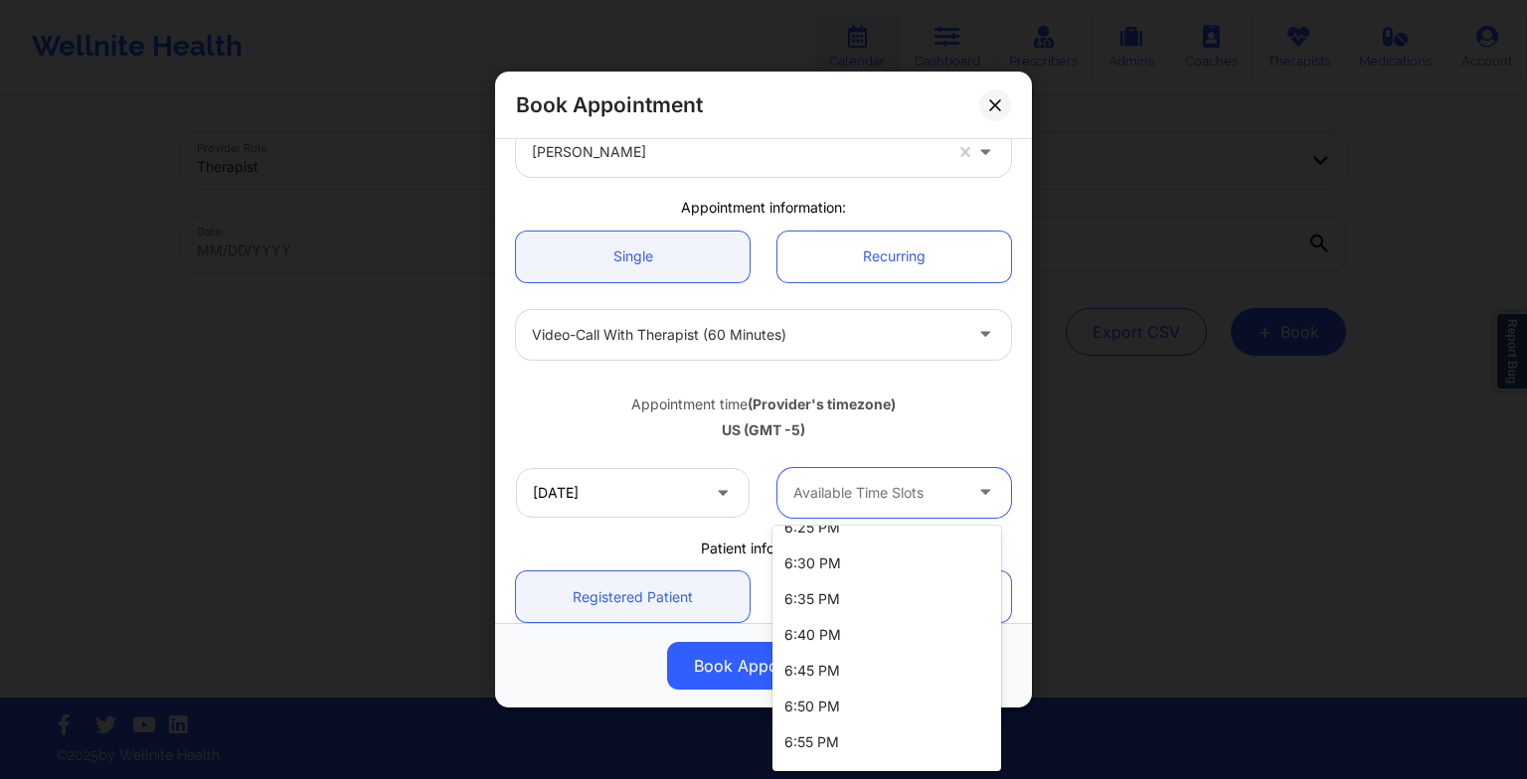
scroll to position [4091, 0]
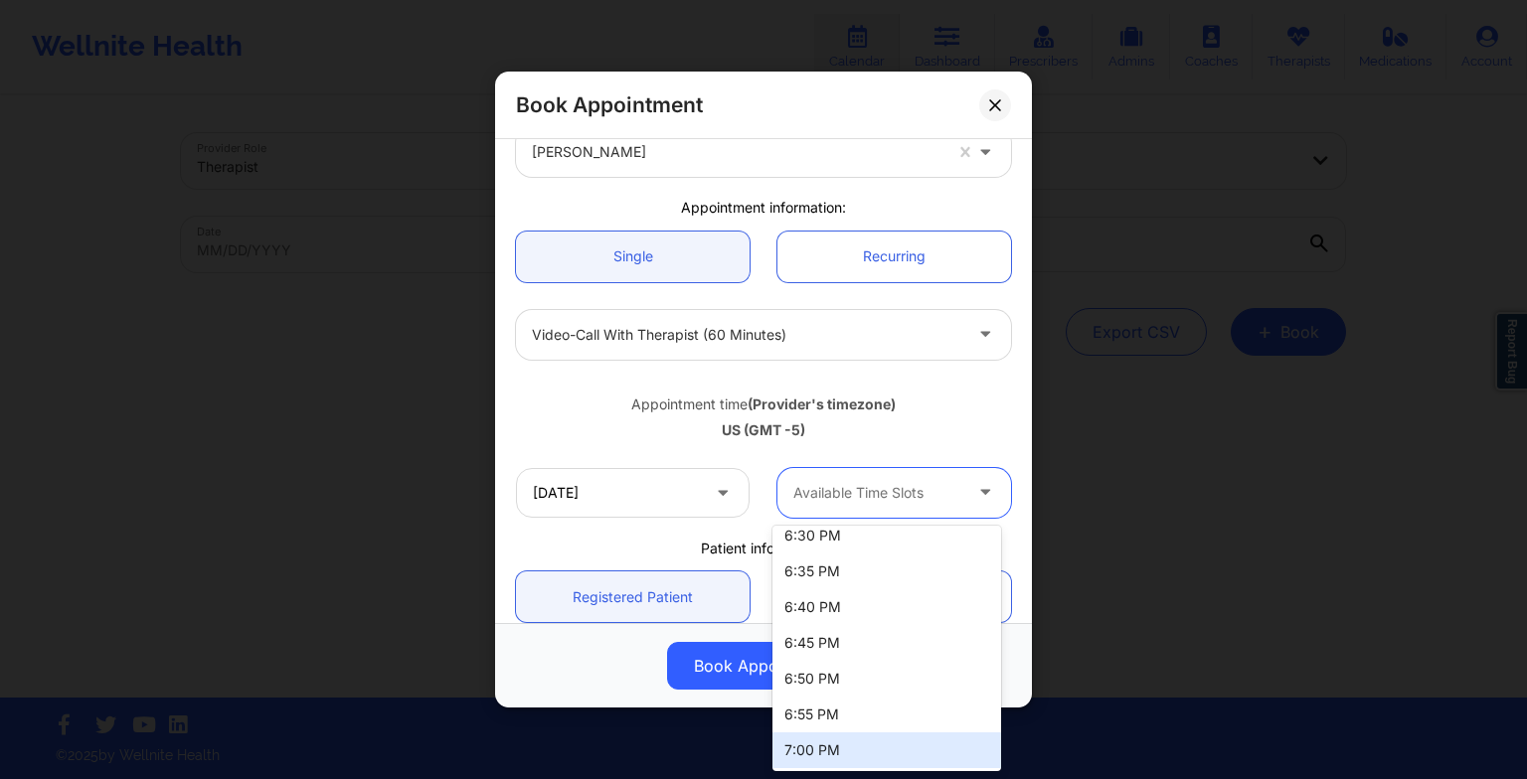
click at [928, 743] on div "7:00 PM" at bounding box center [886, 750] width 229 height 36
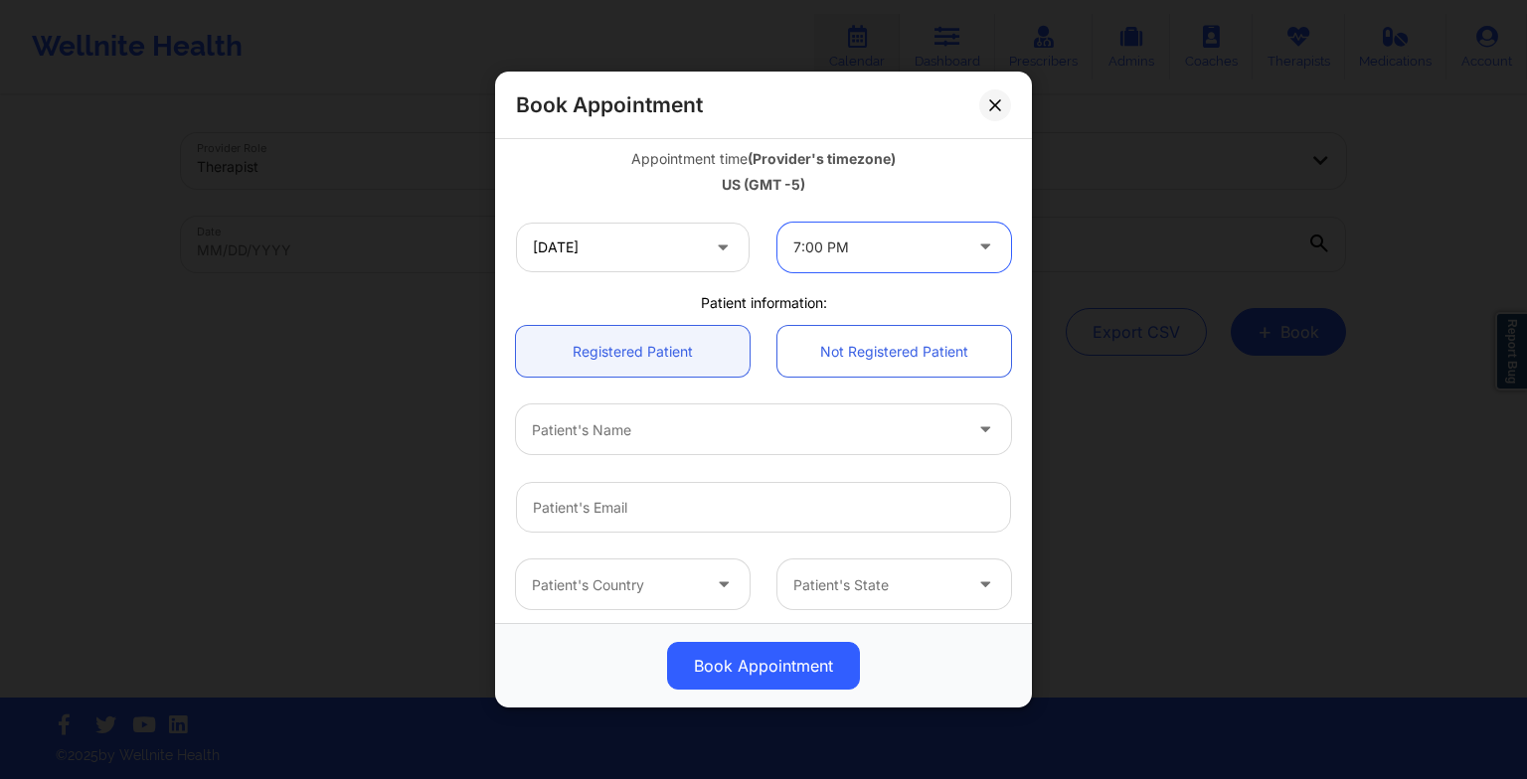
scroll to position [358, 0]
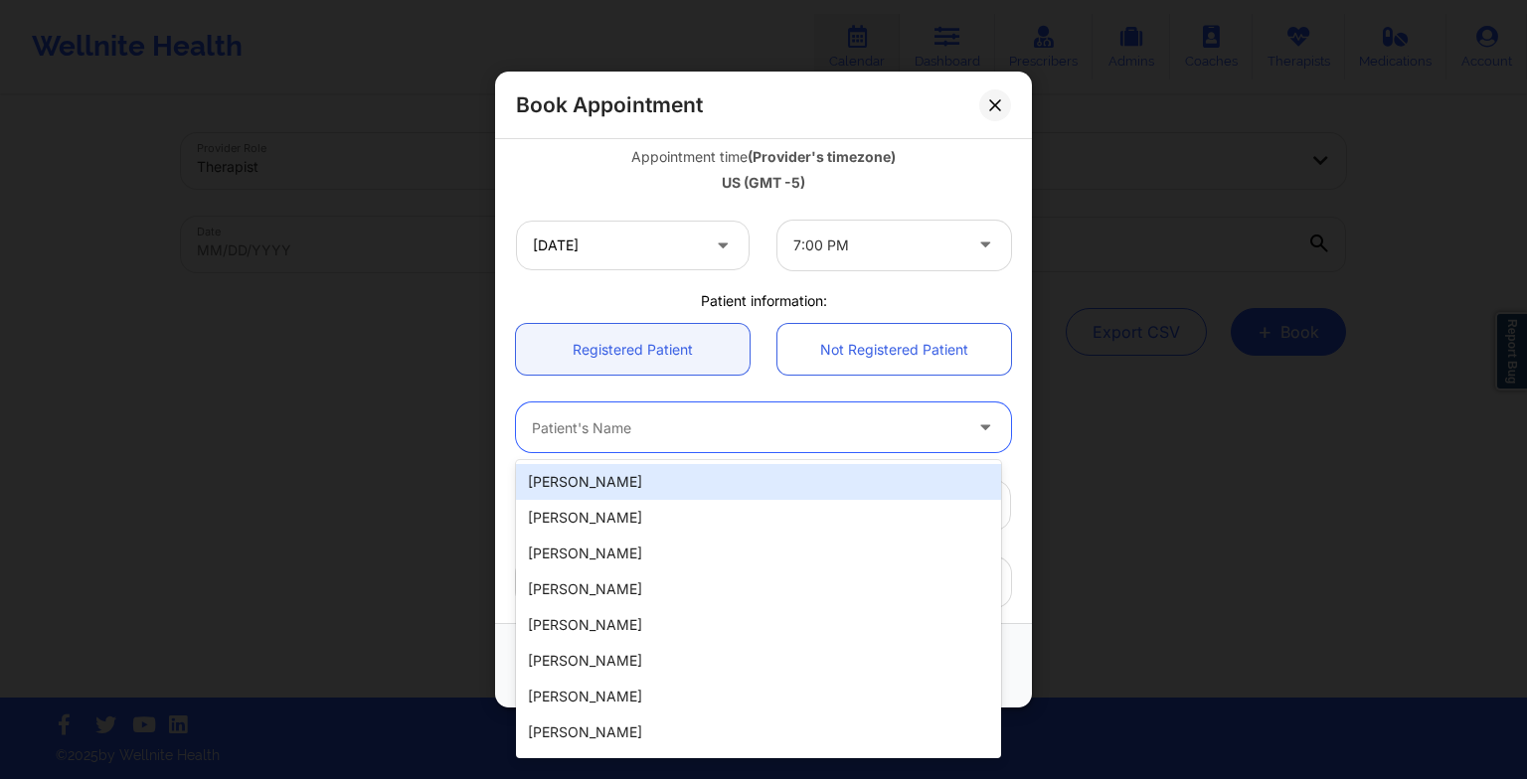
click at [662, 437] on div at bounding box center [746, 427] width 429 height 24
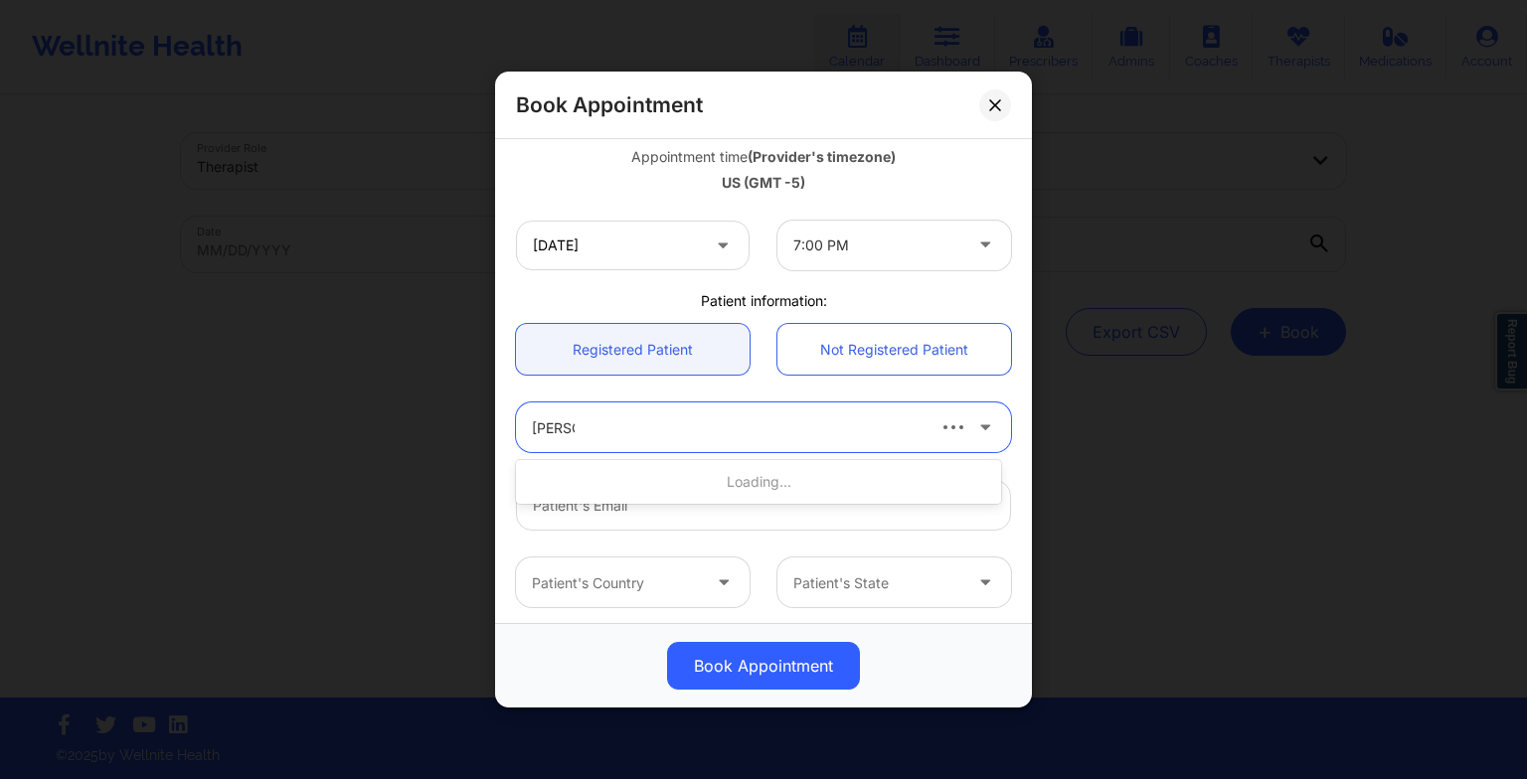
type input "[PERSON_NAME]"
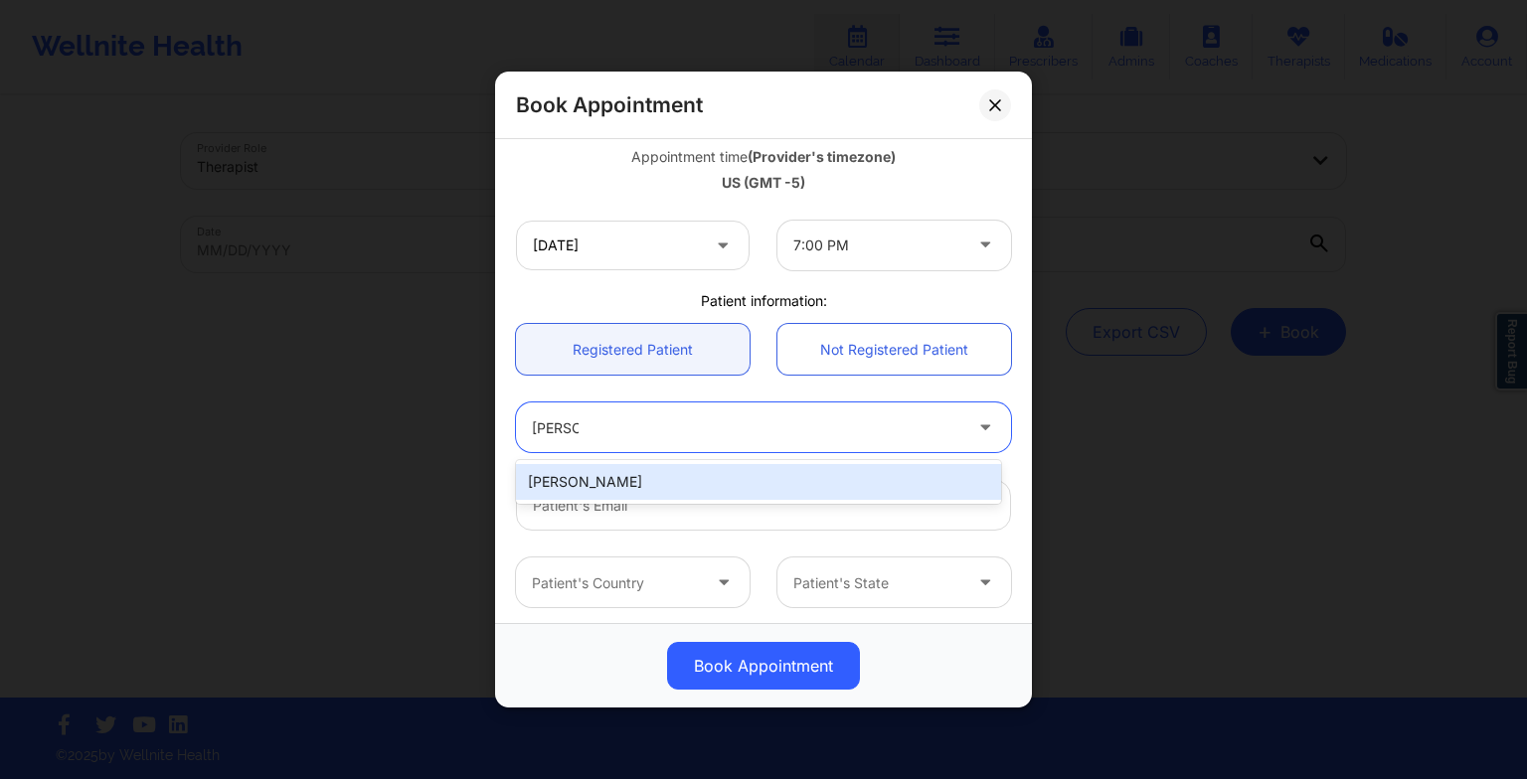
click at [654, 485] on div "[PERSON_NAME]" at bounding box center [758, 482] width 485 height 36
type input "[EMAIL_ADDRESS][DOMAIN_NAME]"
type input "[PHONE_NUMBER]"
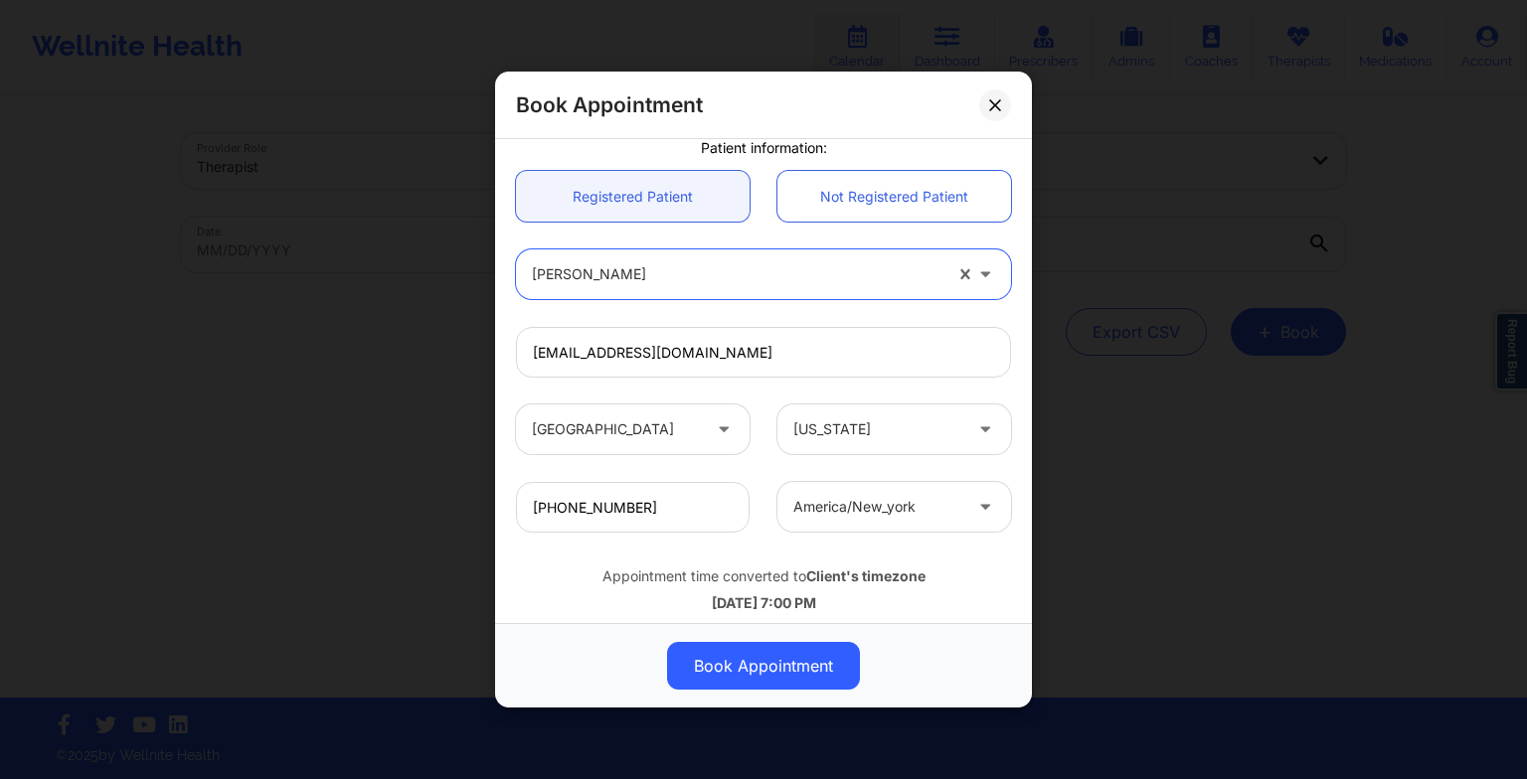
scroll to position [519, 0]
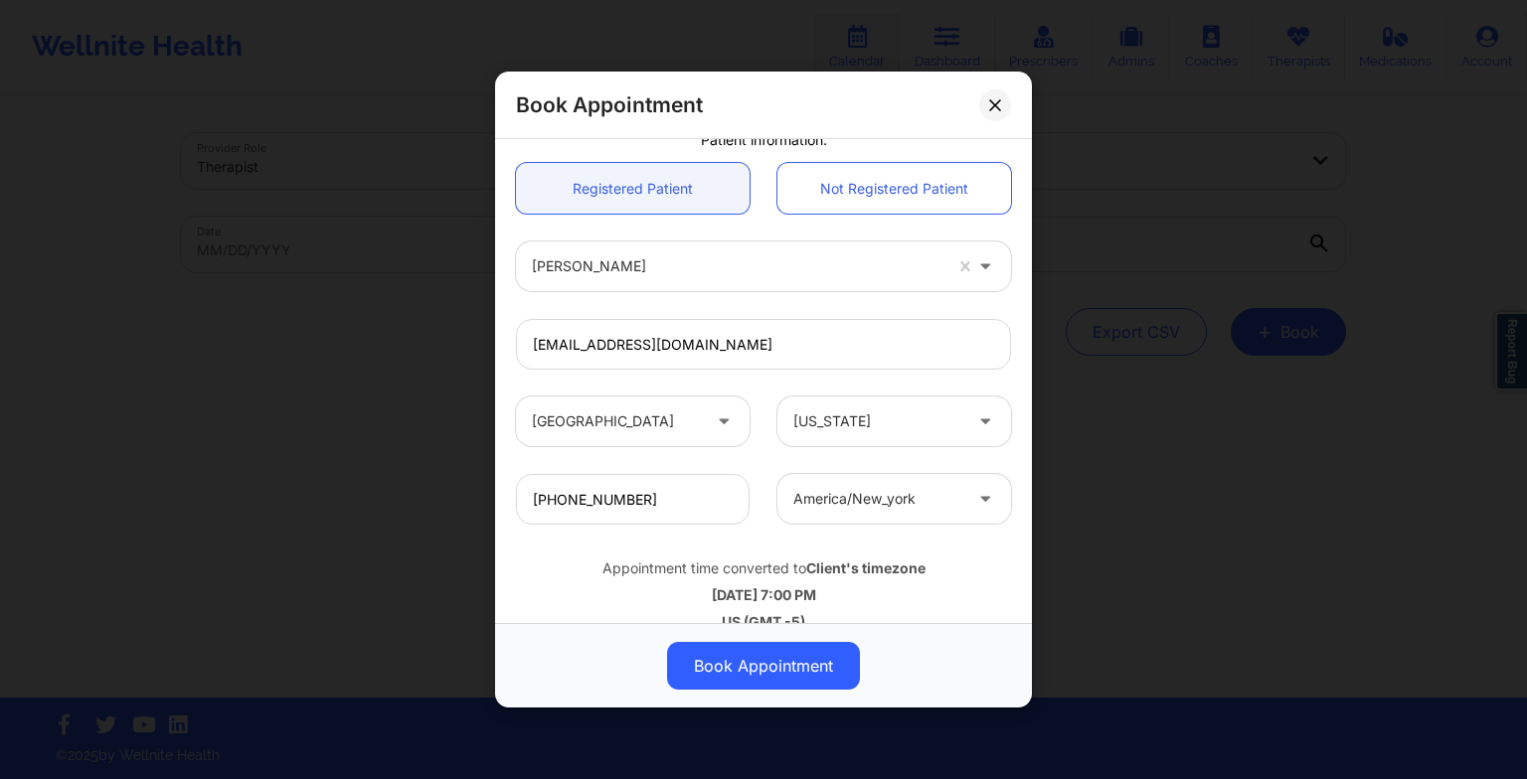
click at [728, 671] on button "Book Appointment" at bounding box center [763, 666] width 193 height 48
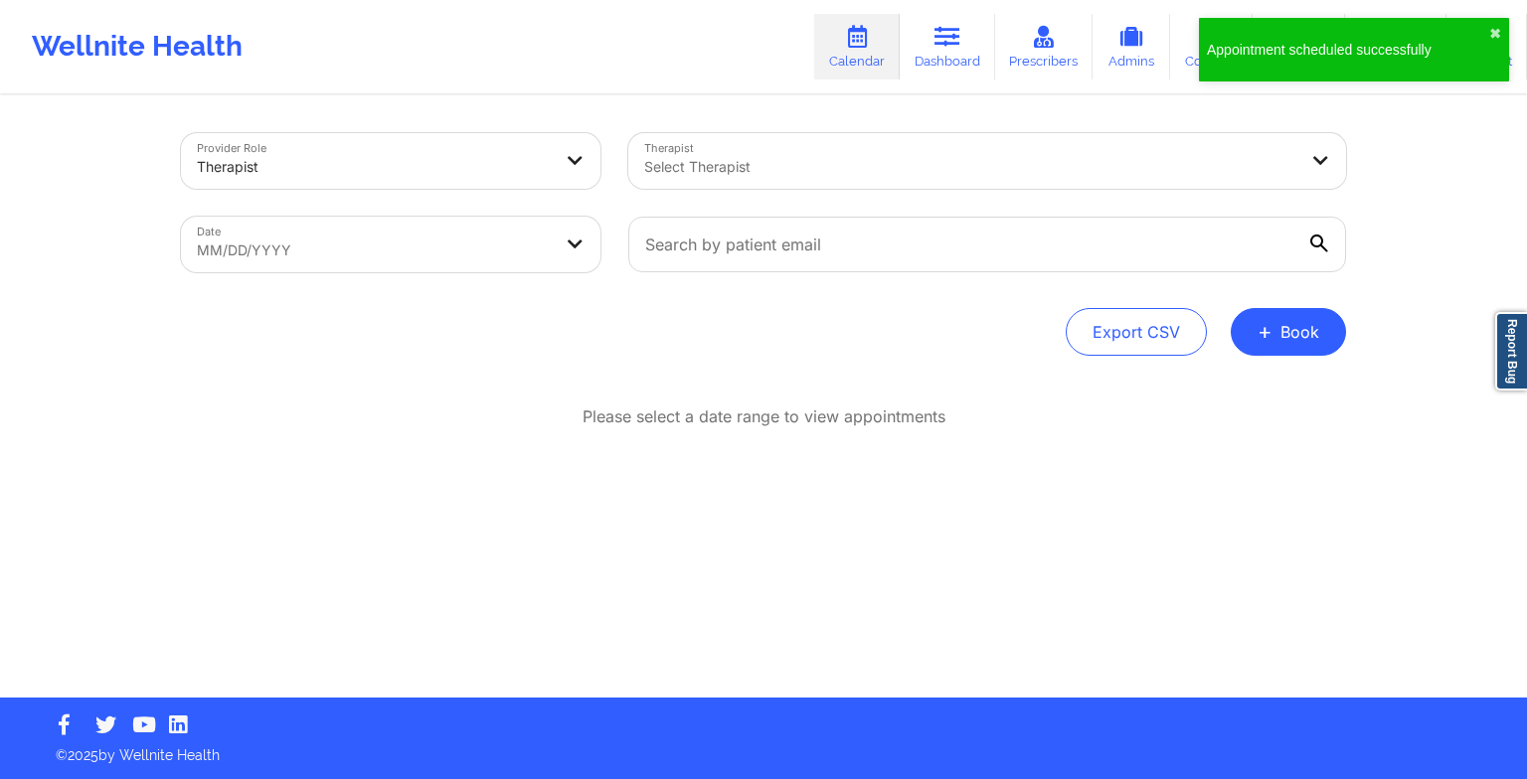
click at [1316, 329] on button "+ Book" at bounding box center [1287, 332] width 115 height 48
click at [1248, 391] on button "Therapy Session" at bounding box center [1255, 395] width 152 height 33
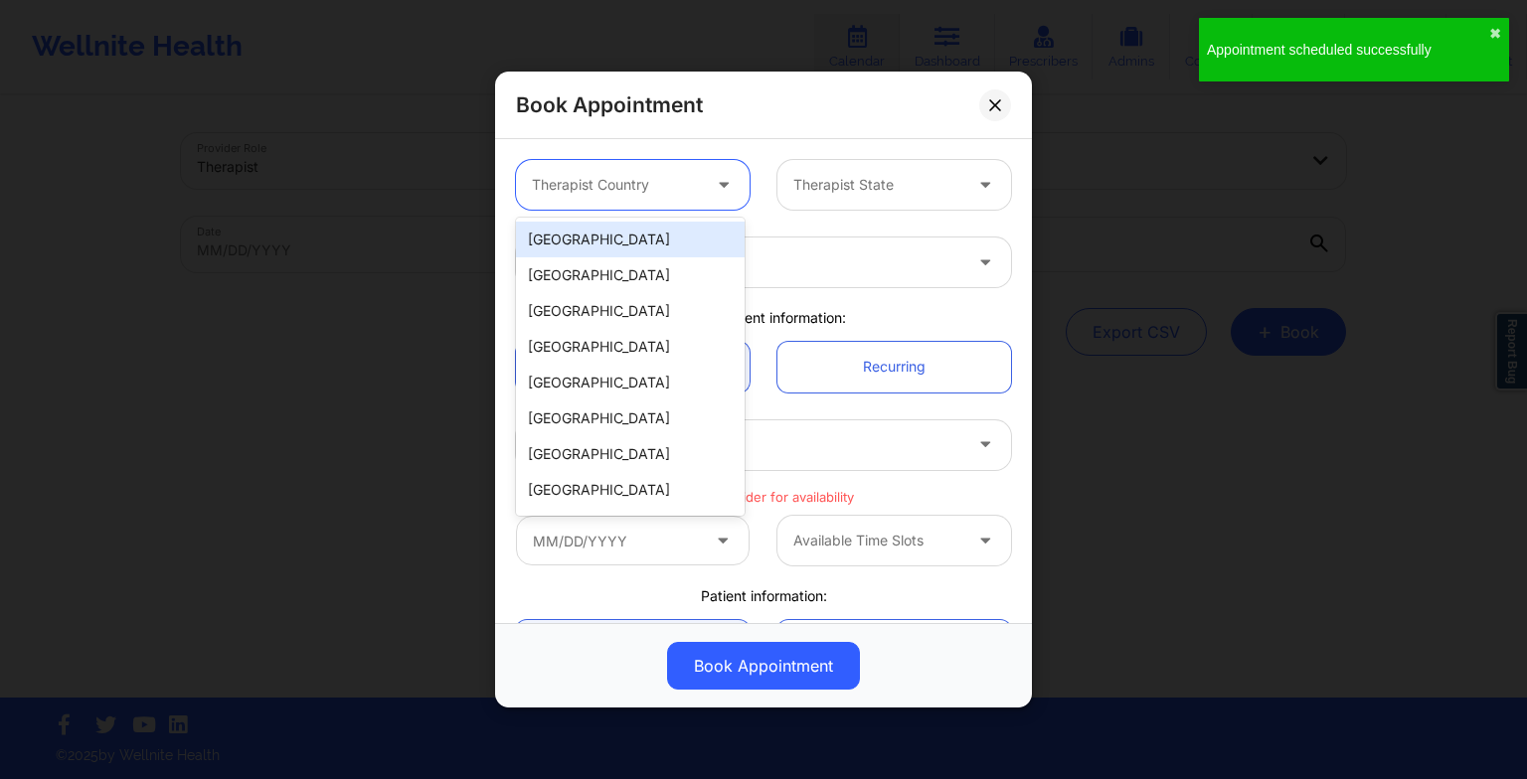
click at [612, 177] on div at bounding box center [616, 185] width 168 height 24
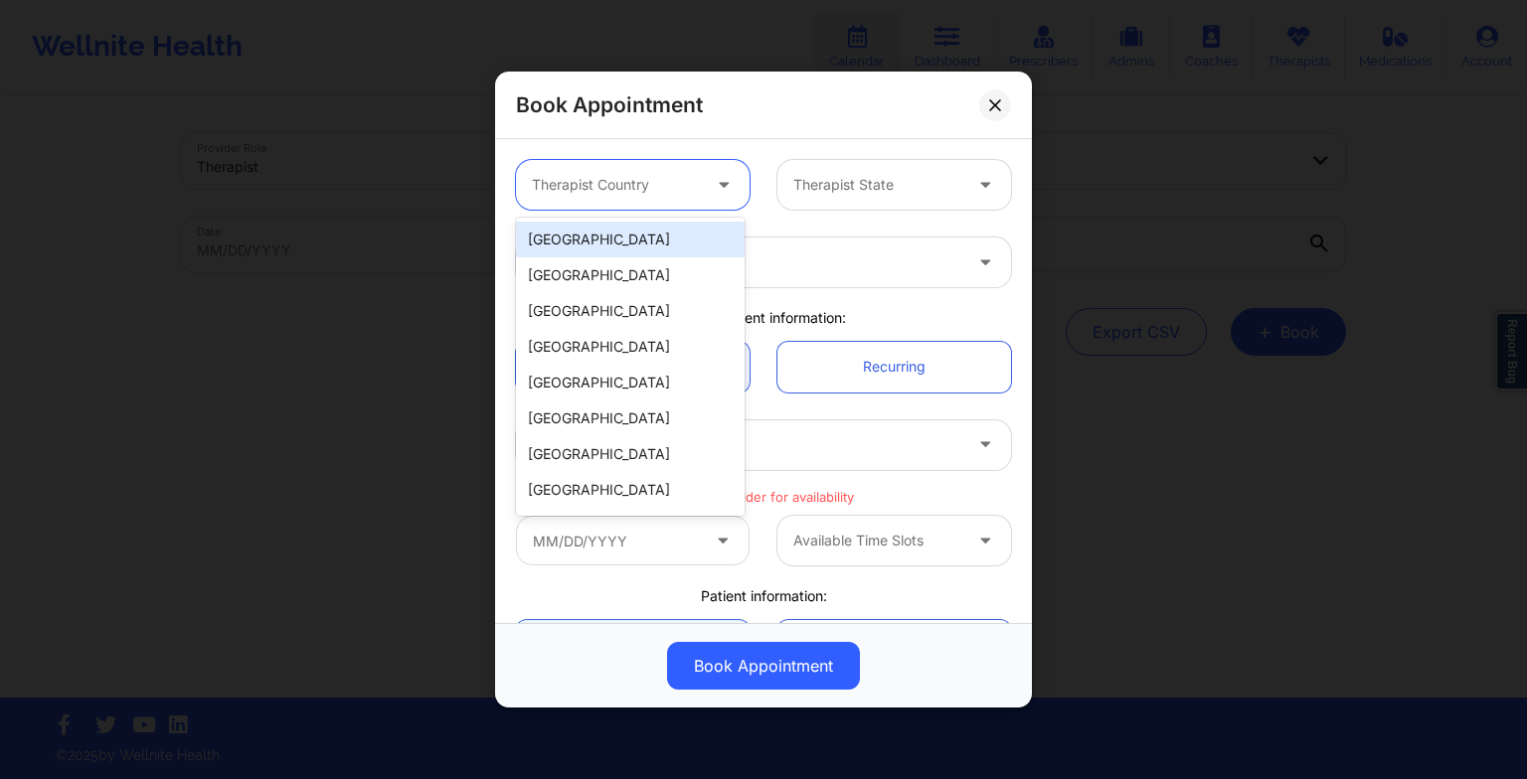
click at [619, 242] on div "[GEOGRAPHIC_DATA]" at bounding box center [630, 240] width 229 height 36
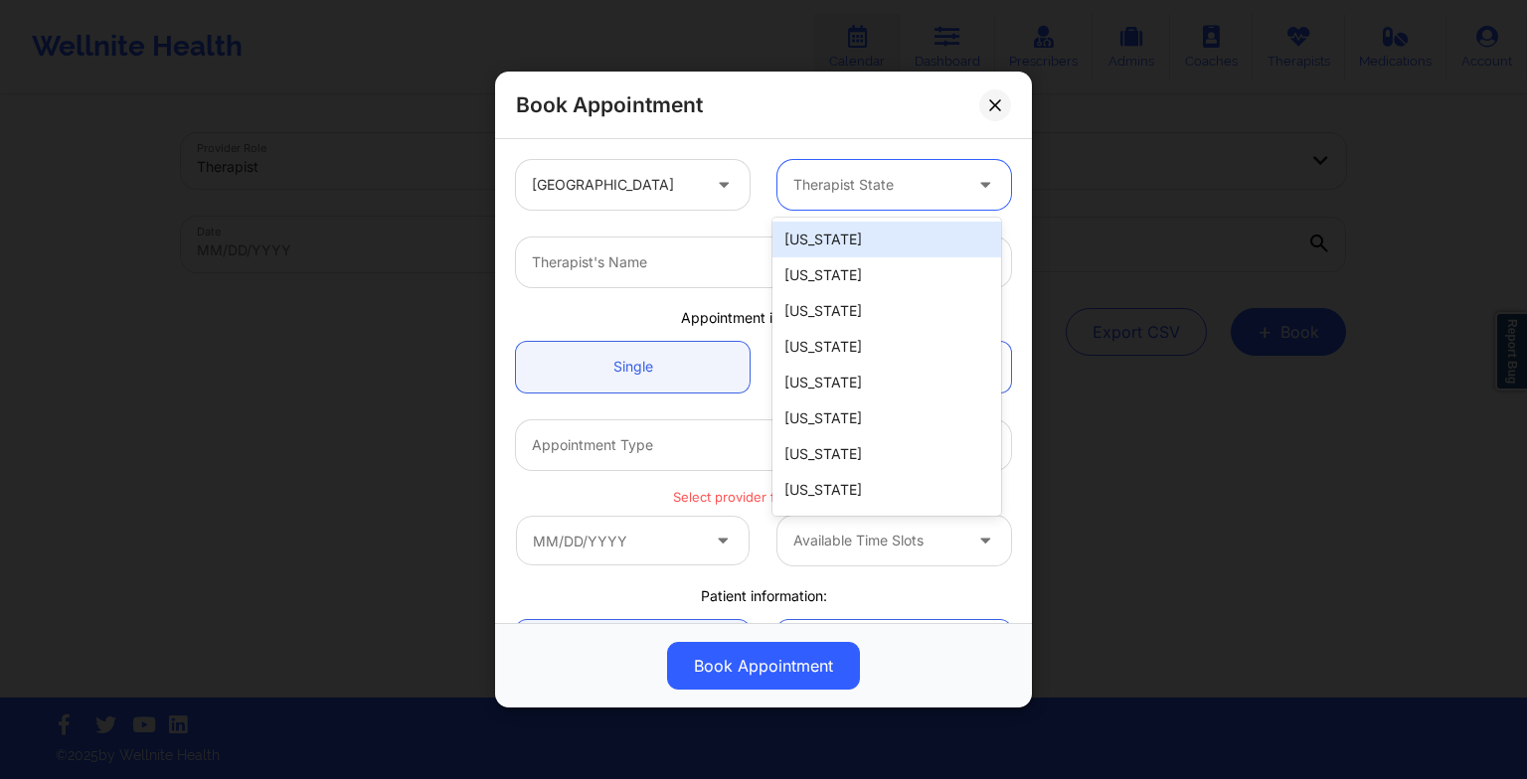
click at [781, 165] on div "Therapist State" at bounding box center [870, 185] width 186 height 50
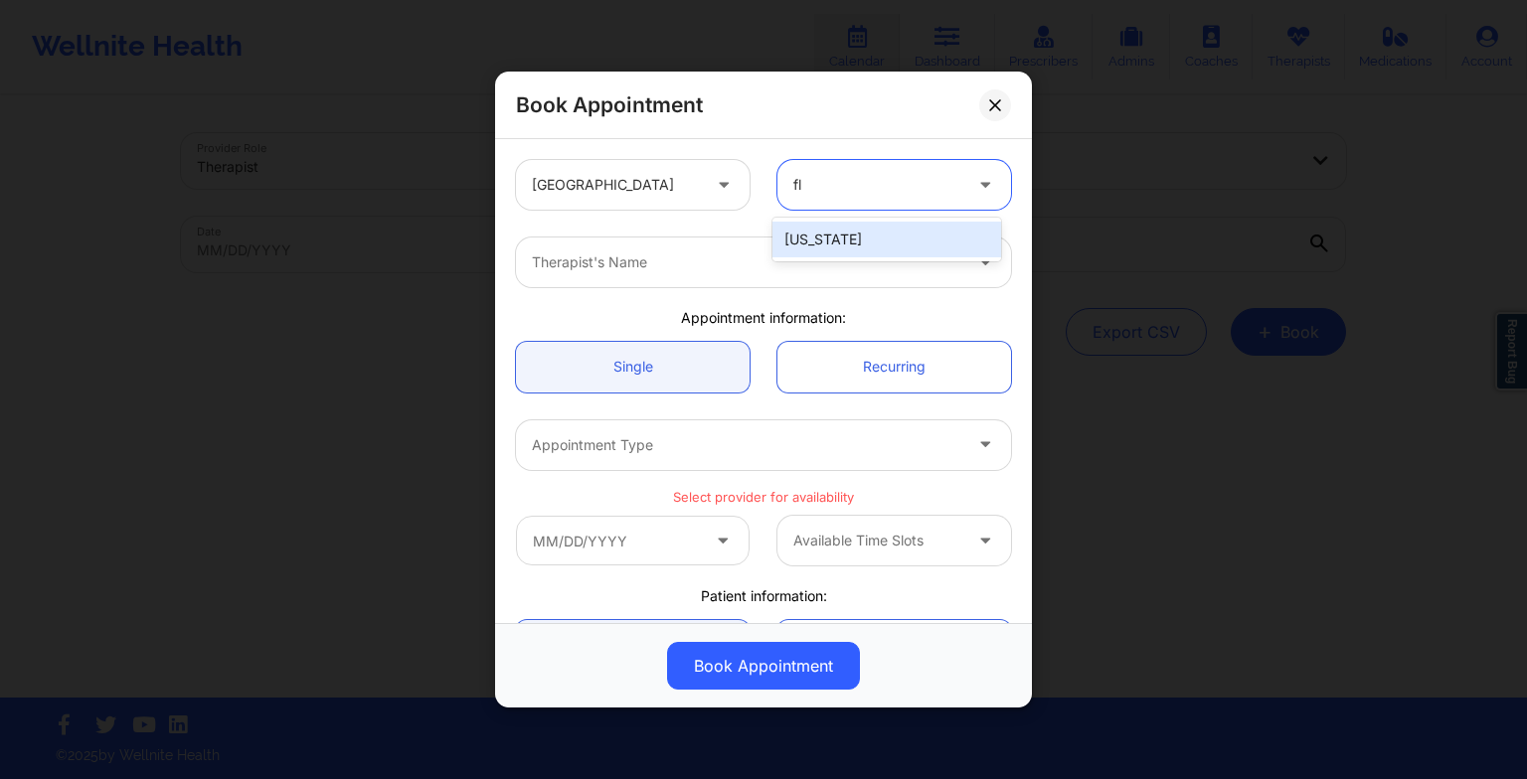
type input "flo"
click at [809, 231] on div "[US_STATE]" at bounding box center [886, 240] width 229 height 36
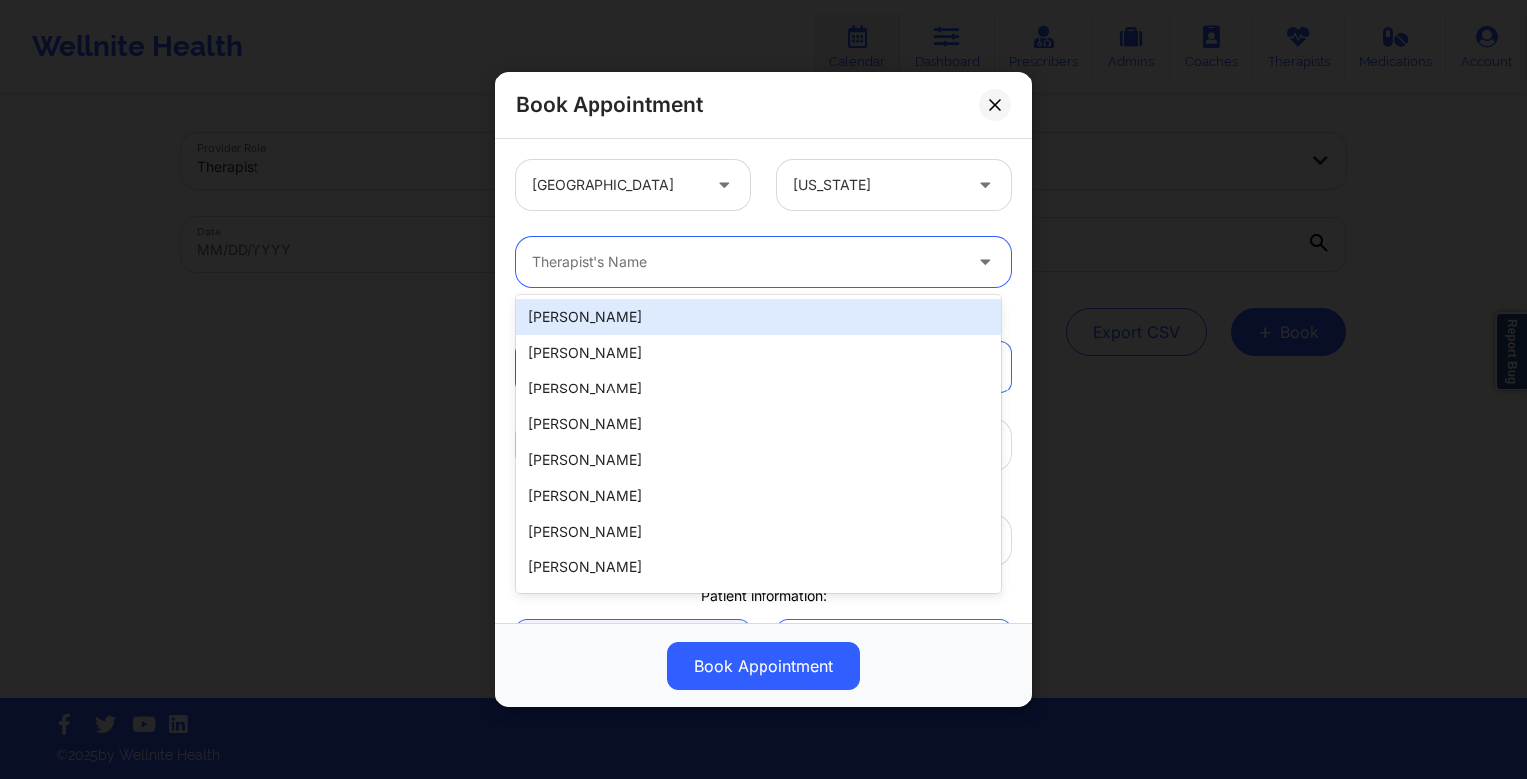
click at [747, 257] on div at bounding box center [746, 262] width 429 height 24
paste input "[PERSON_NAME]"
type input "[PERSON_NAME]"
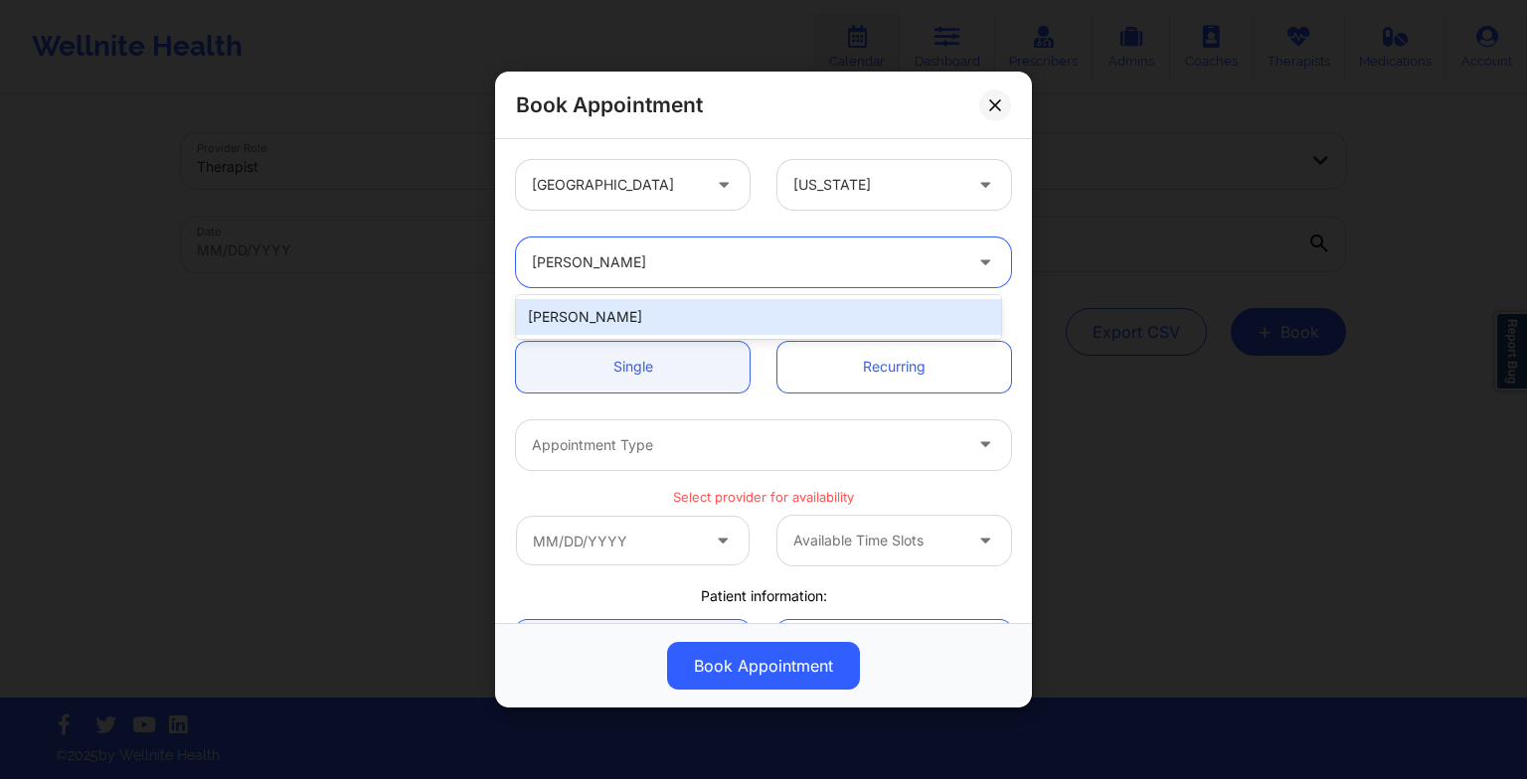
click at [601, 306] on div "[PERSON_NAME]" at bounding box center [758, 317] width 485 height 36
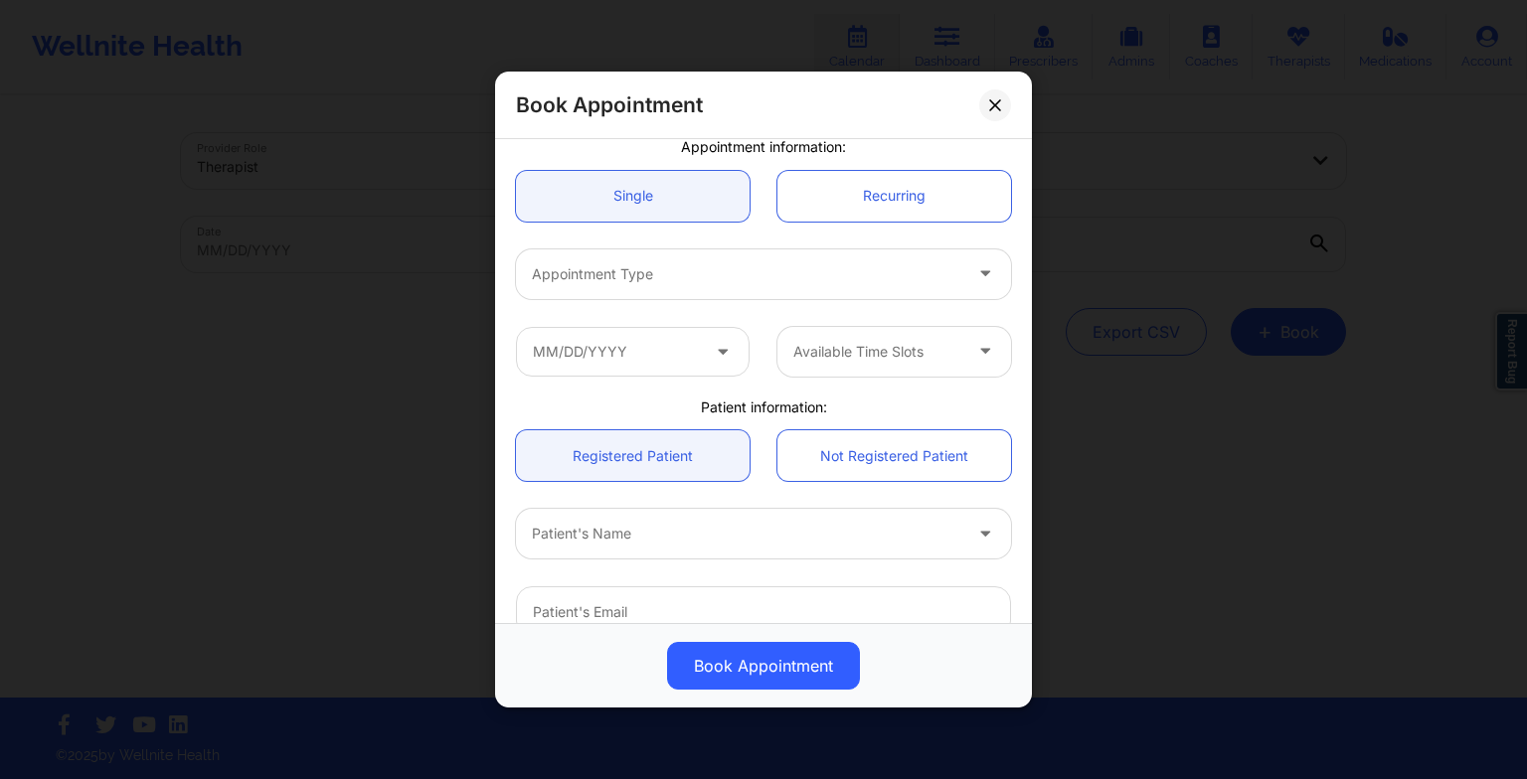
scroll to position [178, 0]
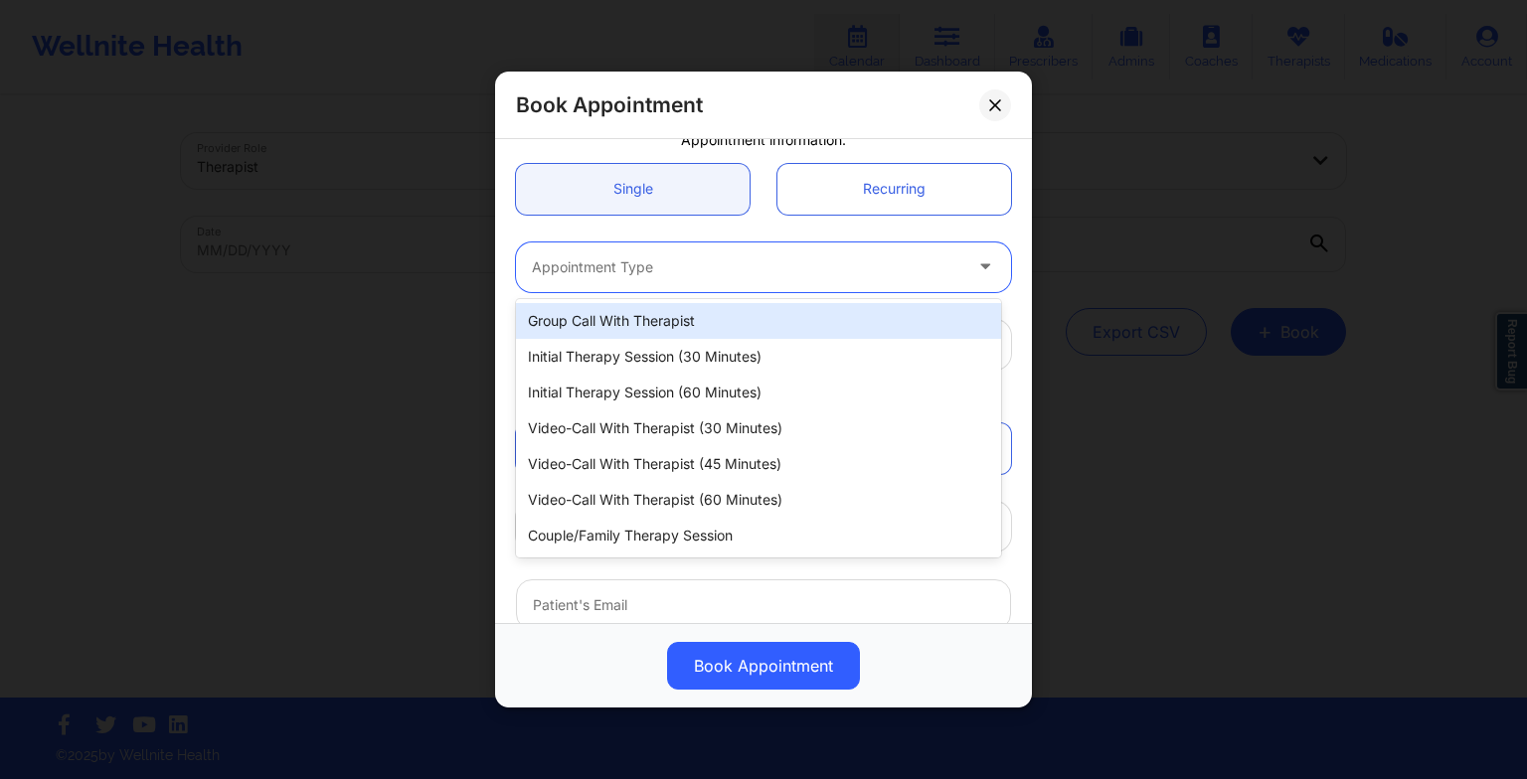
drag, startPoint x: 581, startPoint y: 278, endPoint x: 694, endPoint y: 494, distance: 243.2
click at [694, 494] on body "Wellnite Health Calendar Dashboard Prescribers Admins Coaches Therapists Medica…" at bounding box center [763, 389] width 1527 height 779
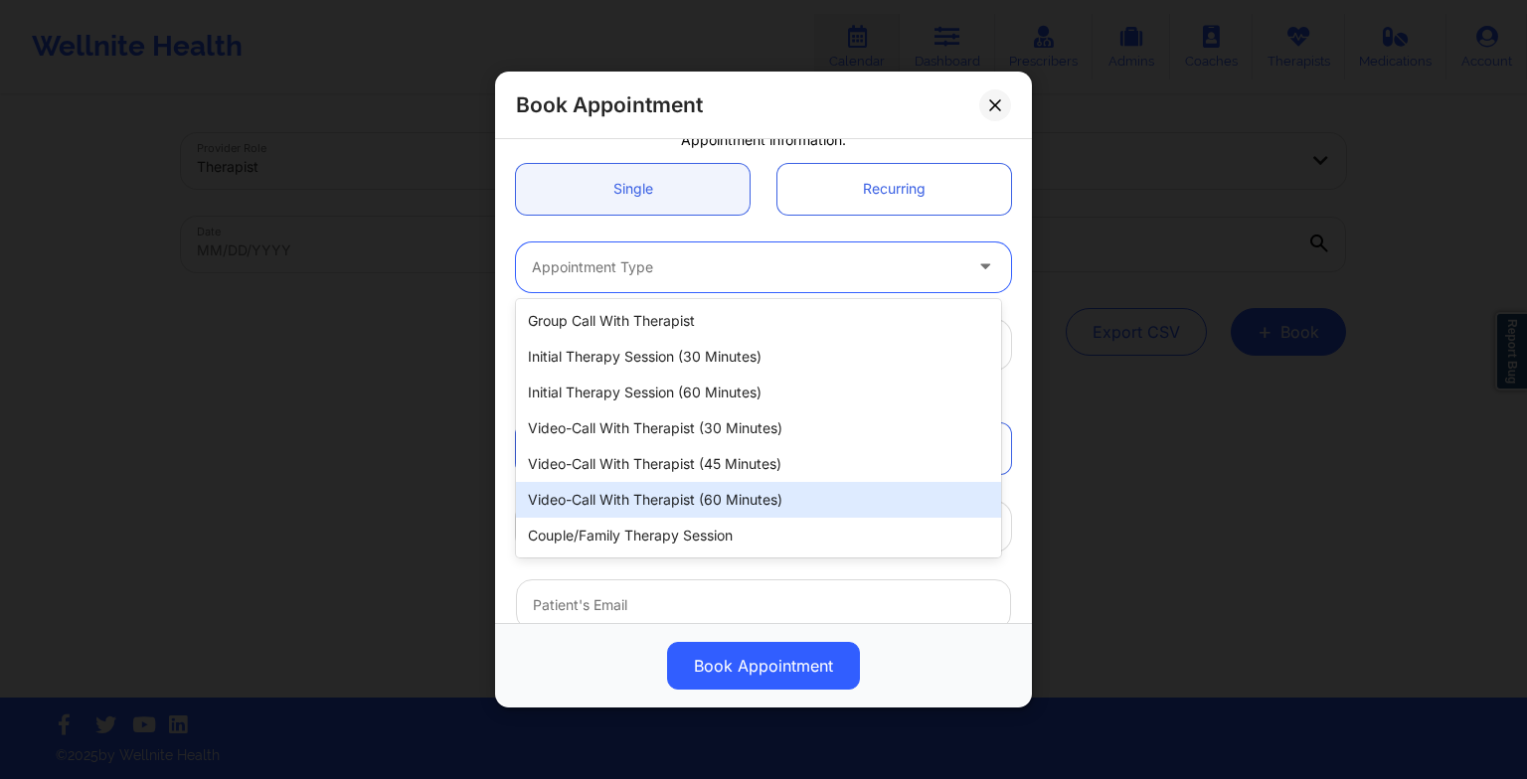
click at [694, 494] on div "Video-Call with Therapist (60 minutes)" at bounding box center [758, 500] width 485 height 36
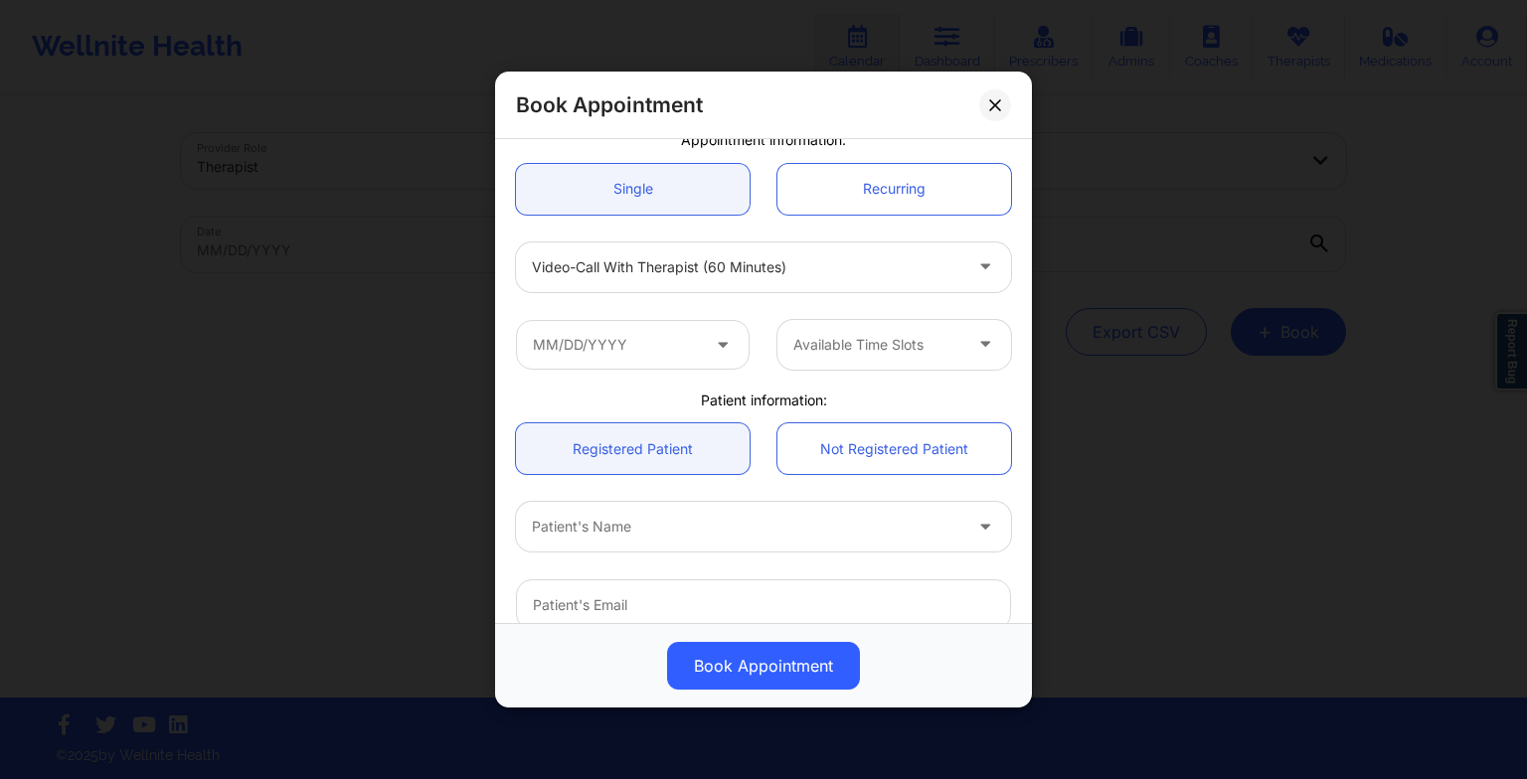
click at [694, 494] on div "Patient's Name" at bounding box center [763, 527] width 523 height 78
drag, startPoint x: 694, startPoint y: 494, endPoint x: 672, endPoint y: 346, distance: 149.7
click at [672, 346] on input "text" at bounding box center [633, 345] width 234 height 50
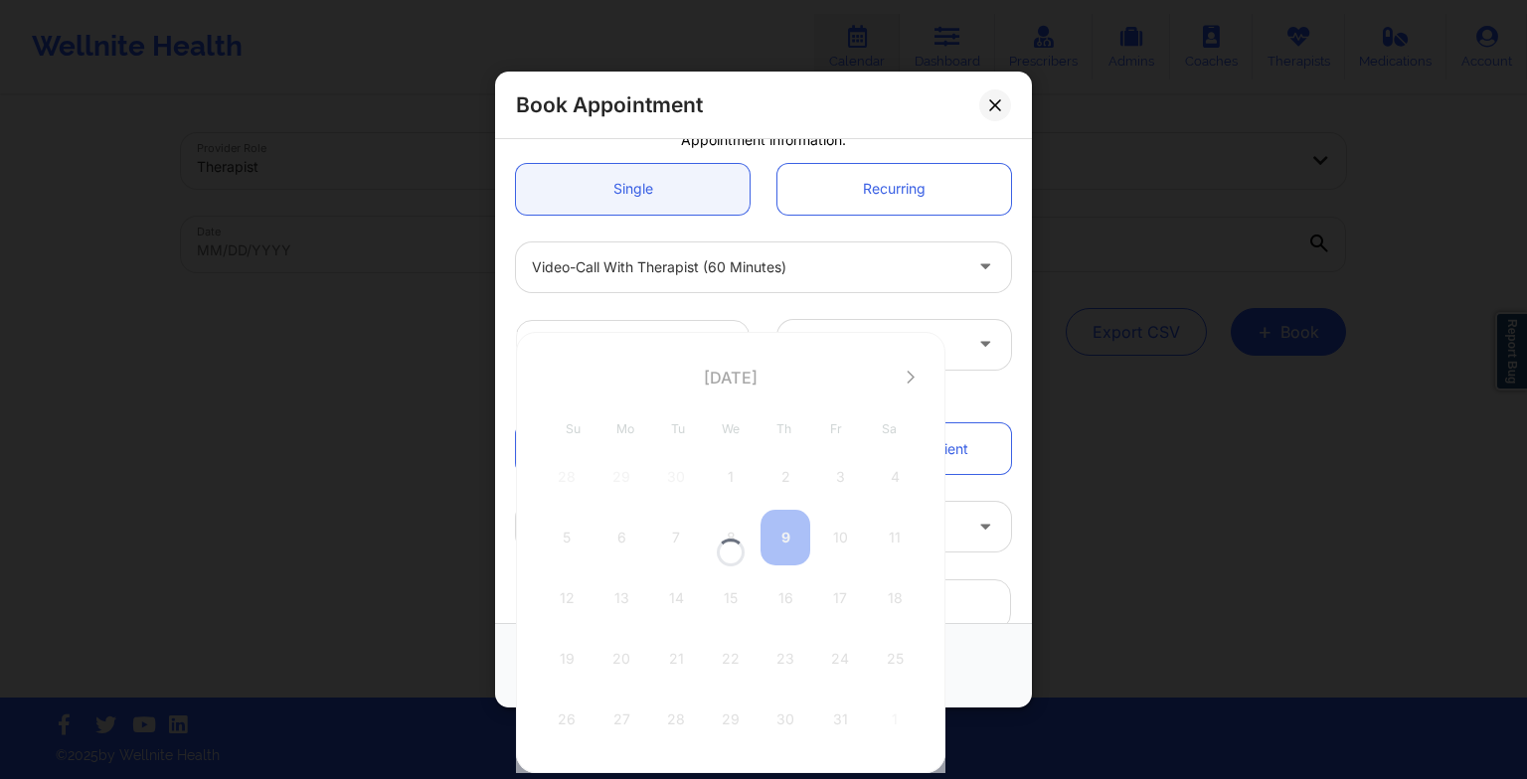
click at [899, 384] on div at bounding box center [730, 552] width 429 height 441
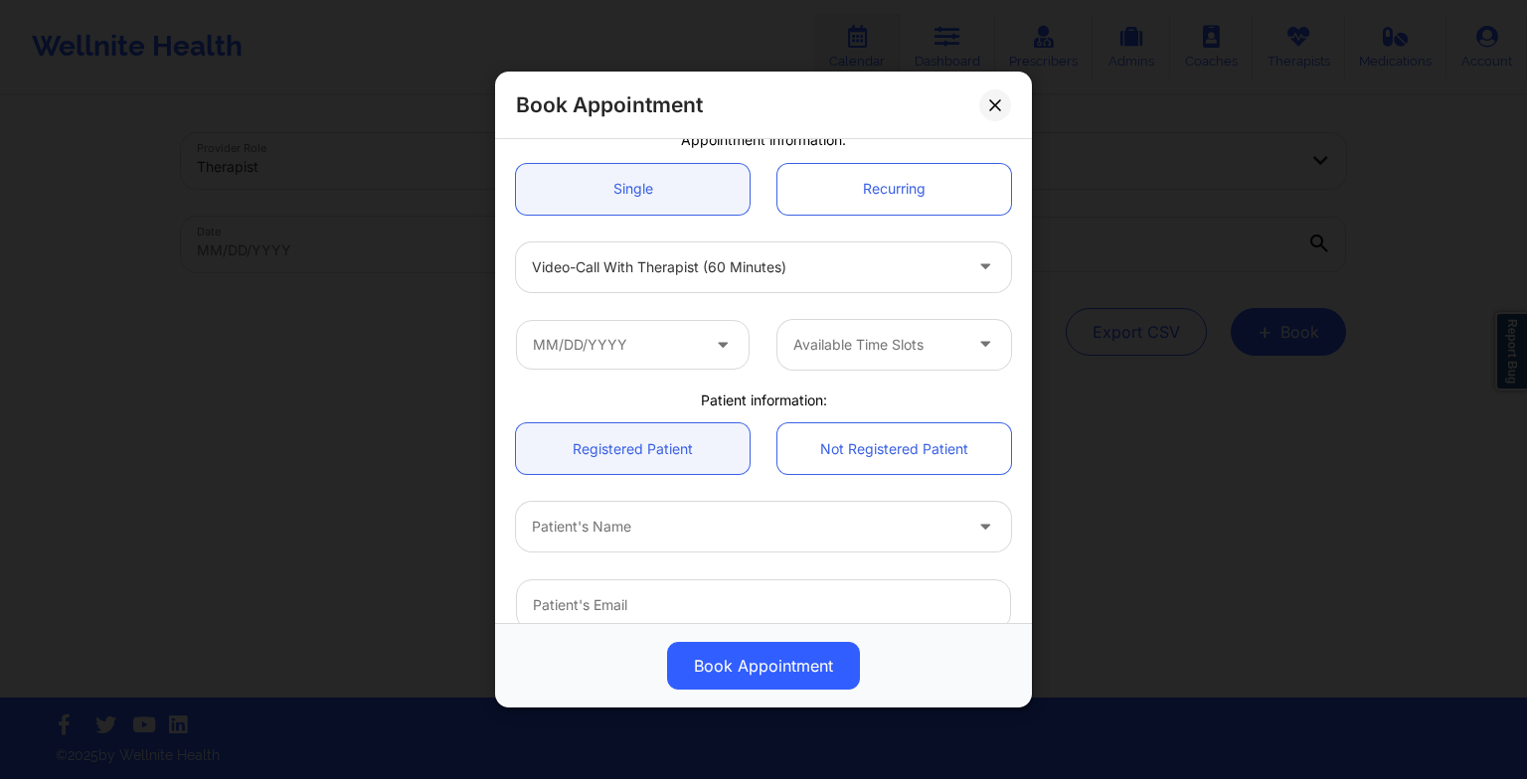
click at [905, 303] on div "Video-Call with Therapist (60 minutes)" at bounding box center [763, 268] width 523 height 78
click at [655, 369] on div "Available Time Slots" at bounding box center [763, 345] width 523 height 78
click at [644, 360] on input "text" at bounding box center [633, 345] width 234 height 50
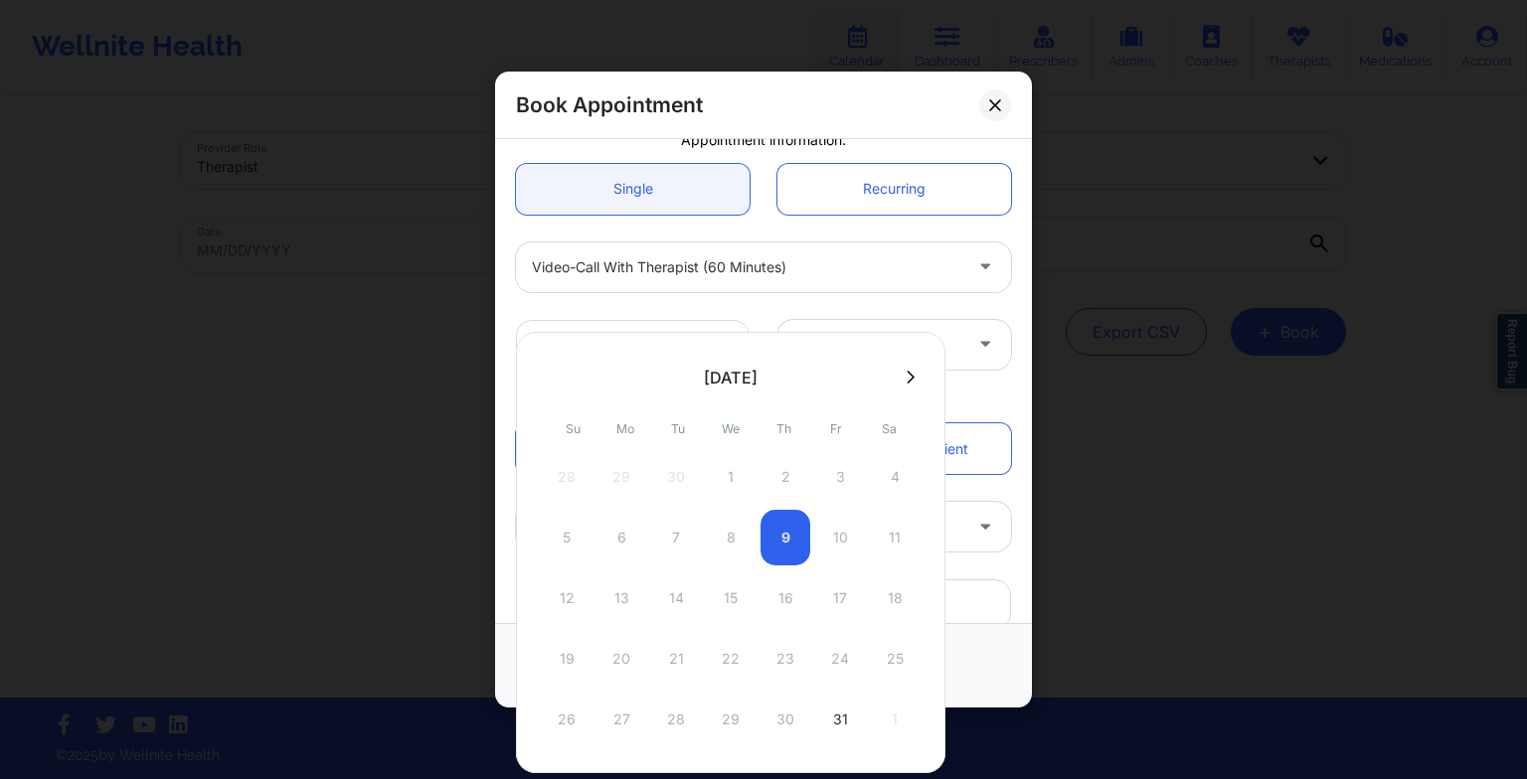
click at [906, 379] on icon at bounding box center [910, 377] width 8 height 13
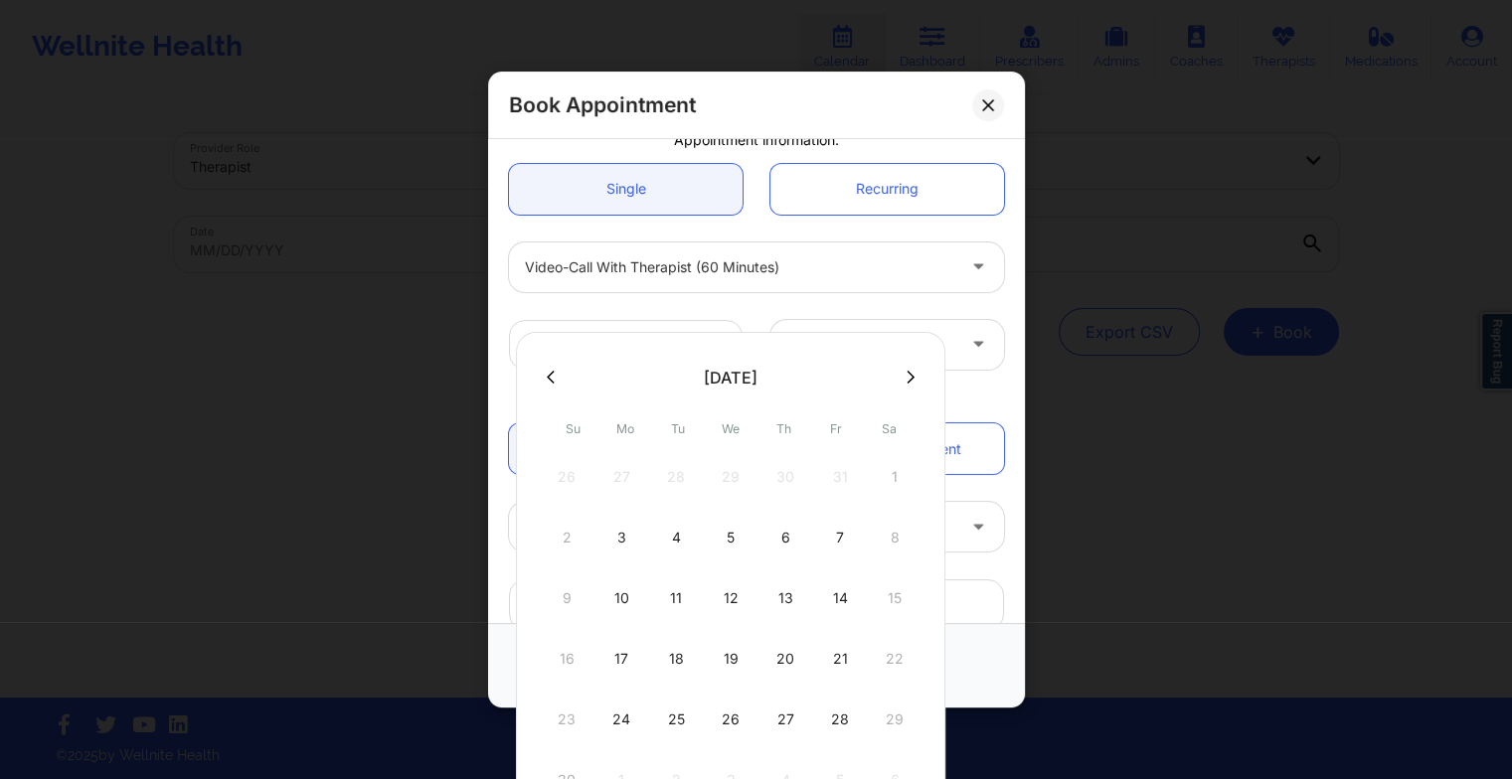
click at [736, 715] on div "26" at bounding box center [731, 720] width 50 height 56
type input "[DATE]"
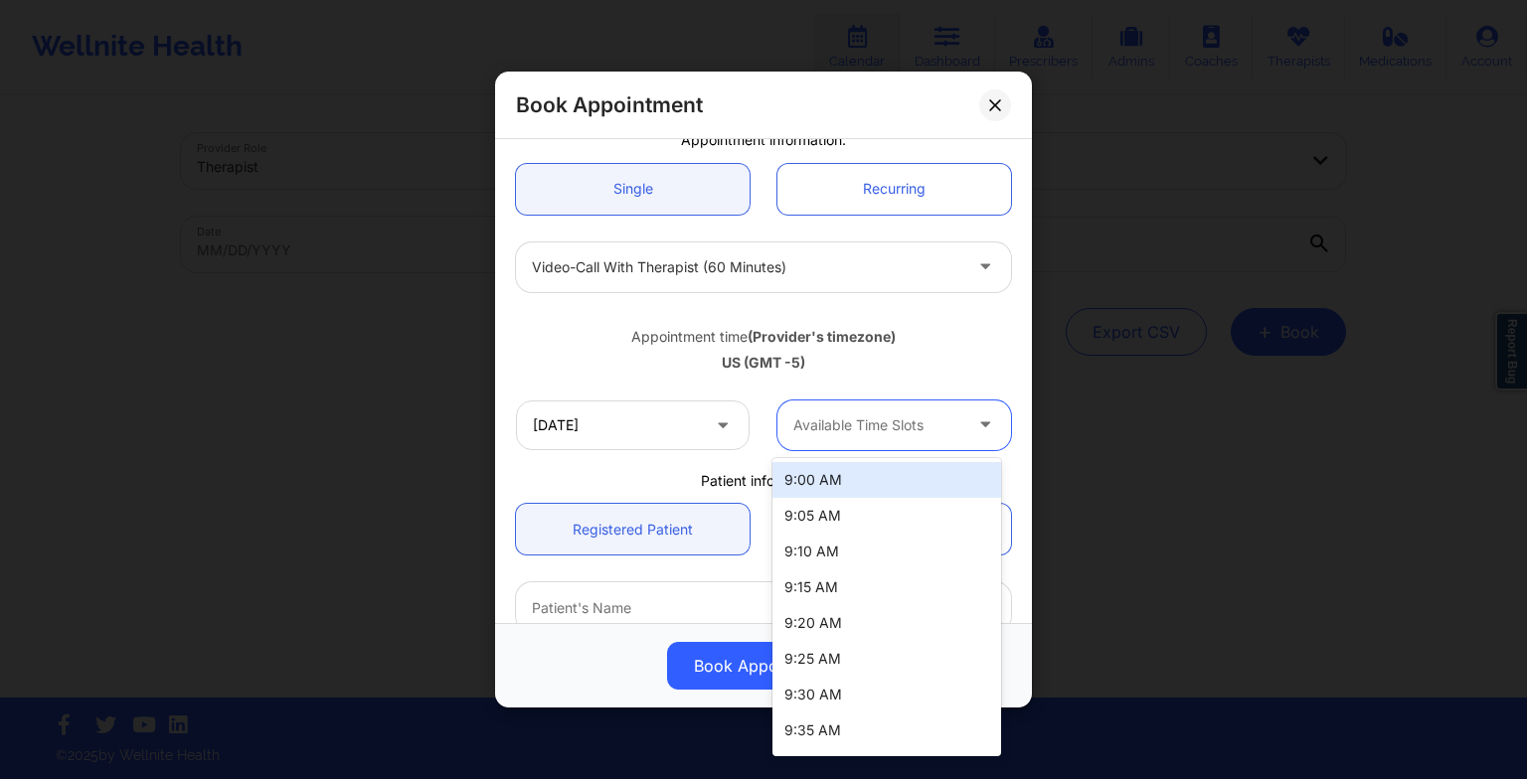
drag, startPoint x: 863, startPoint y: 436, endPoint x: 996, endPoint y: 472, distance: 137.9
click at [996, 472] on body "Wellnite Health Calendar Dashboard Prescribers Admins Coaches Therapists Medica…" at bounding box center [763, 389] width 1527 height 779
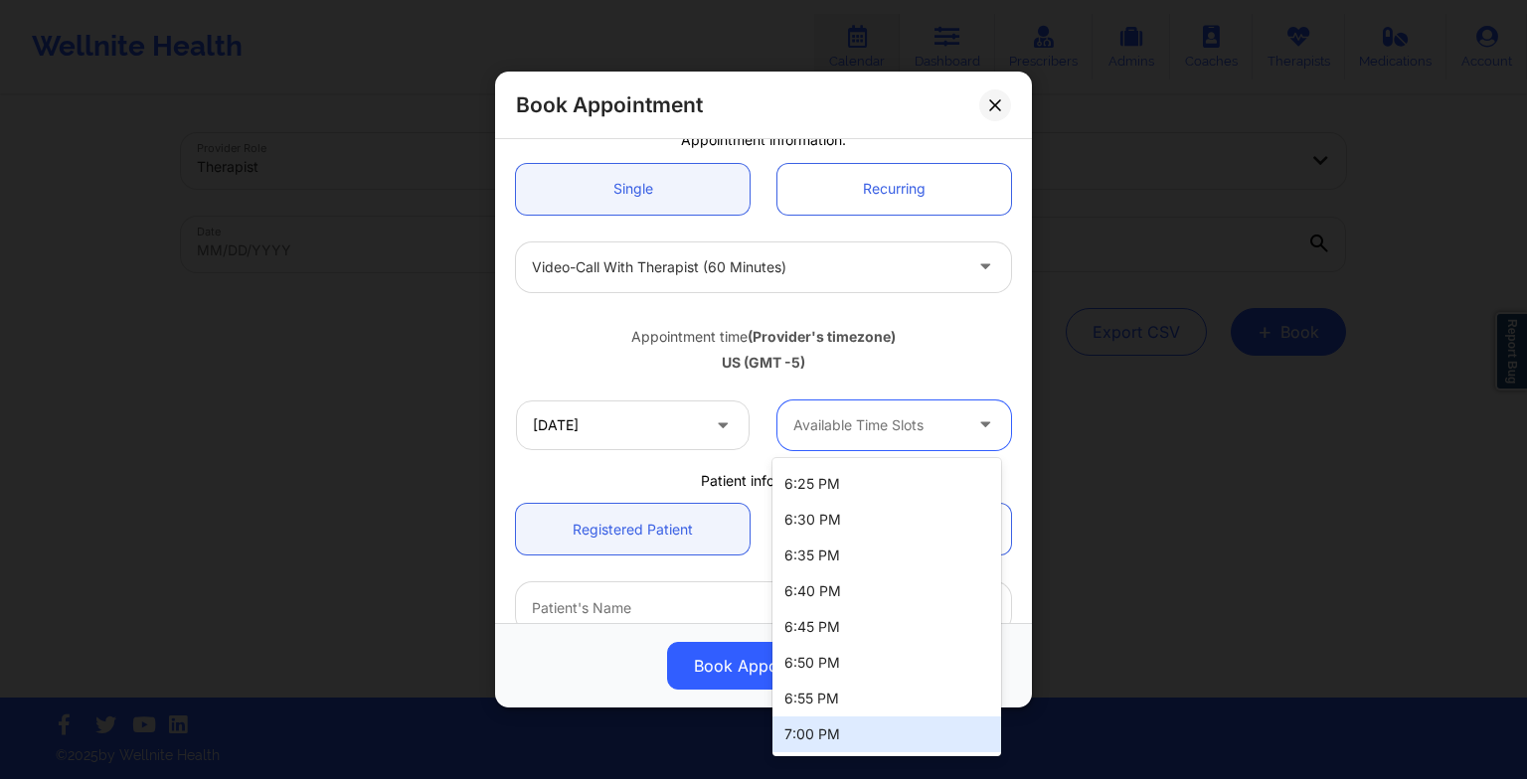
click at [919, 724] on div "7:00 PM" at bounding box center [886, 735] width 229 height 36
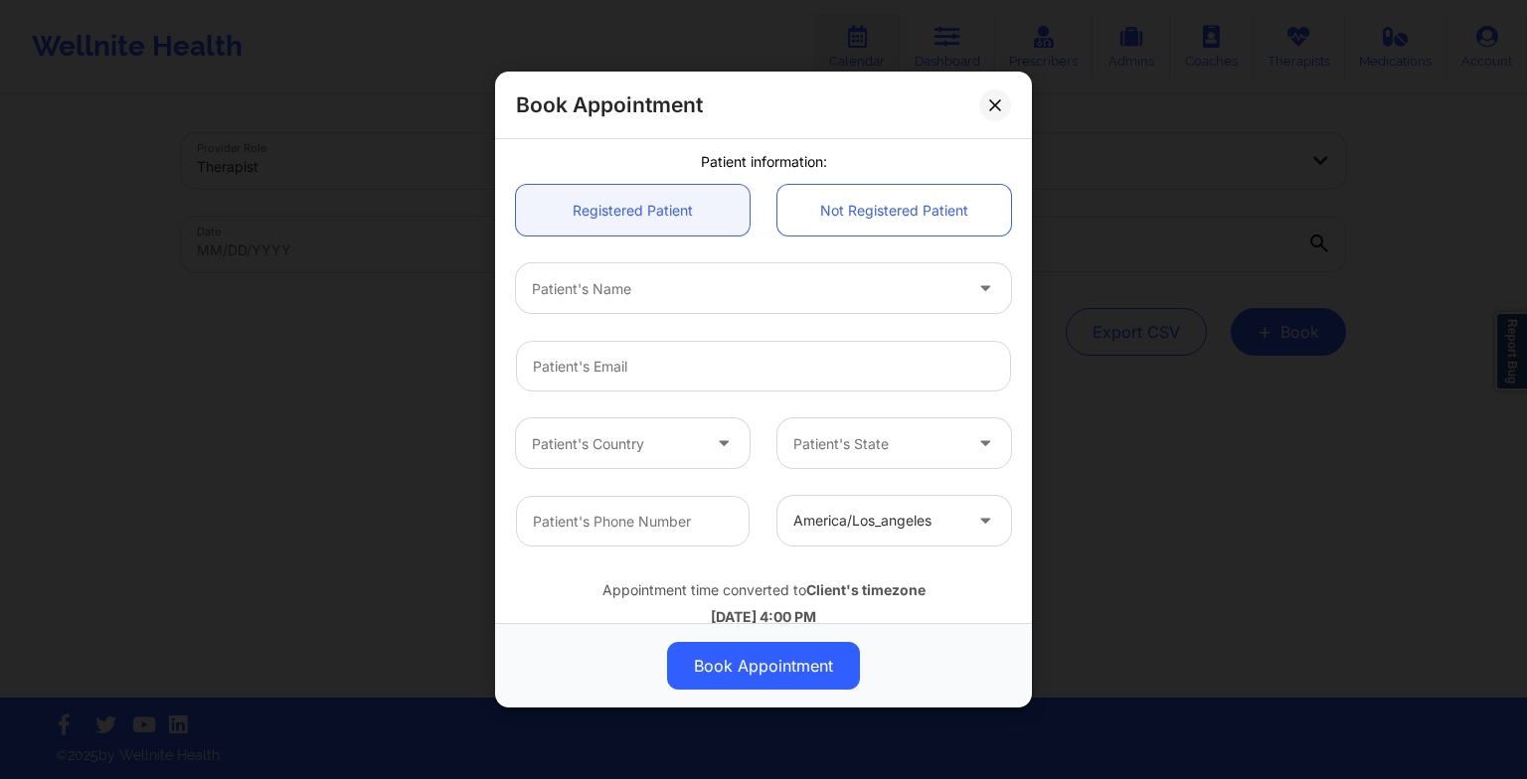
scroll to position [548, 0]
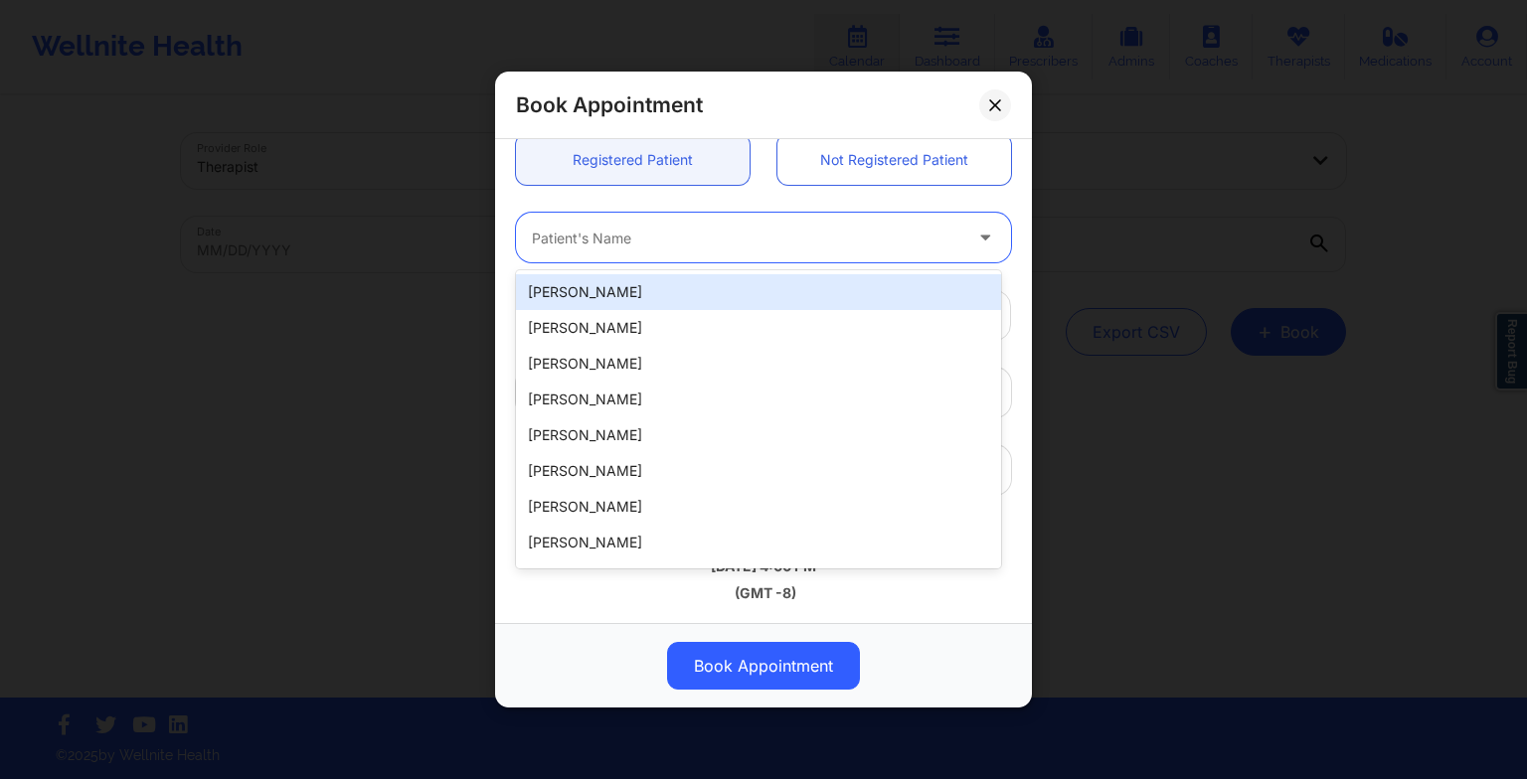
click at [616, 244] on div at bounding box center [746, 238] width 429 height 24
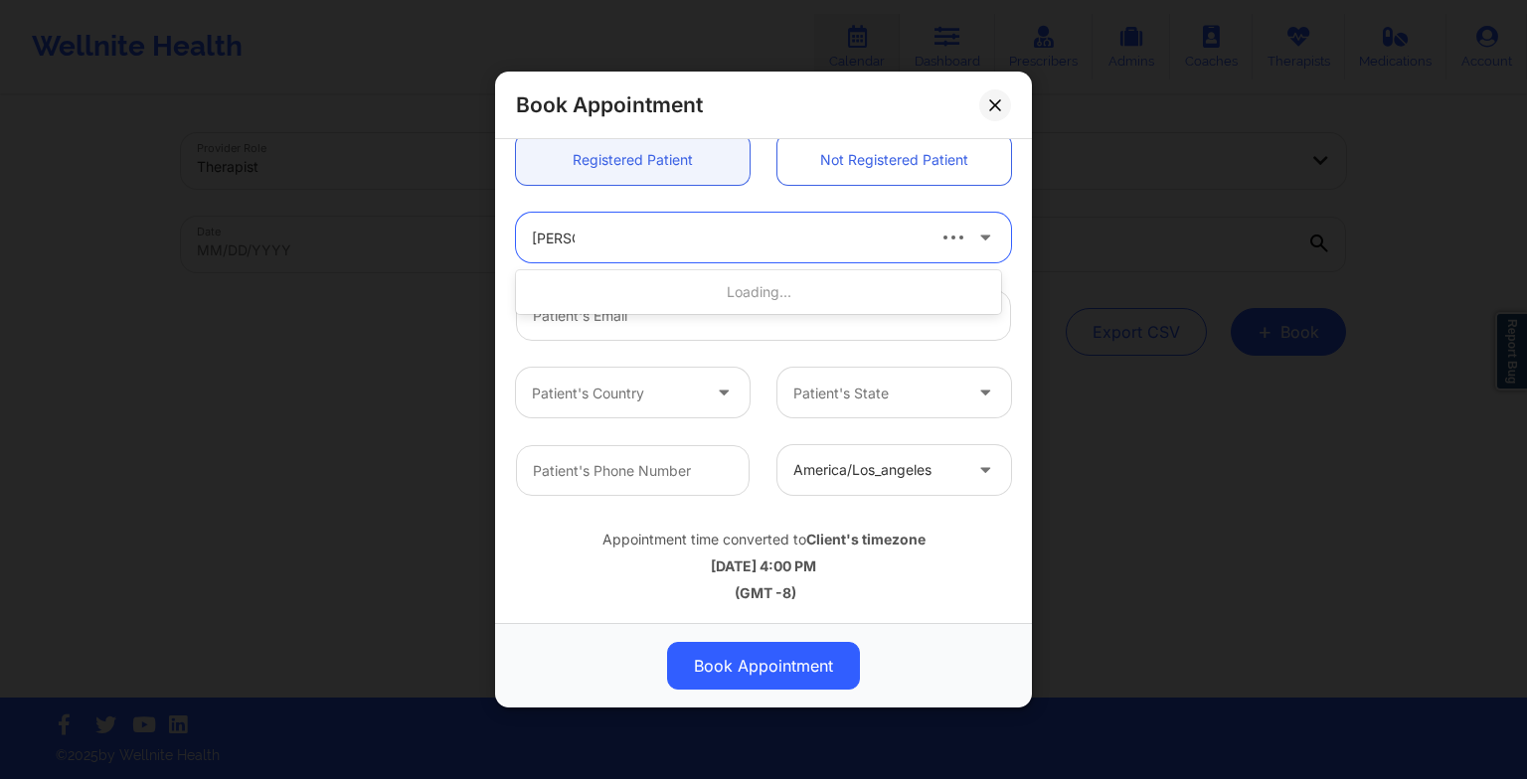
type input "[PERSON_NAME]"
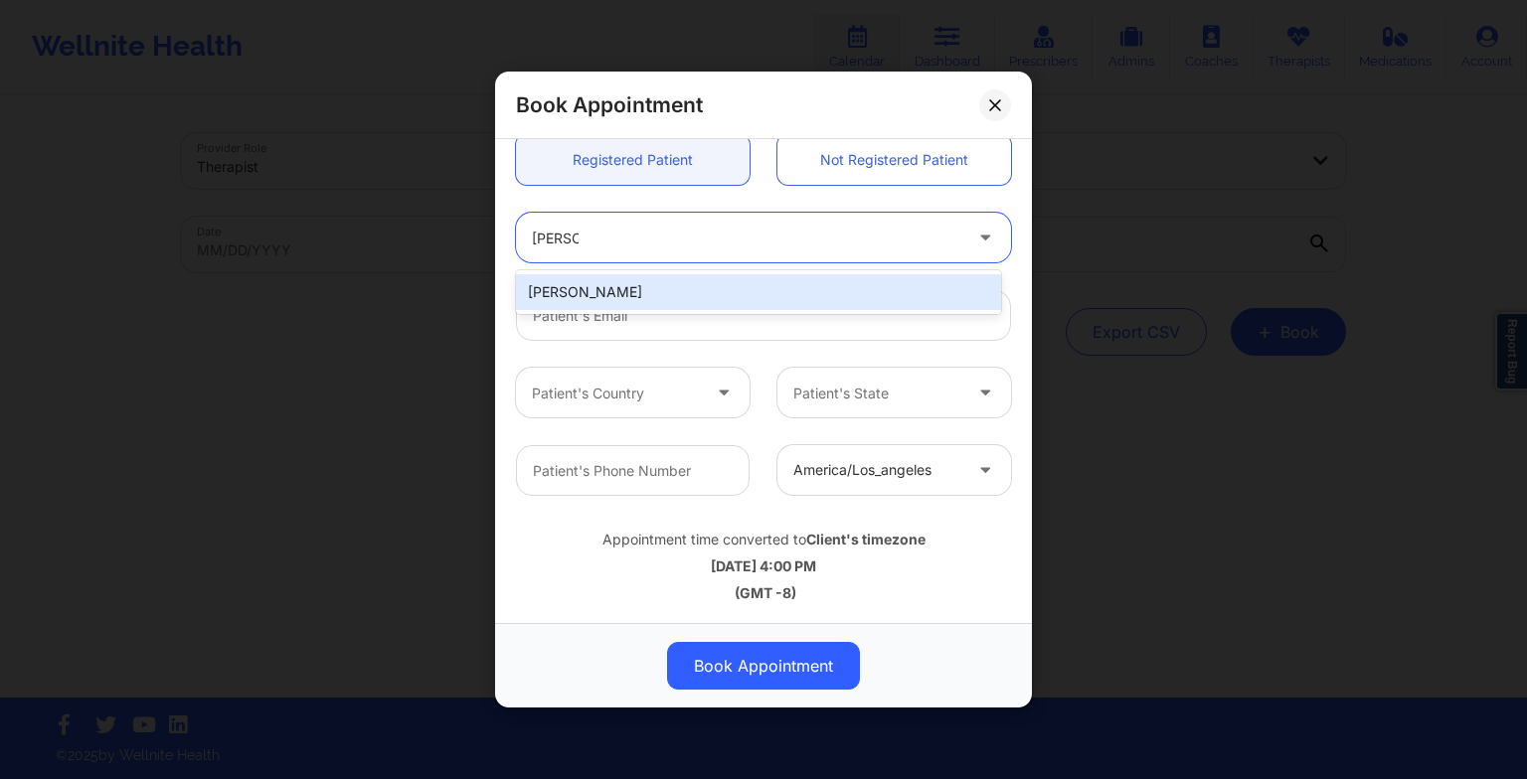
click at [628, 278] on div "[PERSON_NAME]" at bounding box center [758, 292] width 485 height 36
type input "[EMAIL_ADDRESS][DOMAIN_NAME]"
type input "[PHONE_NUMBER]"
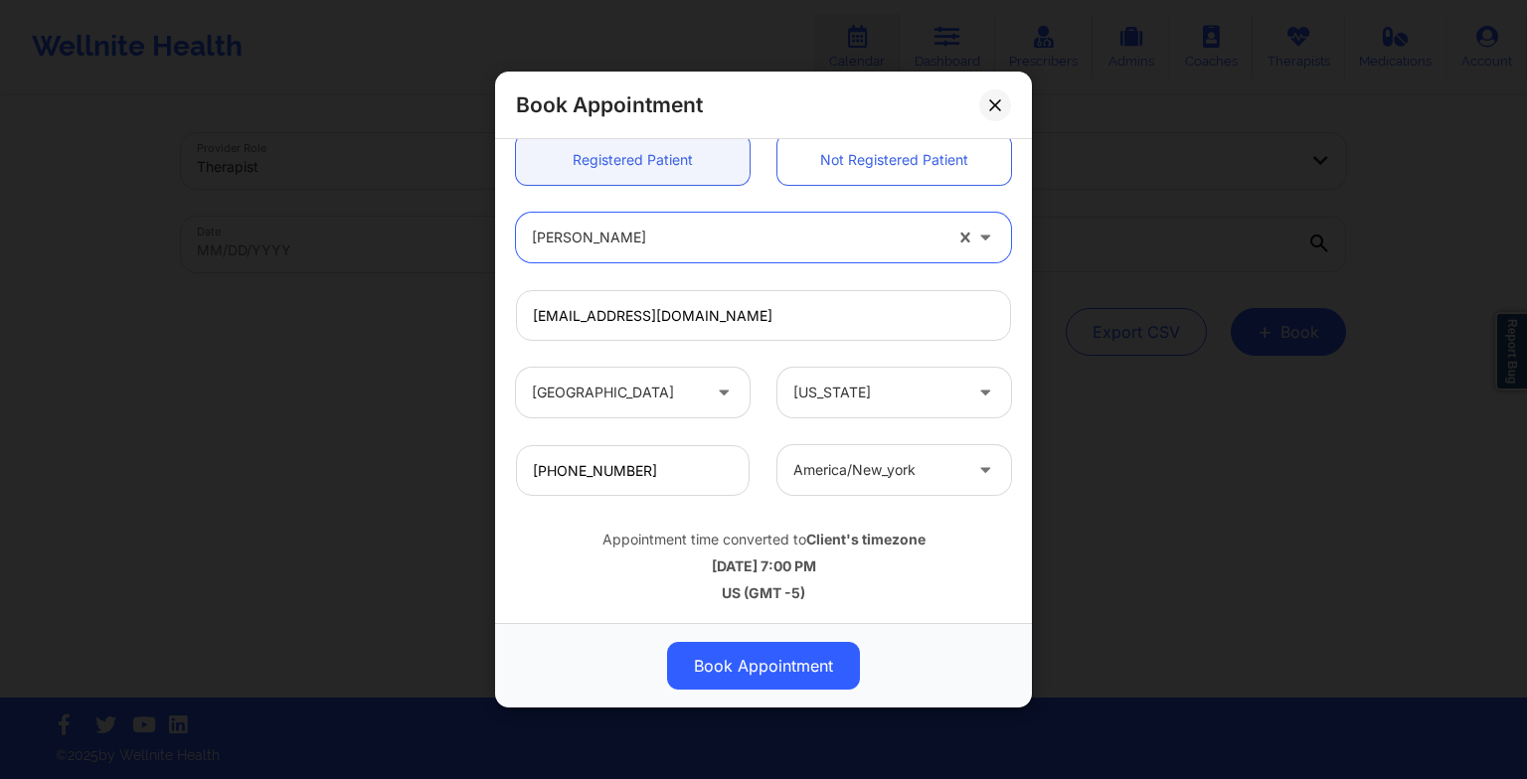
click at [755, 660] on button "Book Appointment" at bounding box center [763, 666] width 193 height 48
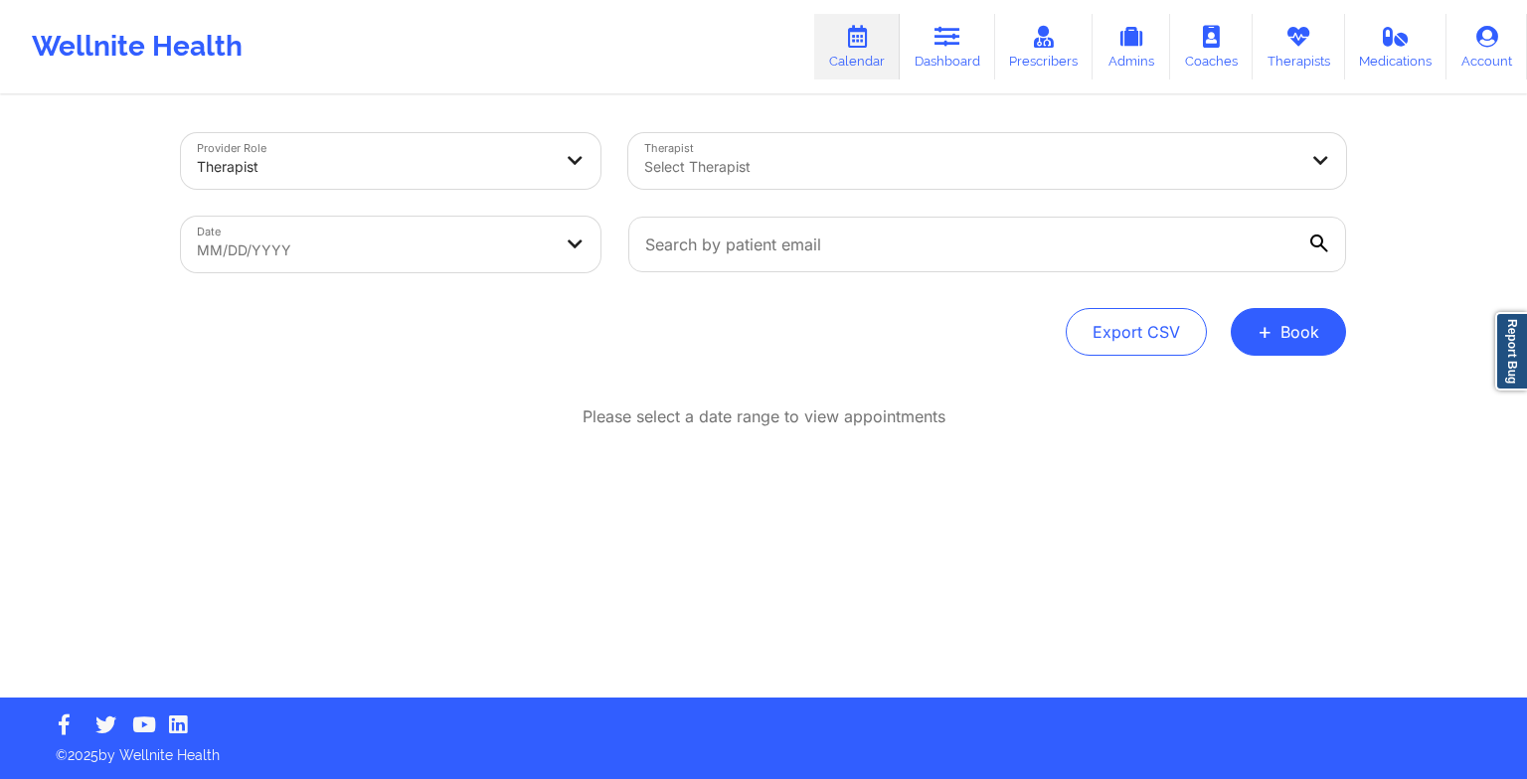
click at [1286, 354] on button "+ Book" at bounding box center [1287, 332] width 115 height 48
click at [1232, 400] on button "Therapy Session" at bounding box center [1255, 395] width 152 height 33
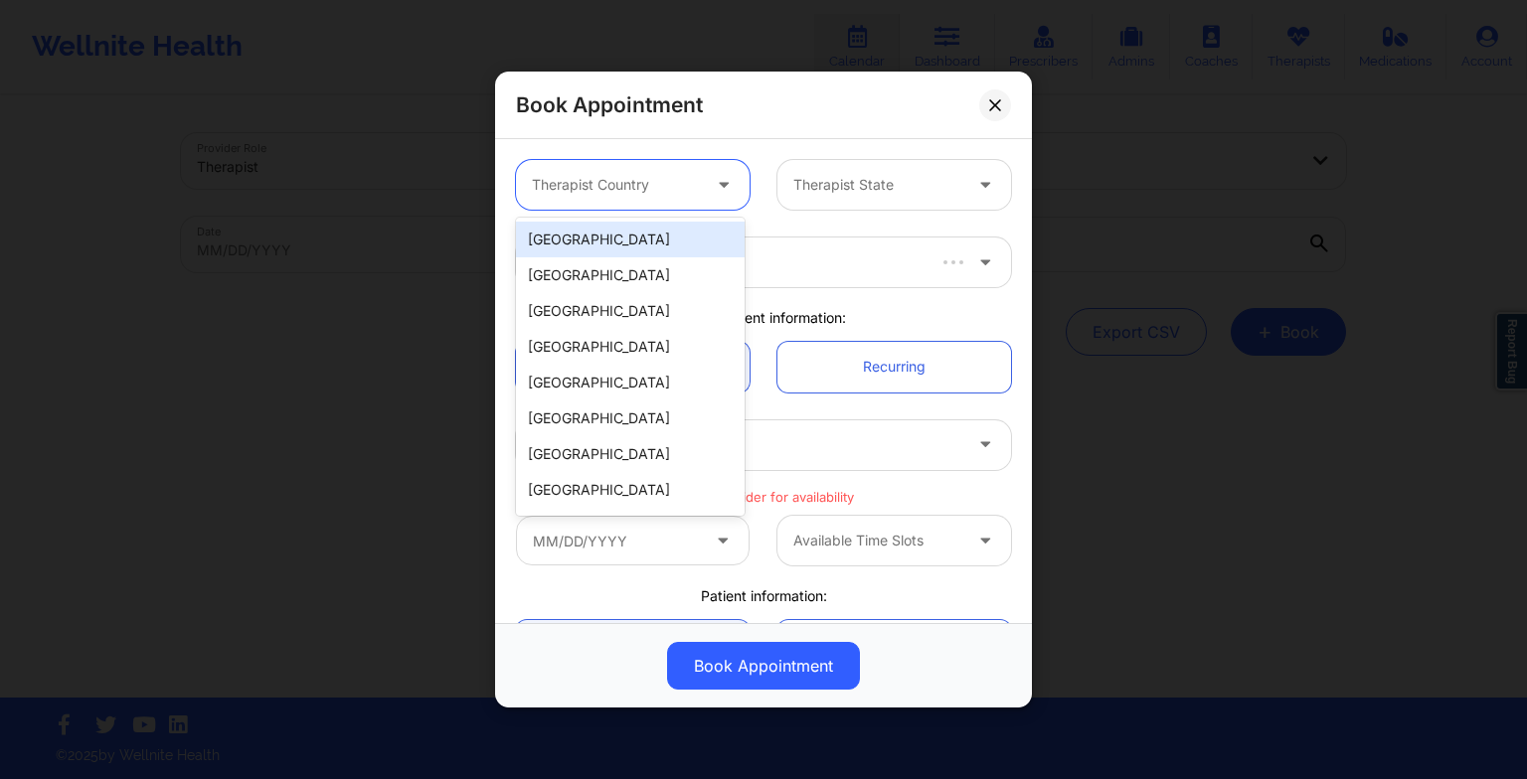
click at [636, 186] on div at bounding box center [616, 185] width 168 height 24
click at [636, 243] on div "[GEOGRAPHIC_DATA]" at bounding box center [630, 240] width 229 height 36
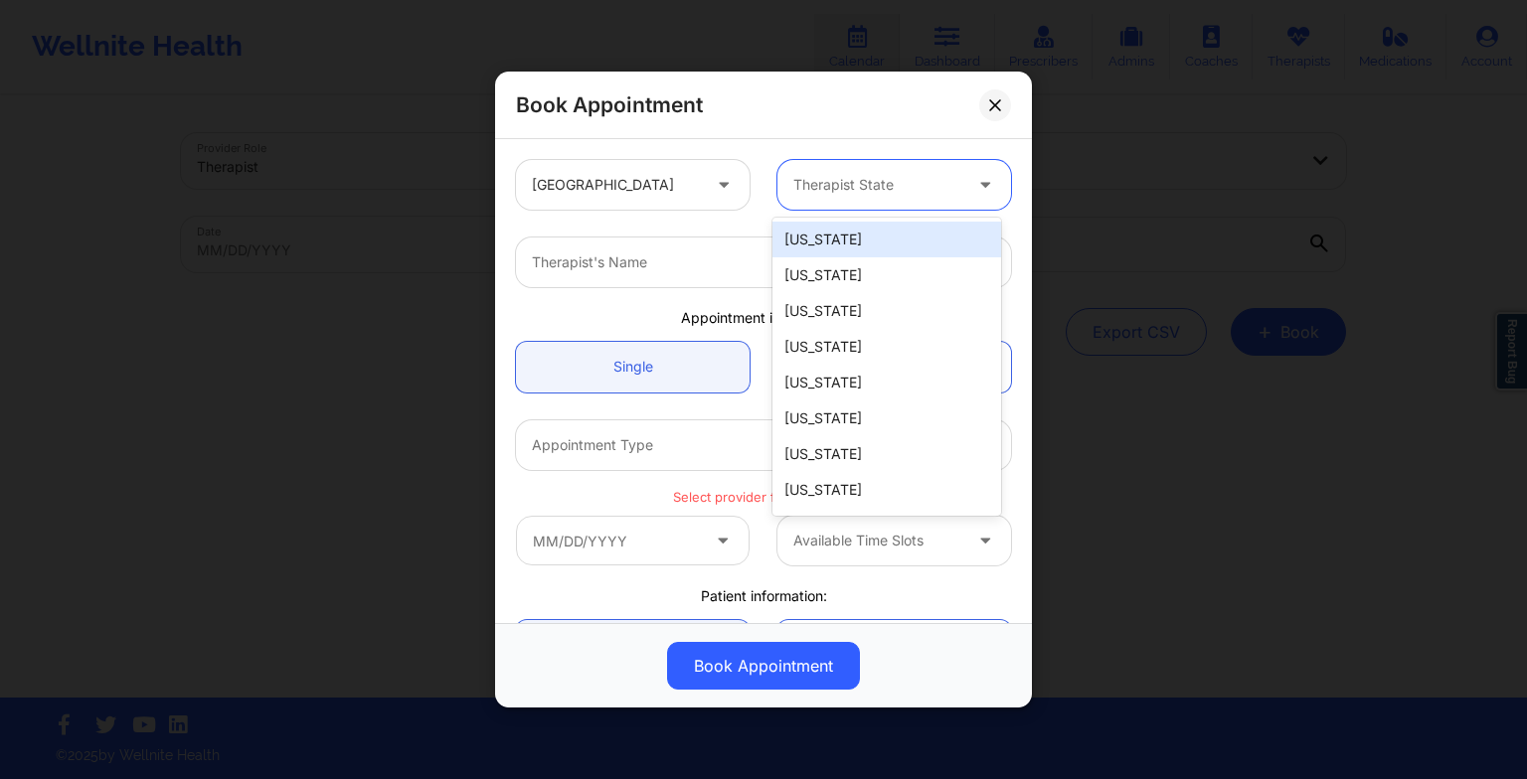
click at [815, 178] on div at bounding box center [877, 185] width 168 height 24
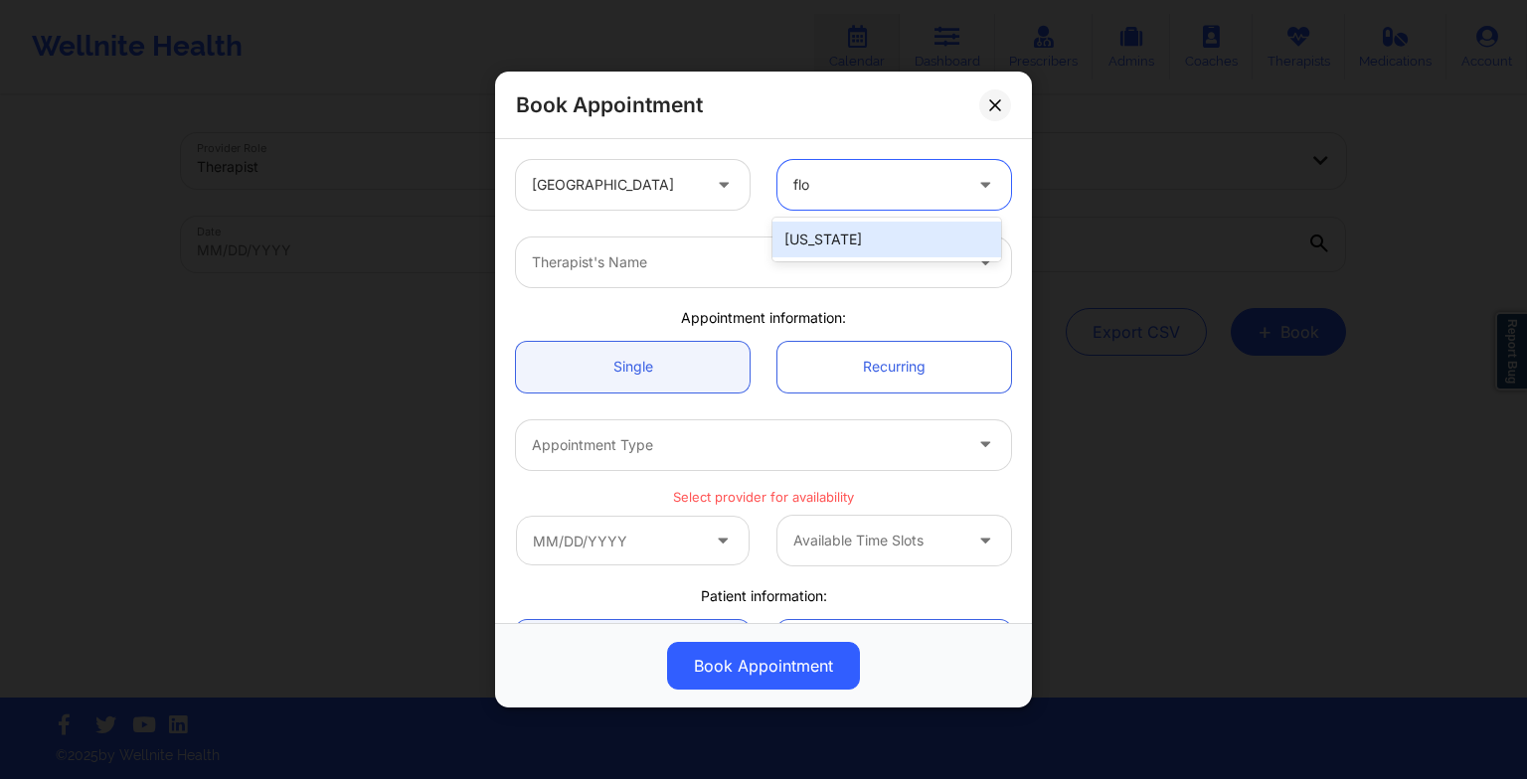
type input "[PERSON_NAME]"
click at [828, 225] on div "[US_STATE]" at bounding box center [886, 240] width 229 height 36
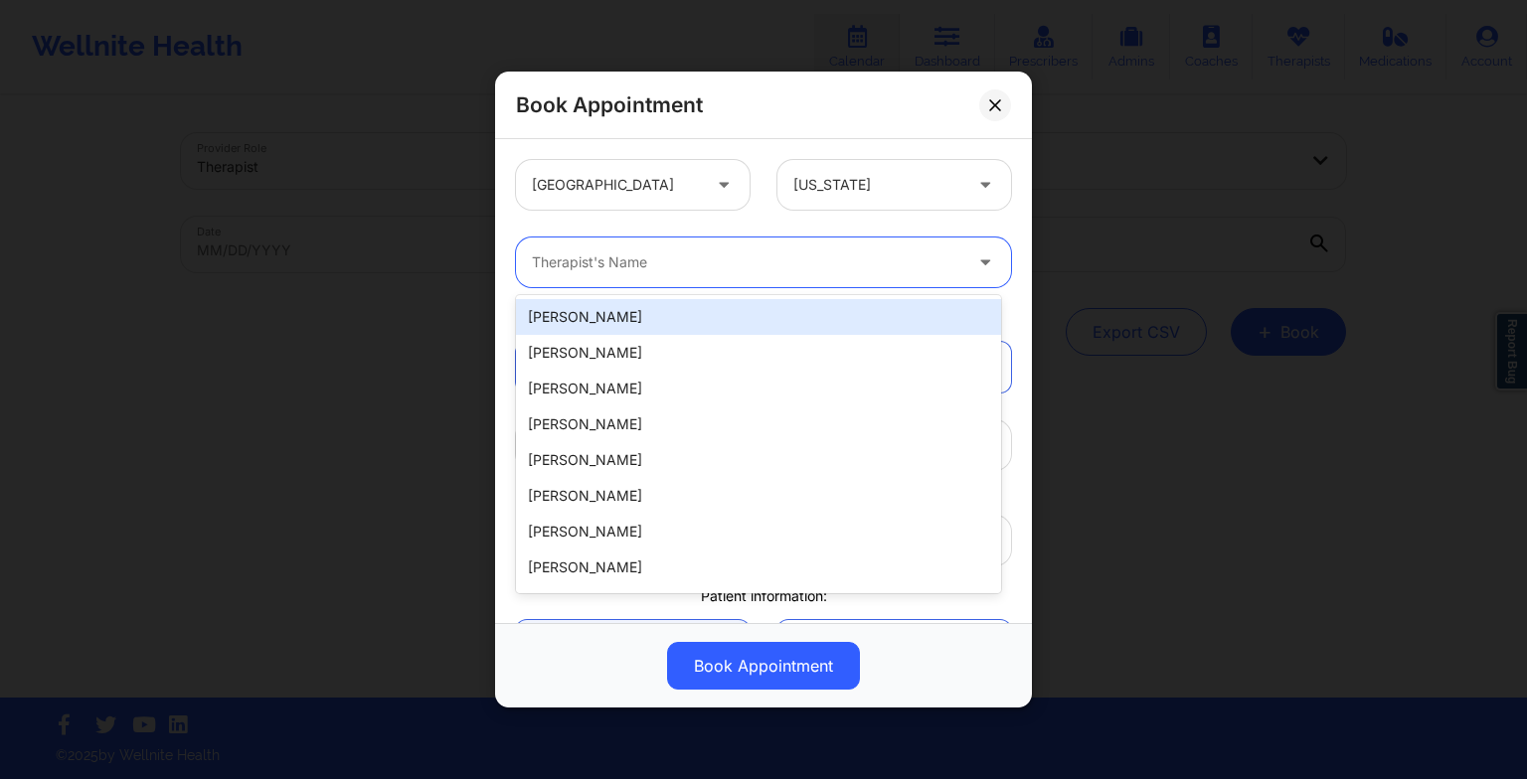
click at [703, 243] on div "Therapist's Name" at bounding box center [739, 263] width 447 height 50
paste input "[PERSON_NAME]"
type input "[PERSON_NAME]"
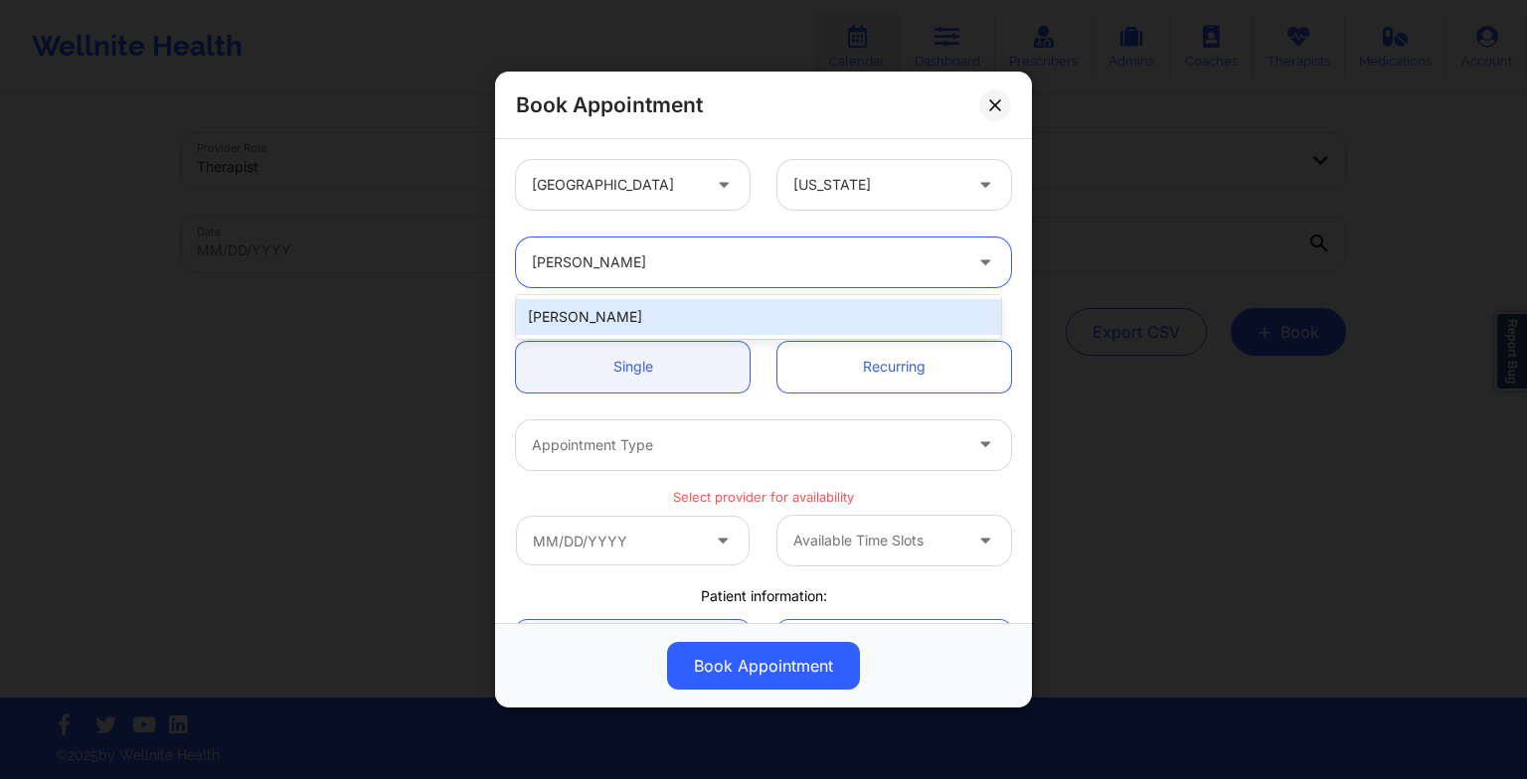
click at [645, 308] on div "[PERSON_NAME]" at bounding box center [758, 317] width 485 height 36
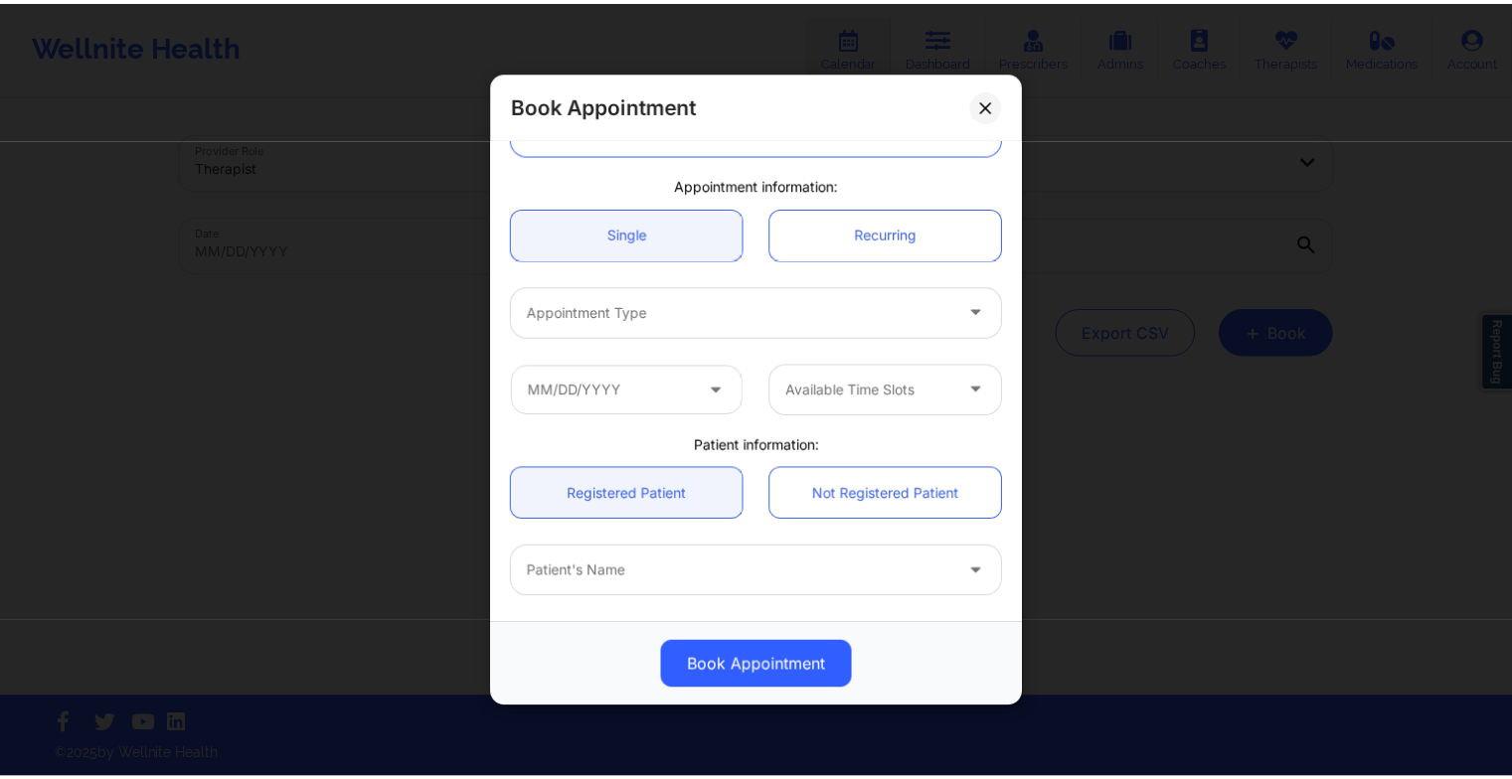
scroll to position [134, 0]
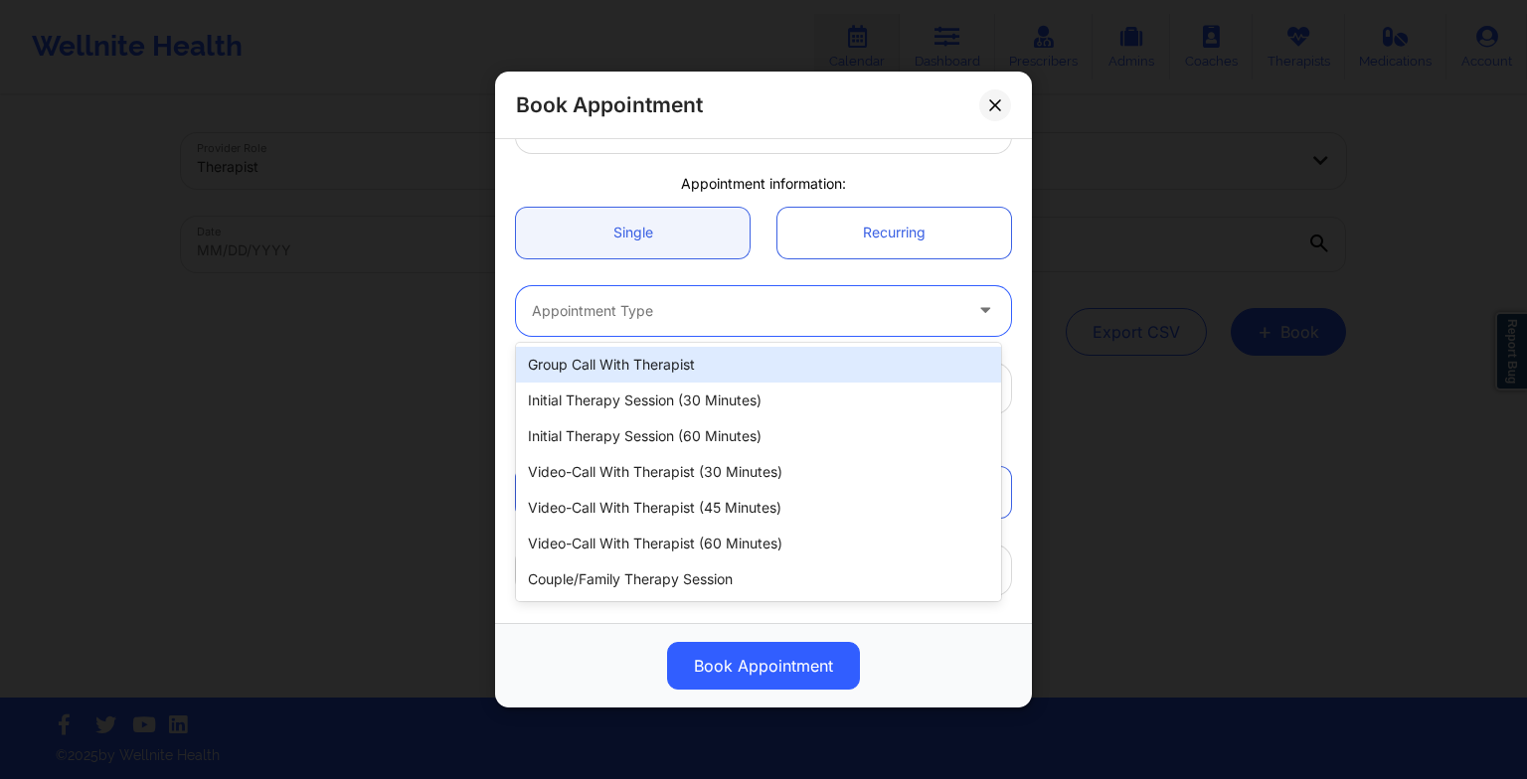
click at [645, 308] on div at bounding box center [746, 311] width 429 height 24
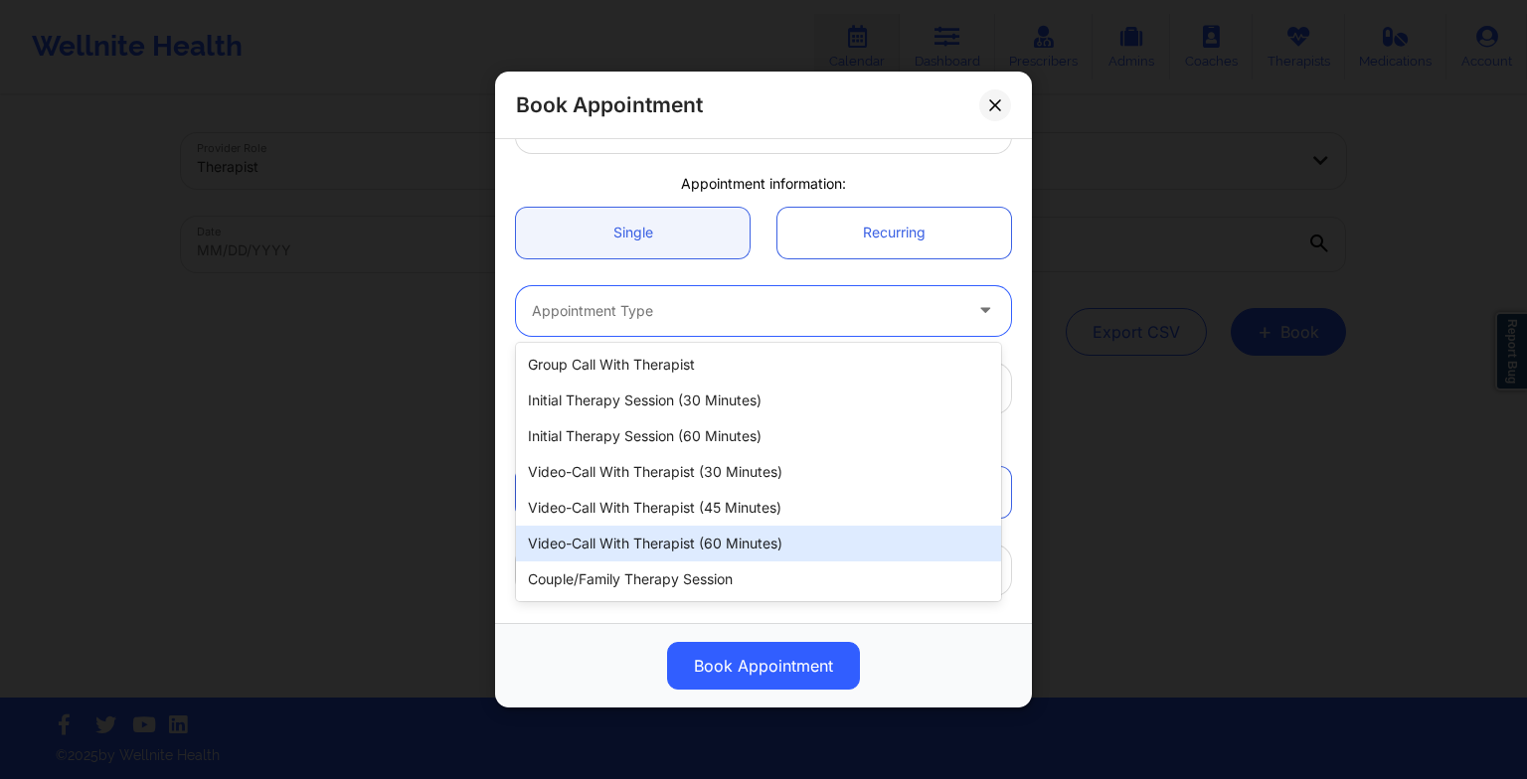
click at [668, 529] on div "Video-Call with Therapist (60 minutes)" at bounding box center [758, 544] width 485 height 36
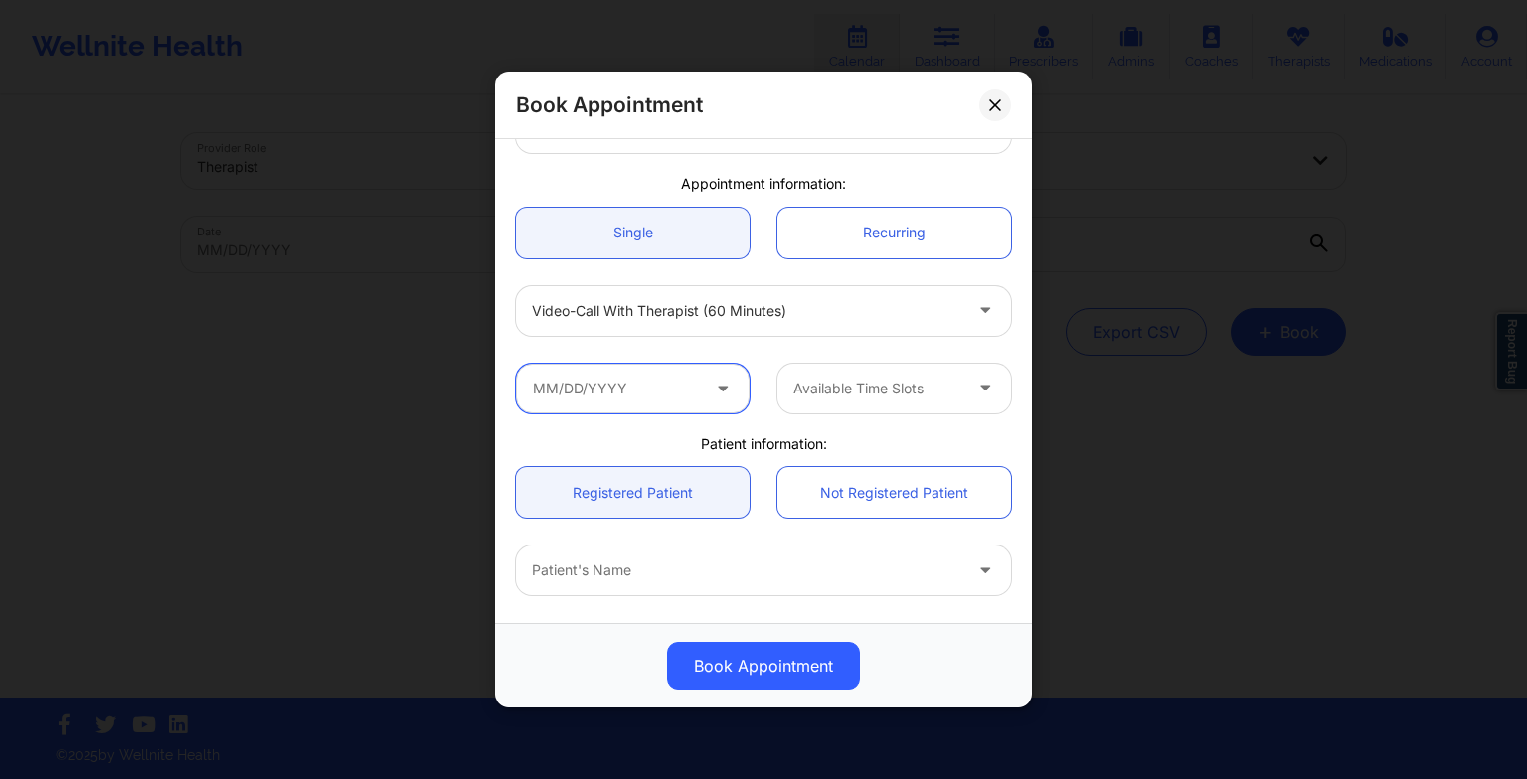
click at [617, 386] on input "text" at bounding box center [633, 389] width 234 height 50
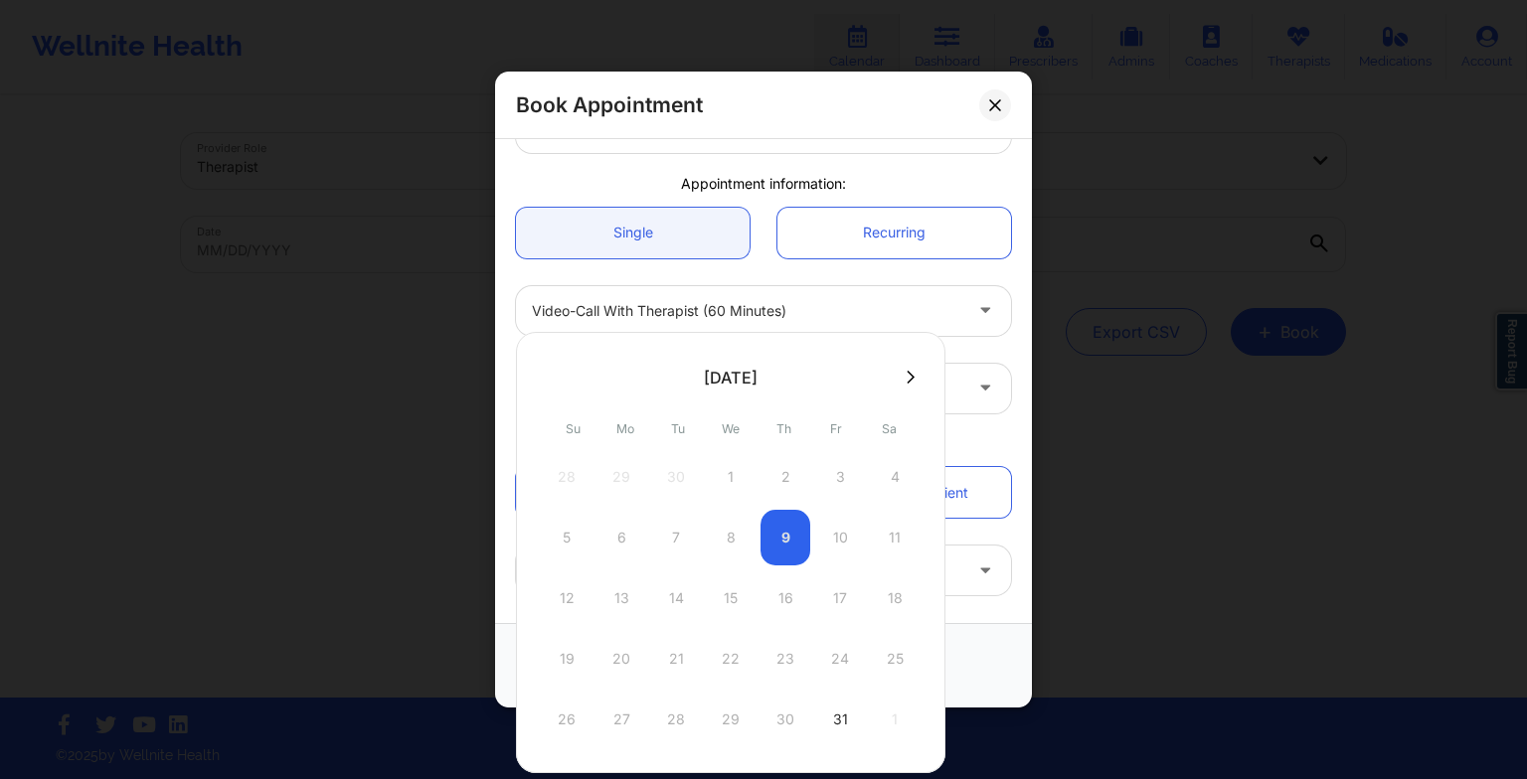
click at [908, 374] on button at bounding box center [910, 377] width 20 height 17
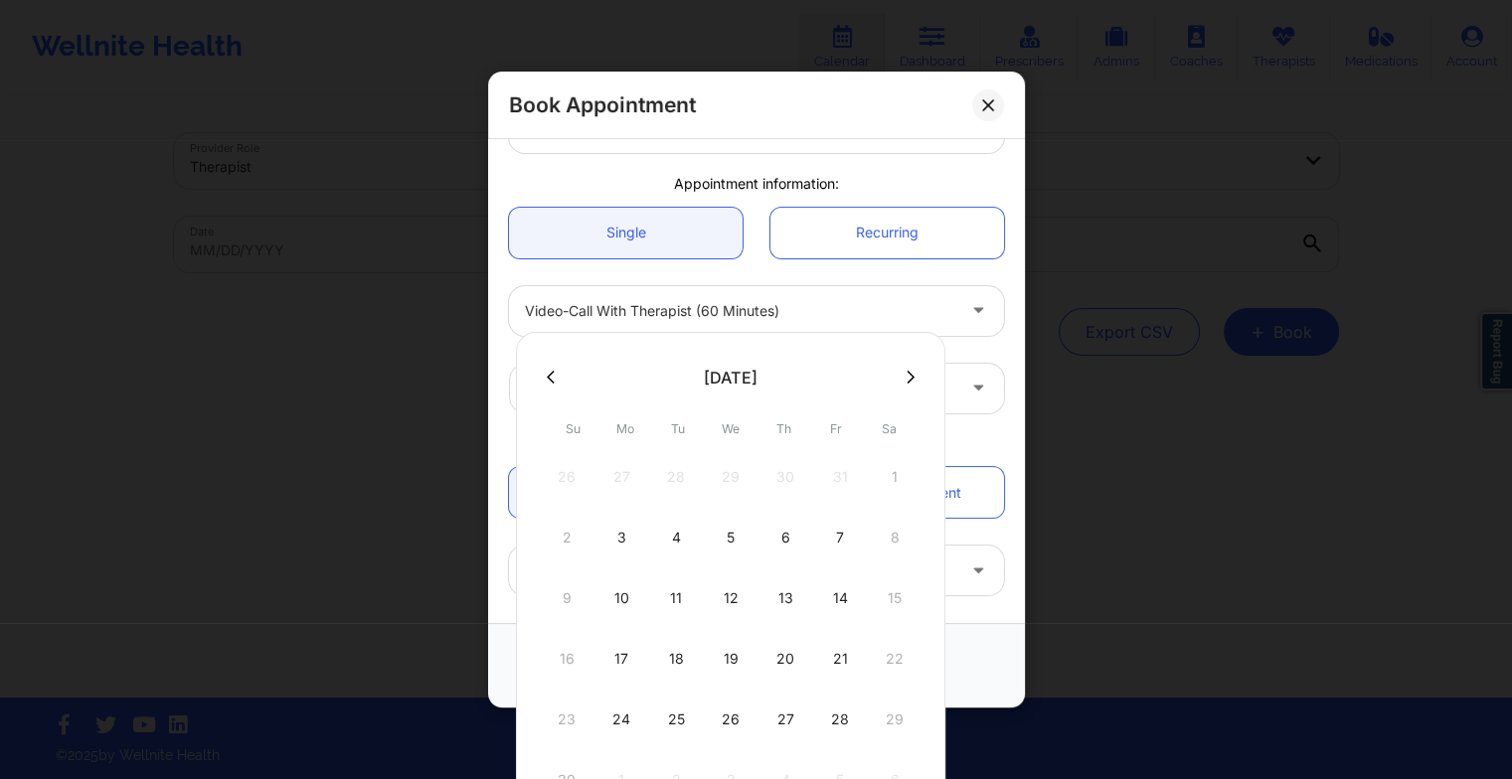
scroll to position [52, 0]
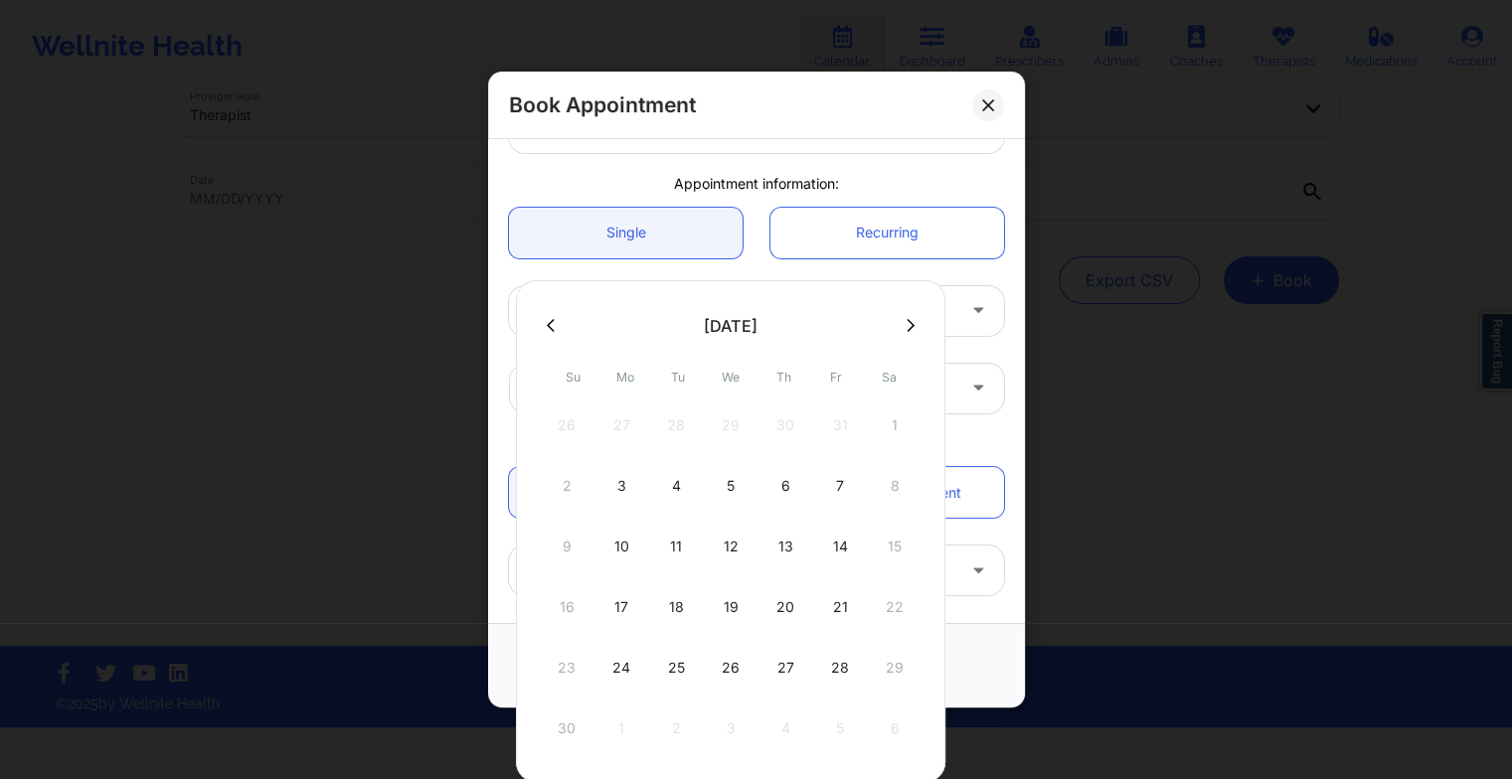
click at [906, 328] on icon at bounding box center [910, 325] width 8 height 15
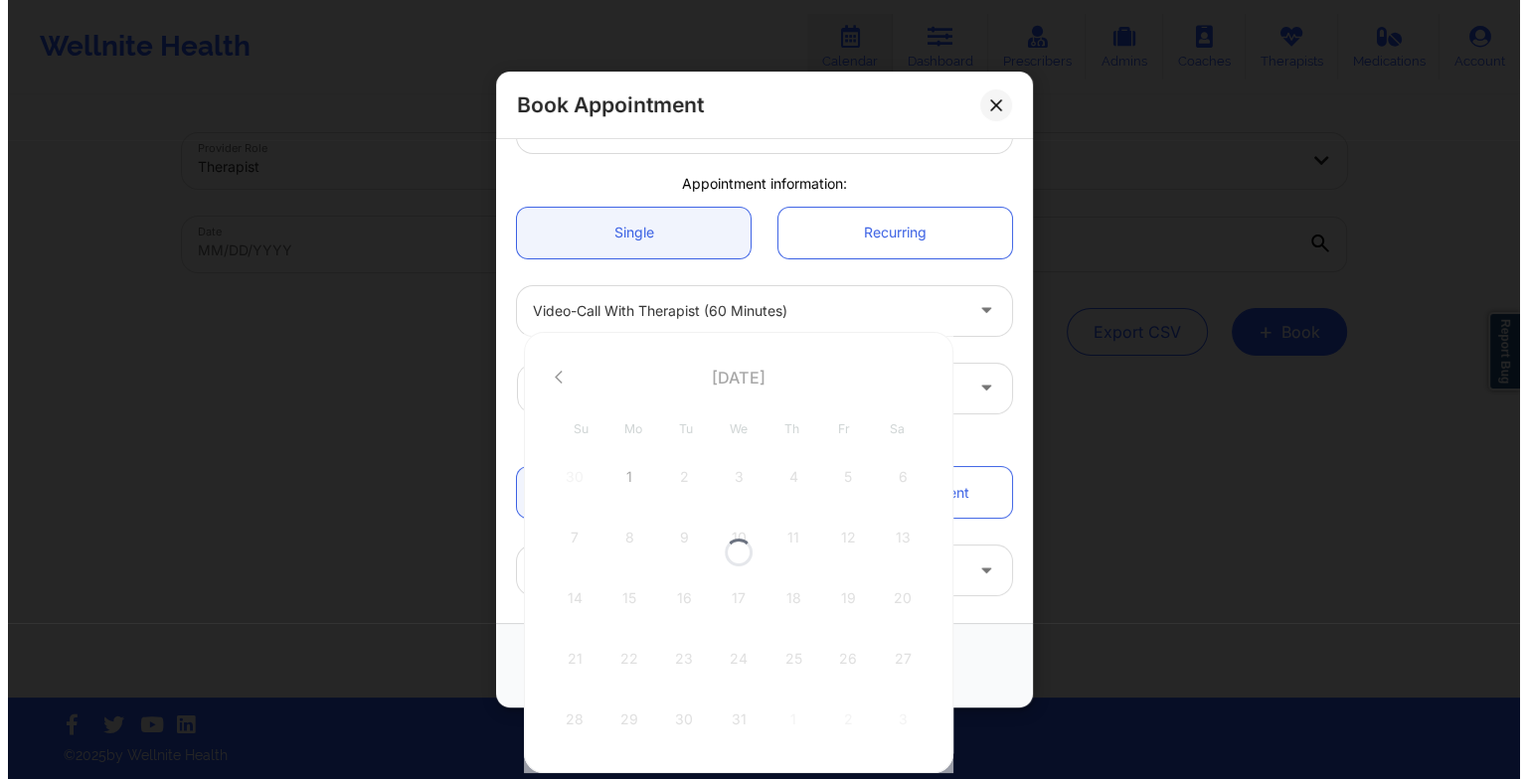
scroll to position [0, 0]
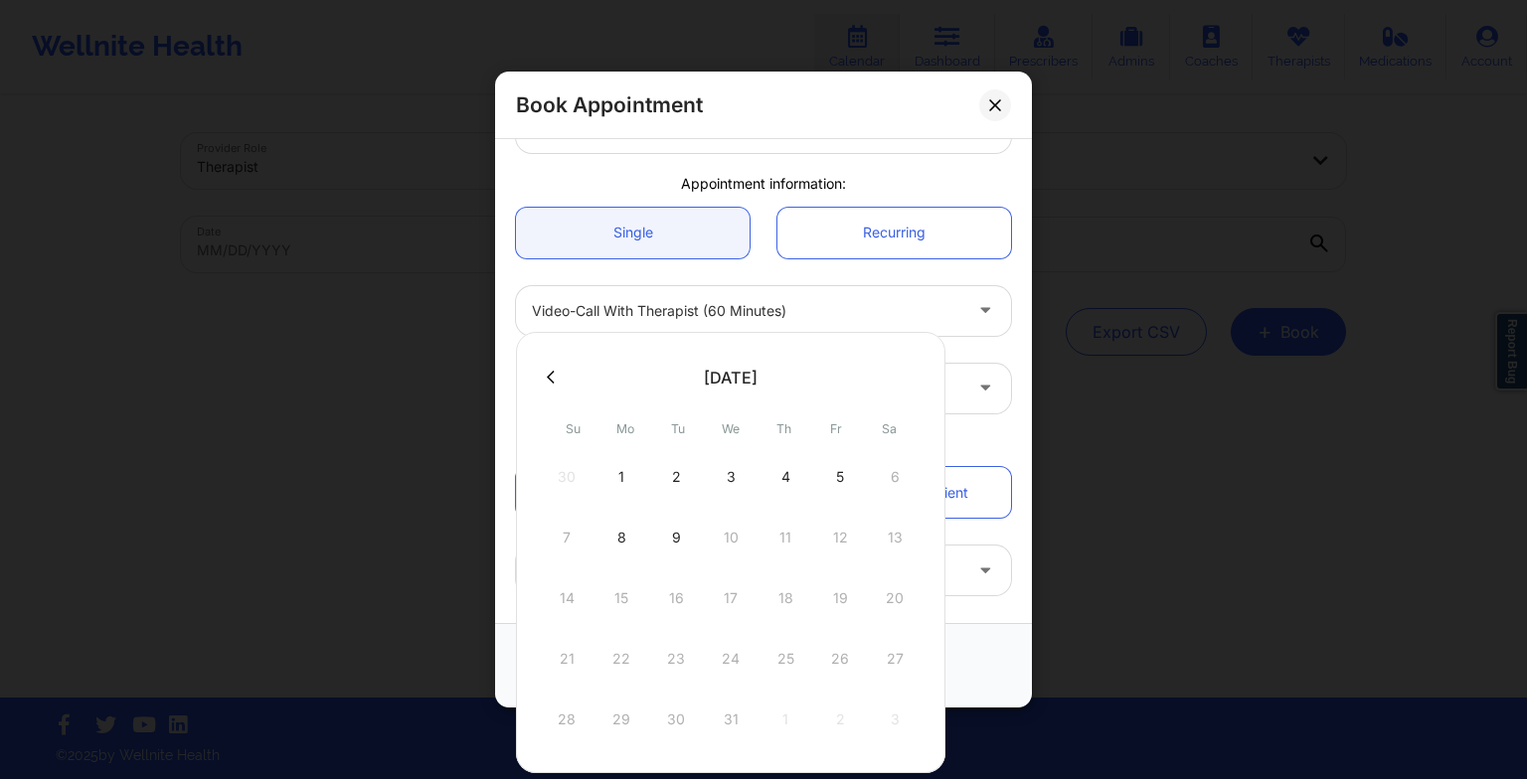
click at [724, 471] on div "3" at bounding box center [731, 477] width 50 height 56
type input "[DATE]"
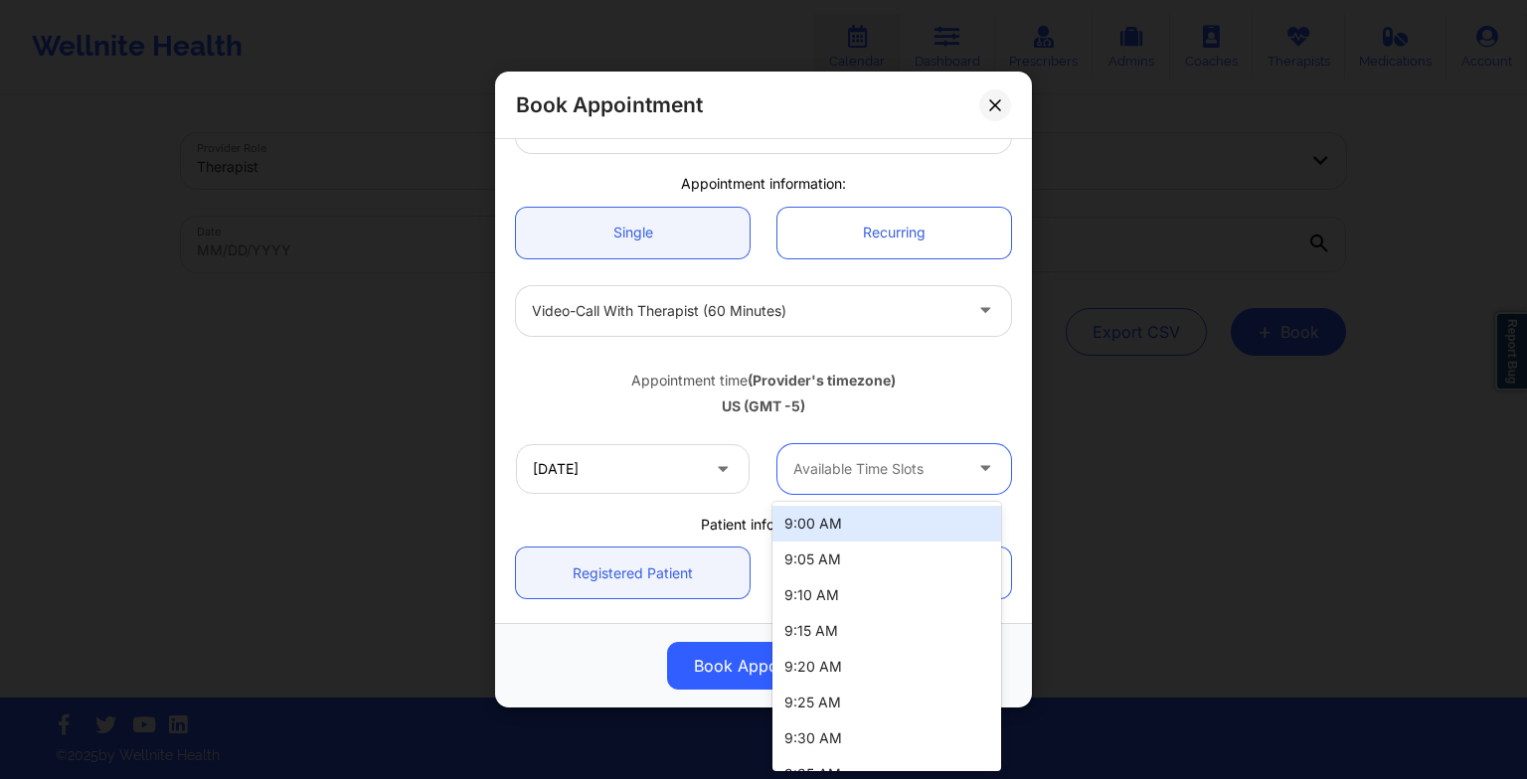
click at [854, 467] on div at bounding box center [877, 469] width 168 height 24
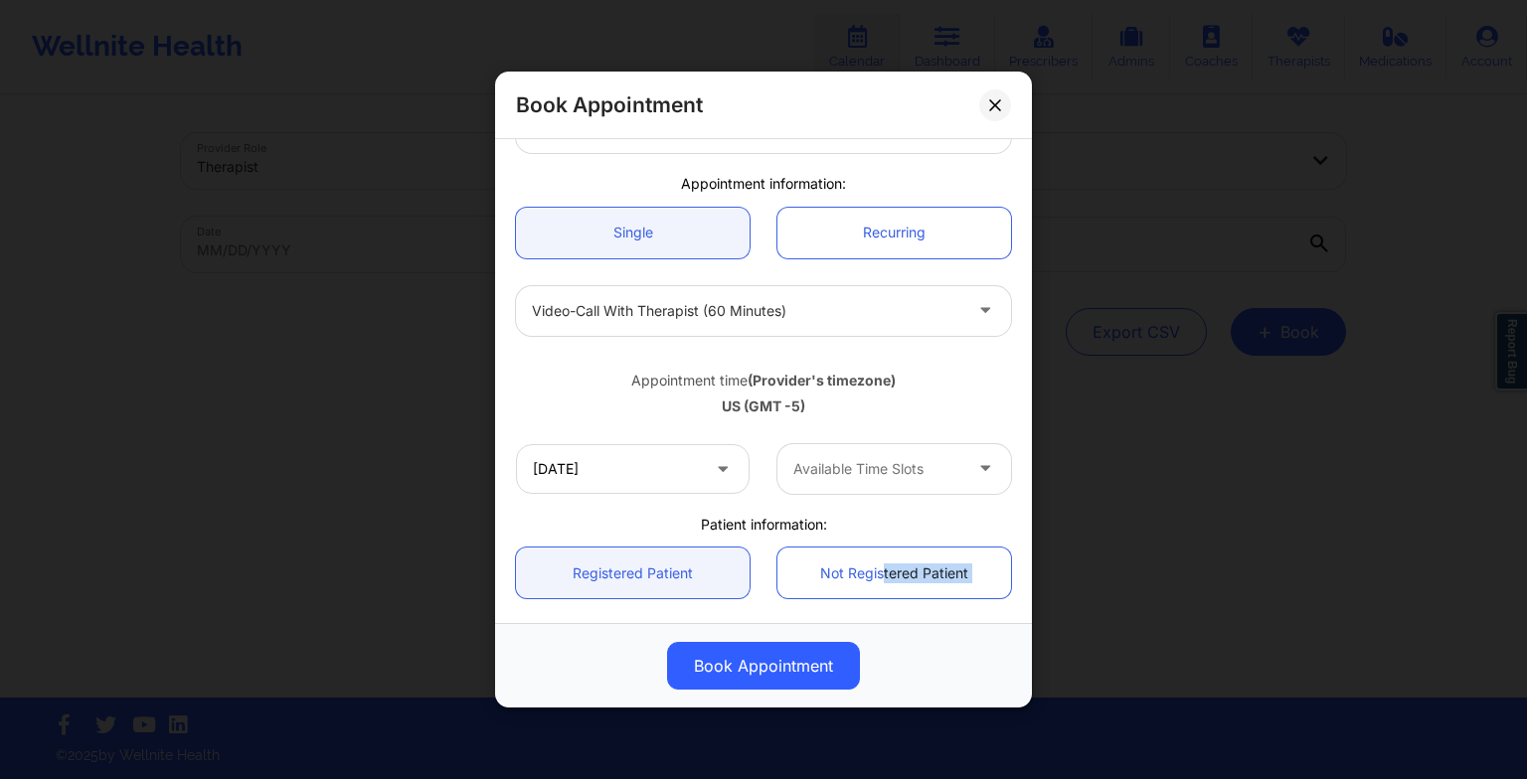
scroll to position [137, 0]
drag, startPoint x: 854, startPoint y: 612, endPoint x: 895, endPoint y: 469, distance: 149.1
click at [895, 469] on div "United States [US_STATE] [PERSON_NAME] Appointment information: Single Recurrin…" at bounding box center [763, 464] width 523 height 910
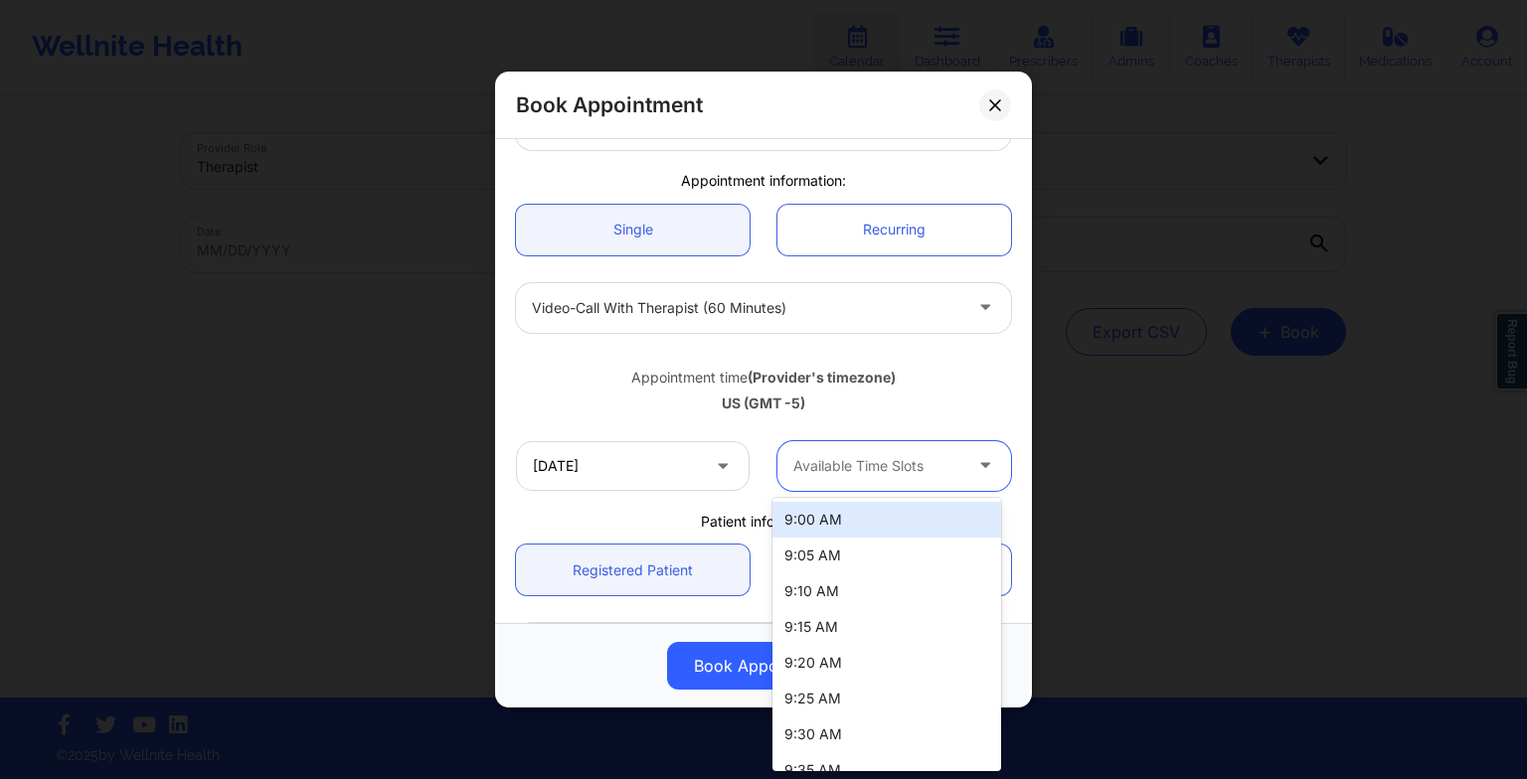
click at [895, 469] on div at bounding box center [877, 466] width 168 height 24
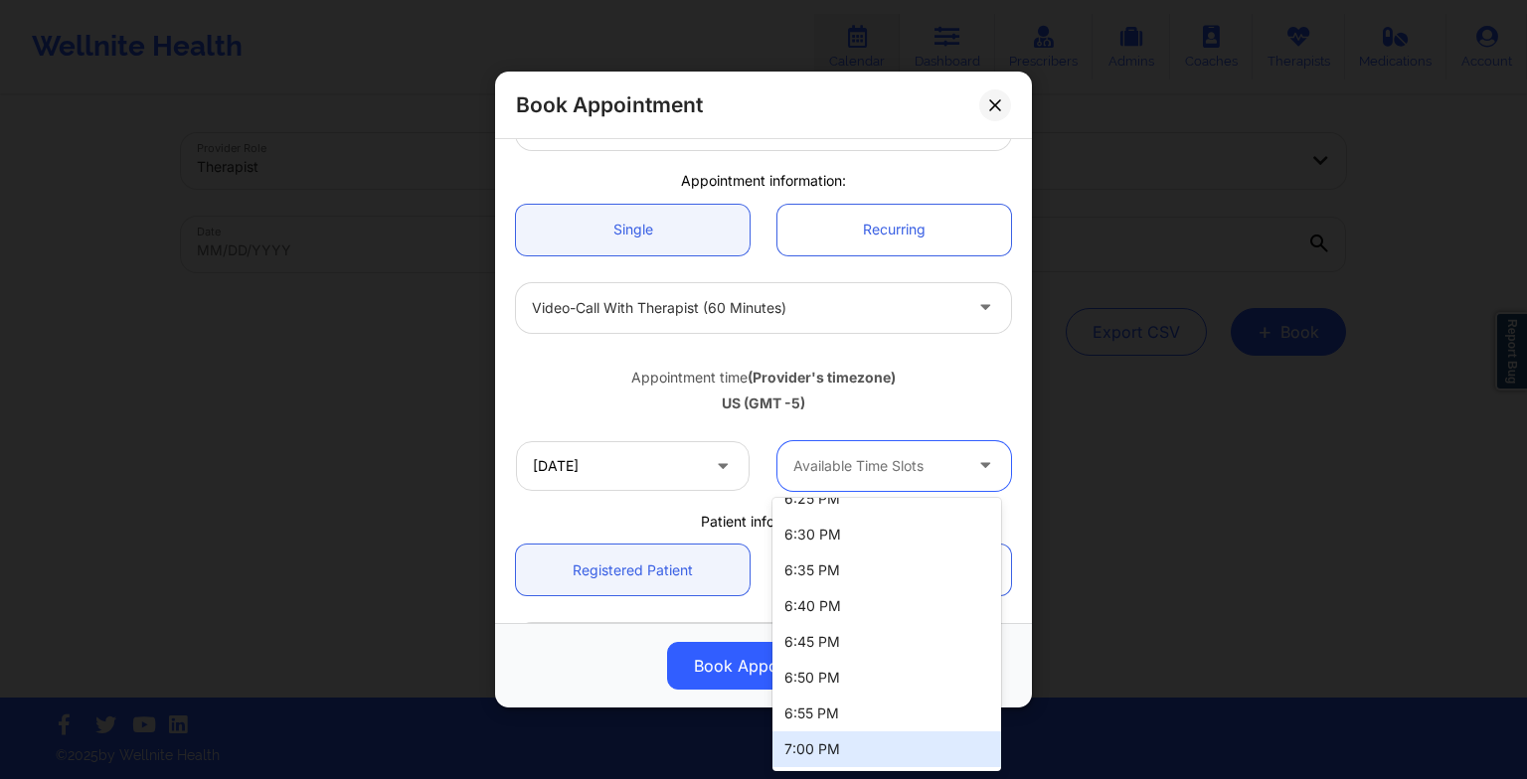
click at [960, 760] on div "7:00 PM" at bounding box center [886, 749] width 229 height 36
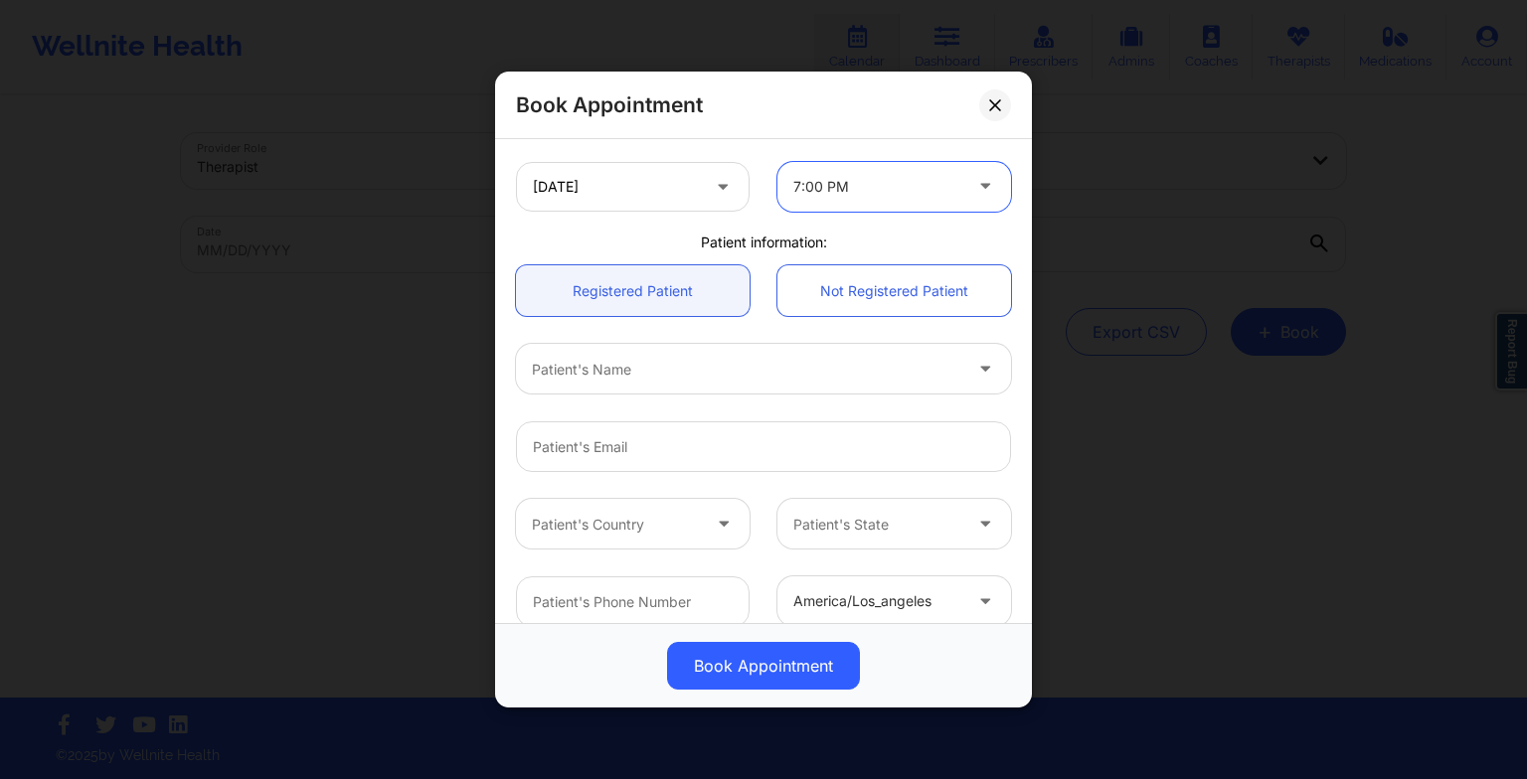
scroll to position [415, 0]
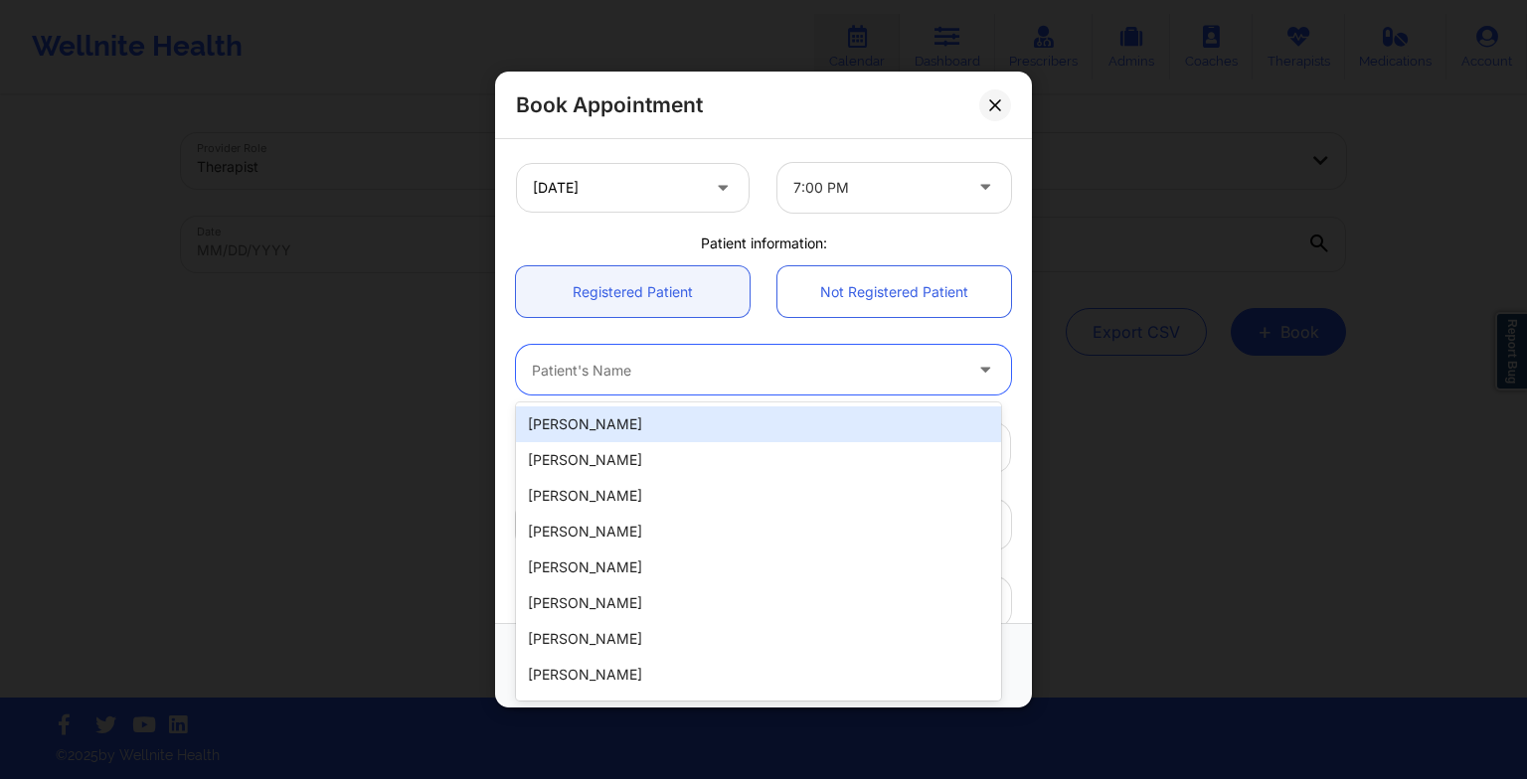
click at [618, 363] on div at bounding box center [746, 370] width 429 height 24
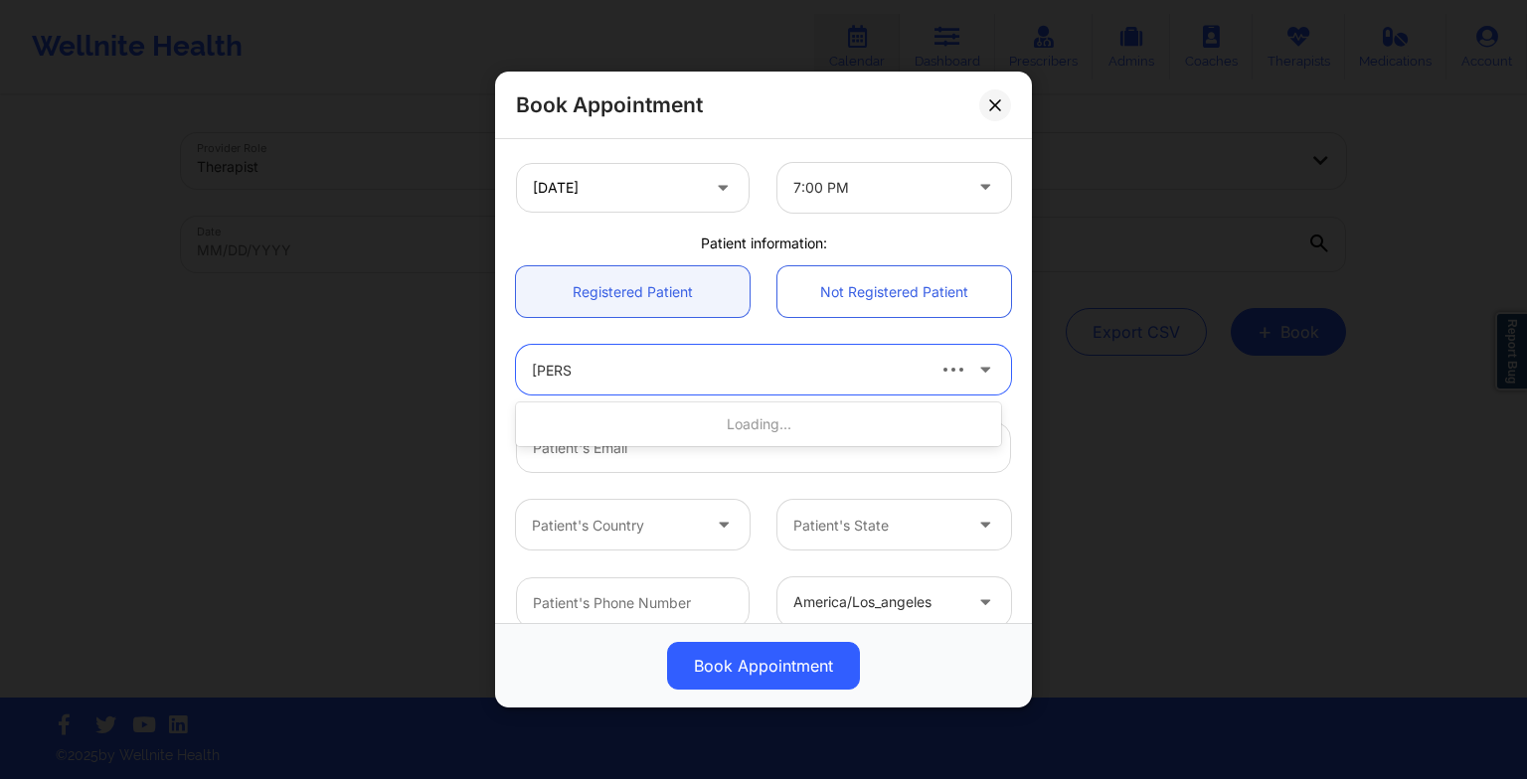
type input "[PERSON_NAME]"
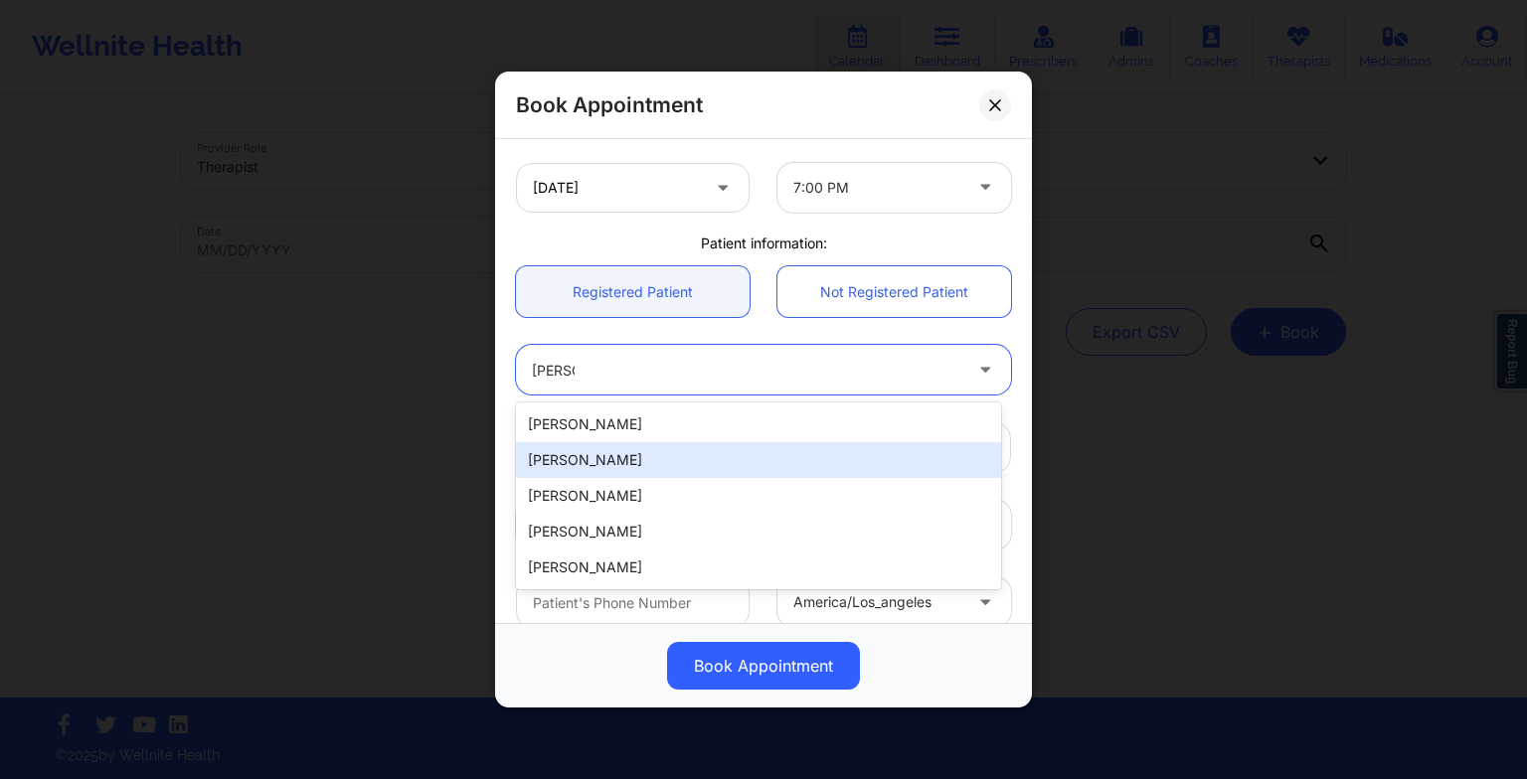
click at [648, 468] on div "[PERSON_NAME]" at bounding box center [758, 460] width 485 height 36
type input "[EMAIL_ADDRESS][DOMAIN_NAME]"
type input "[PHONE_NUMBER]"
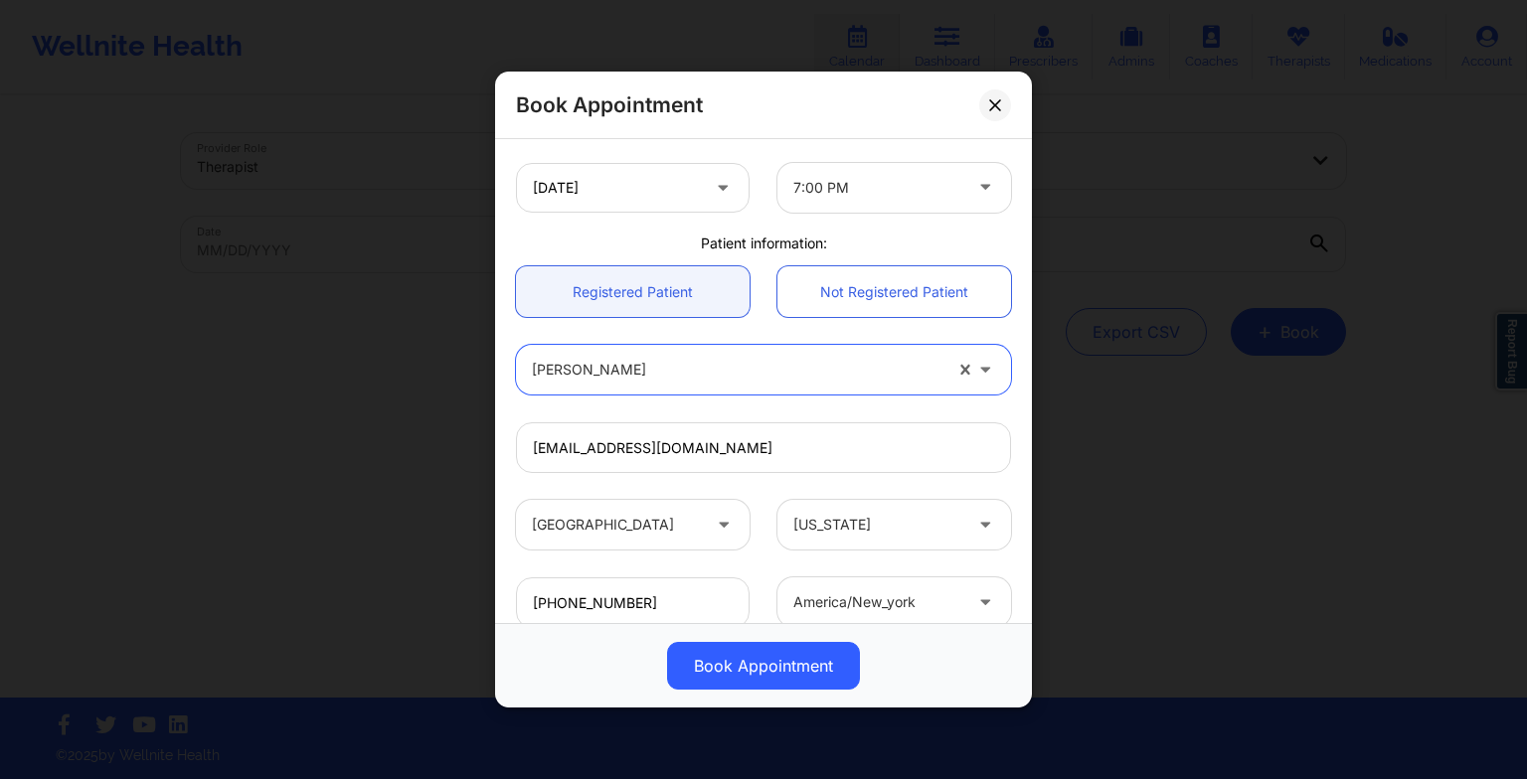
scroll to position [548, 0]
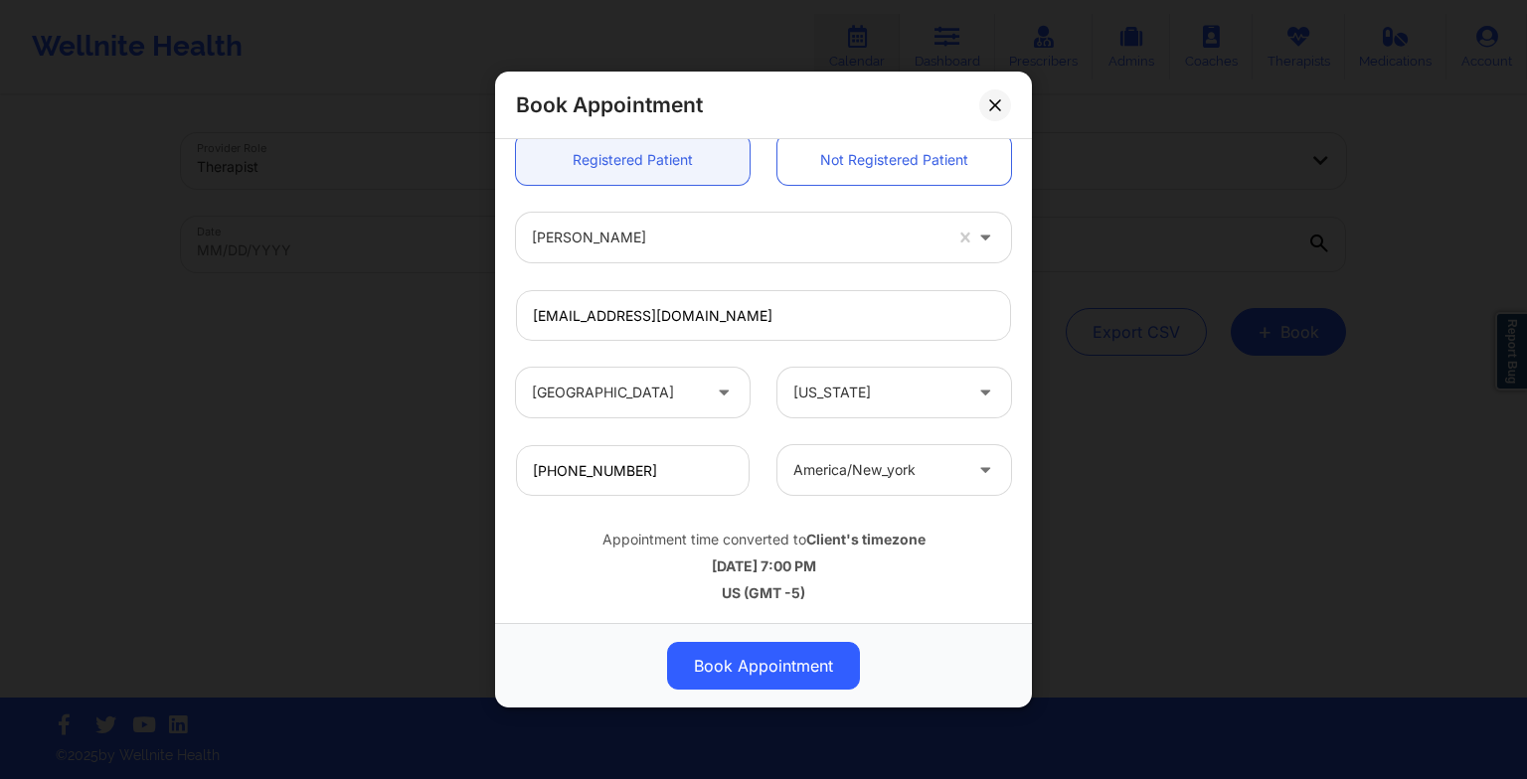
click at [735, 671] on button "Book Appointment" at bounding box center [763, 666] width 193 height 48
